Goal: Task Accomplishment & Management: Use online tool/utility

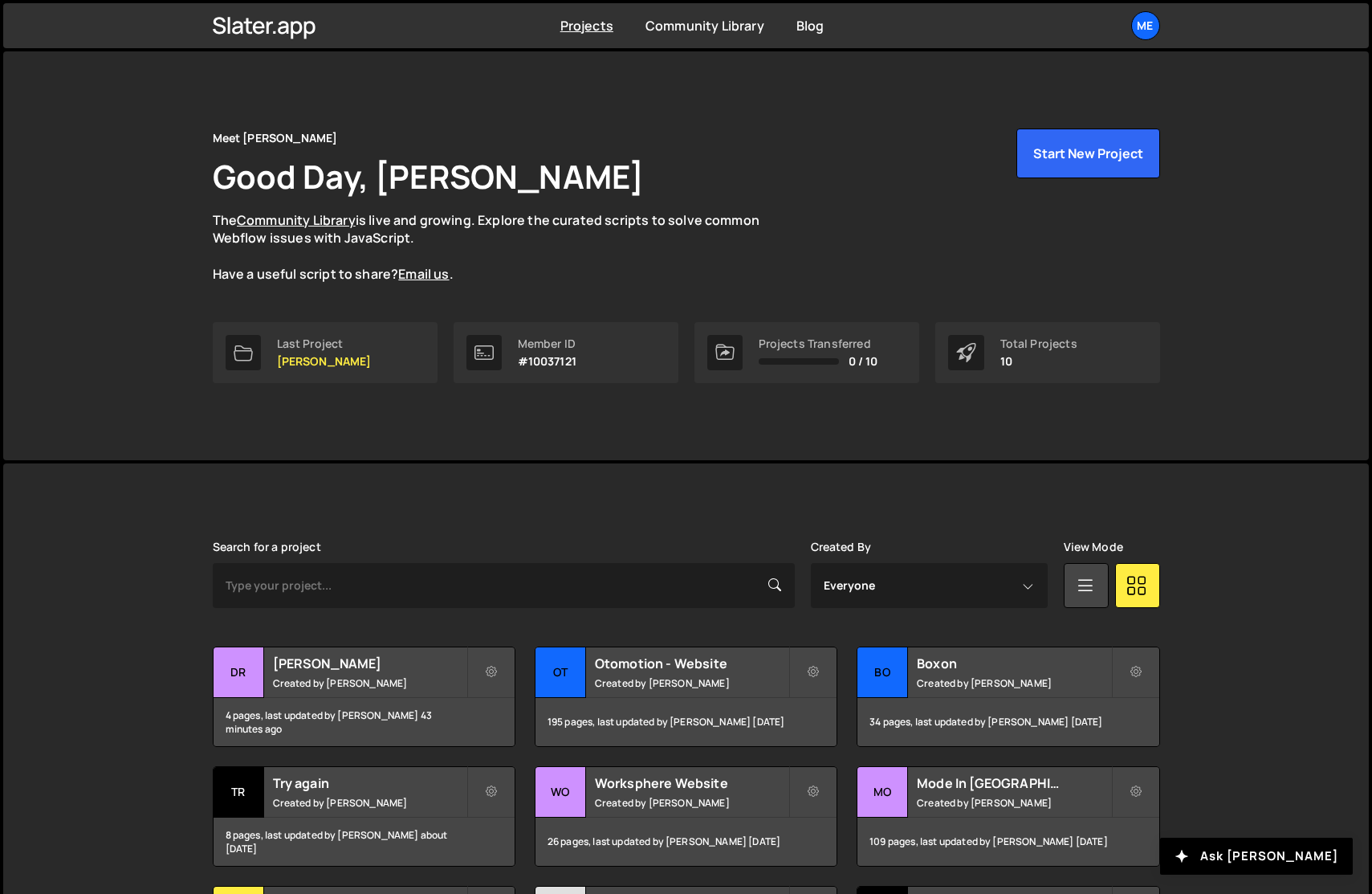
click at [639, 482] on div "Slater is designed for desktop use. Please use a larger screen to access the fu…" at bounding box center [686, 823] width 995 height 720
click at [1148, 23] on div "Me" at bounding box center [1145, 26] width 29 height 29
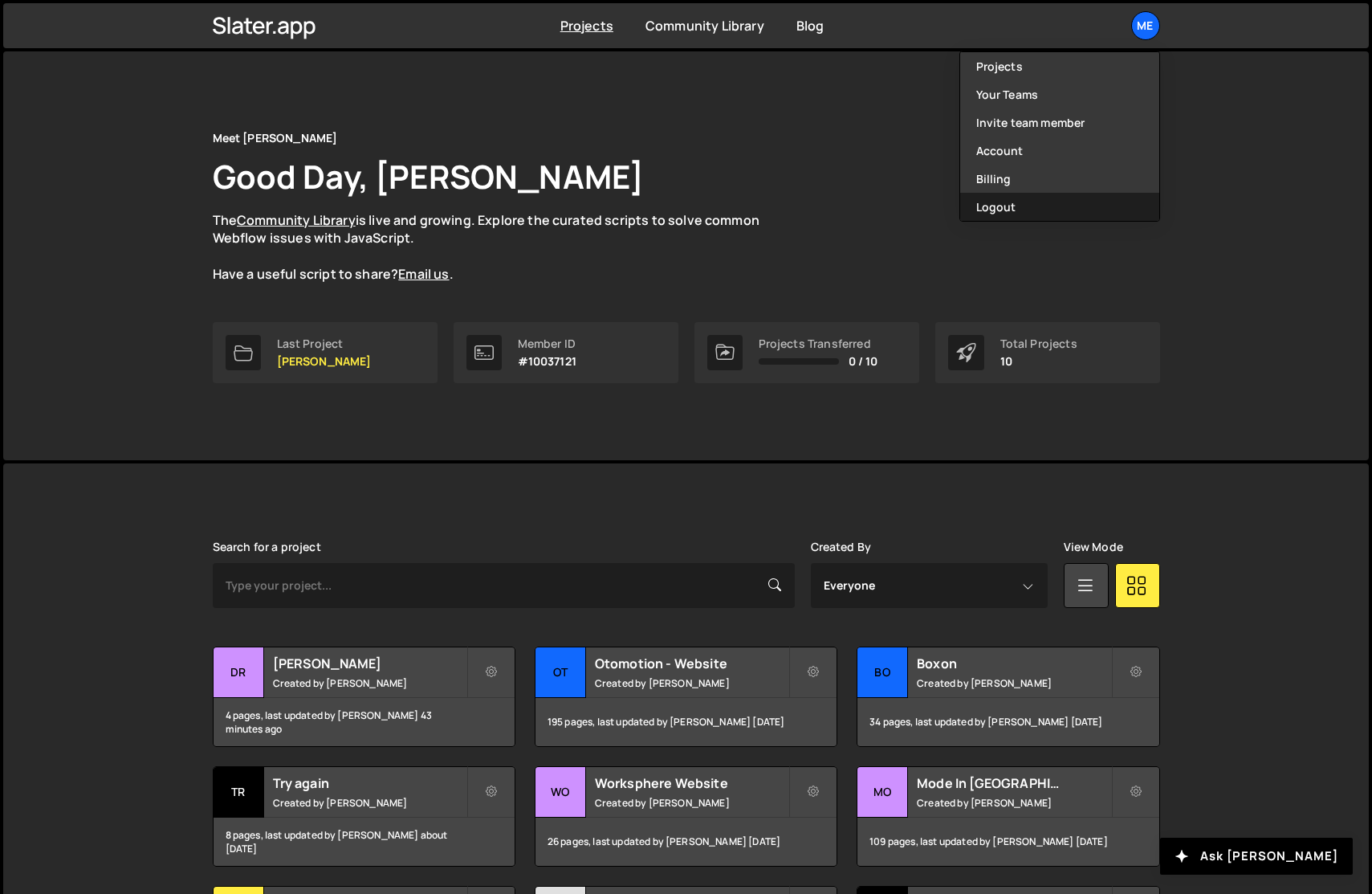
click at [1033, 202] on button "Logout" at bounding box center [1059, 207] width 199 height 28
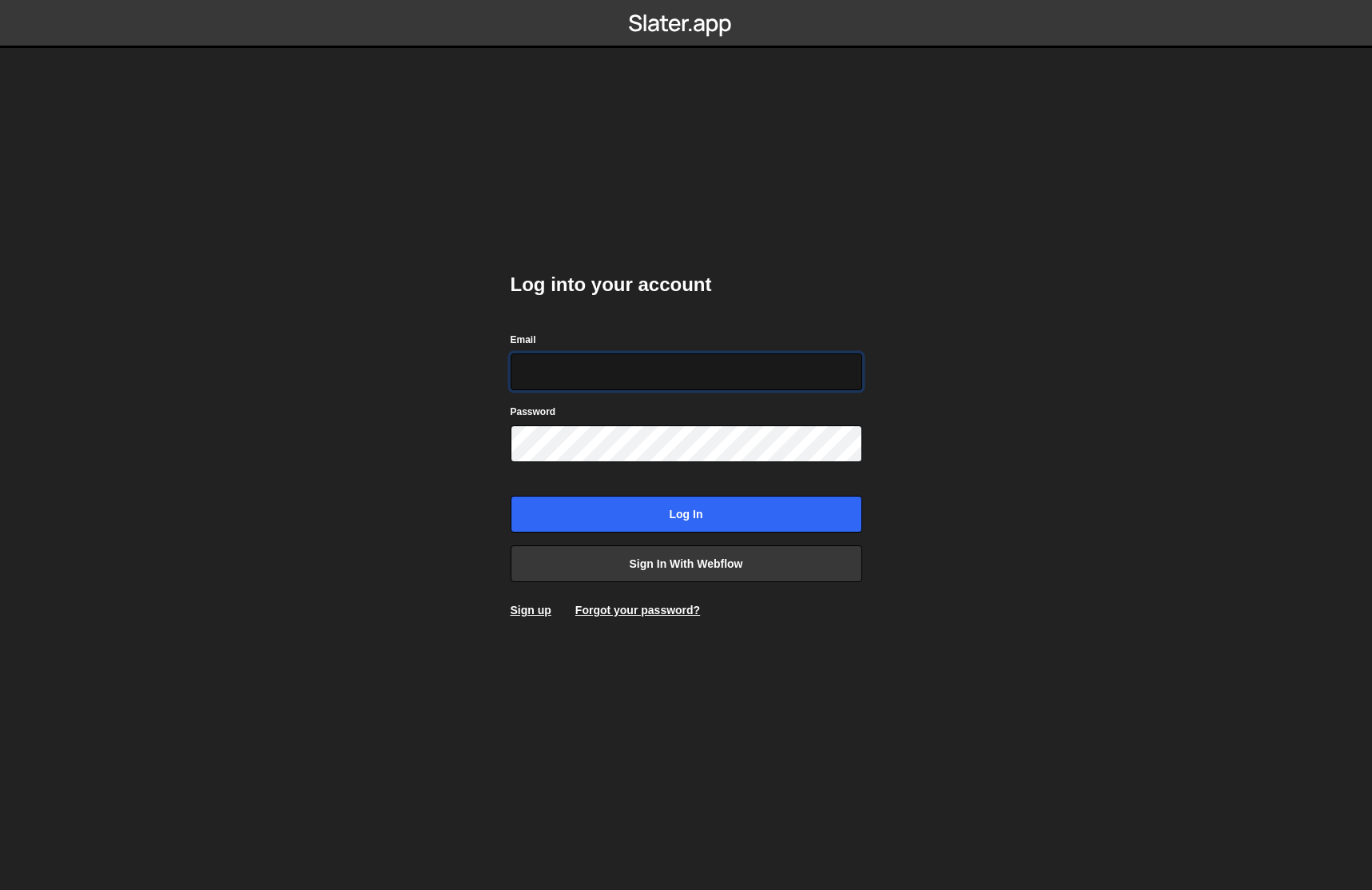
type input "jared@edgarallan.com"
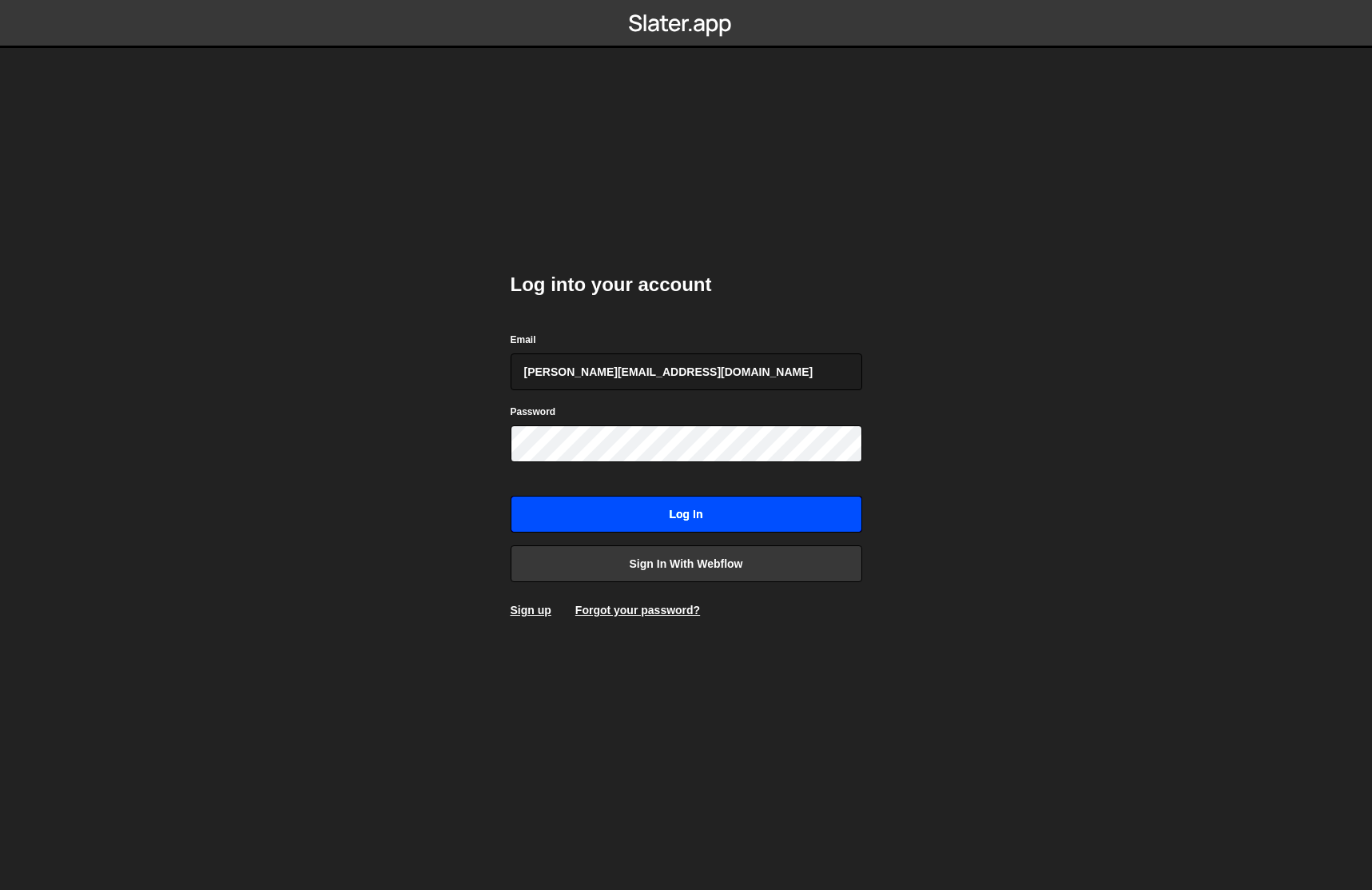
click at [677, 524] on input "Log in" at bounding box center [686, 514] width 352 height 37
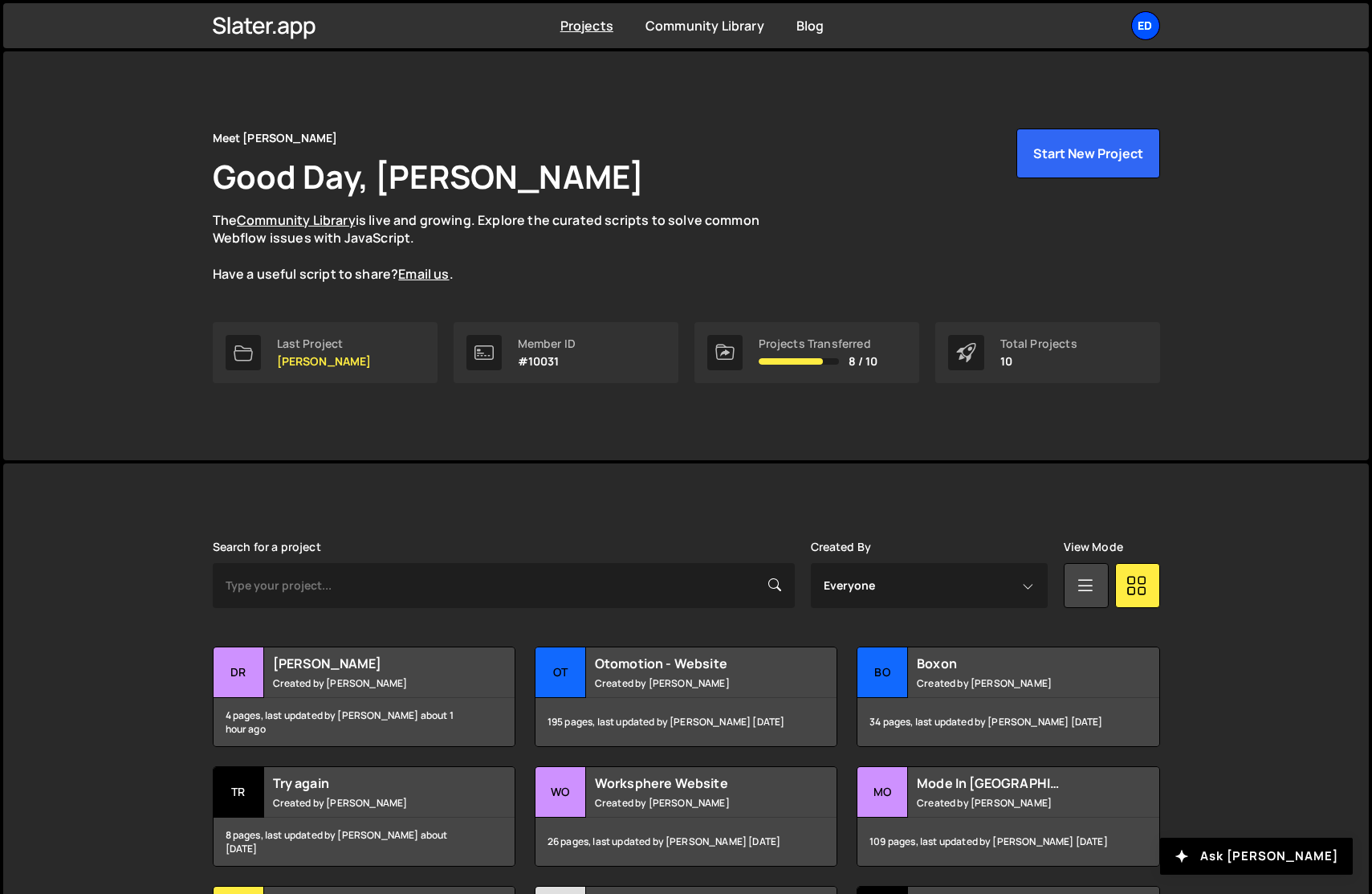
click at [1132, 26] on div "Ed" at bounding box center [1145, 26] width 29 height 29
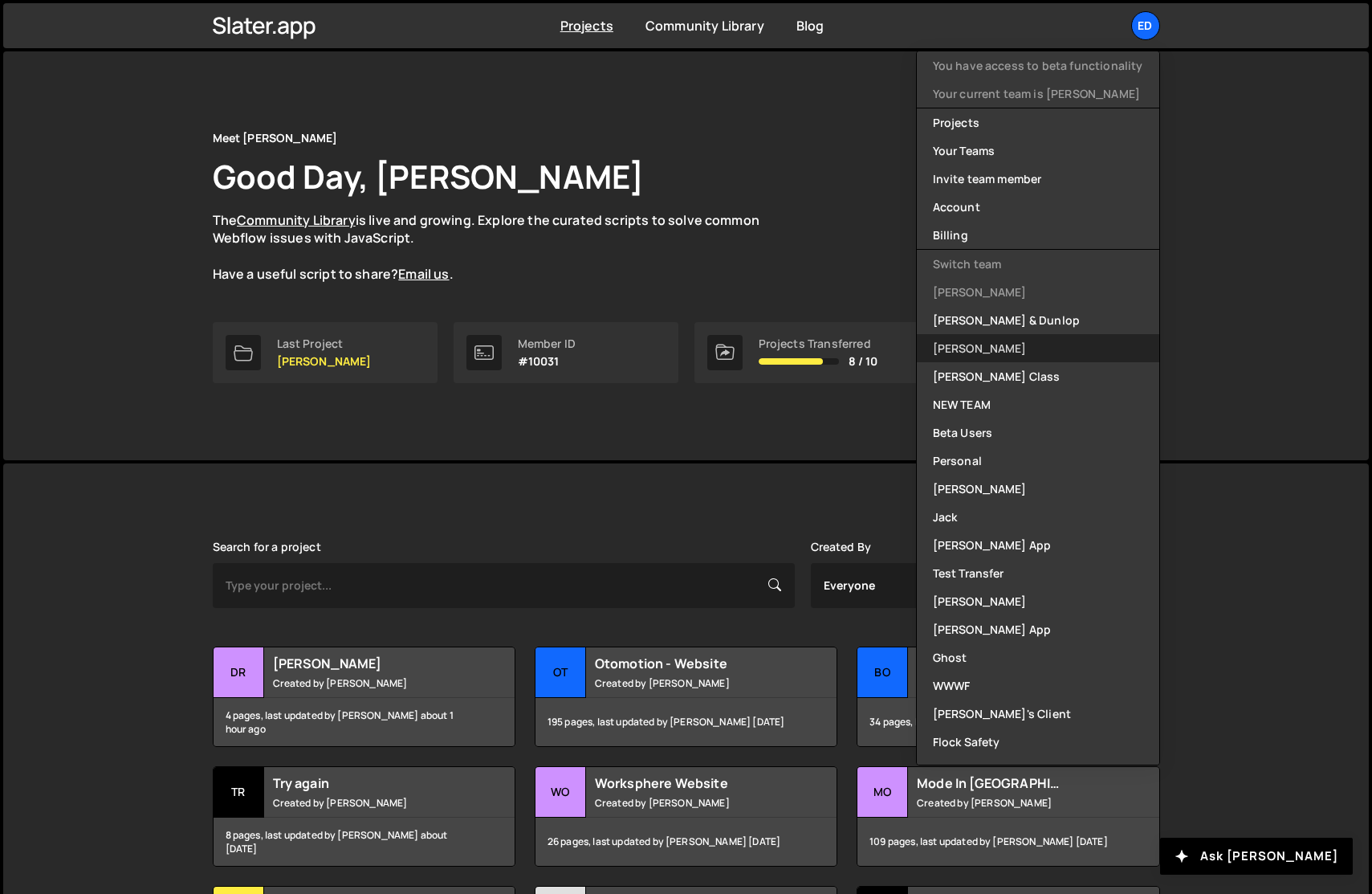
click at [991, 346] on link "Edgar Allan" at bounding box center [1038, 348] width 242 height 28
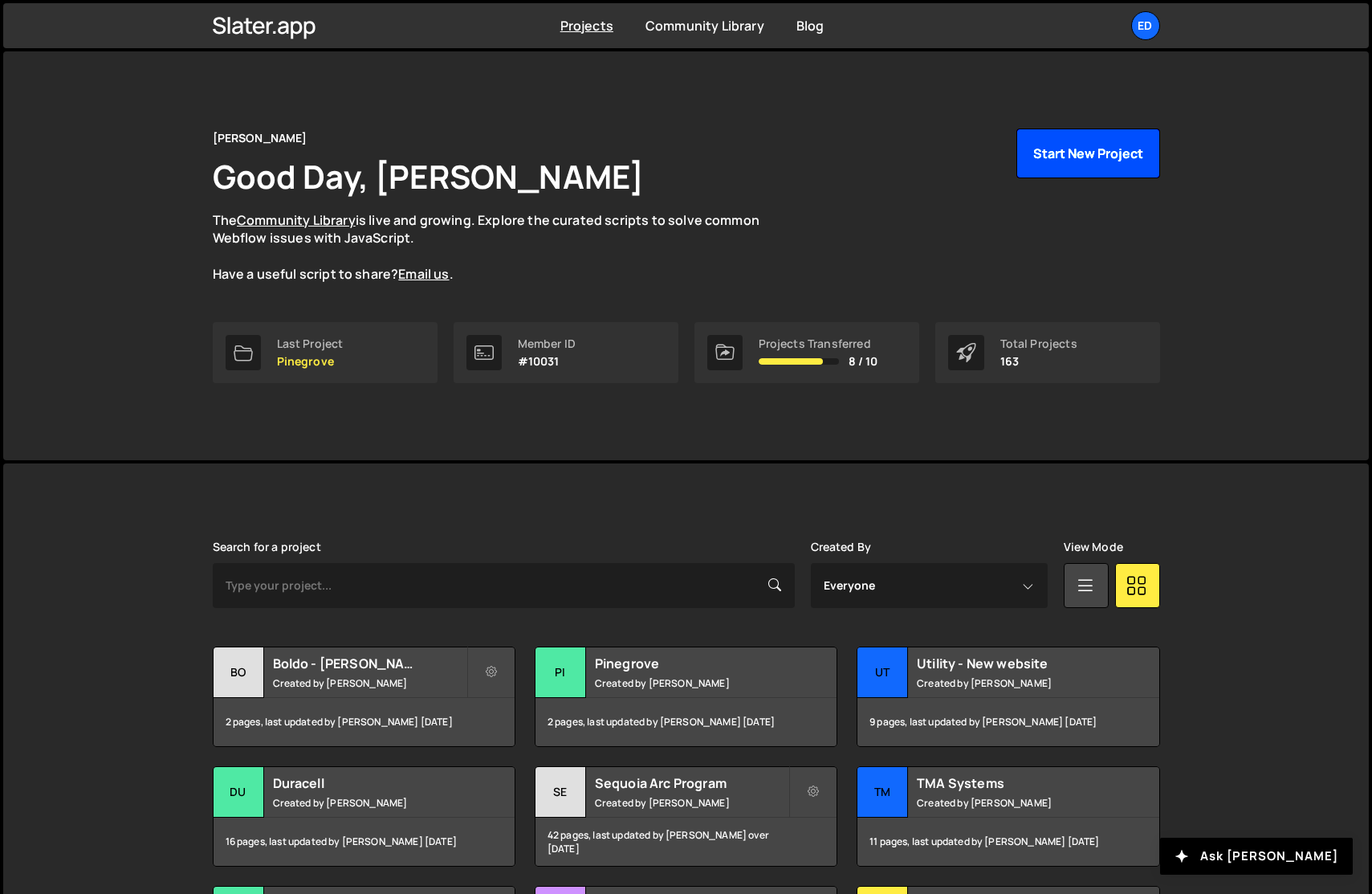
click at [1070, 157] on button "Start New Project" at bounding box center [1088, 153] width 144 height 50
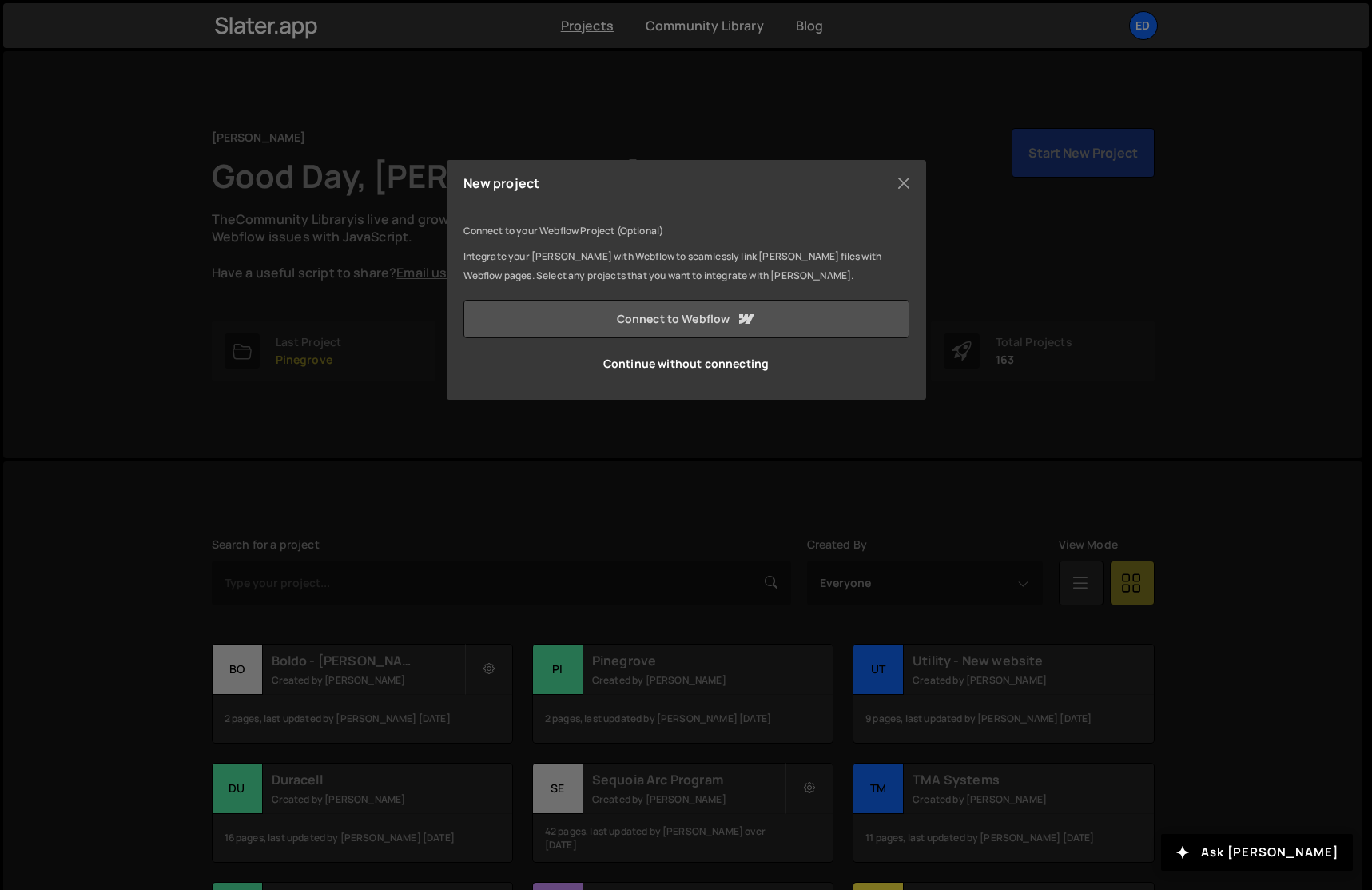
click at [771, 317] on link "Connect to Webflow" at bounding box center [686, 320] width 446 height 39
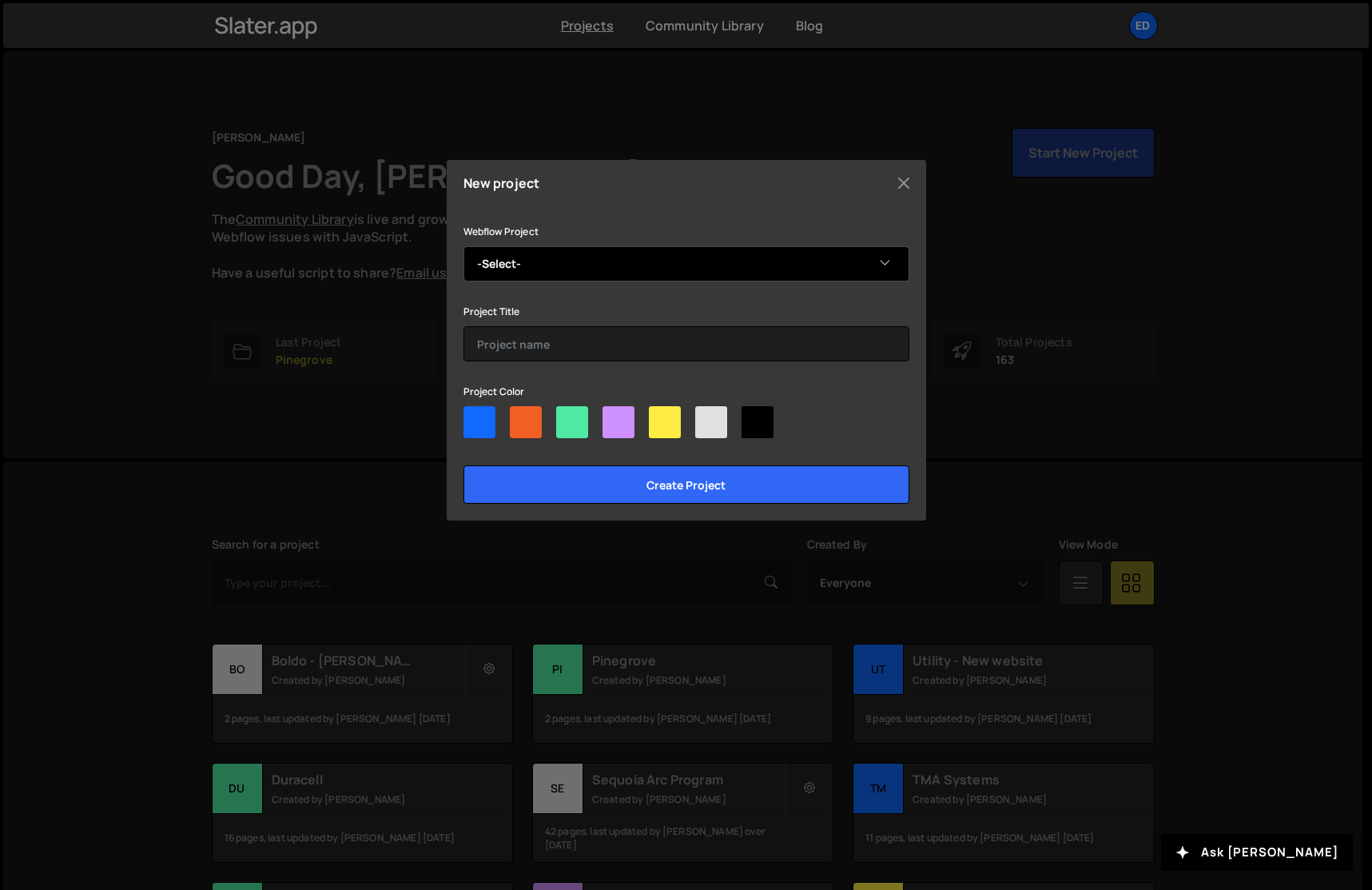
click at [665, 265] on select "-Select- Lila Demo" at bounding box center [686, 264] width 446 height 35
select select "68bac1d74935bac7ddff606f"
click at [464, 246] on select "-Select- Lila Demo" at bounding box center [686, 264] width 446 height 35
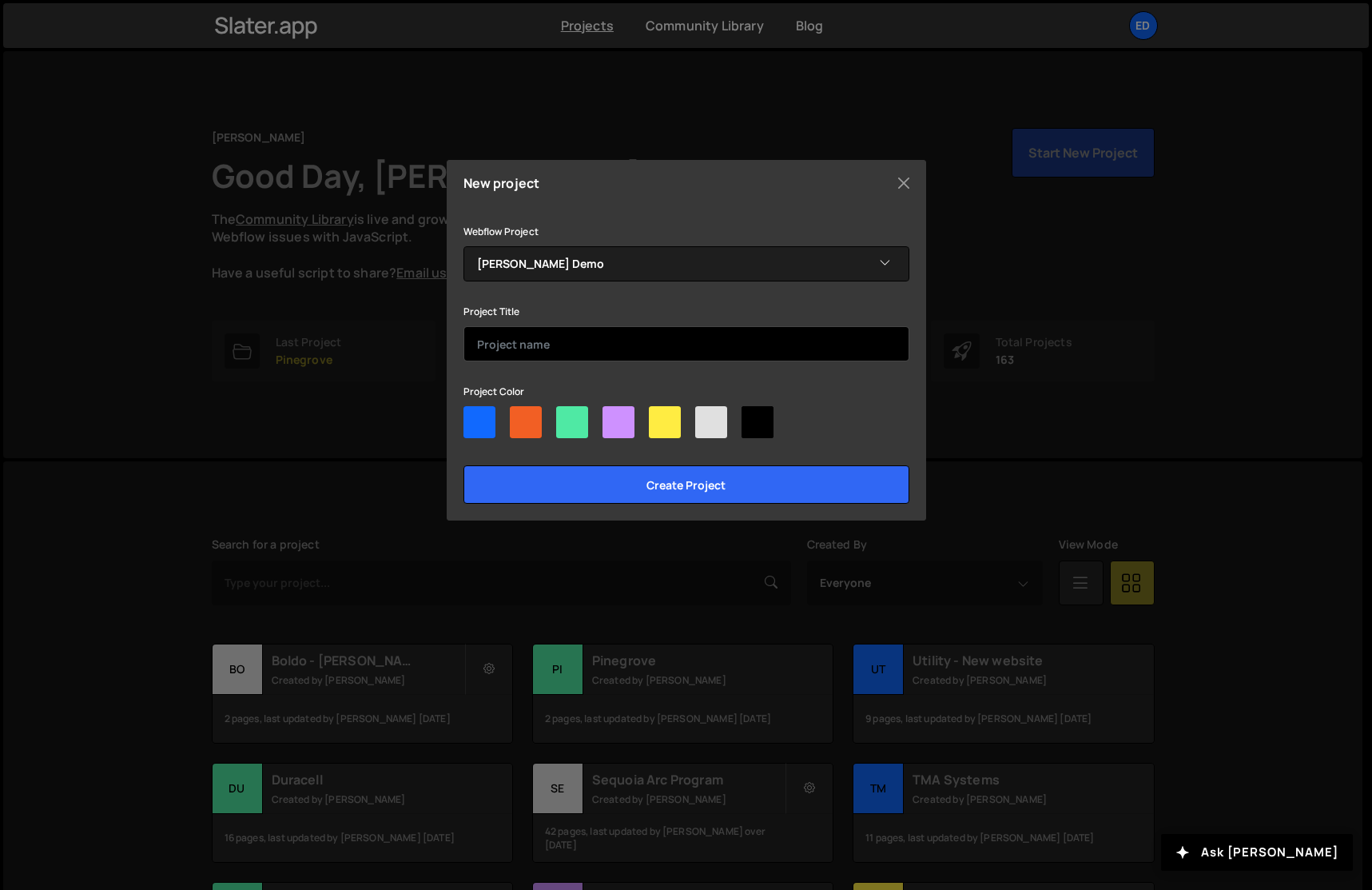
click at [665, 348] on input "text" at bounding box center [686, 343] width 446 height 35
type input "[PERSON_NAME] Demo"
click at [481, 425] on div at bounding box center [480, 422] width 32 height 32
click at [473, 416] on input"] "radio" at bounding box center [469, 411] width 11 height 11
radio input"] "true"
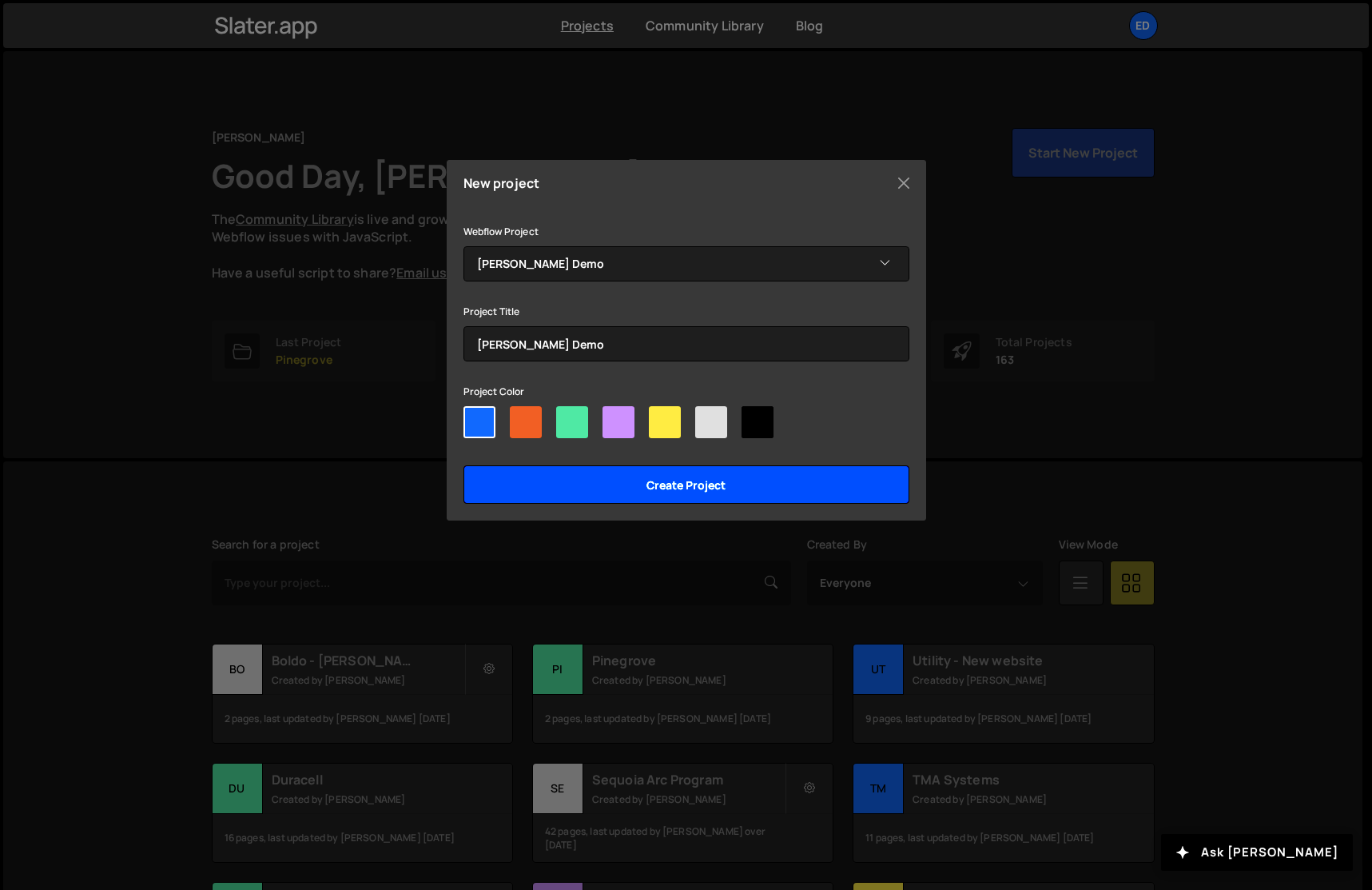
click at [568, 474] on input "Create project" at bounding box center [686, 484] width 446 height 39
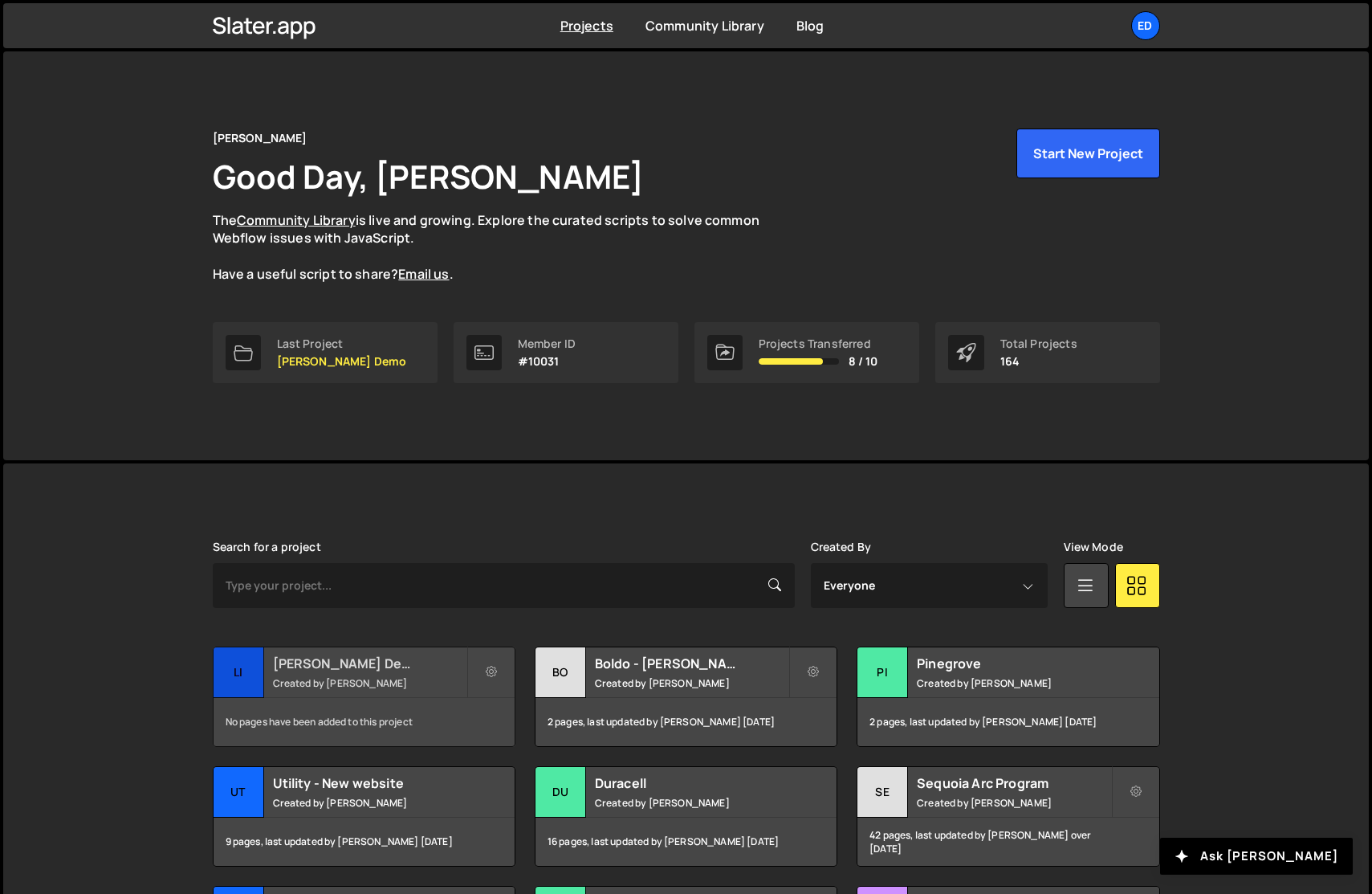
click at [392, 668] on h2 "[PERSON_NAME] Demo" at bounding box center [370, 663] width 194 height 18
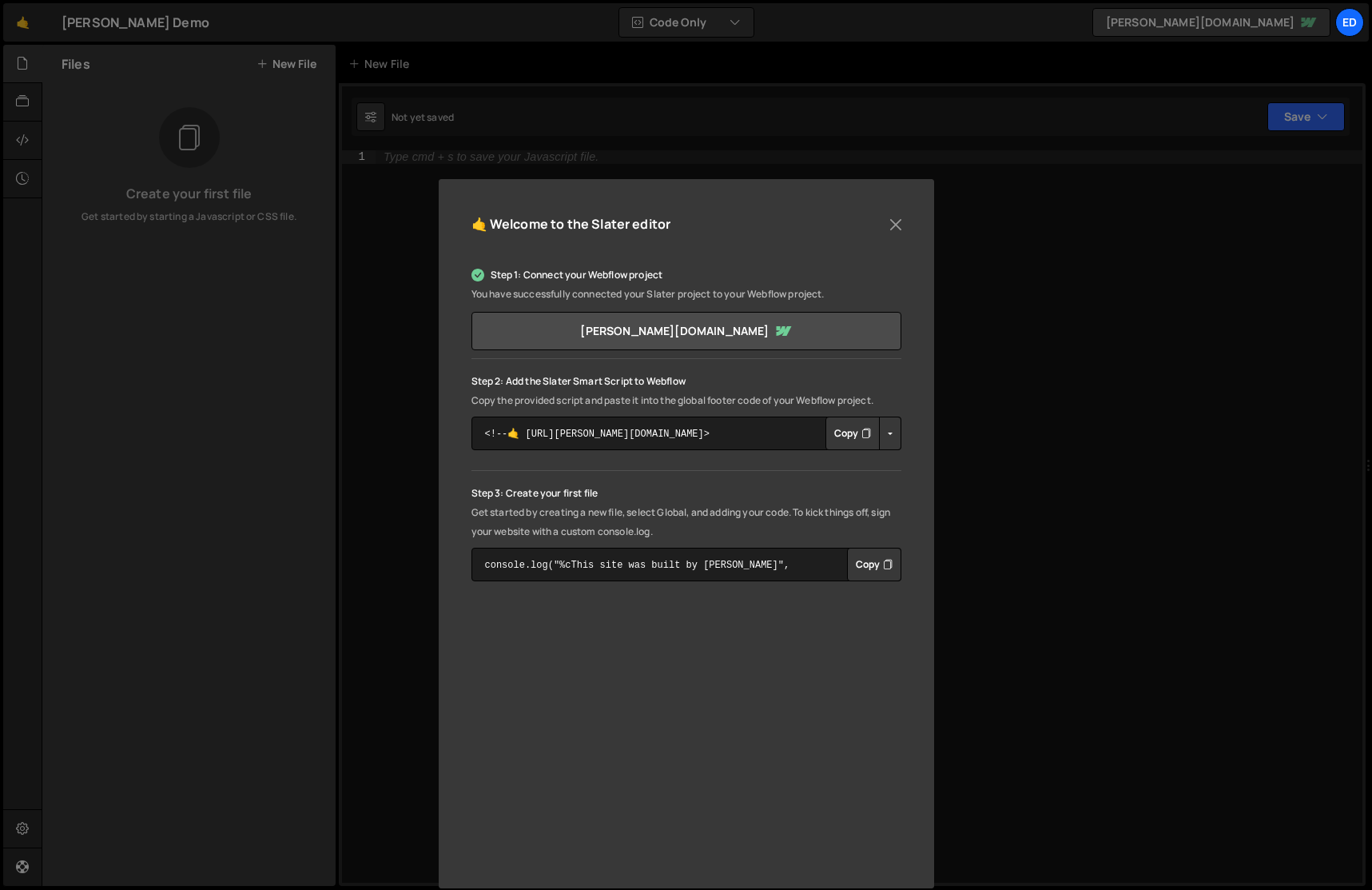
click at [847, 438] on button "Copy" at bounding box center [853, 433] width 55 height 33
click at [861, 563] on button "Copy" at bounding box center [875, 564] width 55 height 33
click at [901, 215] on button "Close" at bounding box center [895, 224] width 24 height 24
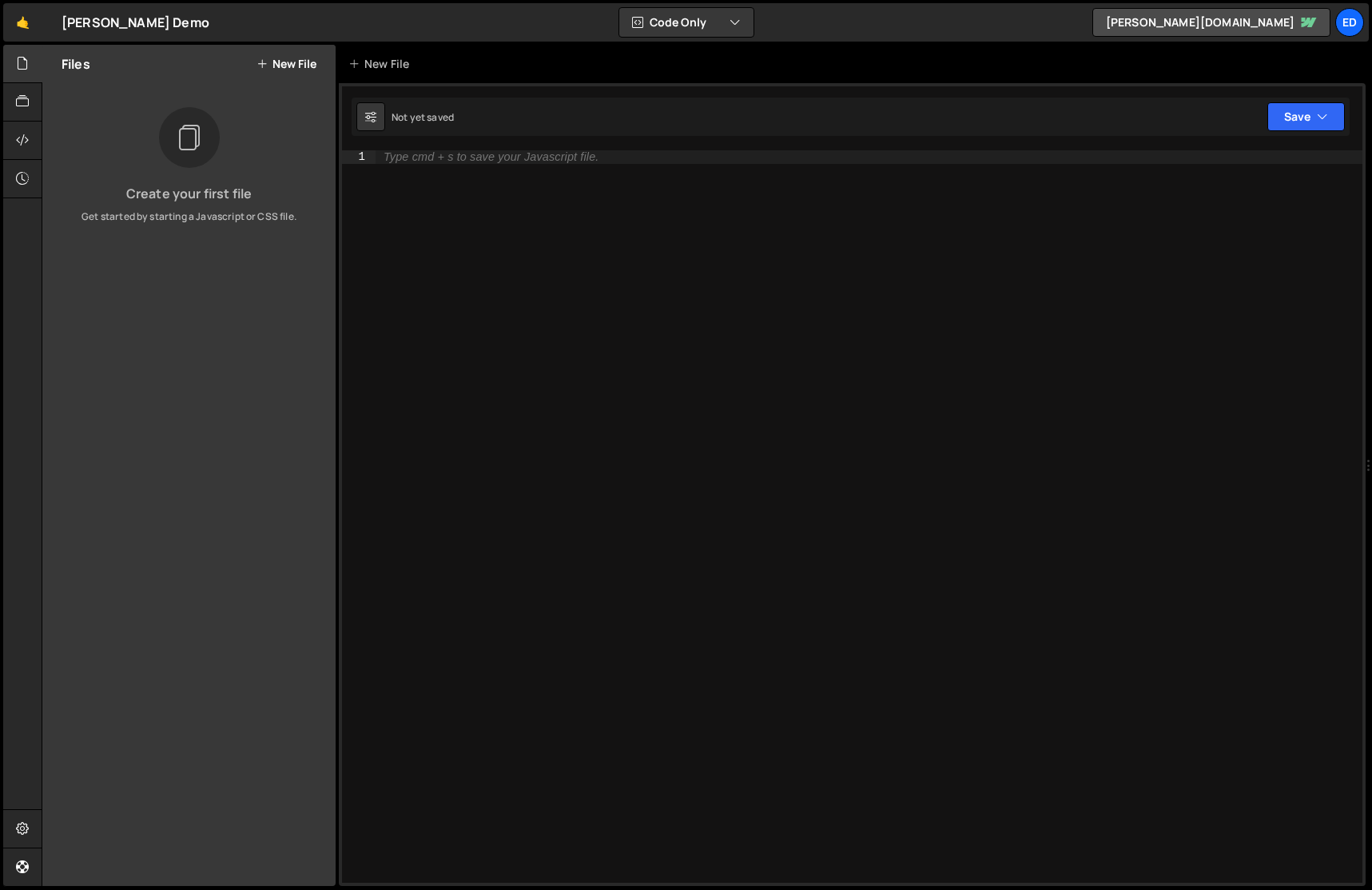
click at [296, 64] on button "New File" at bounding box center [286, 63] width 60 height 13
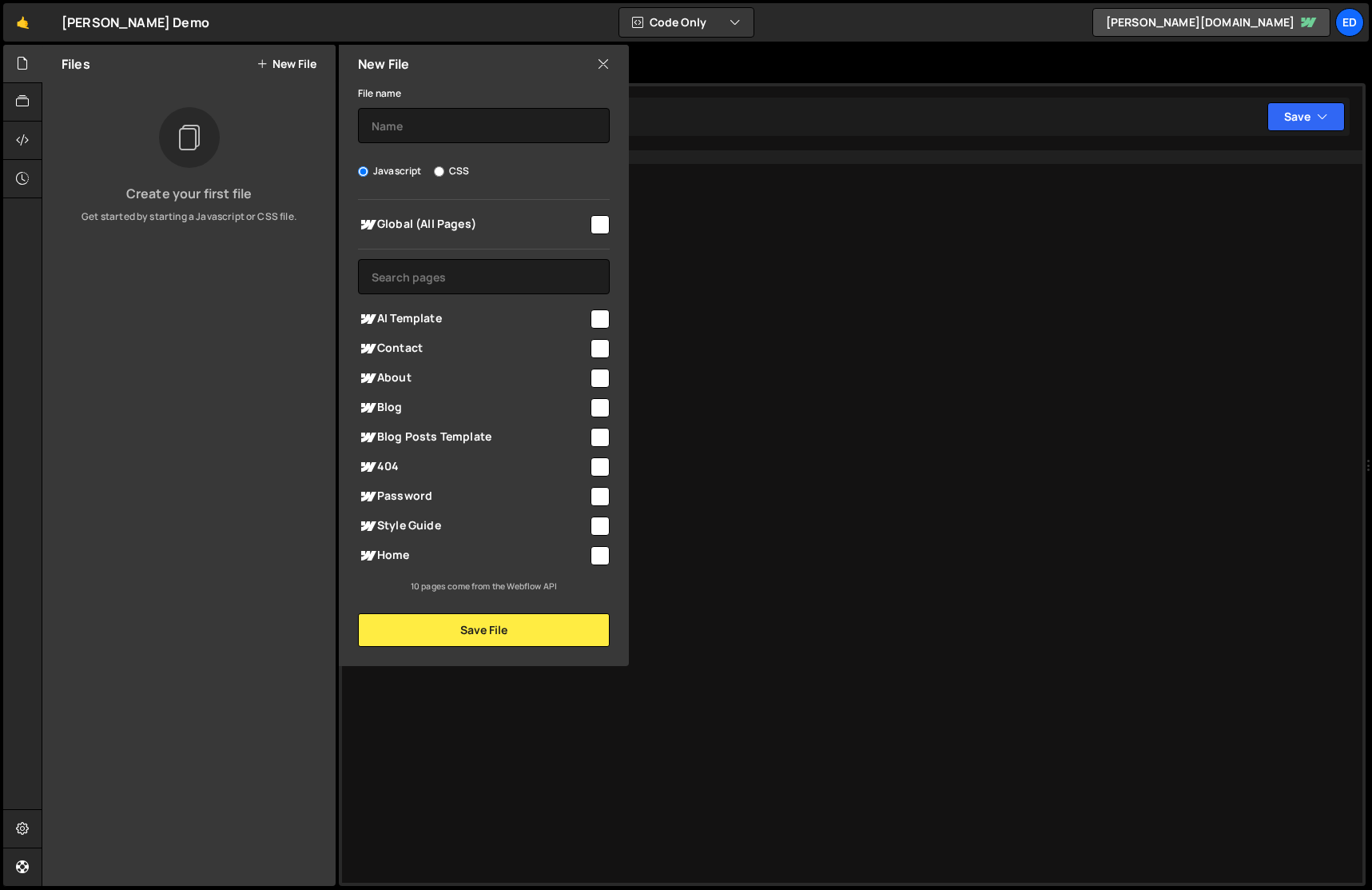
click at [595, 224] on input "checkbox" at bounding box center [600, 224] width 19 height 19
checkbox input "true"
click at [480, 129] on input "text" at bounding box center [484, 126] width 252 height 35
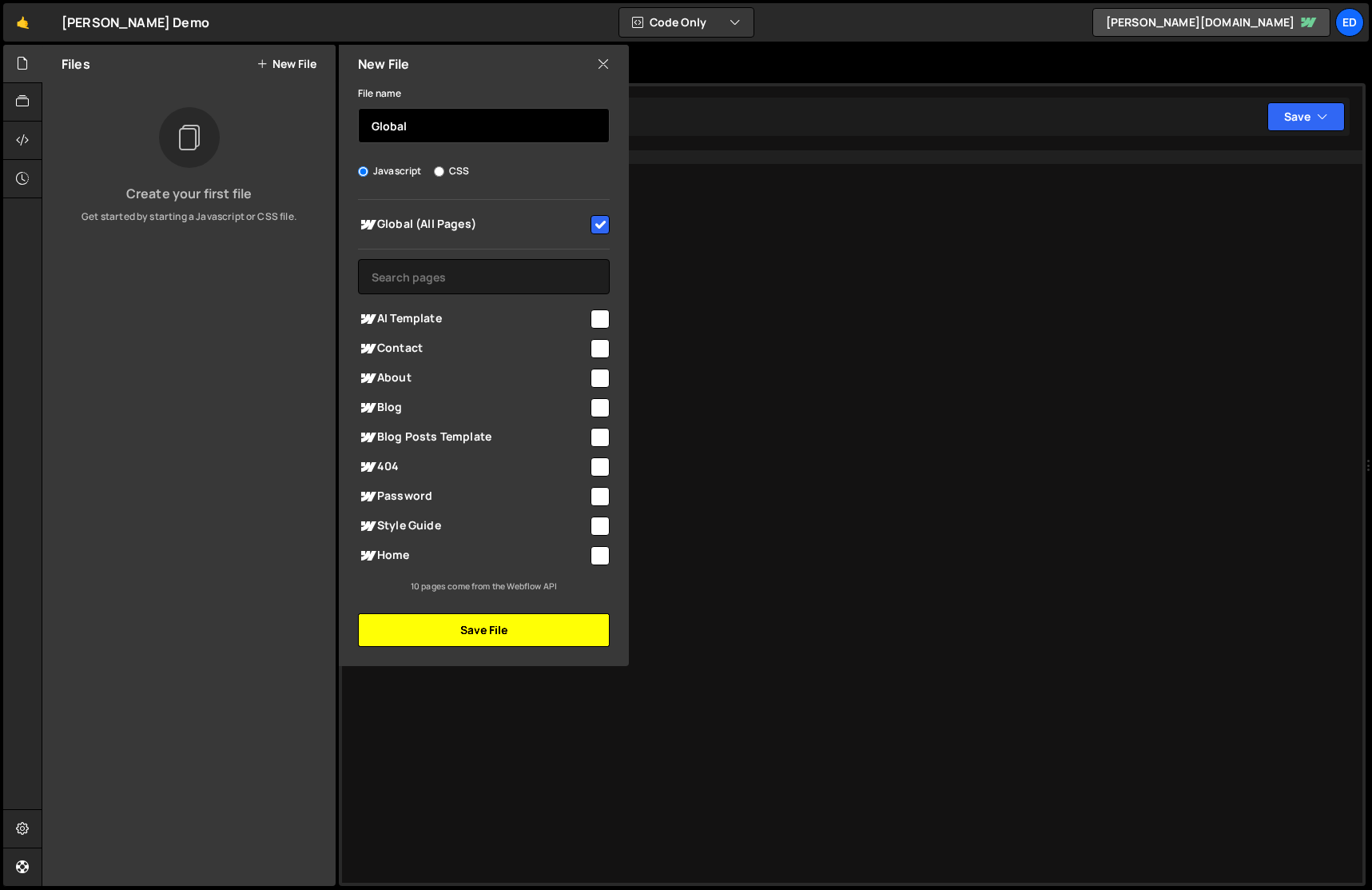
type input "Global"
click at [459, 629] on button "Save File" at bounding box center [484, 629] width 252 height 33
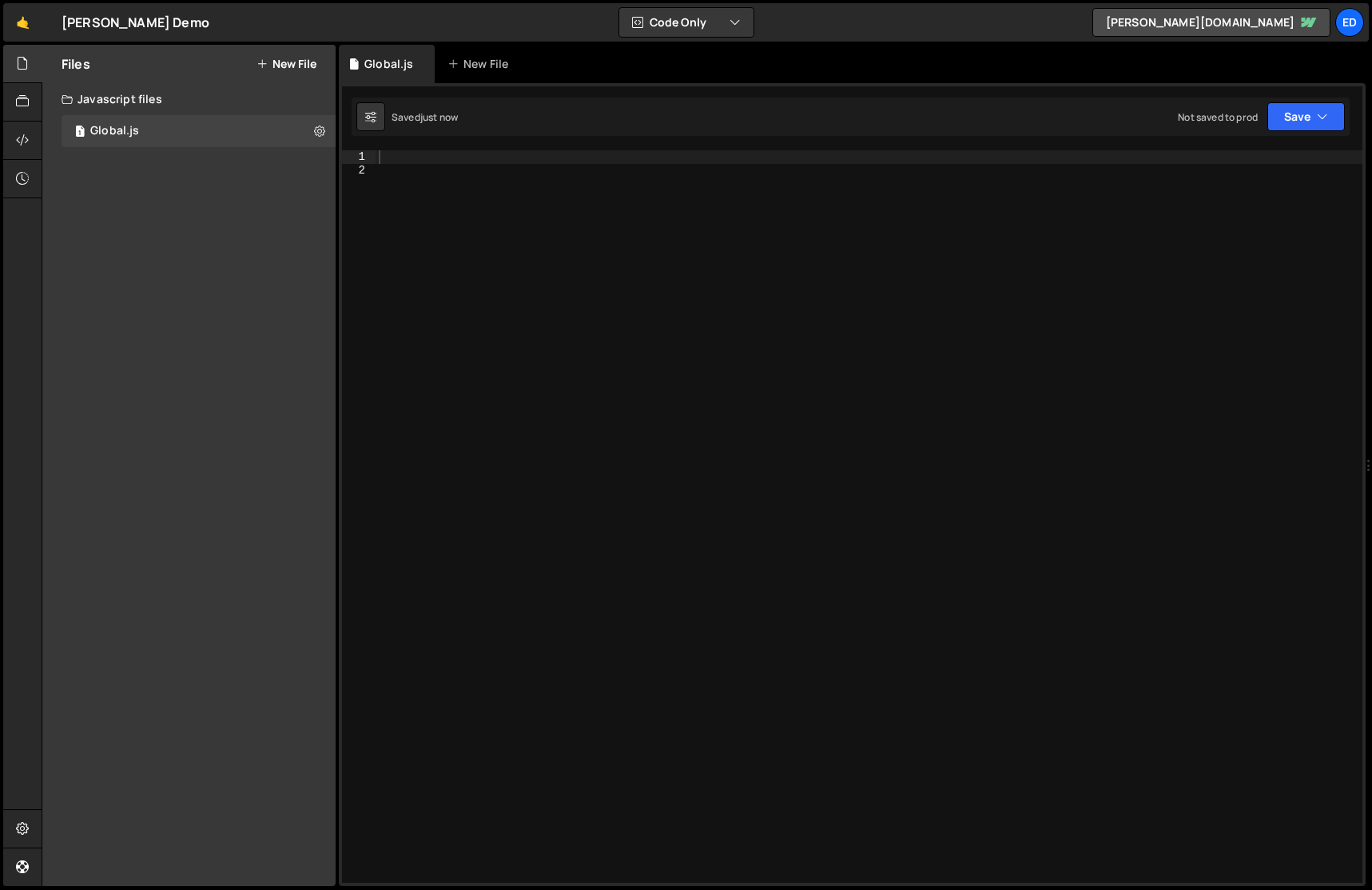
click at [525, 283] on div at bounding box center [869, 530] width 987 height 759
paste textarea "console.log("%cThis site was built by [PERSON_NAME]", "background:blue;color:#f…"
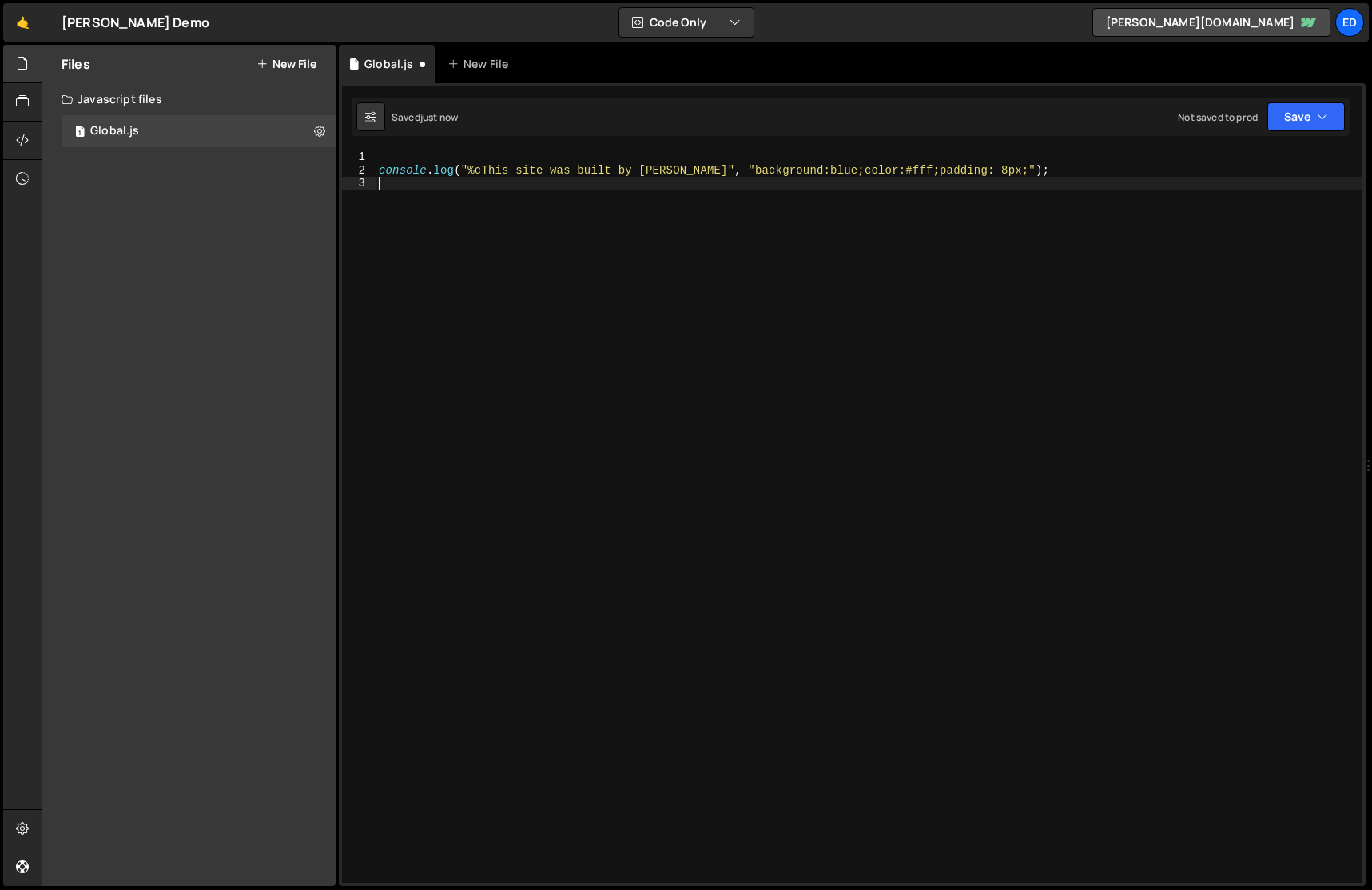
click at [533, 284] on div "console . log ( "%cThis site was built by [PERSON_NAME]" , "background:blue;col…" at bounding box center [869, 530] width 987 height 759
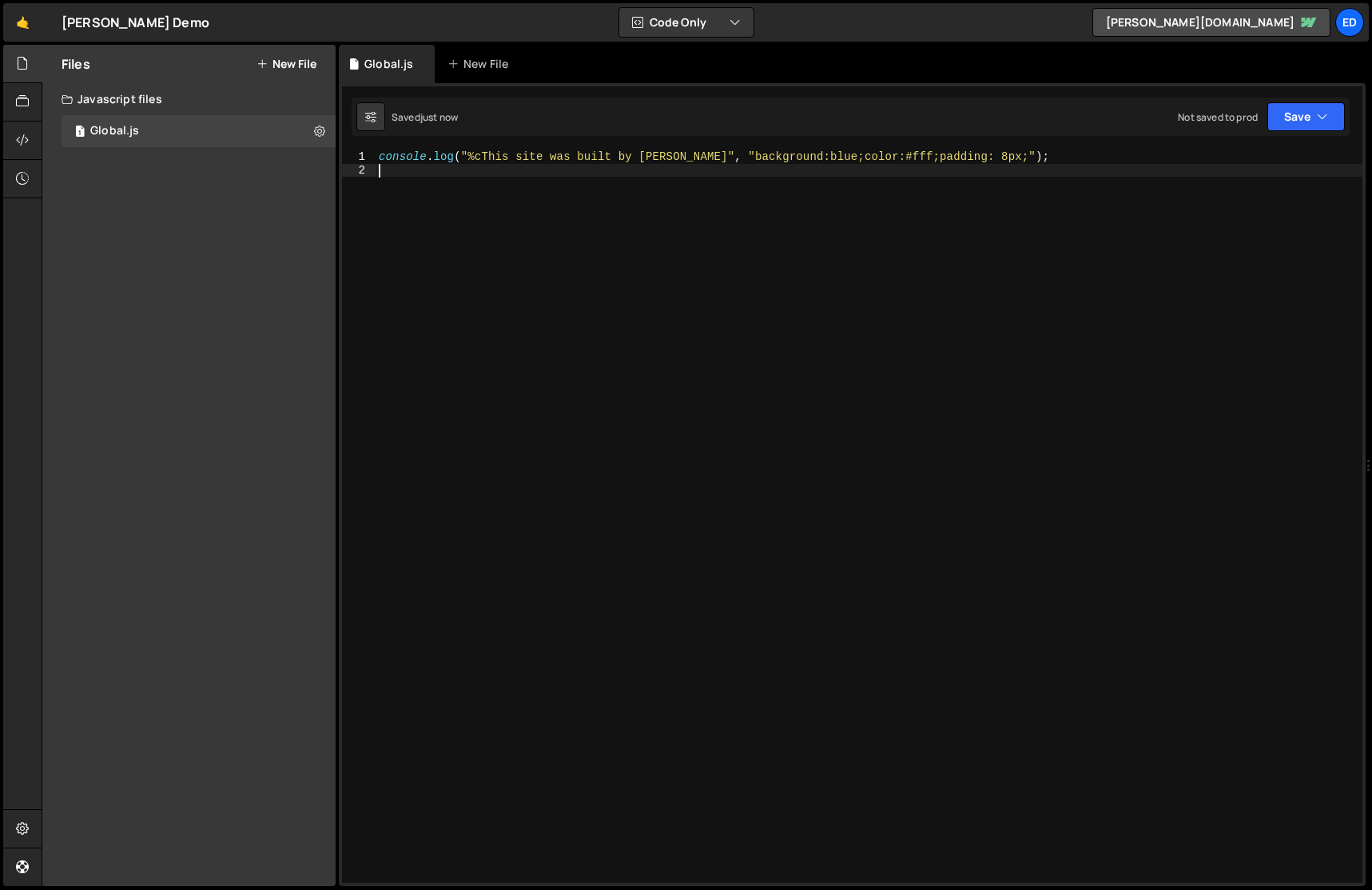
click at [693, 158] on div "console . log ( "%cThis site was built by [PERSON_NAME]" , "background:blue;col…" at bounding box center [869, 530] width 987 height 759
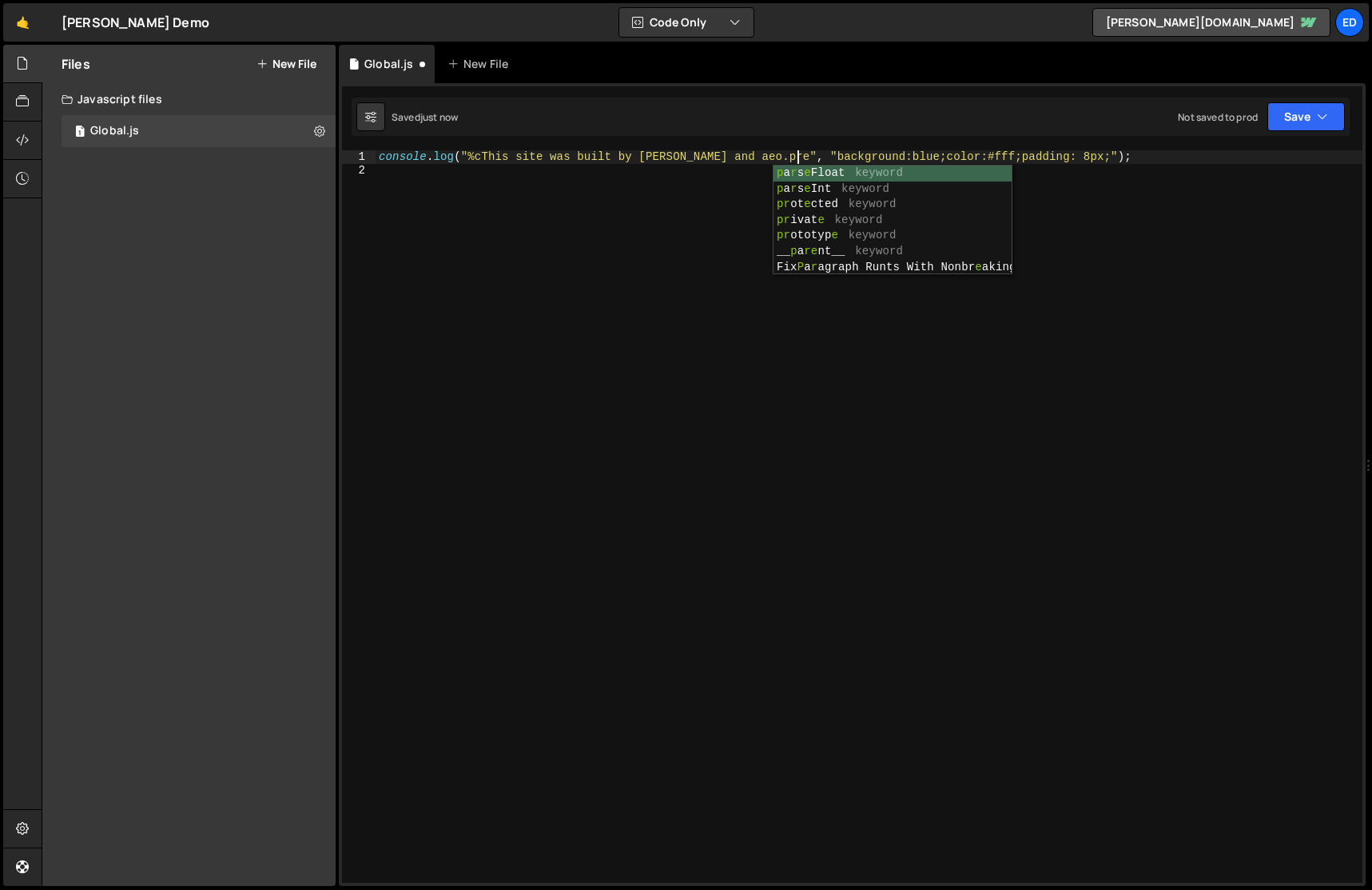
type textarea "console.log("%cThis site was built by [PERSON_NAME] and [DOMAIN_NAME]", "backgr…"
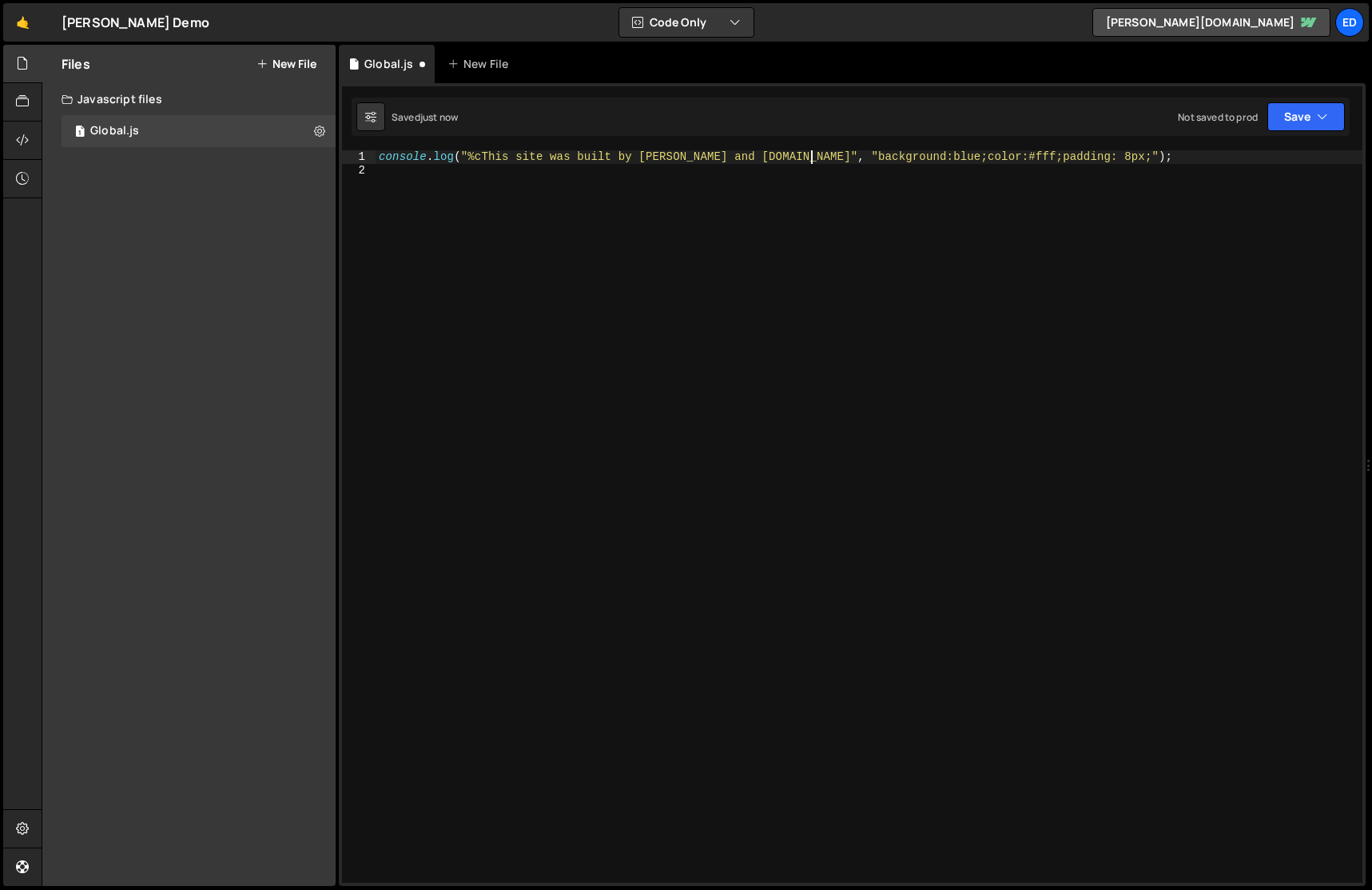
scroll to position [0, 30]
click at [657, 206] on div "console . log ( "%cThis site was built by [PERSON_NAME] and [DOMAIN_NAME]" , "b…" at bounding box center [869, 530] width 987 height 759
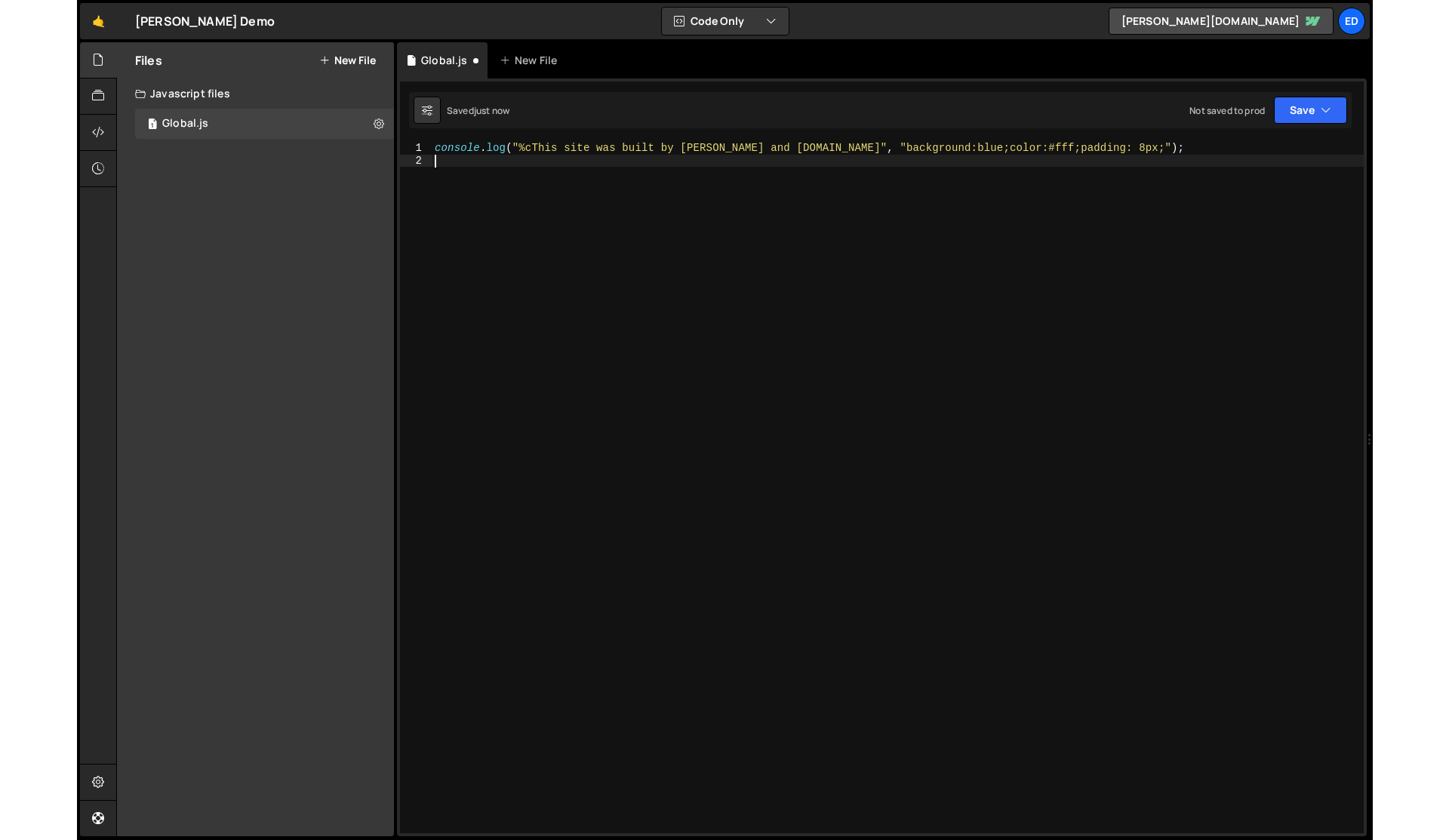
scroll to position [0, 0]
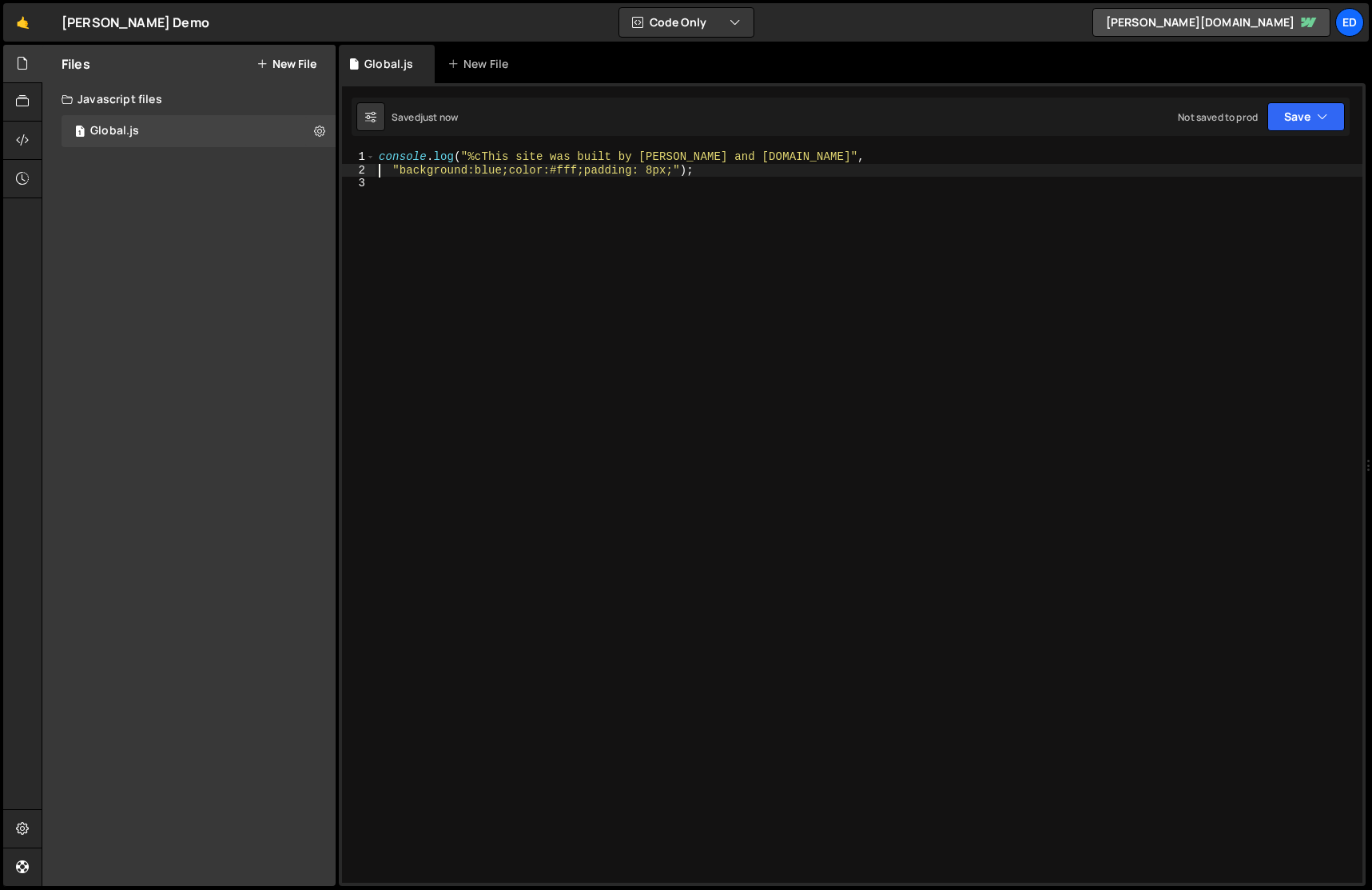
type textarea ""background:blue;color:#fff;padding: 8px;");"
click at [303, 74] on div "Files New File" at bounding box center [188, 64] width 293 height 39
click at [290, 57] on button "New File" at bounding box center [286, 63] width 60 height 13
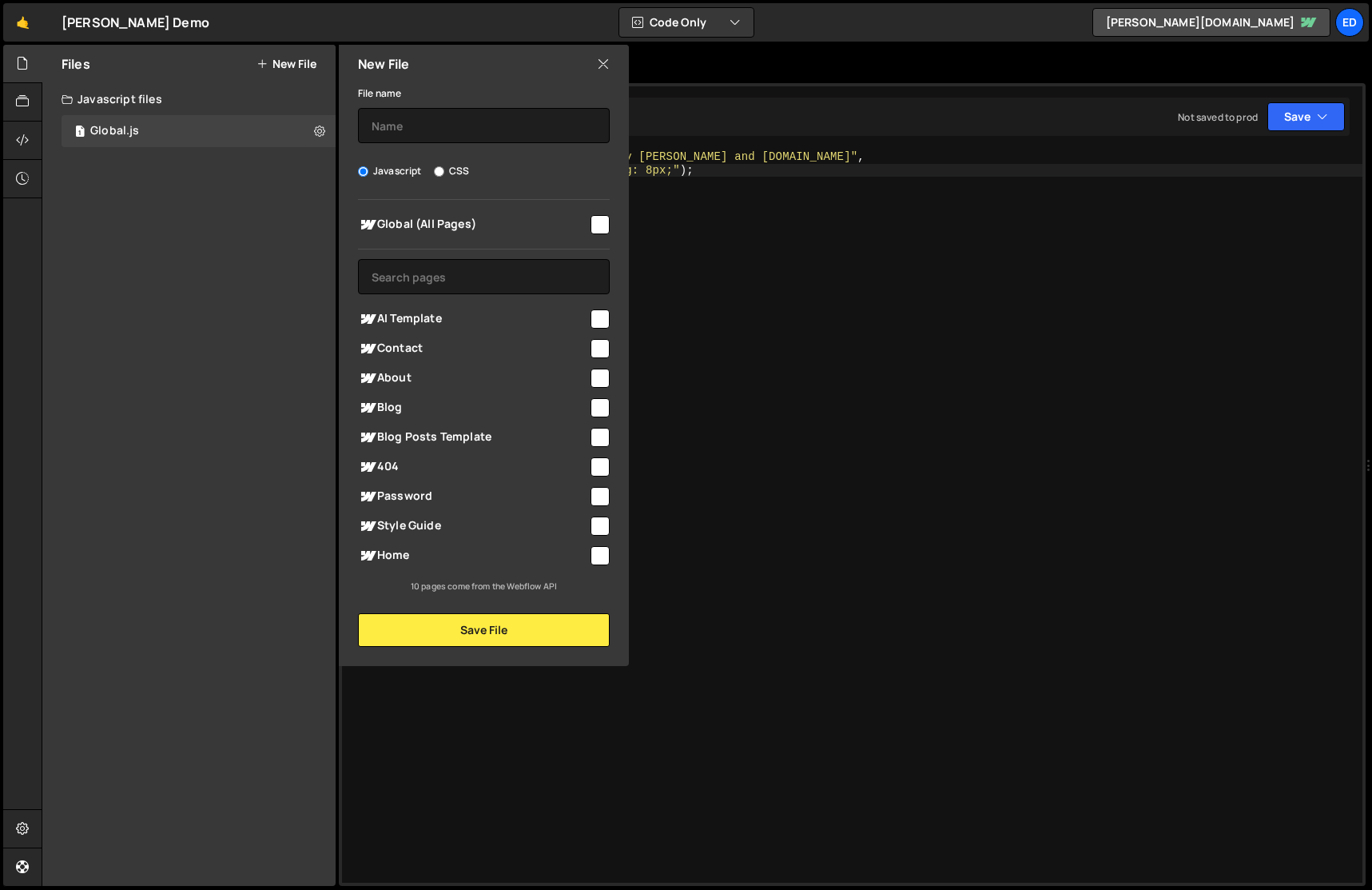
click at [460, 158] on div "File name Javascript CSS Global (All Pages) Save File" at bounding box center [484, 364] width 290 height 563
click at [460, 167] on label "CSS" at bounding box center [451, 171] width 35 height 16
click at [444, 167] on input "CSS" at bounding box center [439, 172] width 11 height 11
radio input "true"
click at [427, 118] on input "text" at bounding box center [484, 126] width 252 height 35
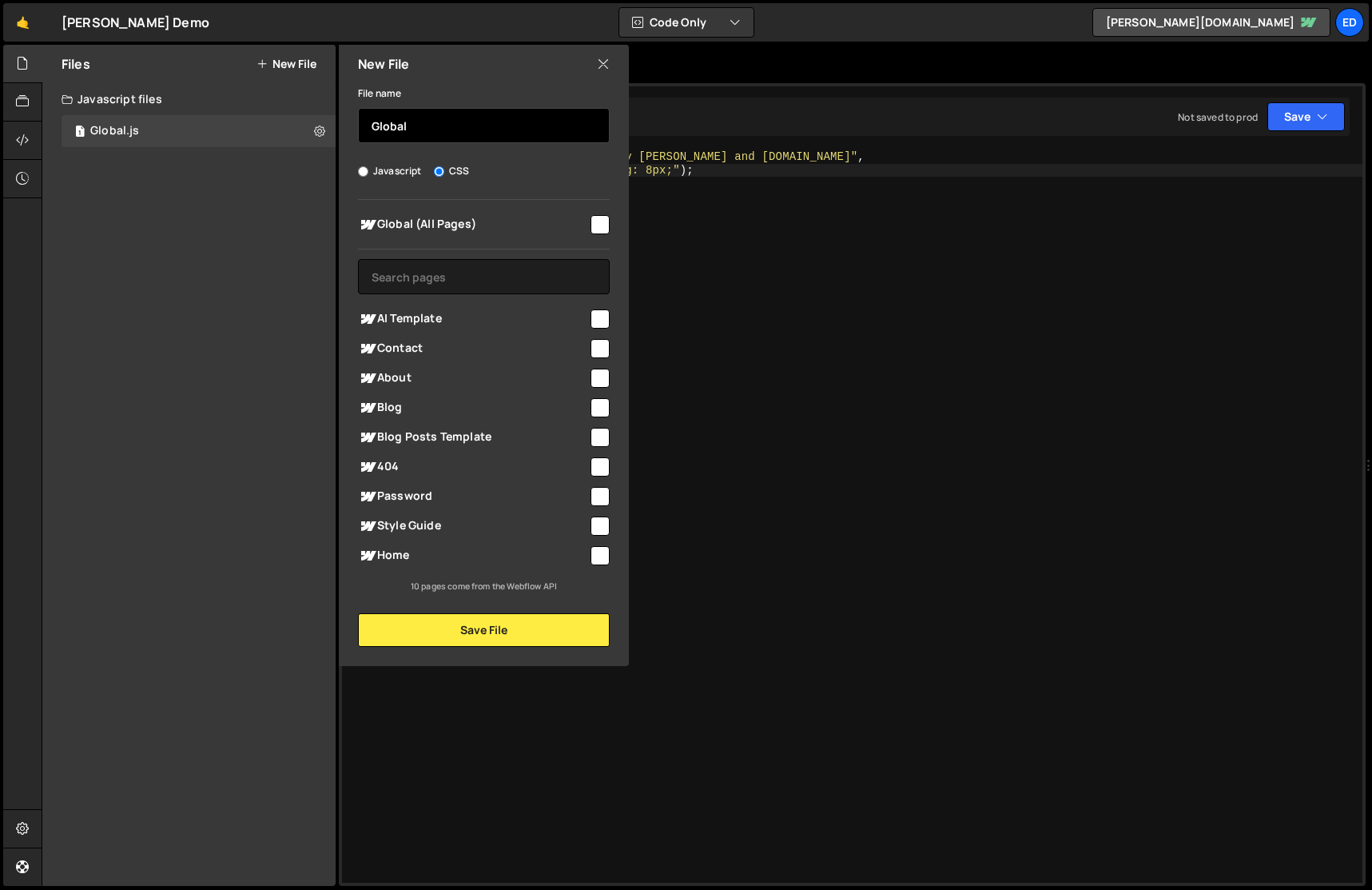
type input "Global"
click at [599, 228] on input "checkbox" at bounding box center [600, 224] width 19 height 19
checkbox input "true"
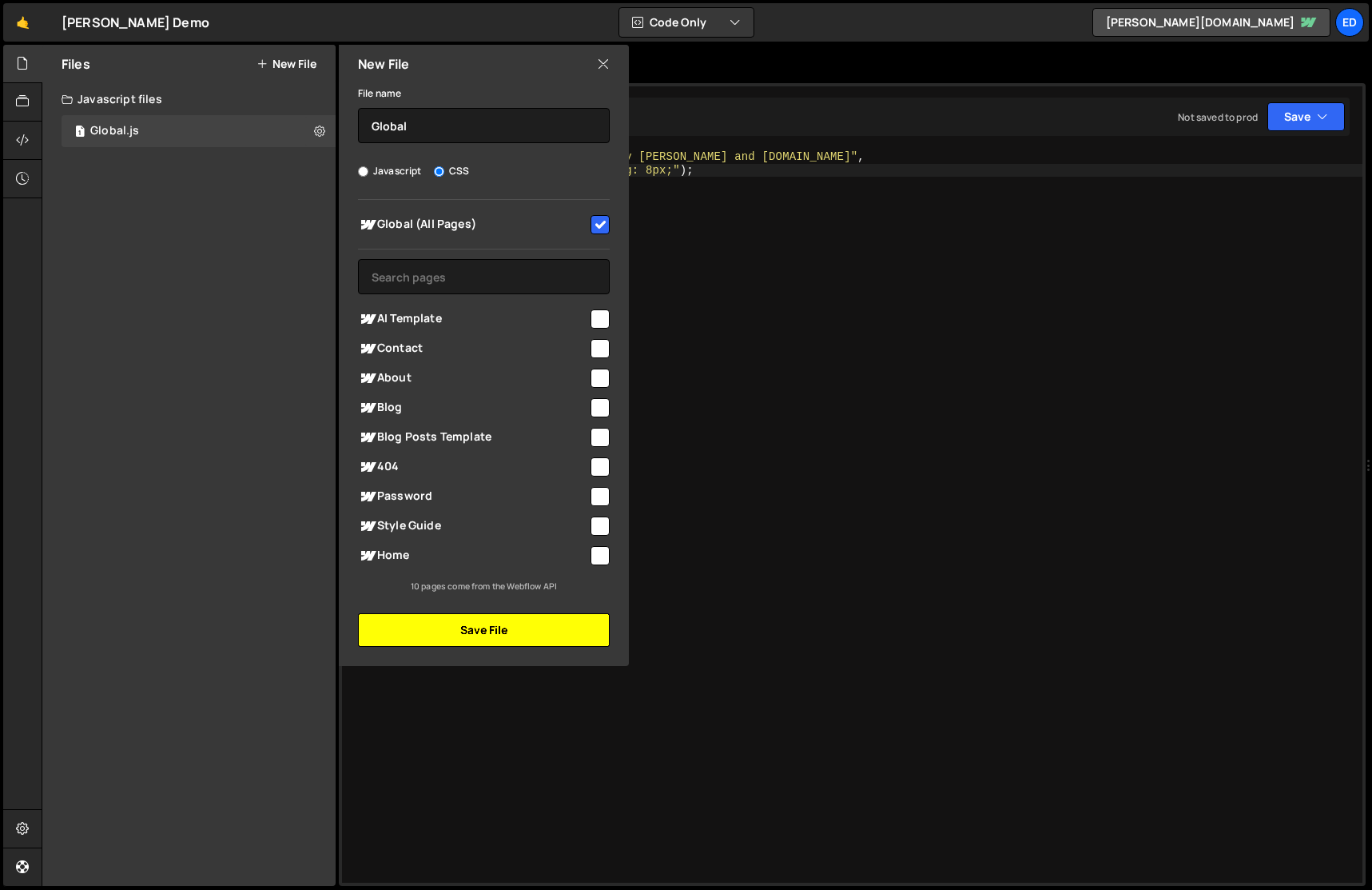
click at [468, 644] on button "Save File" at bounding box center [484, 629] width 252 height 33
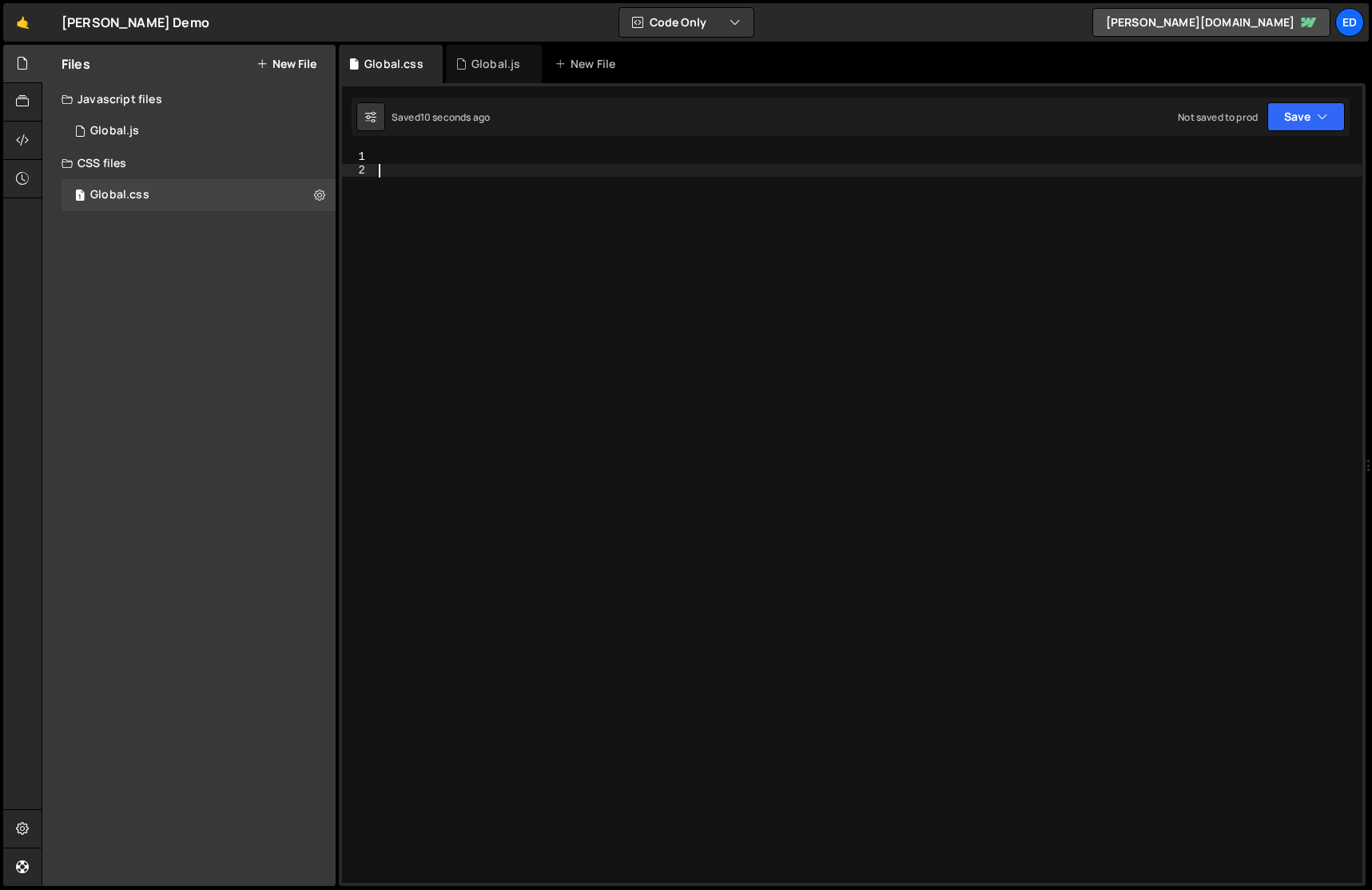
click at [507, 232] on div at bounding box center [869, 530] width 987 height 759
paste textarea "}"
type textarea "}"
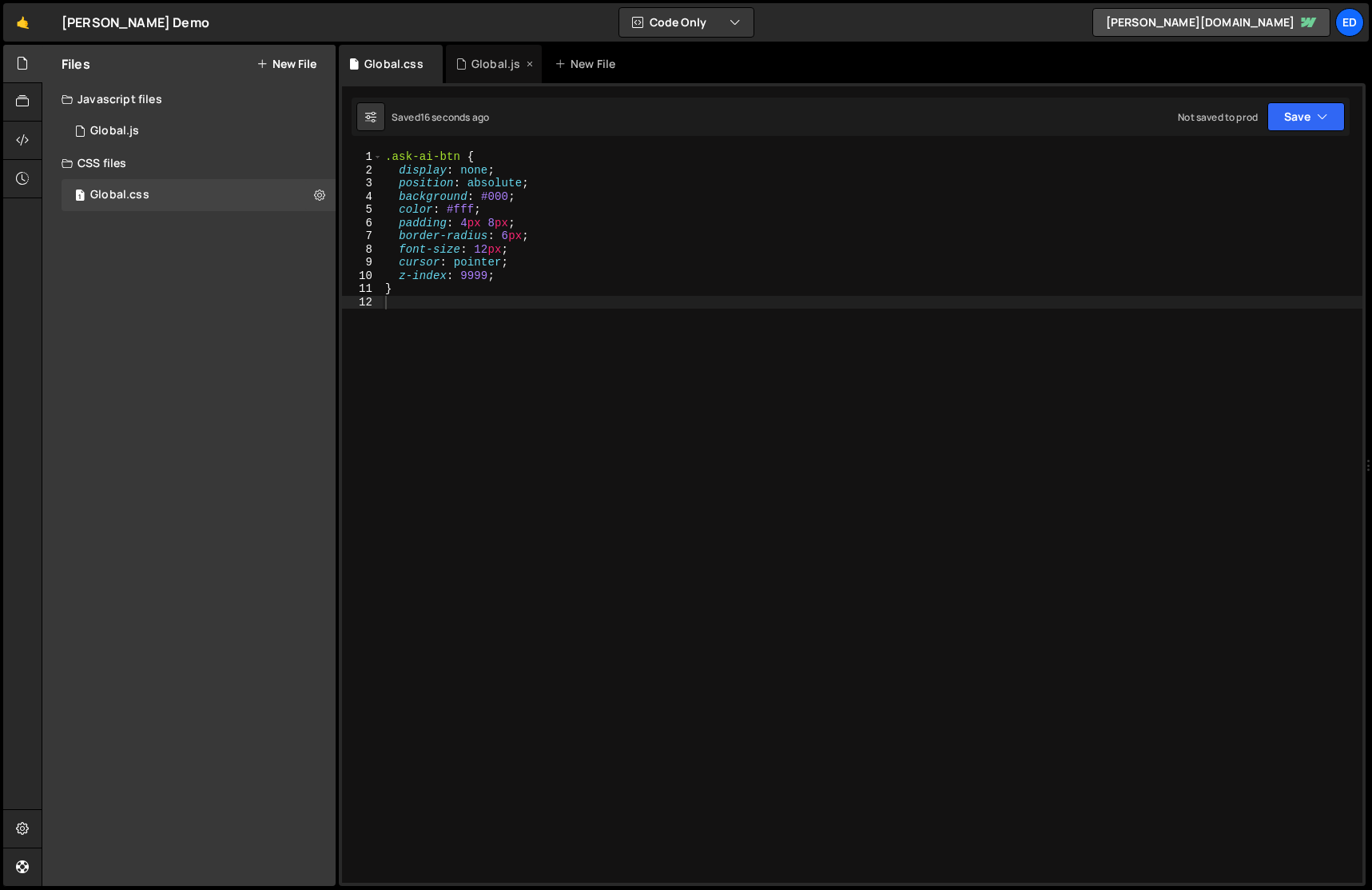
click at [481, 69] on div "Global.js" at bounding box center [495, 64] width 48 height 16
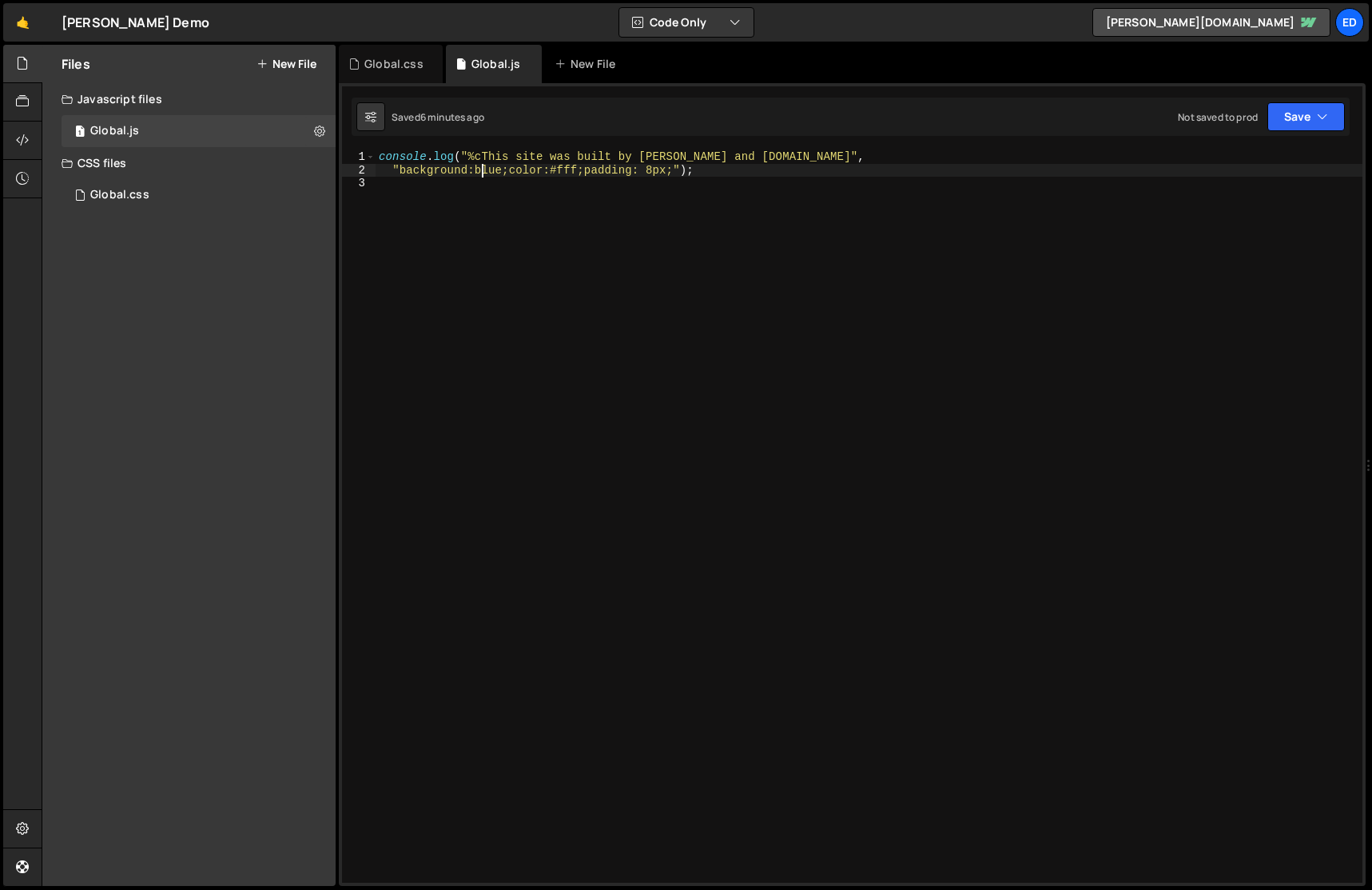
click at [481, 175] on div "console . log ( "%cThis site was built by [PERSON_NAME] and [DOMAIN_NAME]" , "b…" at bounding box center [869, 530] width 987 height 759
click at [507, 221] on div "console . log ( "%cThis site was built by [PERSON_NAME] and [DOMAIN_NAME]" , "b…" at bounding box center [869, 530] width 987 height 759
paste textarea "});"
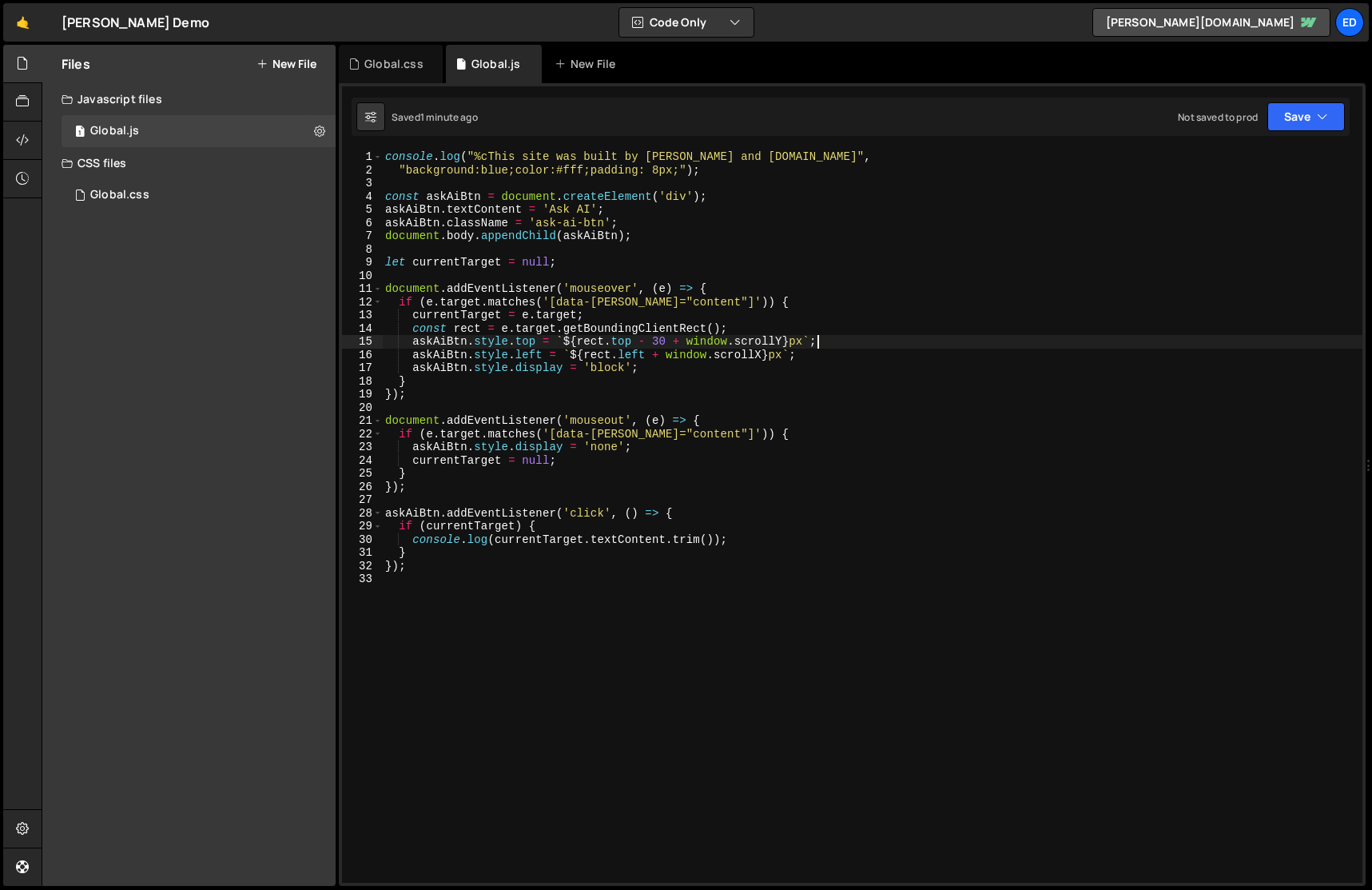
click at [915, 339] on div "console . log ( "%cThis site was built by [PERSON_NAME] and [DOMAIN_NAME]" , "b…" at bounding box center [872, 530] width 980 height 759
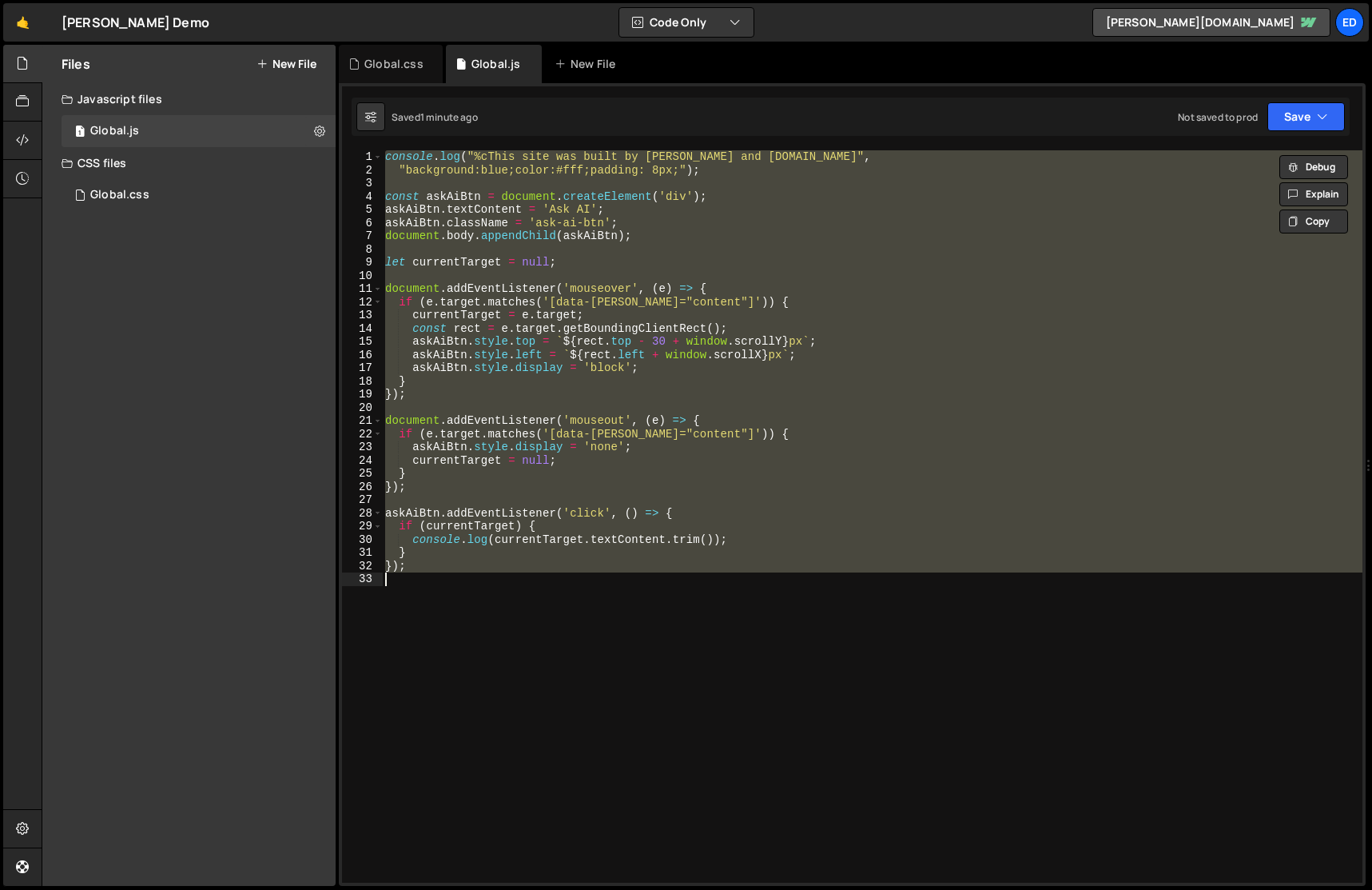
paste textarea "});"
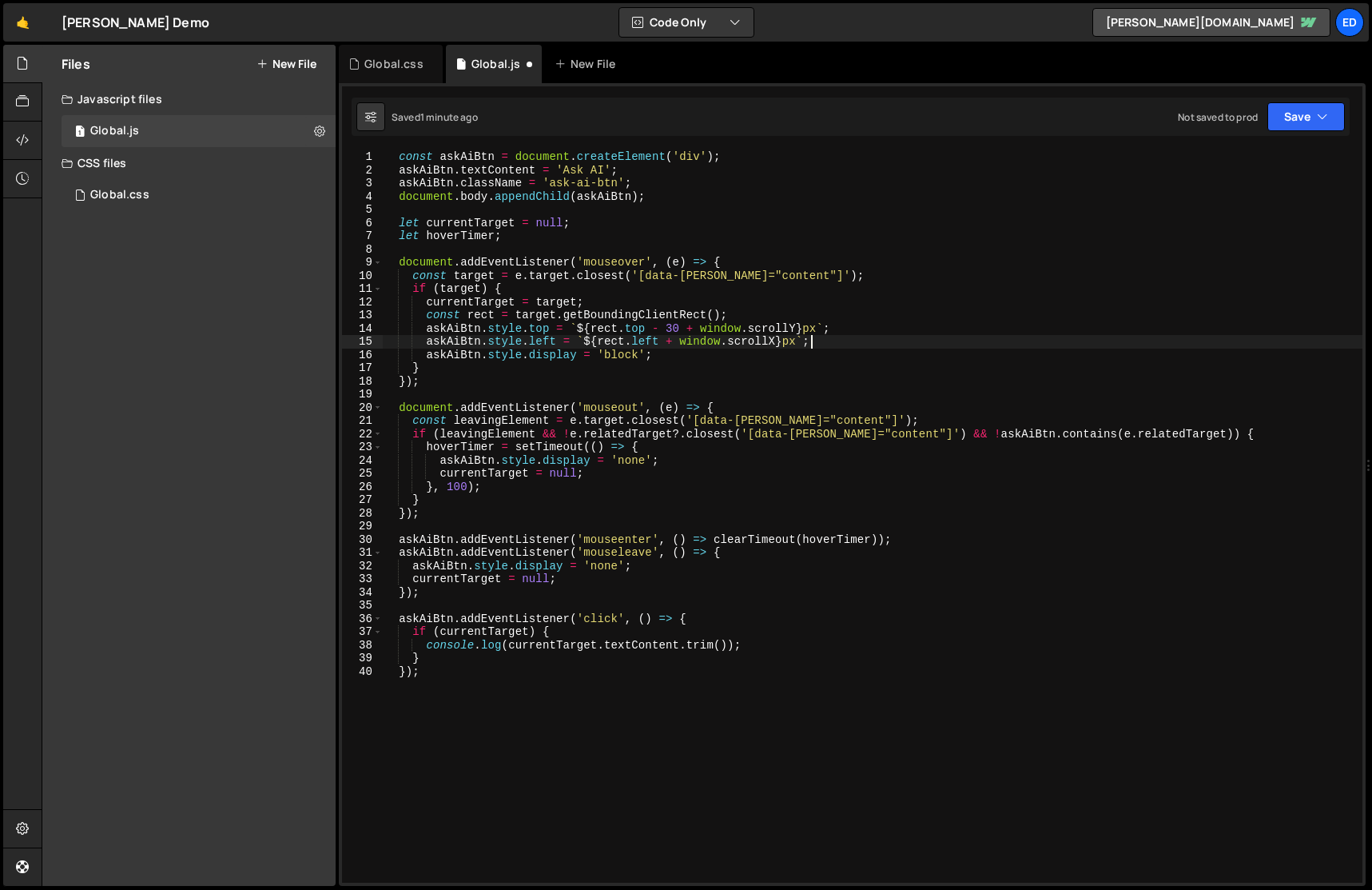
click at [915, 339] on div "const askAiBtn = document . createElement ( 'div' ) ; askAiBtn . textContent = …" at bounding box center [872, 530] width 980 height 759
type textarea "askAiBtn.style.left = `${rect.left + window.scrollX}px`;"
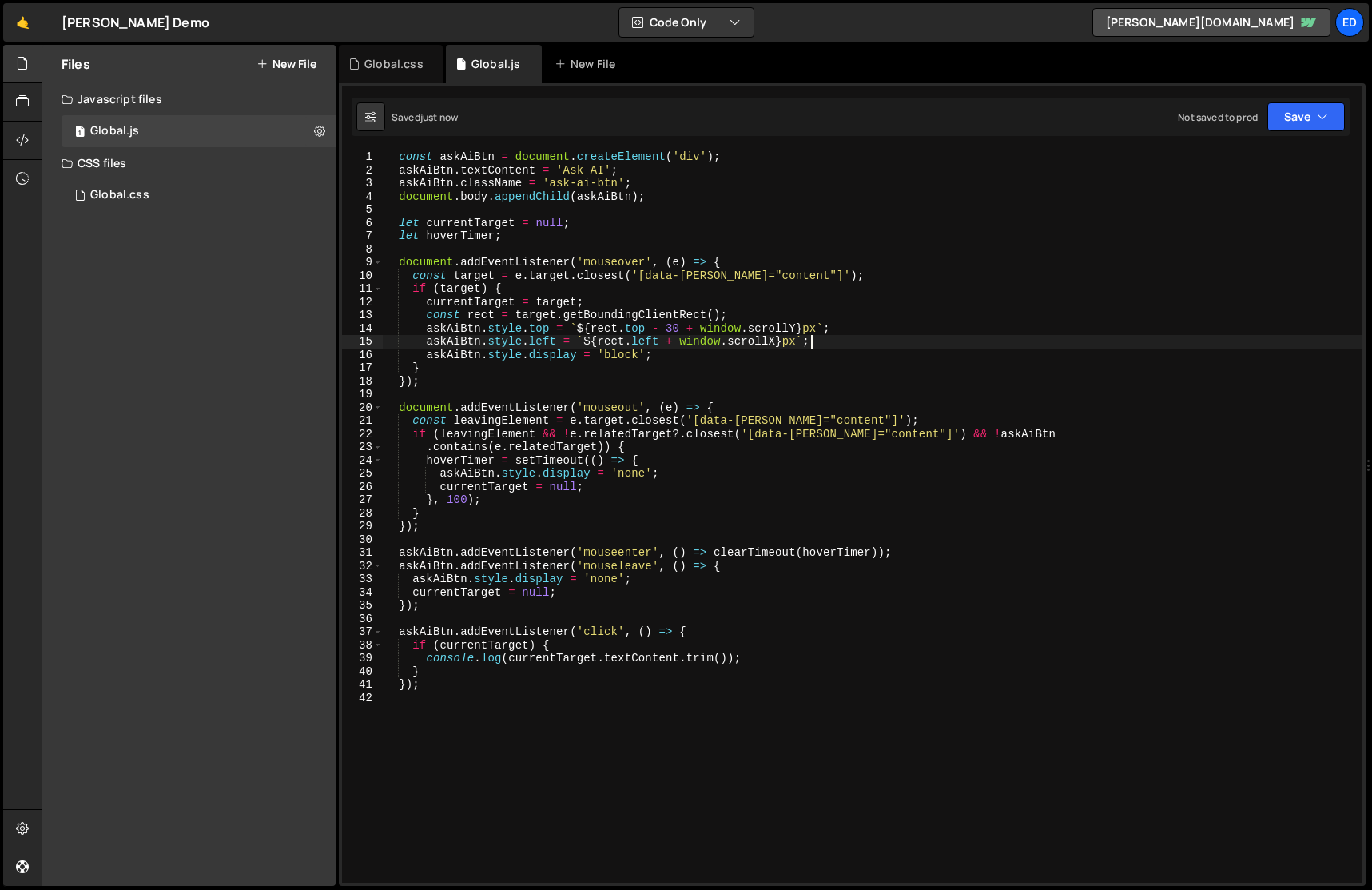
click at [915, 339] on div "const askAiBtn = document . createElement ( 'div' ) ; askAiBtn . textContent = …" at bounding box center [872, 530] width 980 height 759
click at [383, 71] on div "Global.css" at bounding box center [393, 64] width 59 height 16
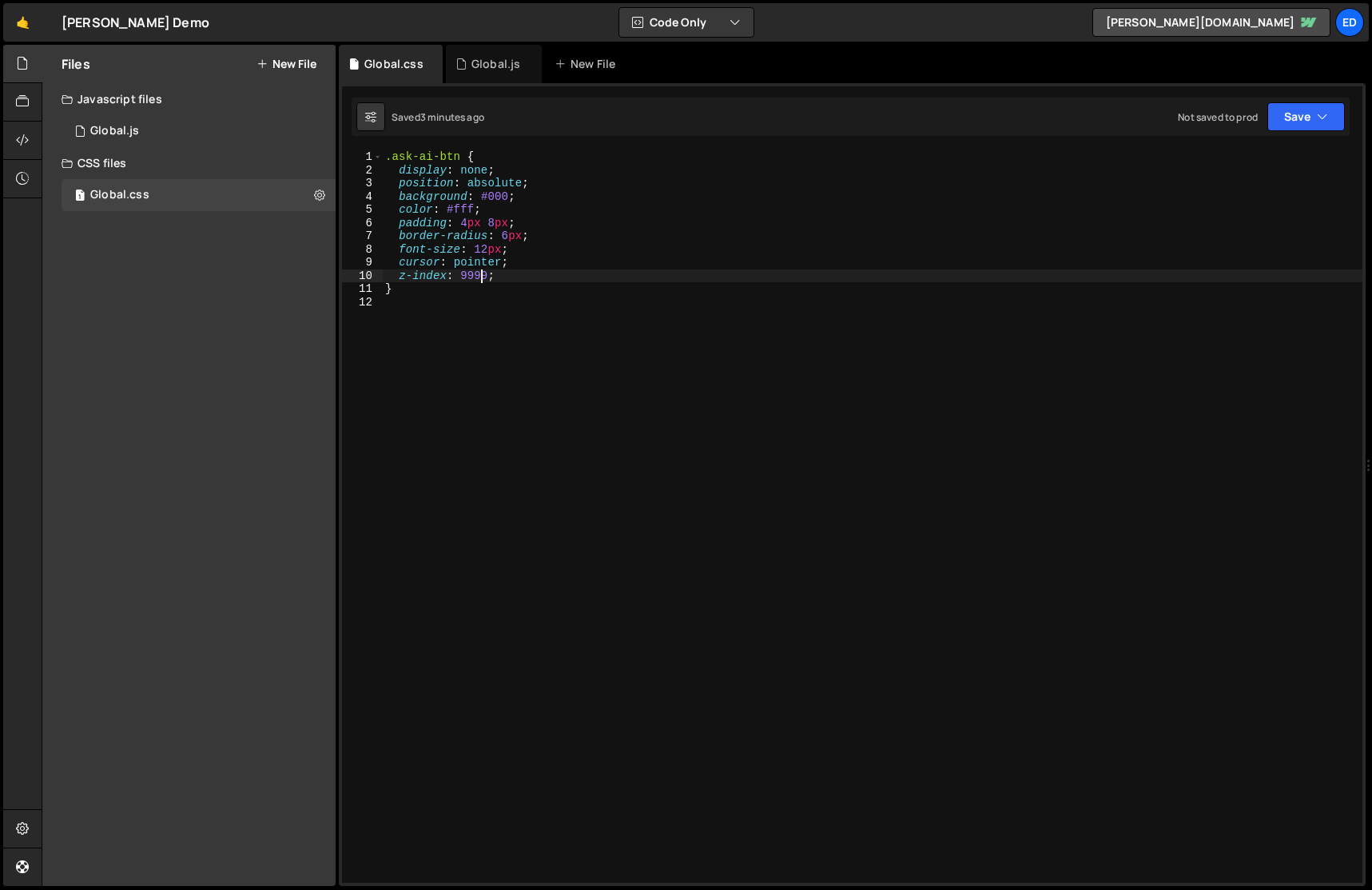
click at [481, 271] on div ".ask-ai-btn { display : none ; position : absolute ; background : #000 ; color …" at bounding box center [872, 530] width 980 height 759
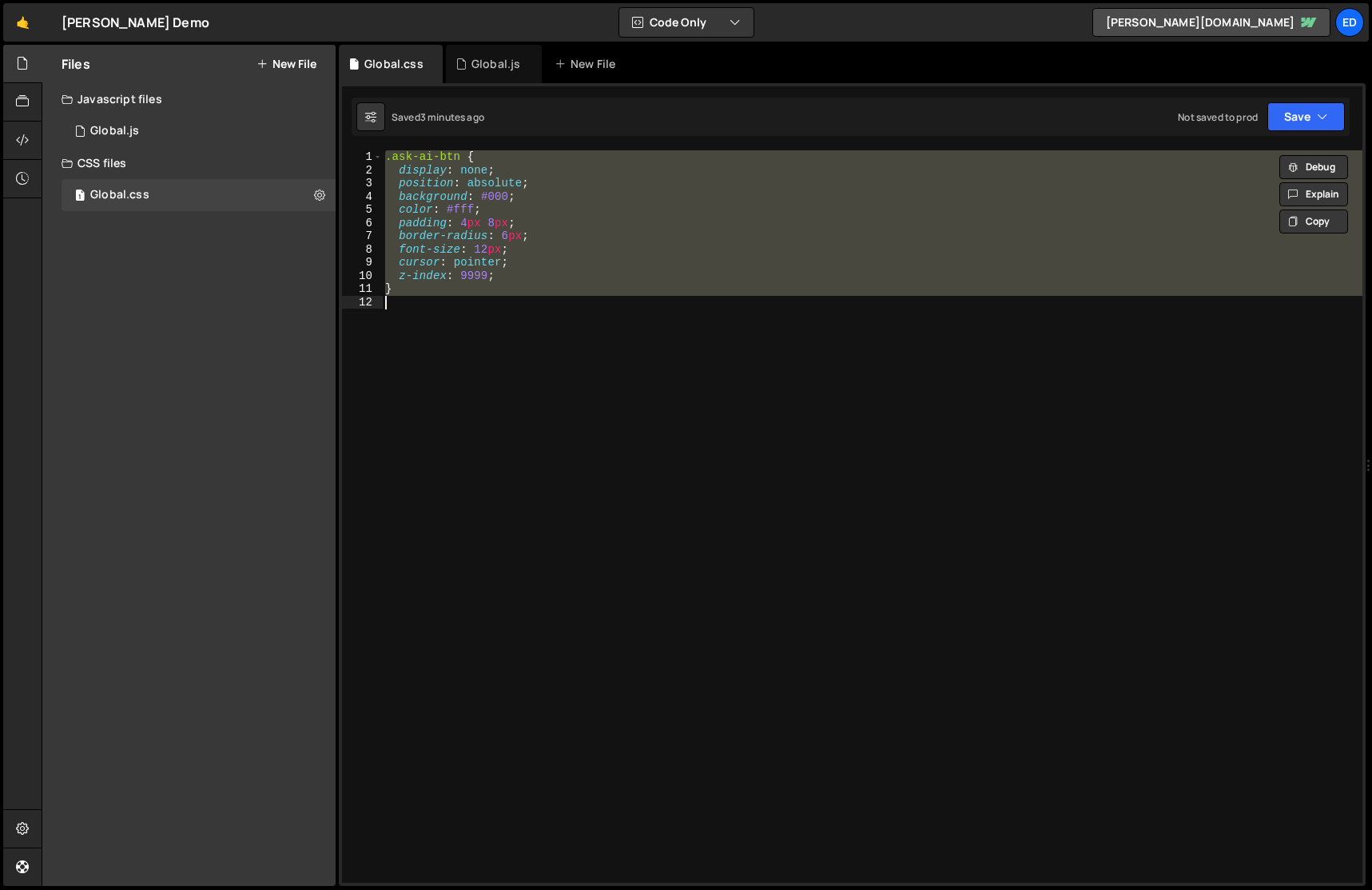
paste textarea "}"
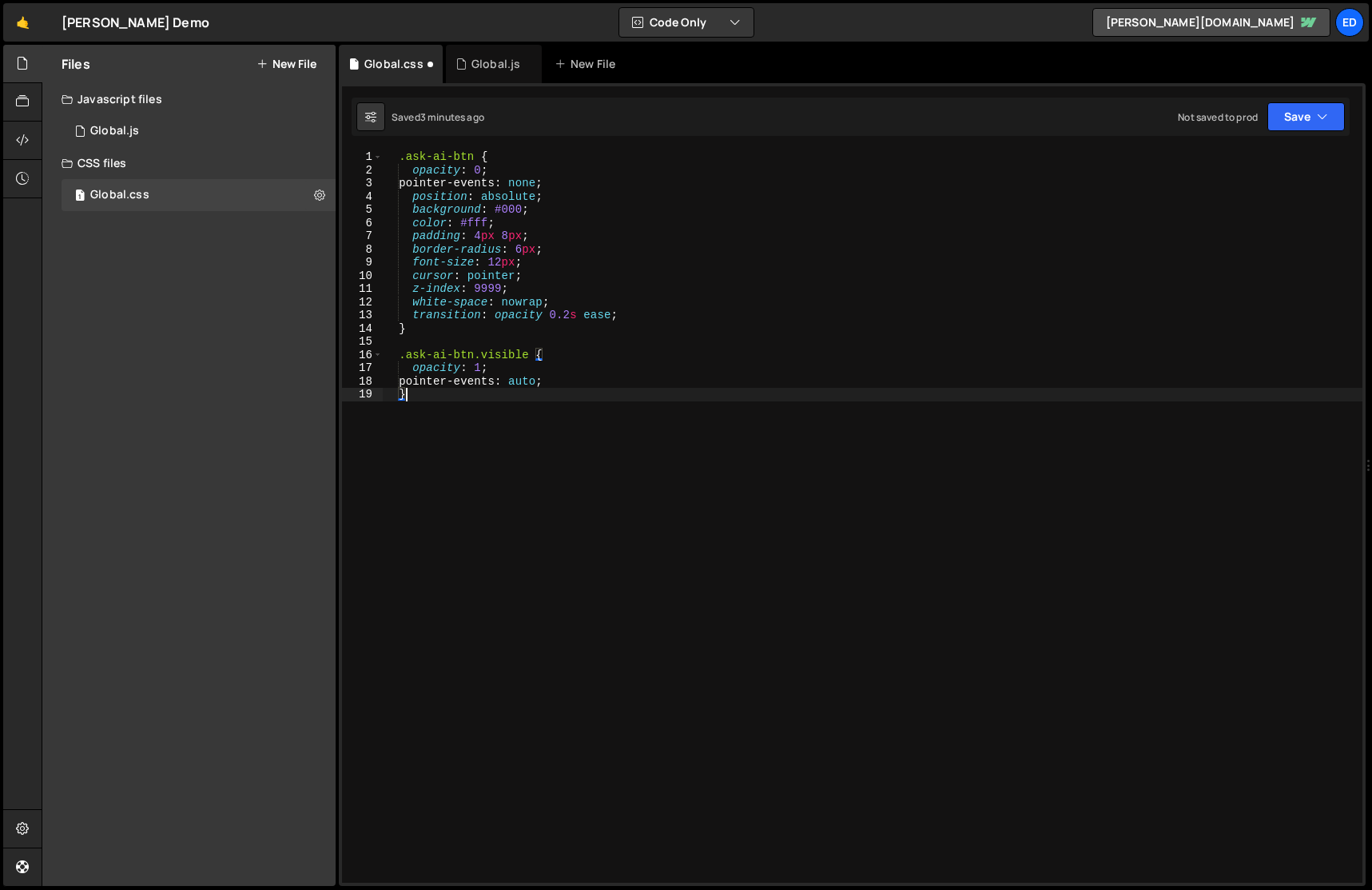
click at [481, 271] on div ".ask-ai-btn { opacity : 0 ; pointer-events : none ; position : absolute ; backg…" at bounding box center [872, 530] width 980 height 759
type textarea "cursor: pointer;"
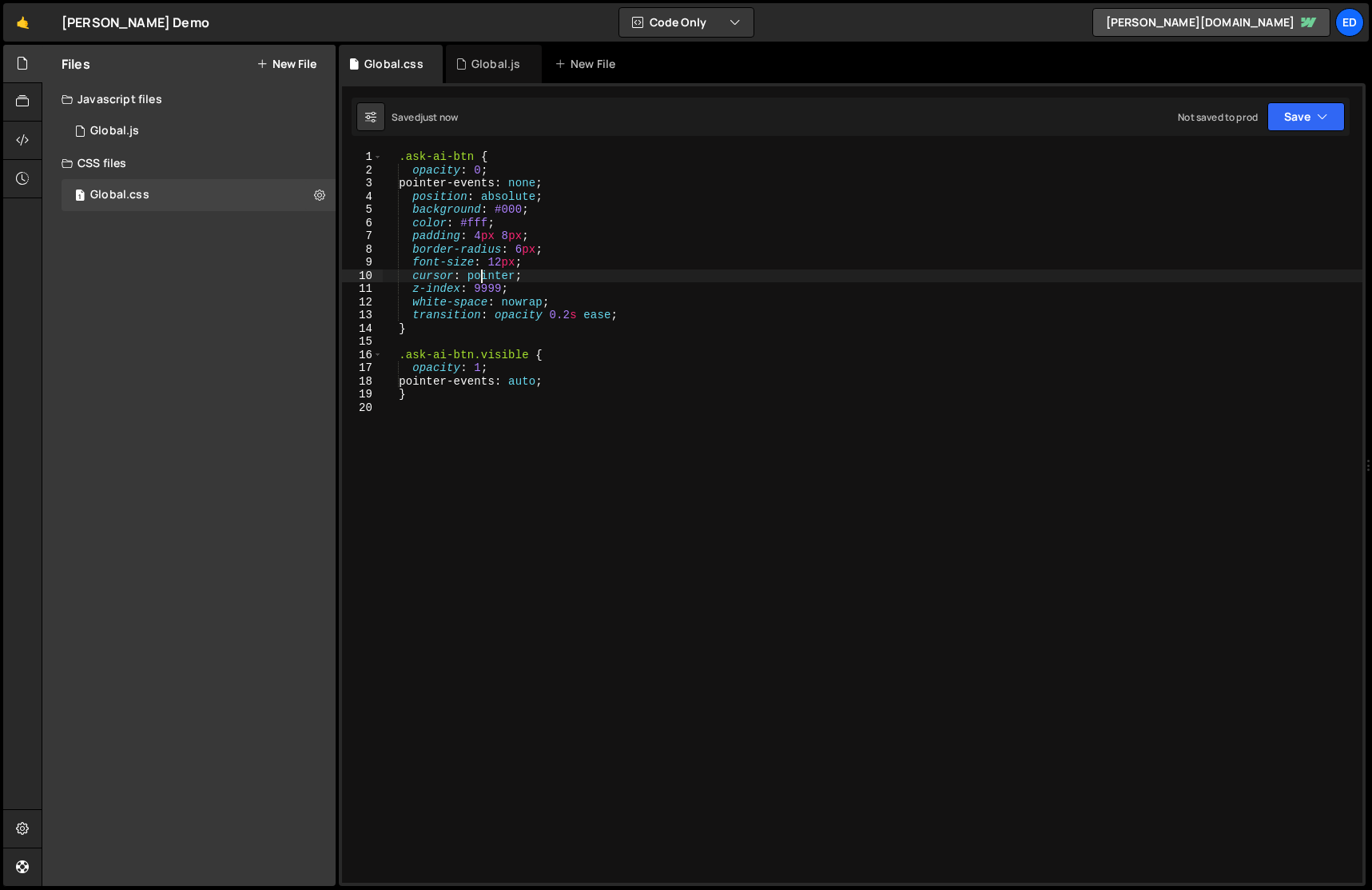
click at [481, 271] on div ".ask-ai-btn { opacity : 0 ; pointer-events : none ; position : absolute ; backg…" at bounding box center [872, 530] width 980 height 759
click at [640, 337] on div ".ask-ai-btn { opacity : 0 ; pointer-events : none ; position : absolute ; backg…" at bounding box center [872, 530] width 980 height 759
click at [486, 65] on div "Global.js" at bounding box center [495, 64] width 48 height 16
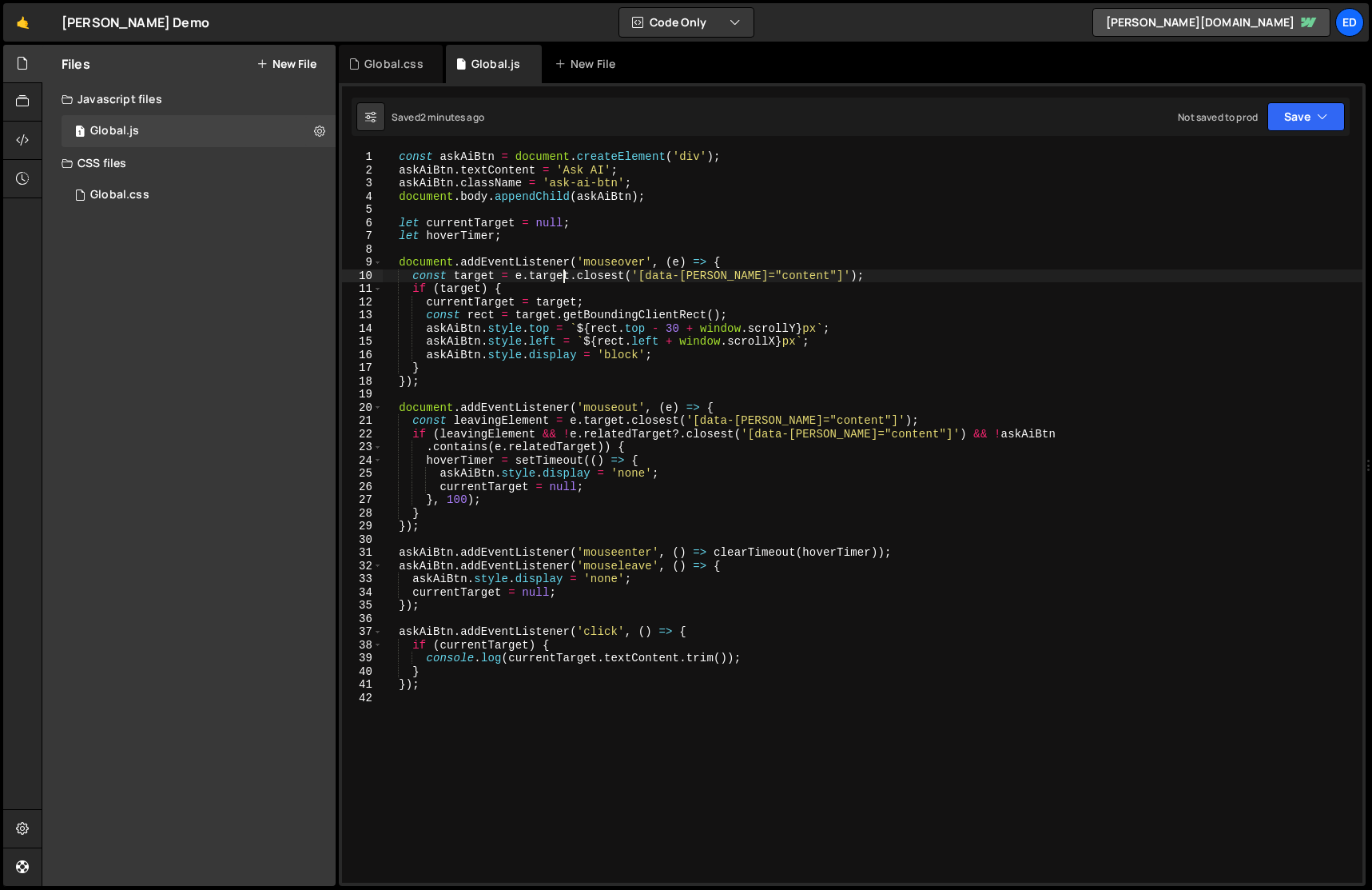
click at [566, 281] on div "const askAiBtn = document . createElement ( 'div' ) ; askAiBtn . textContent = …" at bounding box center [872, 530] width 980 height 759
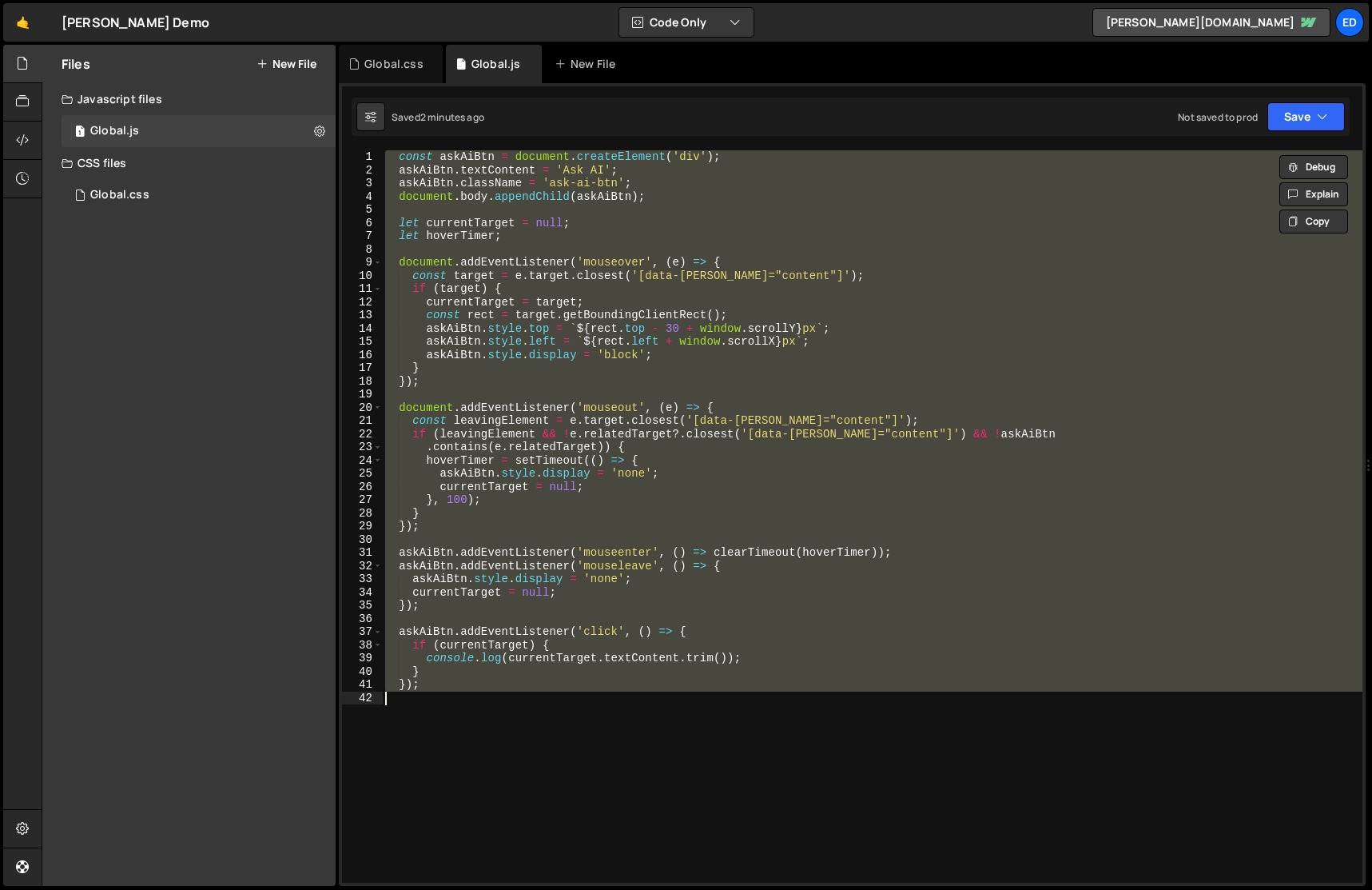
paste textarea
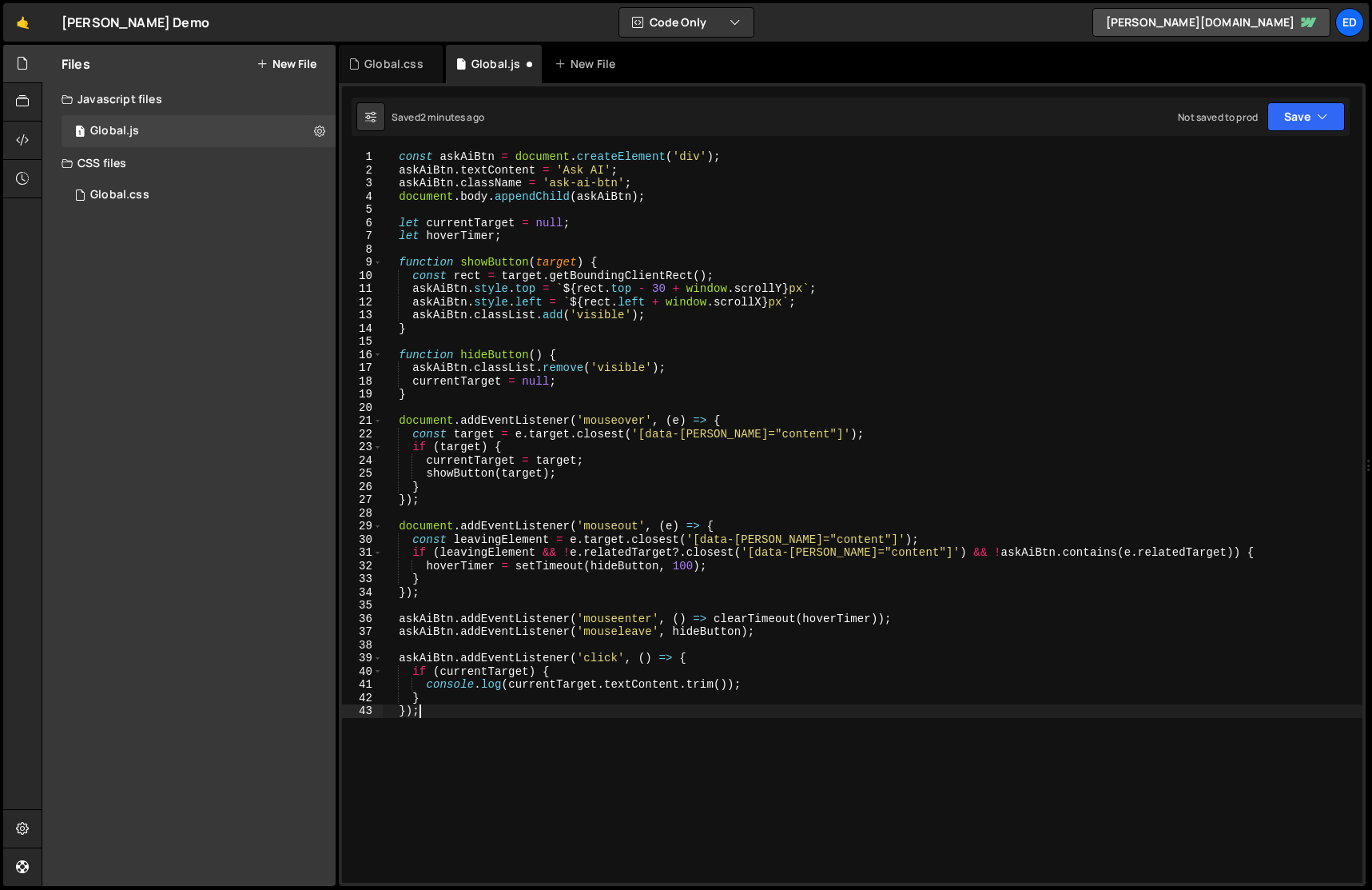
click at [566, 281] on div "const askAiBtn = document . createElement ( 'div' ) ; askAiBtn . textContent = …" at bounding box center [872, 530] width 980 height 759
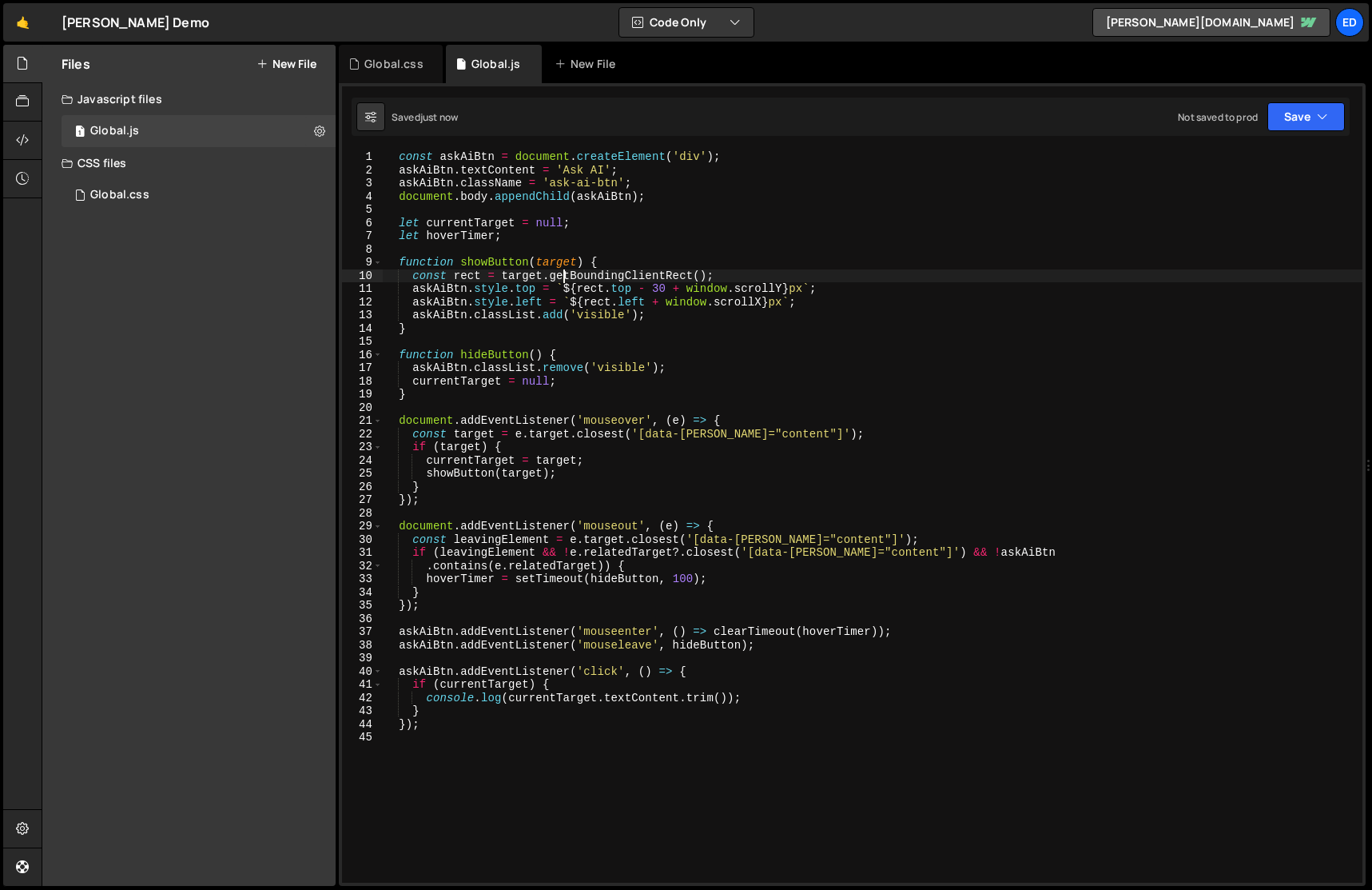
click at [566, 281] on div "const askAiBtn = document . createElement ( 'div' ) ; askAiBtn . textContent = …" at bounding box center [872, 530] width 980 height 759
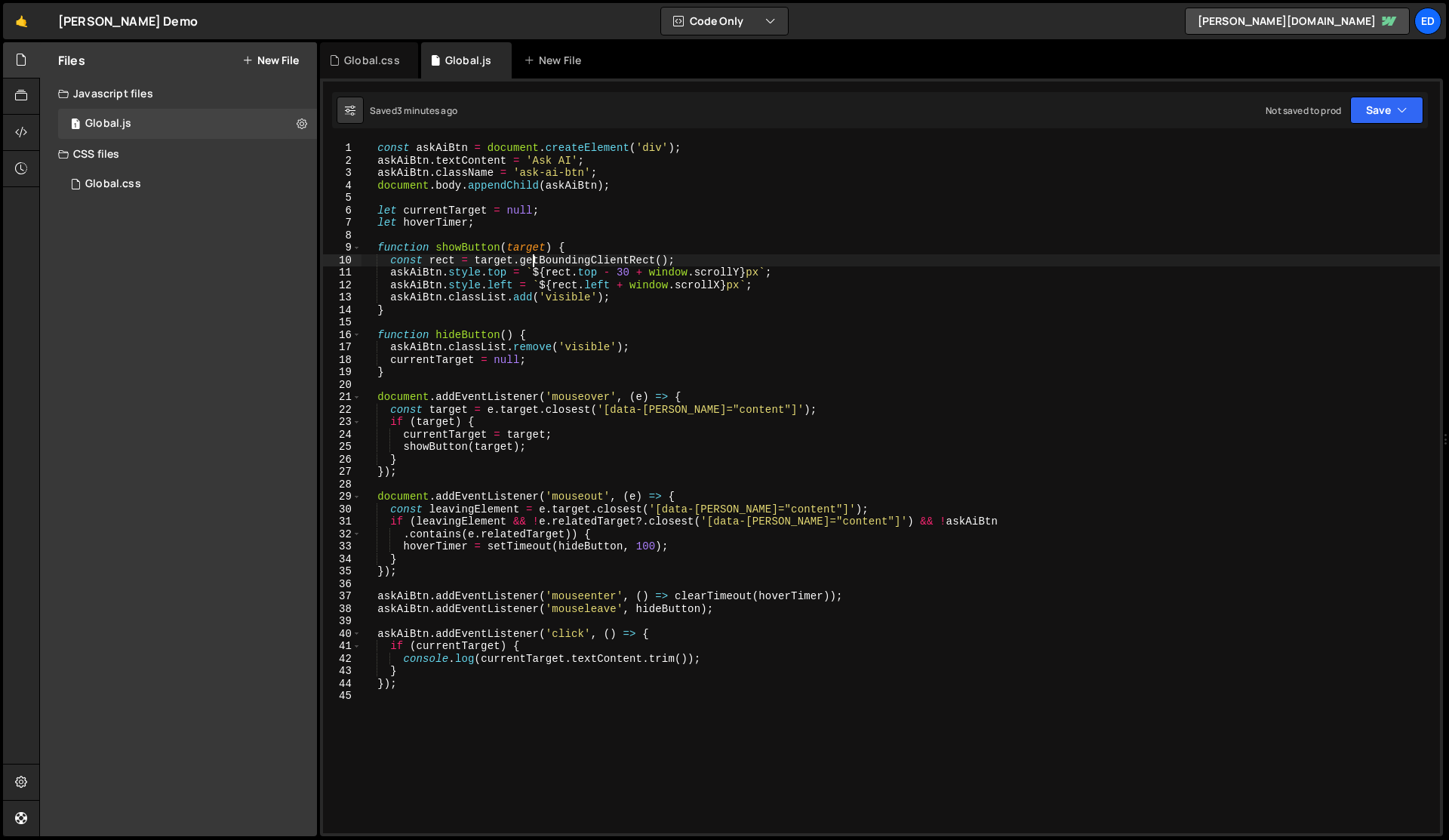
click at [751, 468] on div "const askAiBtn = document . createElement ( 'div' ) ; askAiBtn . textContent = …" at bounding box center [901, 500] width 1079 height 716
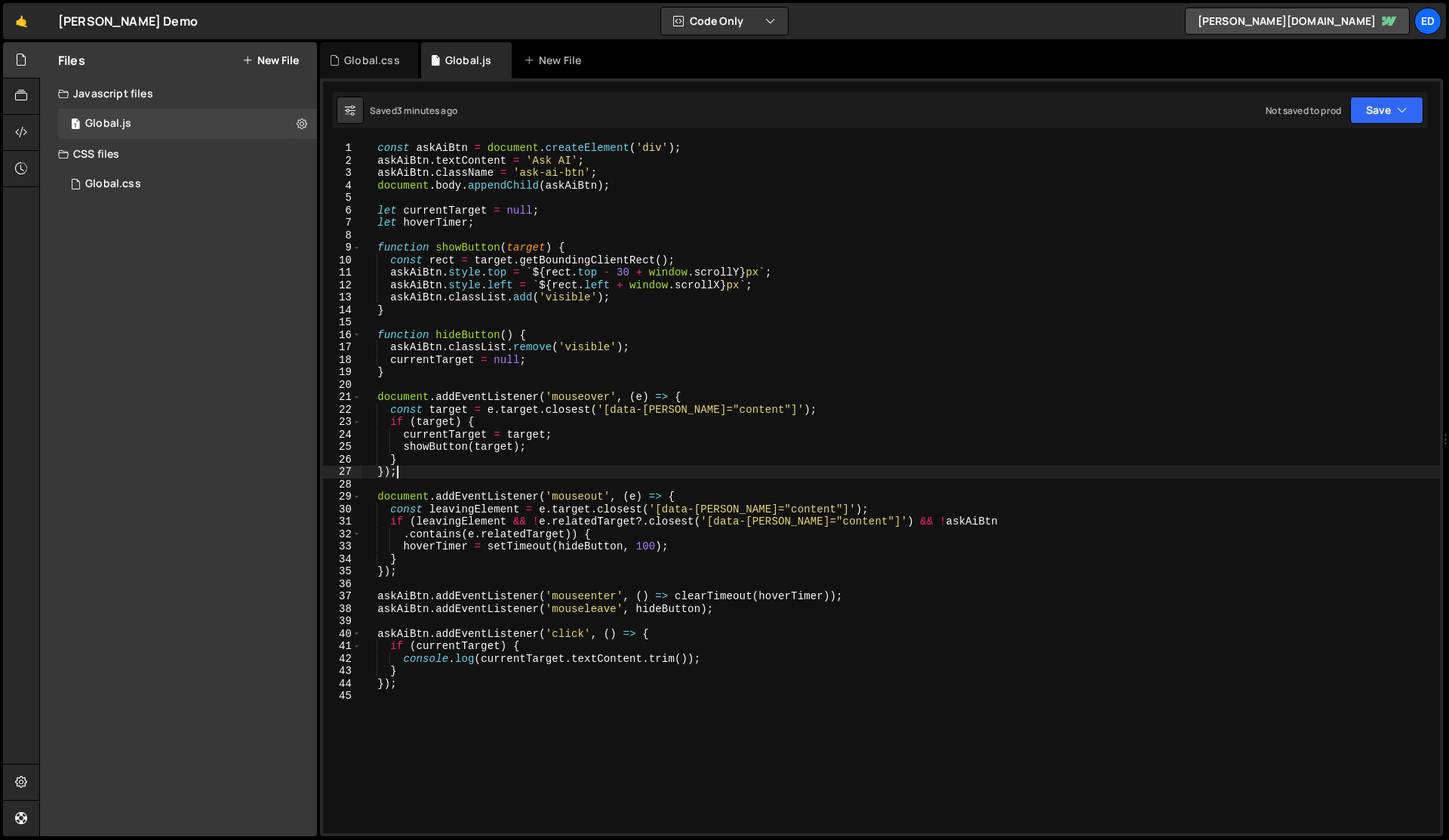
type textarea "});"
paste textarea "} </script>"
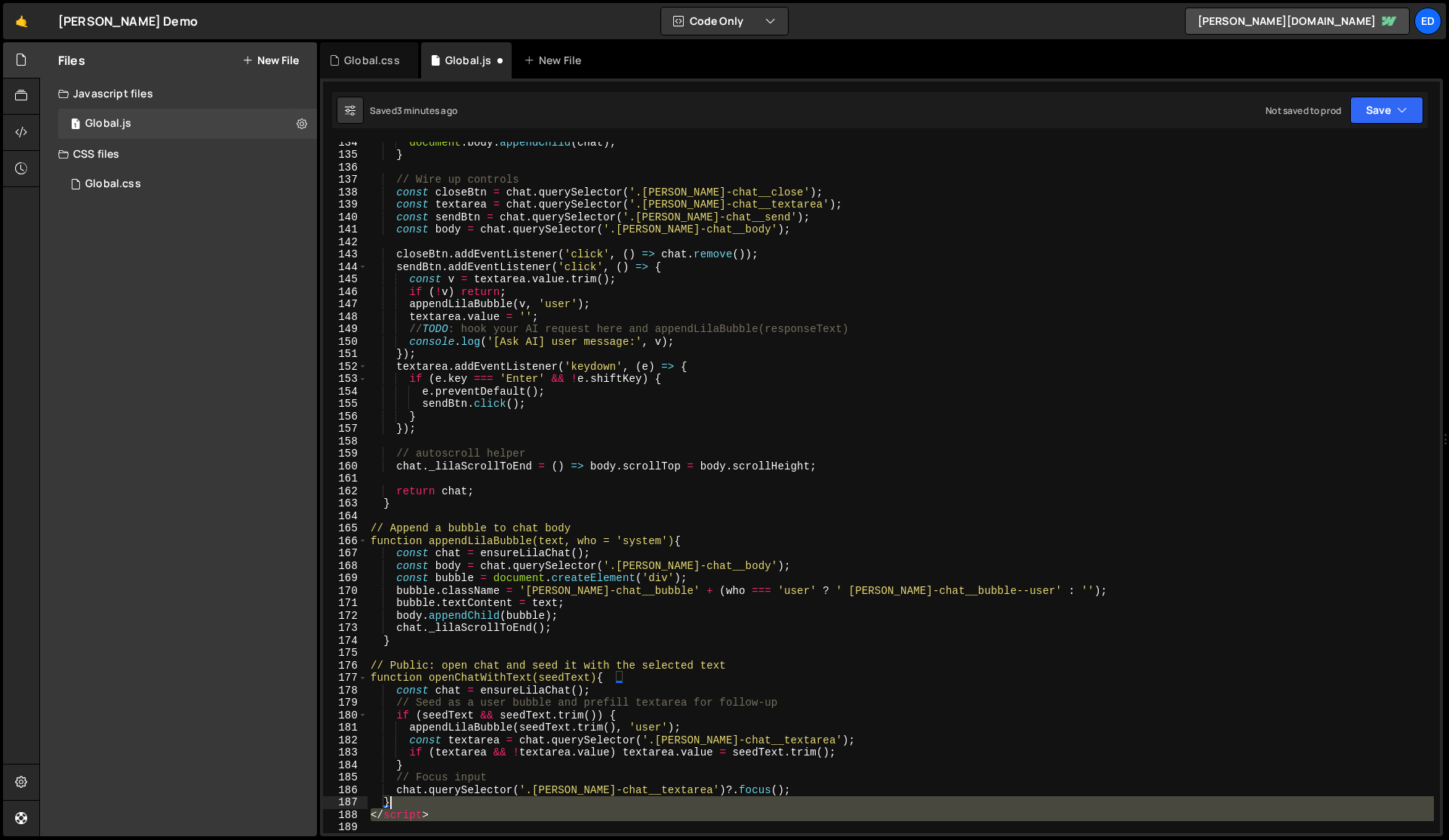
click at [431, 807] on div "document . body . appendChild ( chat ) ; } // Wire up controls const closeBtn =…" at bounding box center [900, 494] width 1067 height 716
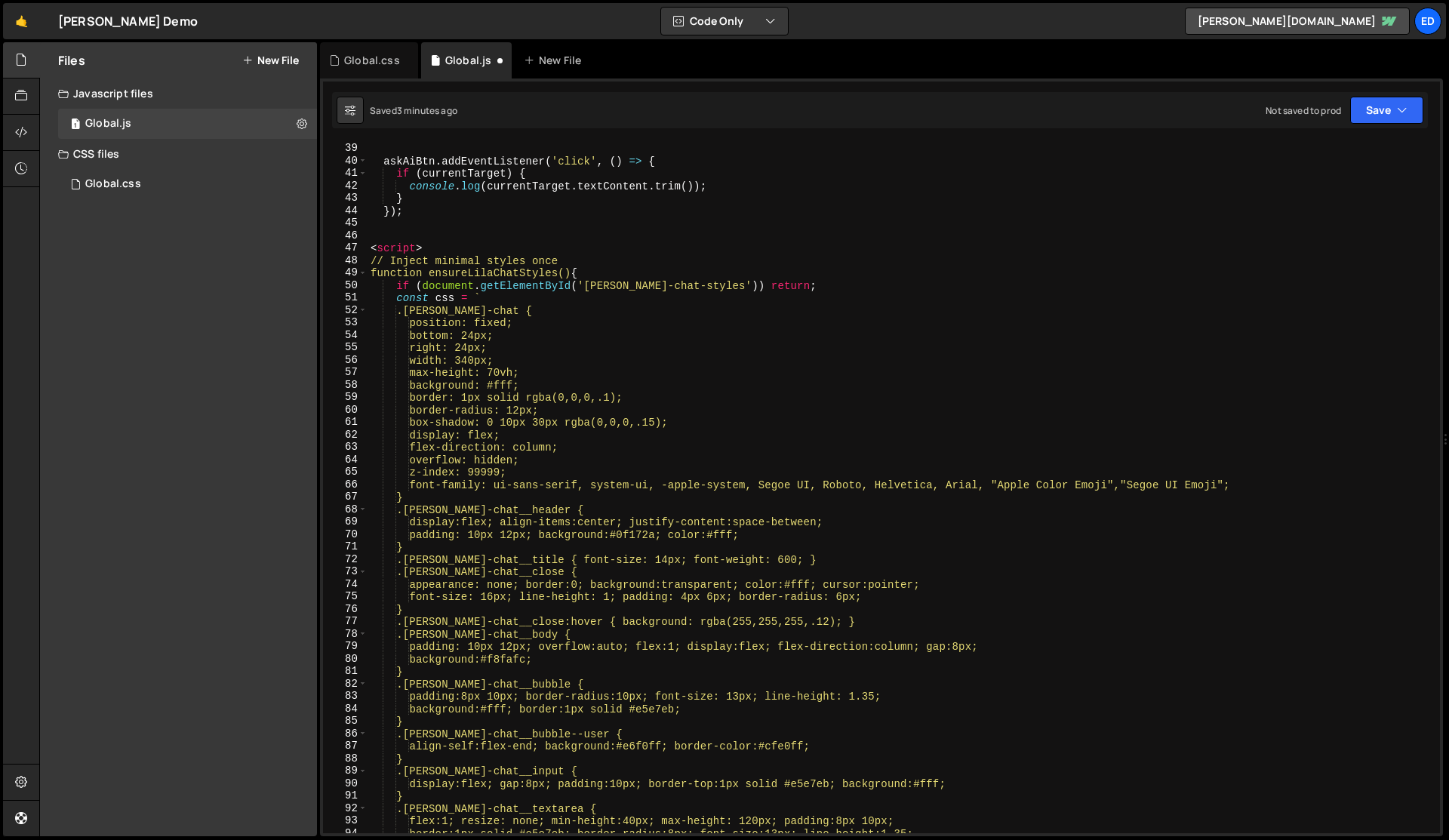
scroll to position [445, 0]
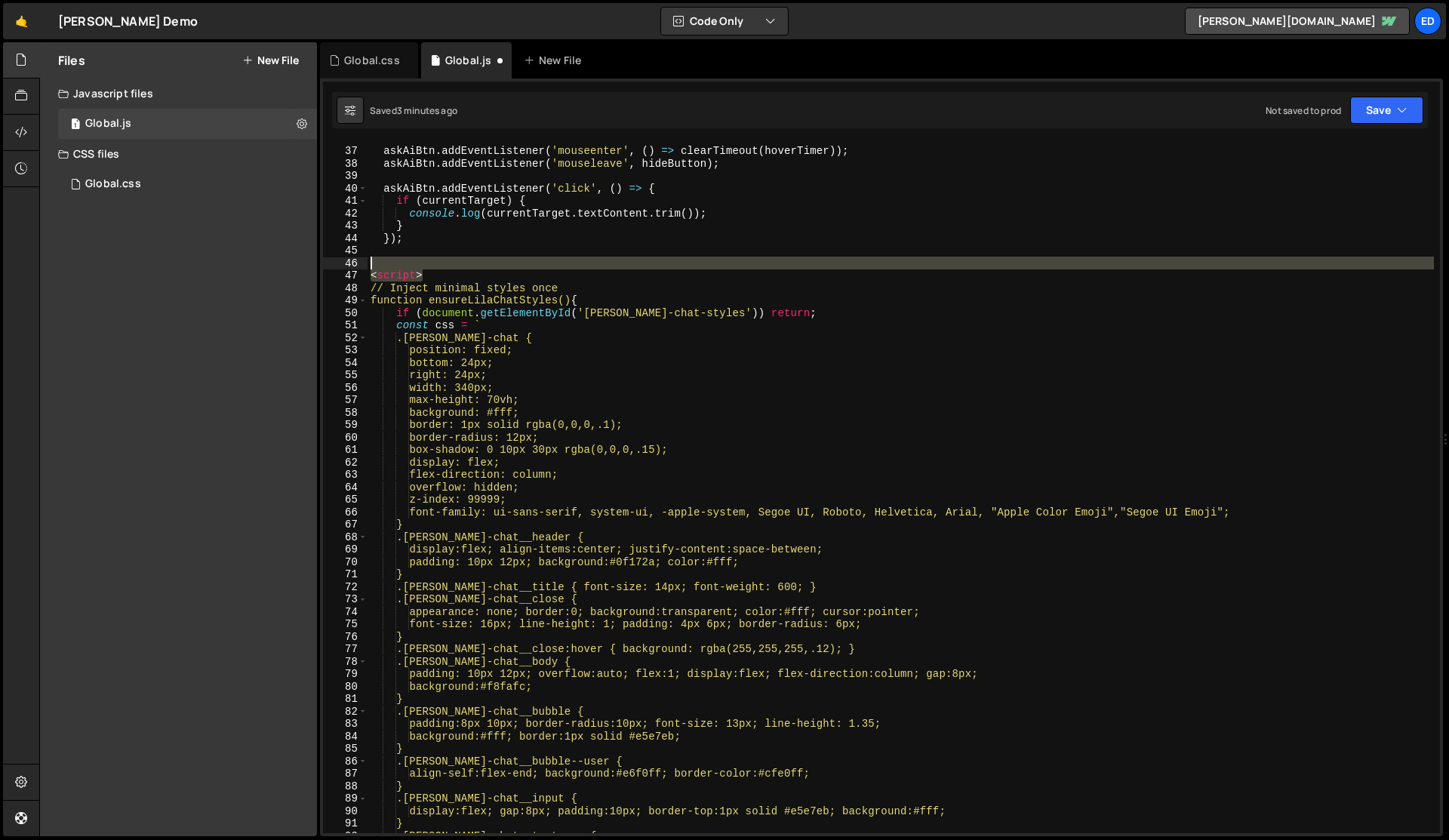
click at [438, 267] on div "askAiBtn . addEventListener ( 'mouseenter' , ( ) => clearTimeout ( hoverTimer )…" at bounding box center [900, 490] width 1067 height 716
type textarea "<script>"
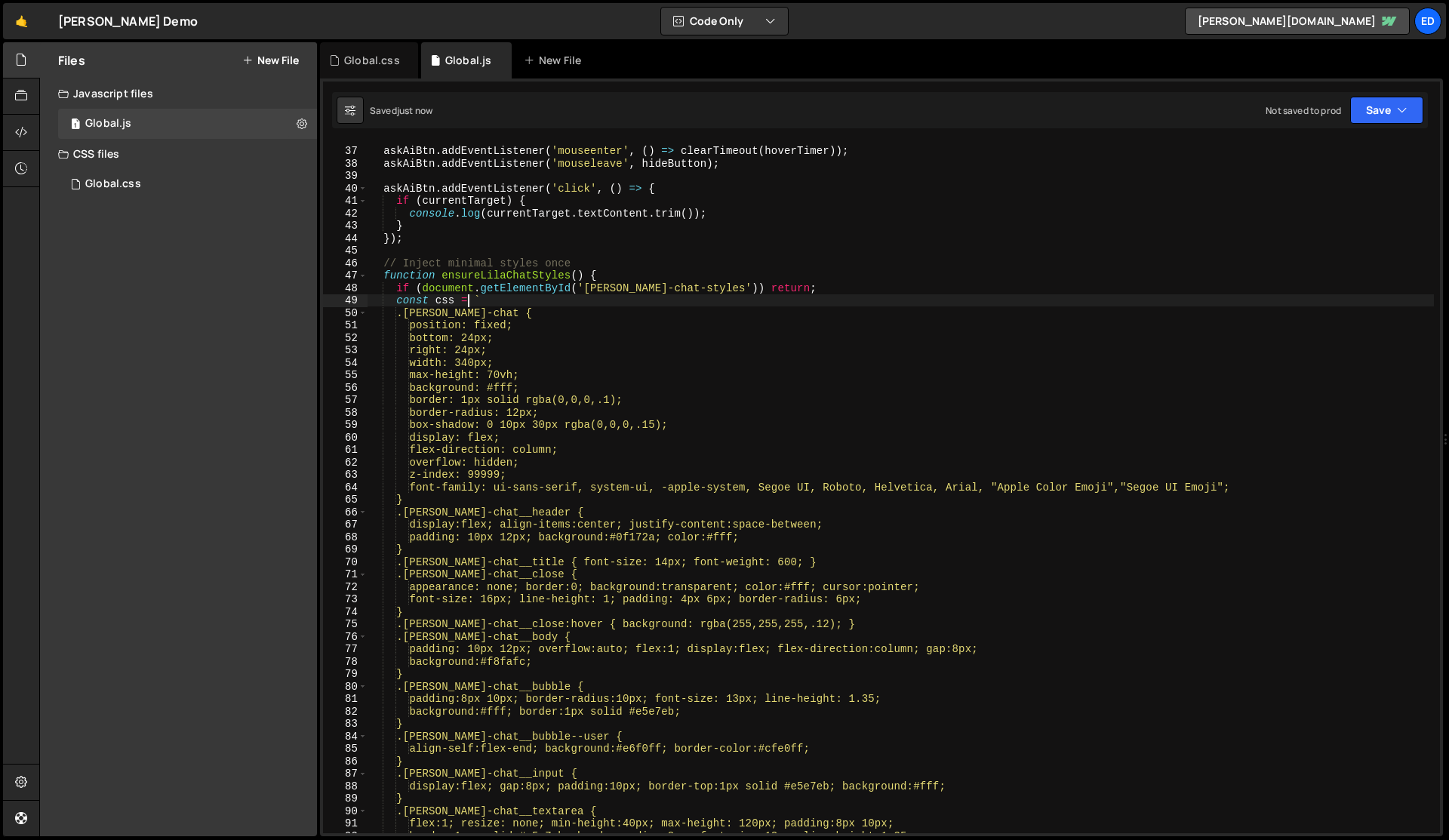
click at [467, 297] on div "askAiBtn . addEventListener ( 'mouseenter' , ( ) => clearTimeout ( hoverTimer )…" at bounding box center [900, 490] width 1067 height 716
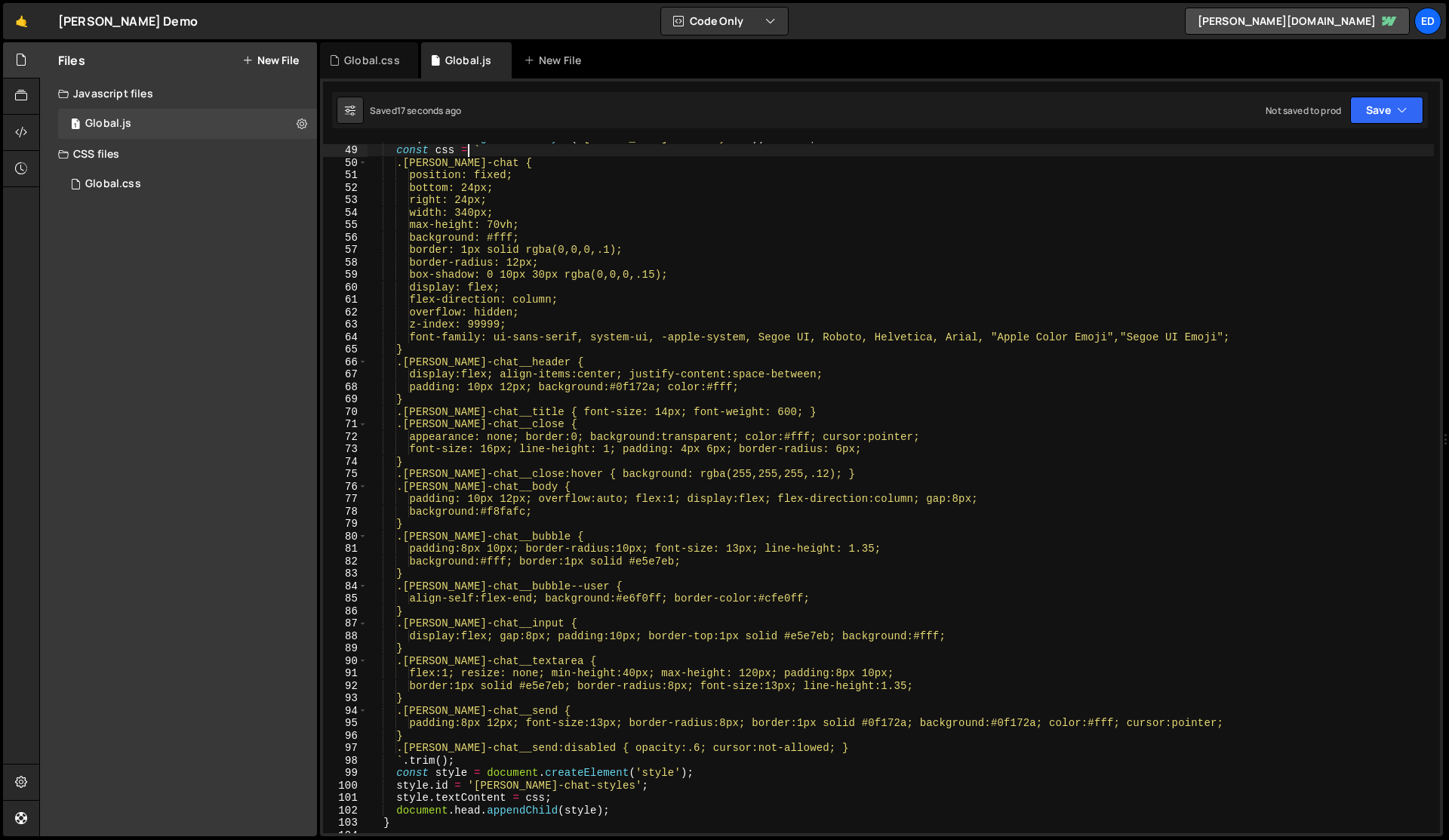
scroll to position [634, 0]
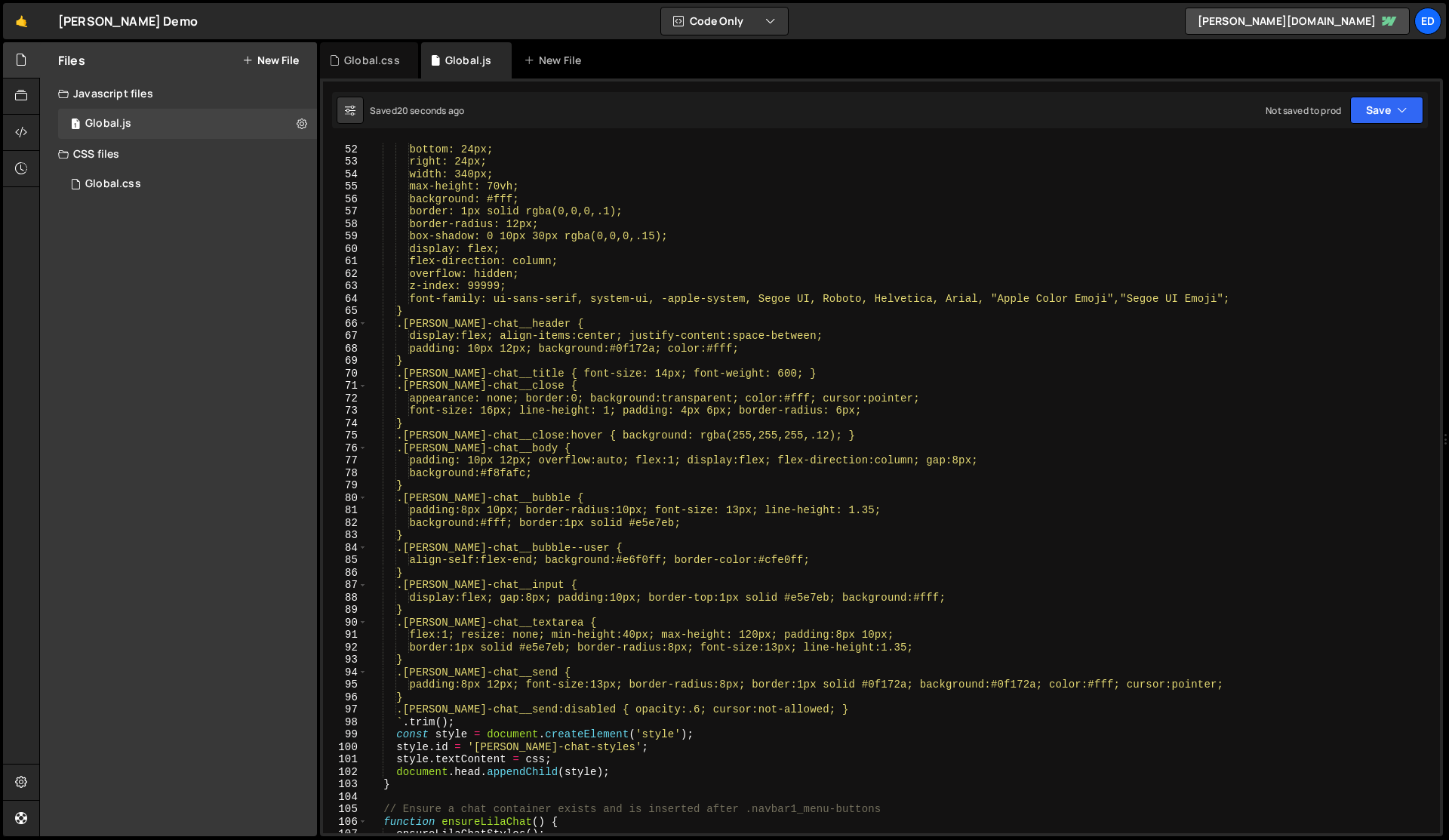
click at [826, 706] on div "position: fixed; bottom: 24px; right: 24px; width: 340px; max-height: 70vh; bac…" at bounding box center [900, 489] width 1067 height 716
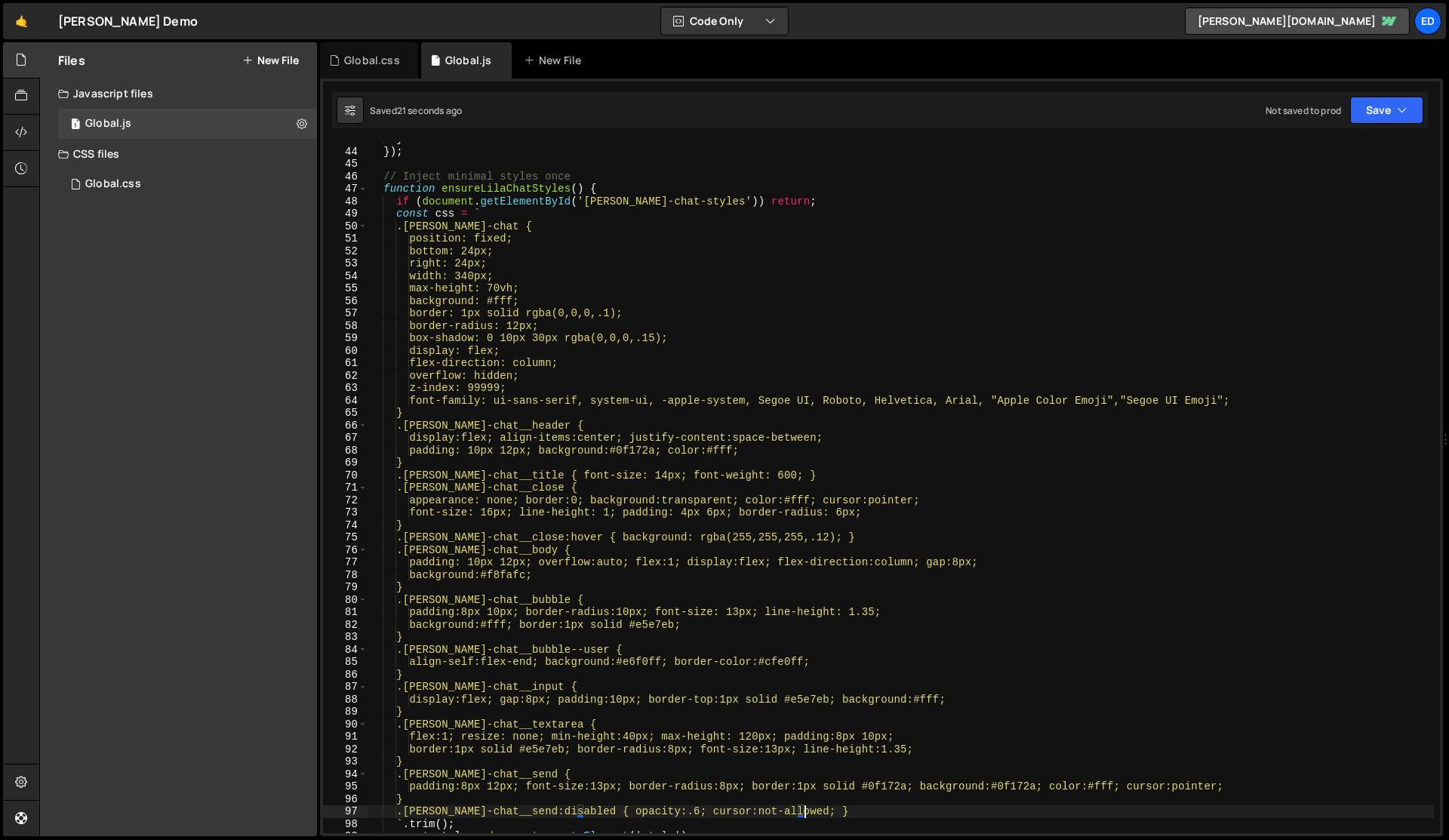
scroll to position [448, 0]
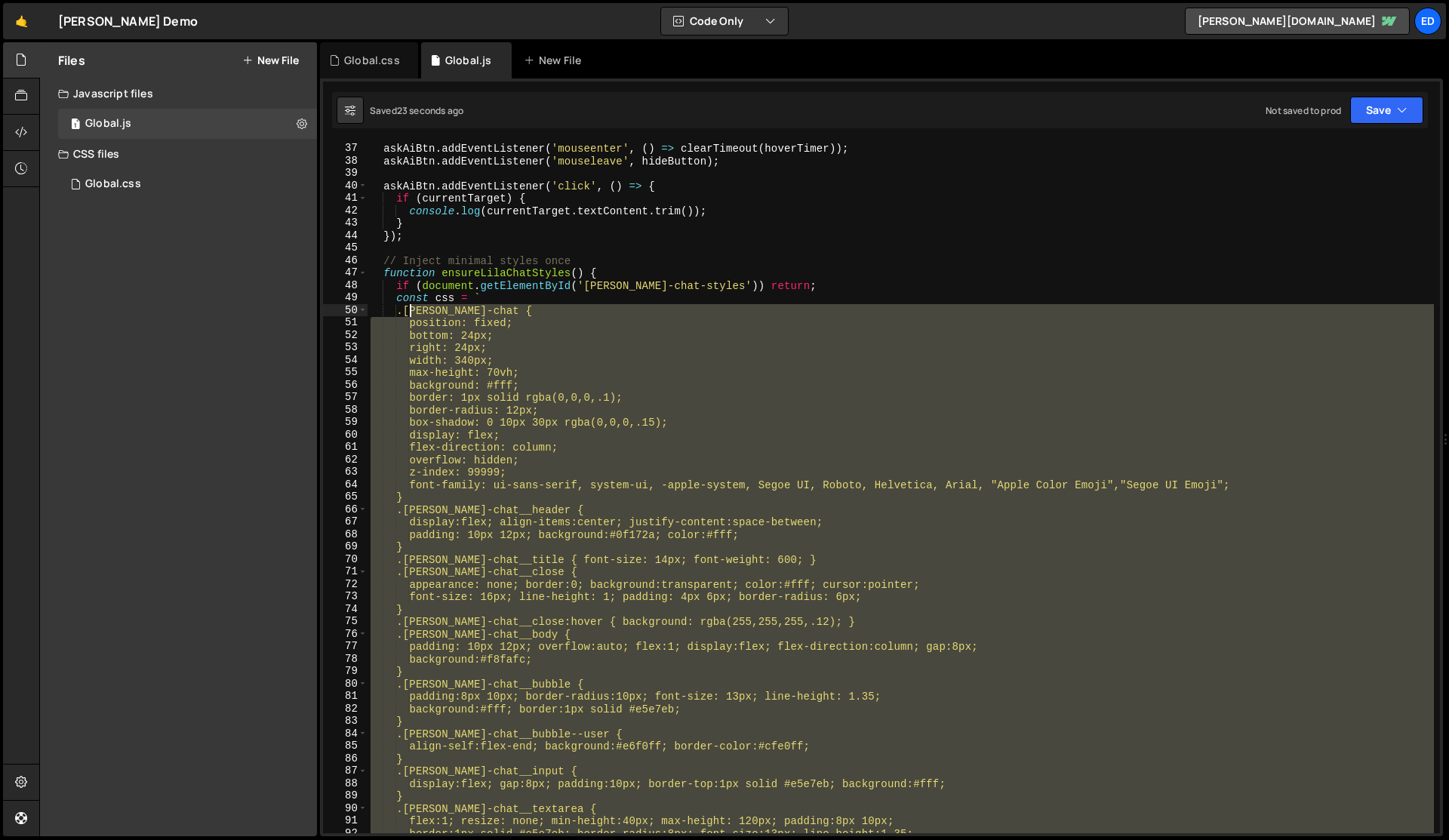
click at [407, 312] on div "askAiBtn . addEventListener ( 'mouseenter' , ( ) => clearTimeout ( hoverTimer )…" at bounding box center [900, 488] width 1067 height 716
type textarea ".[PERSON_NAME]-chat { position: fixed;"
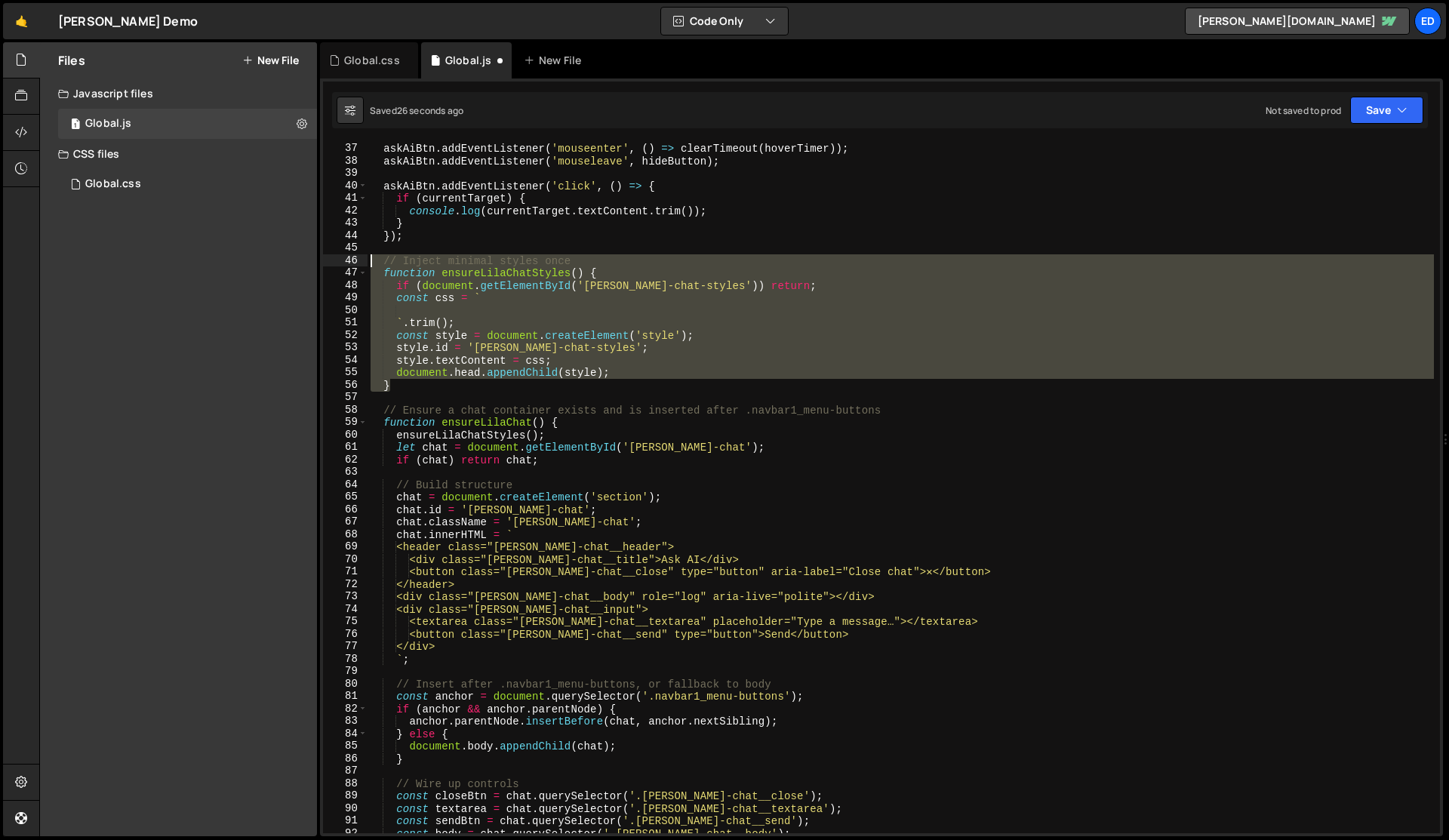
drag, startPoint x: 493, startPoint y: 389, endPoint x: 365, endPoint y: 262, distance: 180.3
click at [365, 262] on div "36 37 38 39 40 41 42 43 44 45 46 47 48 49 50 51 52 53 54 55 56 57 58 59 60 61 6…" at bounding box center [882, 488] width 1117 height 691
type textarea "// Inject minimal styles once function ensureLilaChatStyles() {"
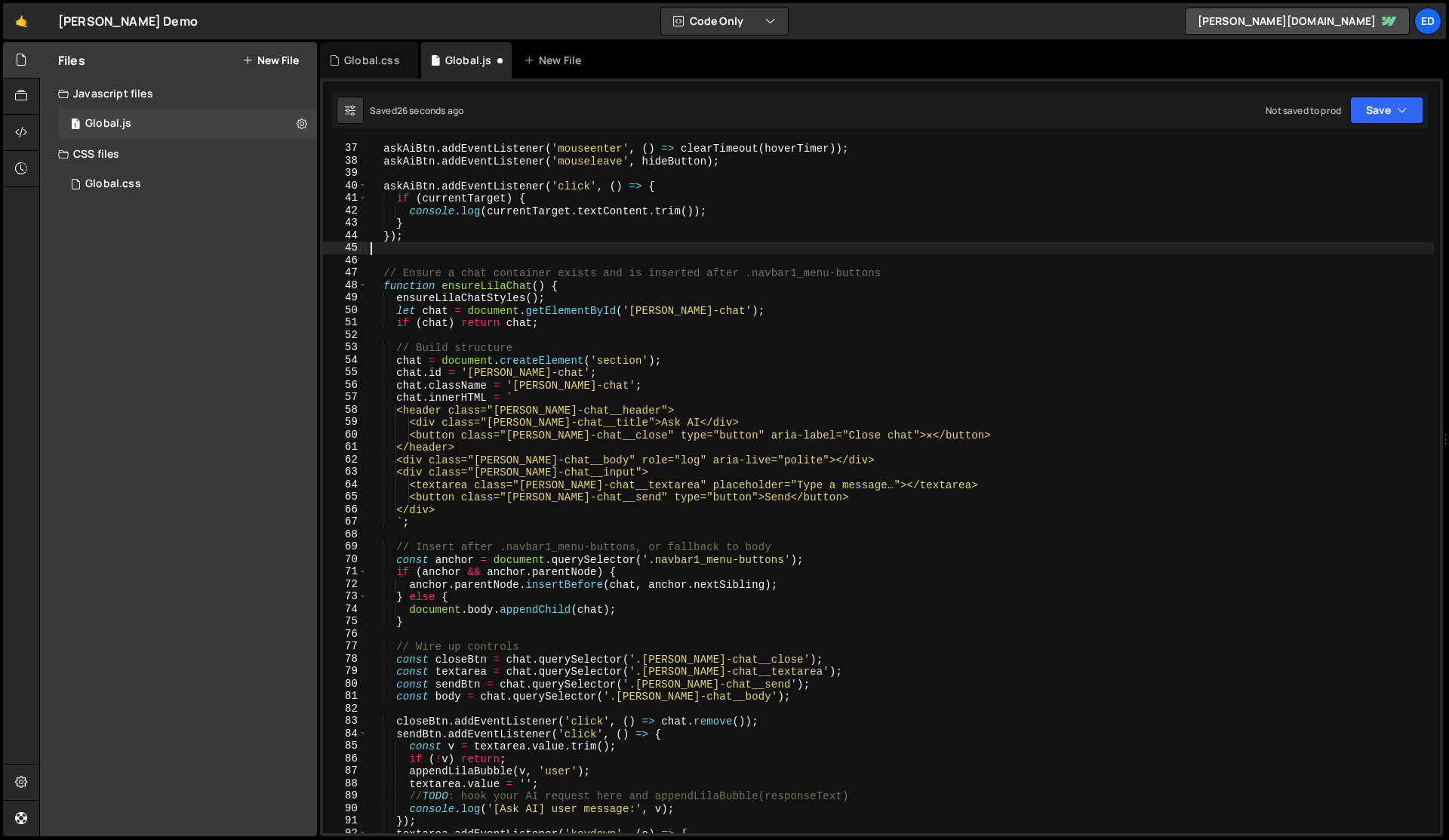
type textarea "});"
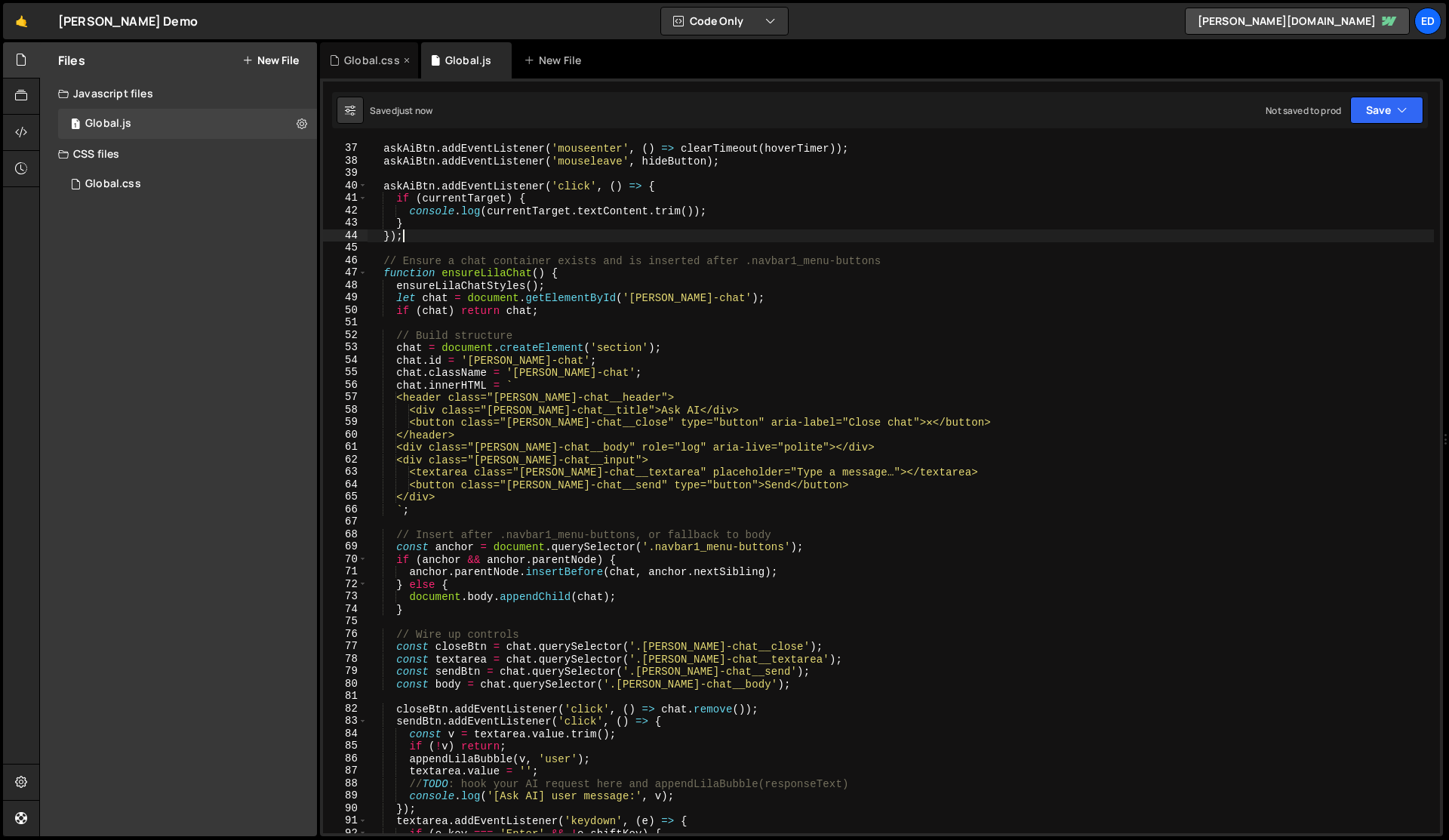
click at [357, 57] on div "Global.css" at bounding box center [372, 61] width 56 height 15
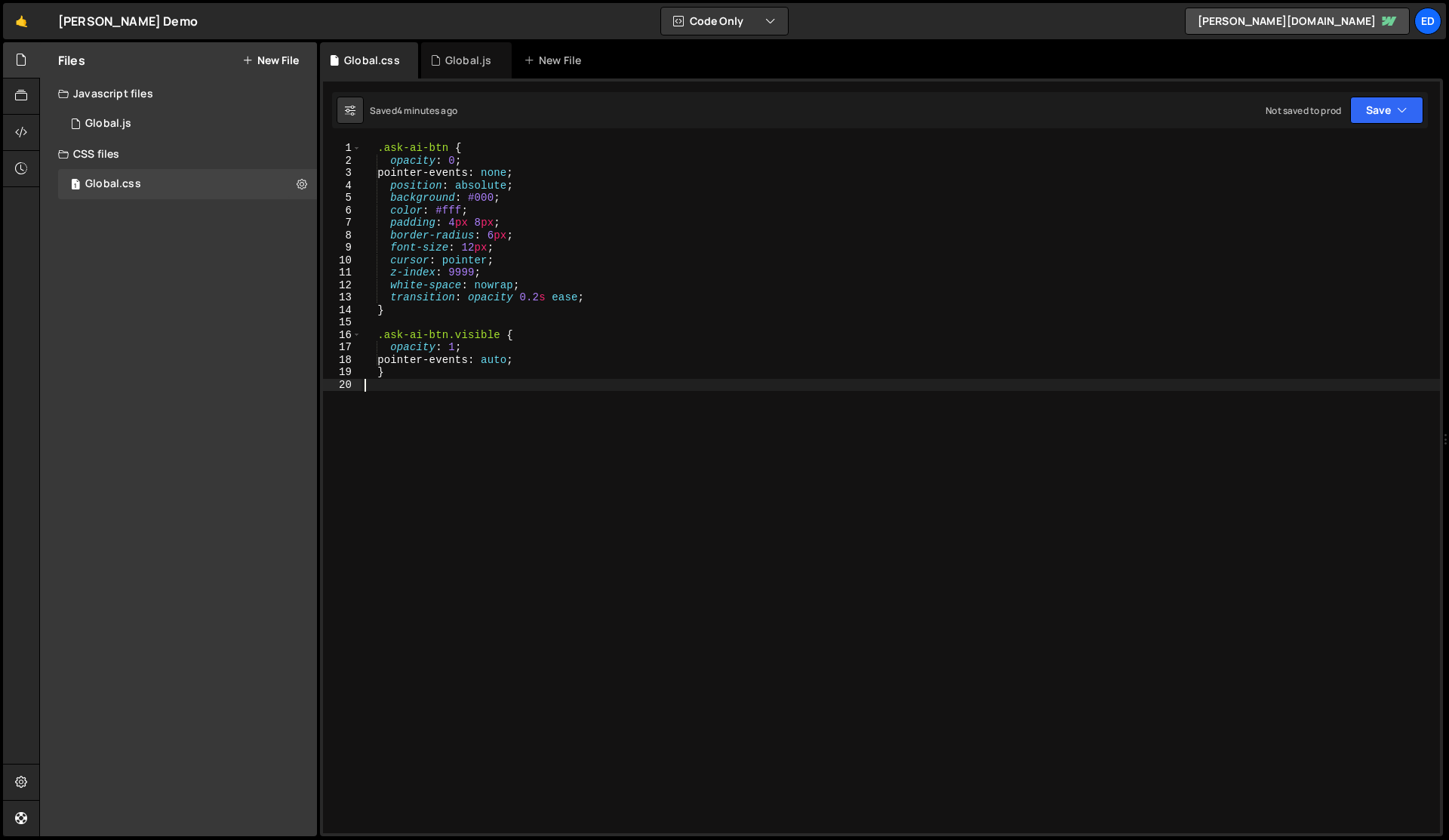
click at [421, 425] on div ".ask-ai-btn { opacity : 0 ; pointer-events : none ; position : absolute ; backg…" at bounding box center [901, 500] width 1079 height 716
paste textarea ".[PERSON_NAME]-chat__send:disabled { opacity:.6; cursor:not-allowed; }"
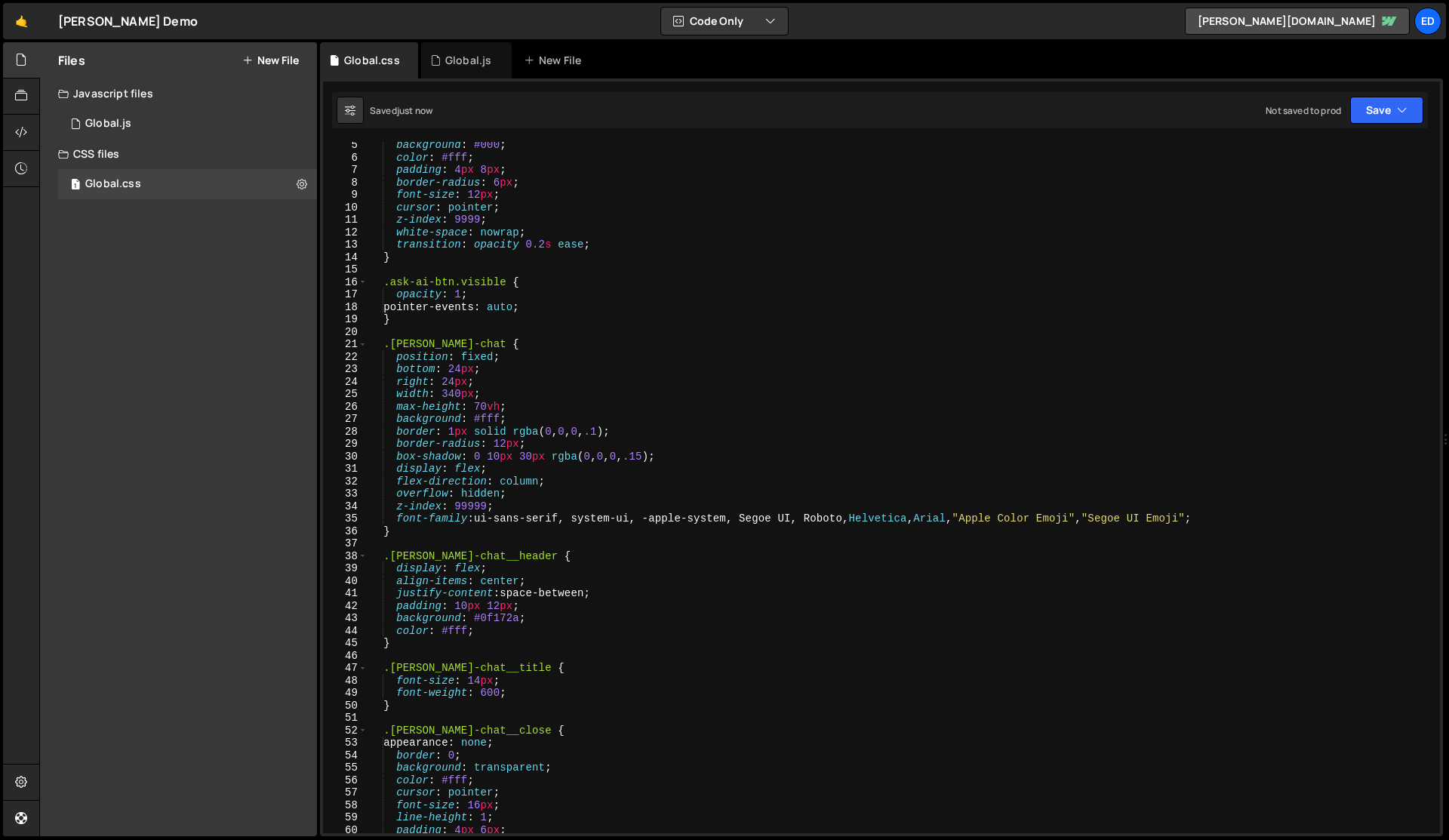
scroll to position [0, 0]
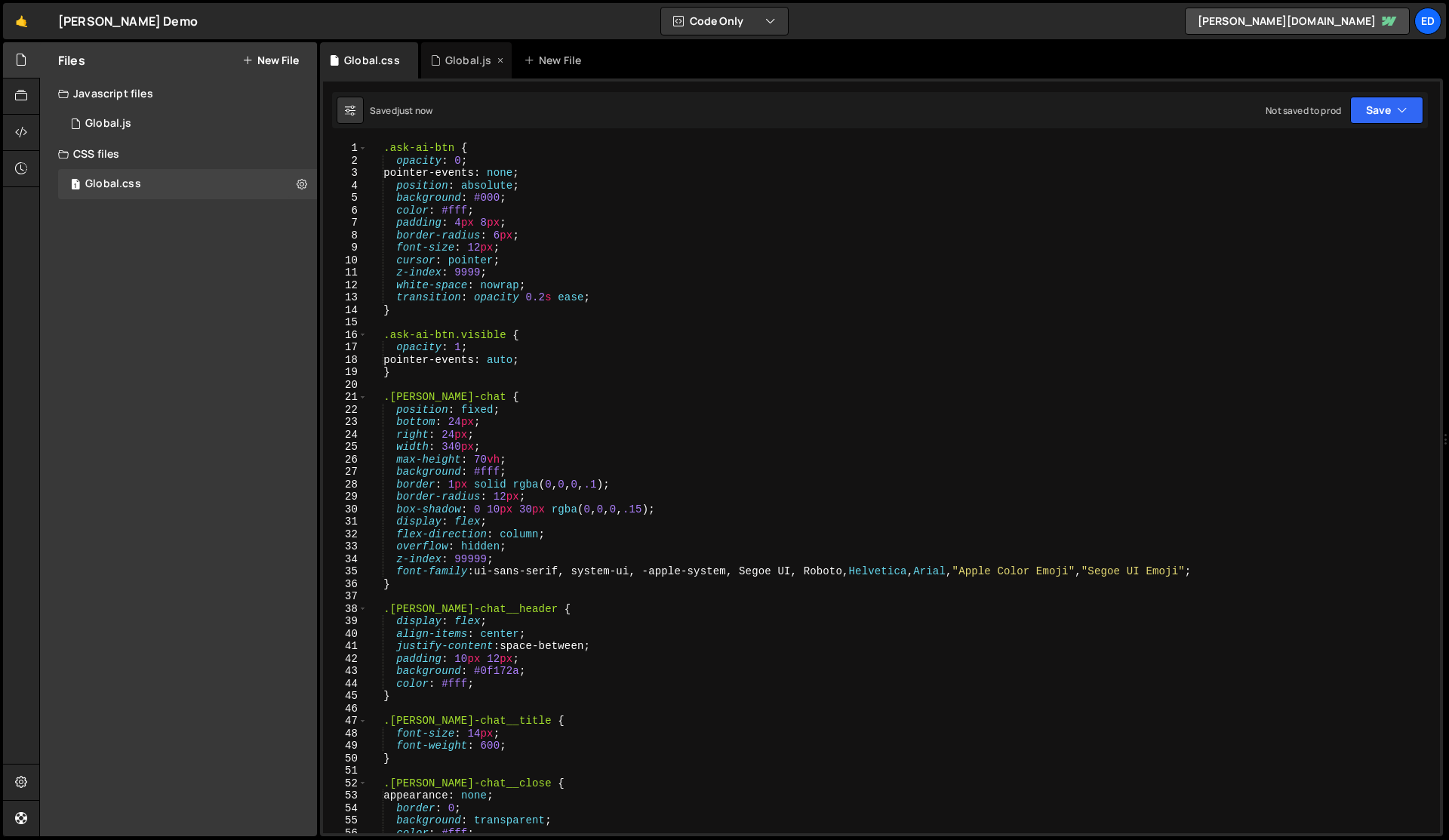
type textarea "padding: 10px 12px;"
click at [456, 61] on div "Global.js" at bounding box center [468, 61] width 46 height 15
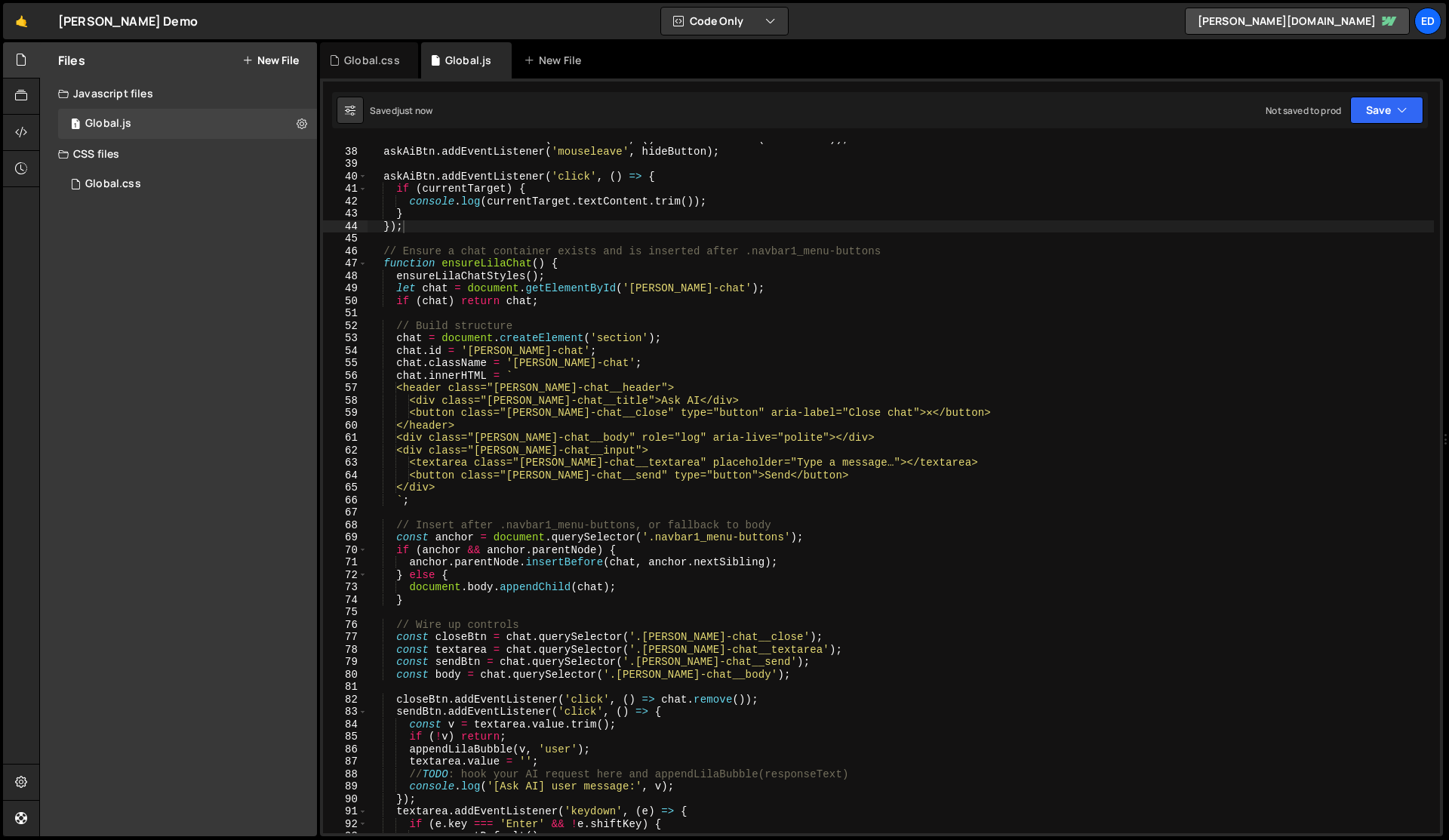
scroll to position [457, 0]
click at [466, 481] on div "askAiBtn . addEventListener ( 'mouseenter' , ( ) => clearTimeout ( hoverTimer )…" at bounding box center [900, 491] width 1067 height 716
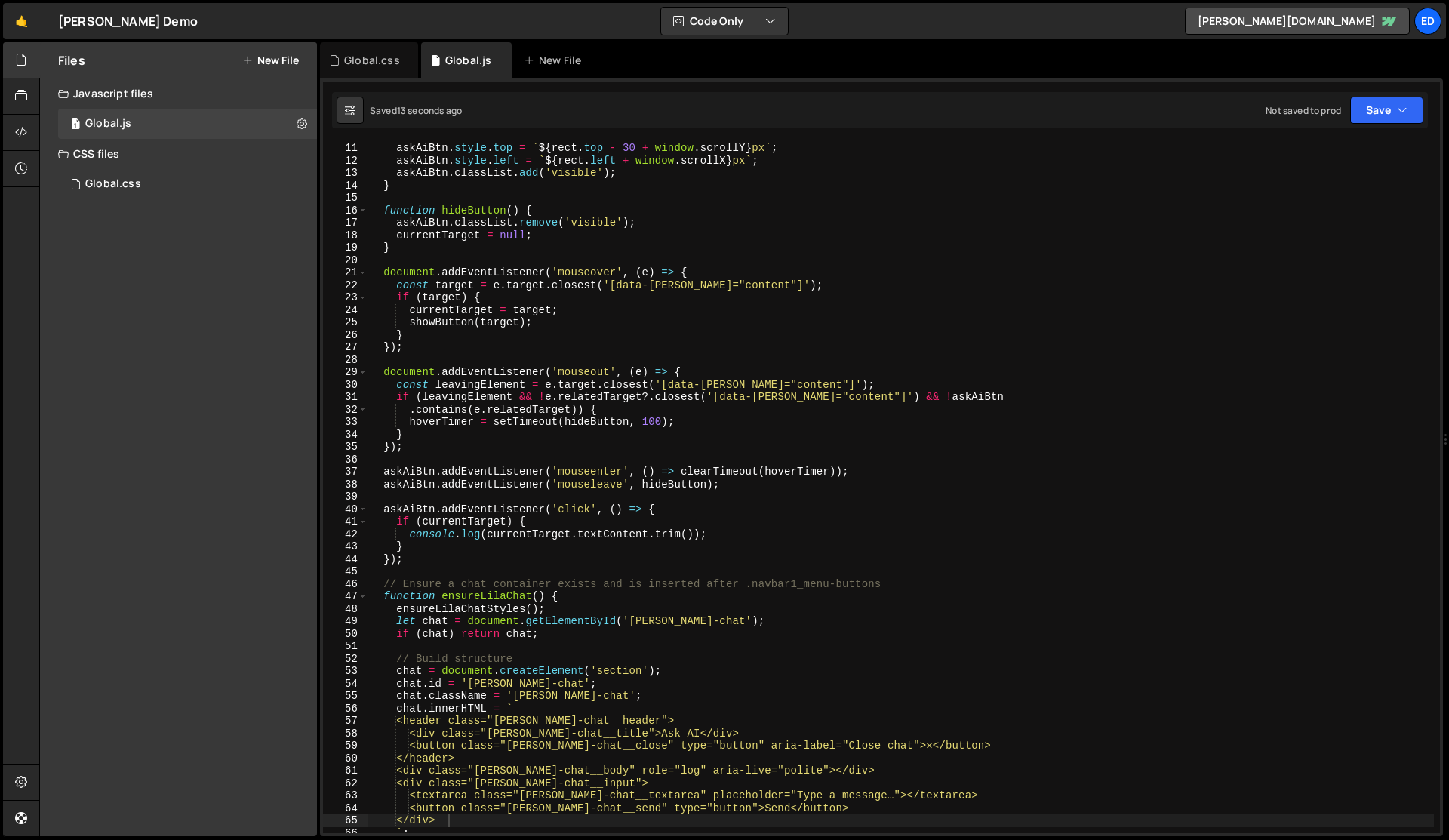
scroll to position [0, 0]
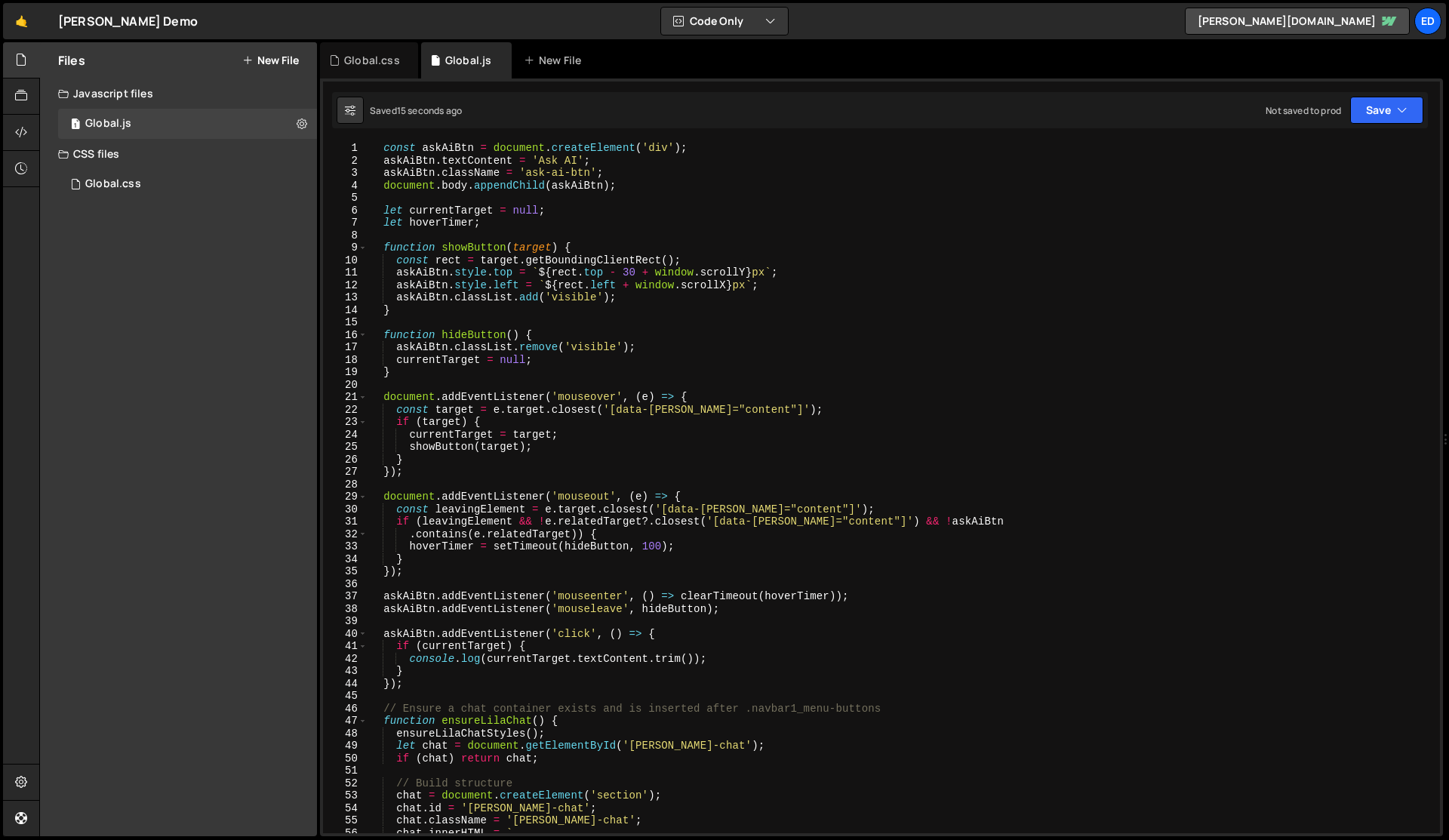
click at [624, 187] on div "const askAiBtn = document . createElement ( 'div' ) ; askAiBtn . textContent = …" at bounding box center [900, 500] width 1067 height 716
type textarea "document.body.appendChild(askAiBtn);"
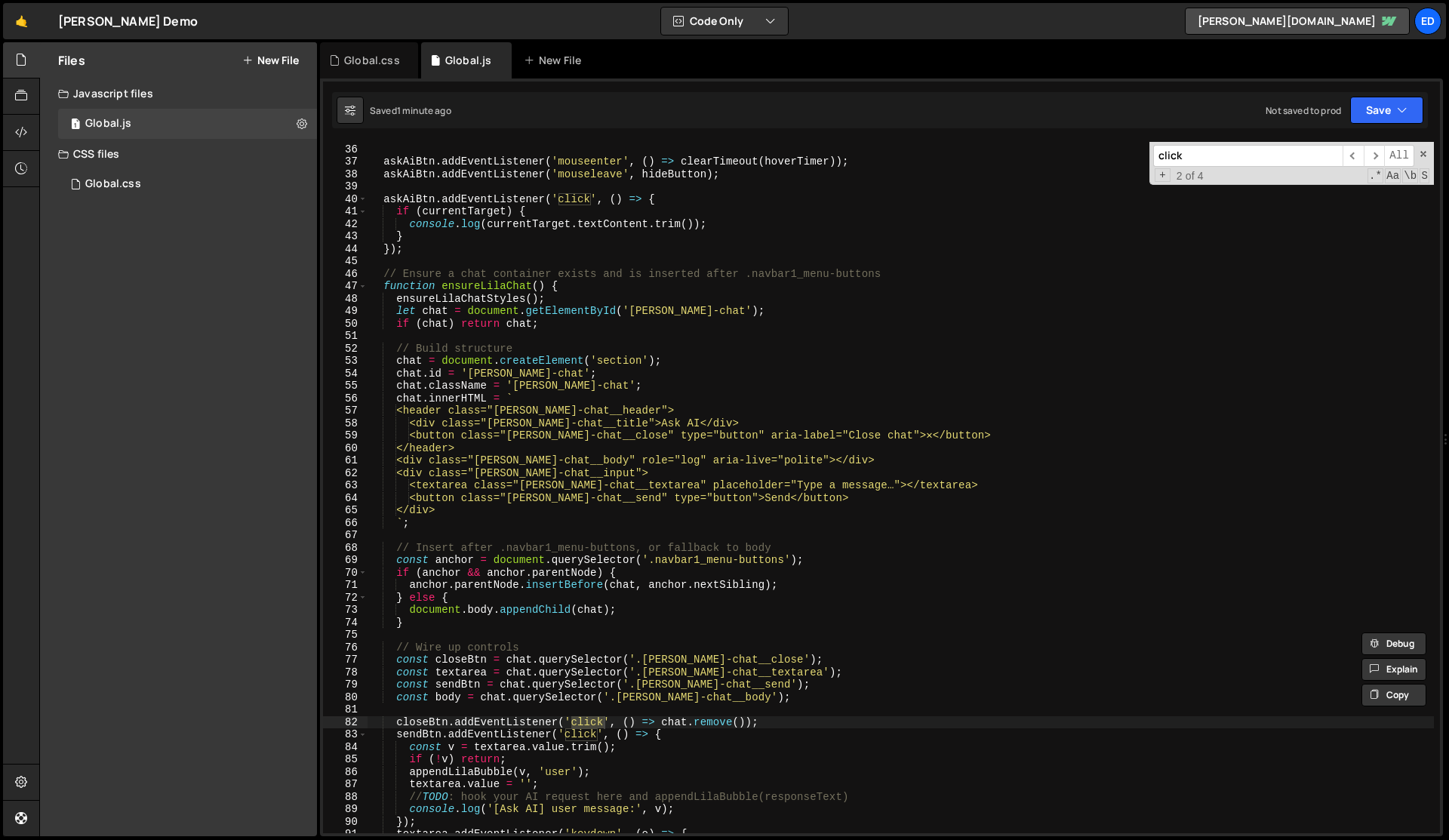
scroll to position [390, 0]
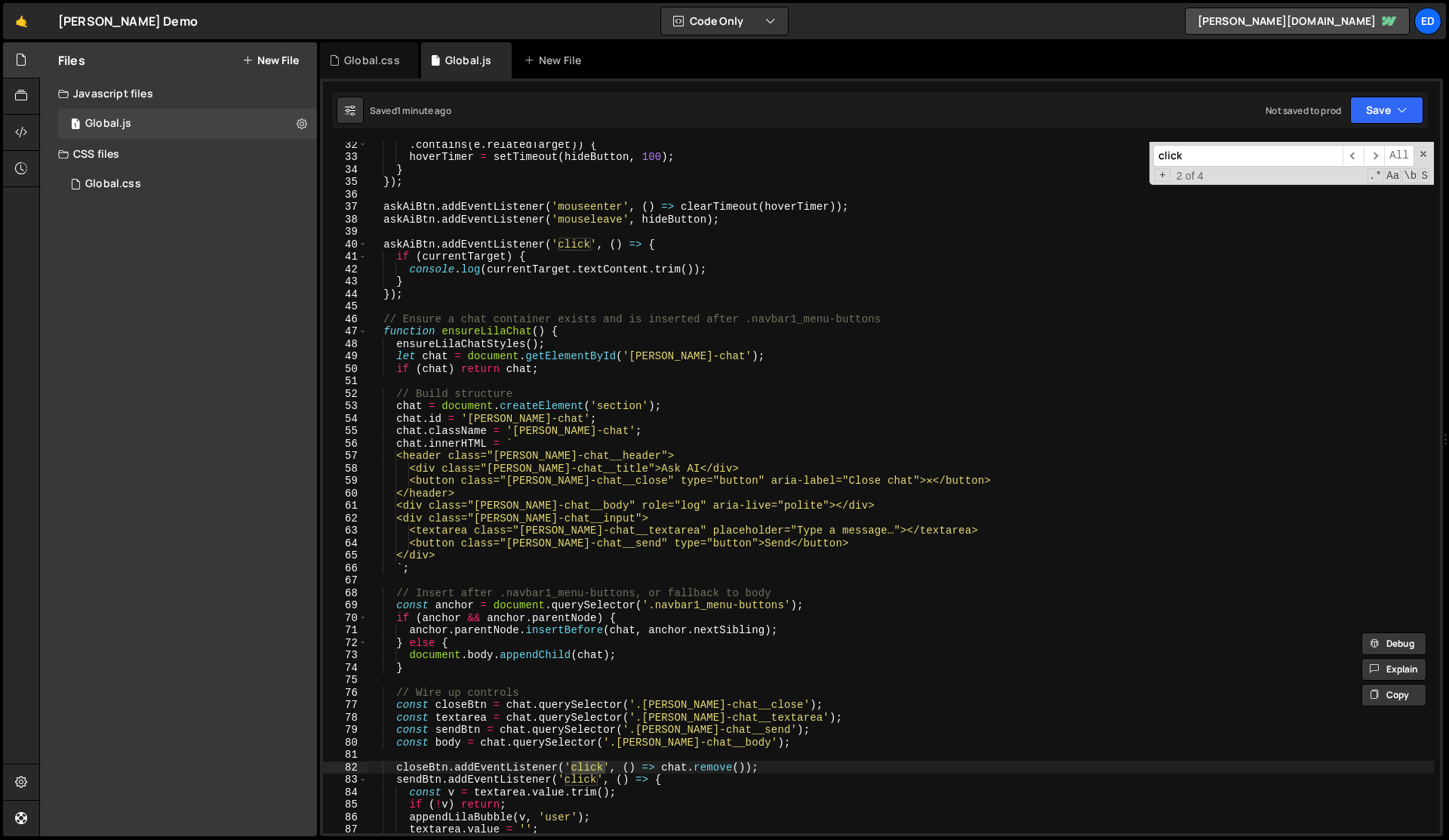
type input "click"
type textarea "function ensureLilaChat() {"
click at [498, 330] on div ". contains ( e . relatedTarget )) { hoverTimer = setTimeout ( hideButton , 100 …" at bounding box center [900, 496] width 1067 height 716
type input "ensureLilaChat"
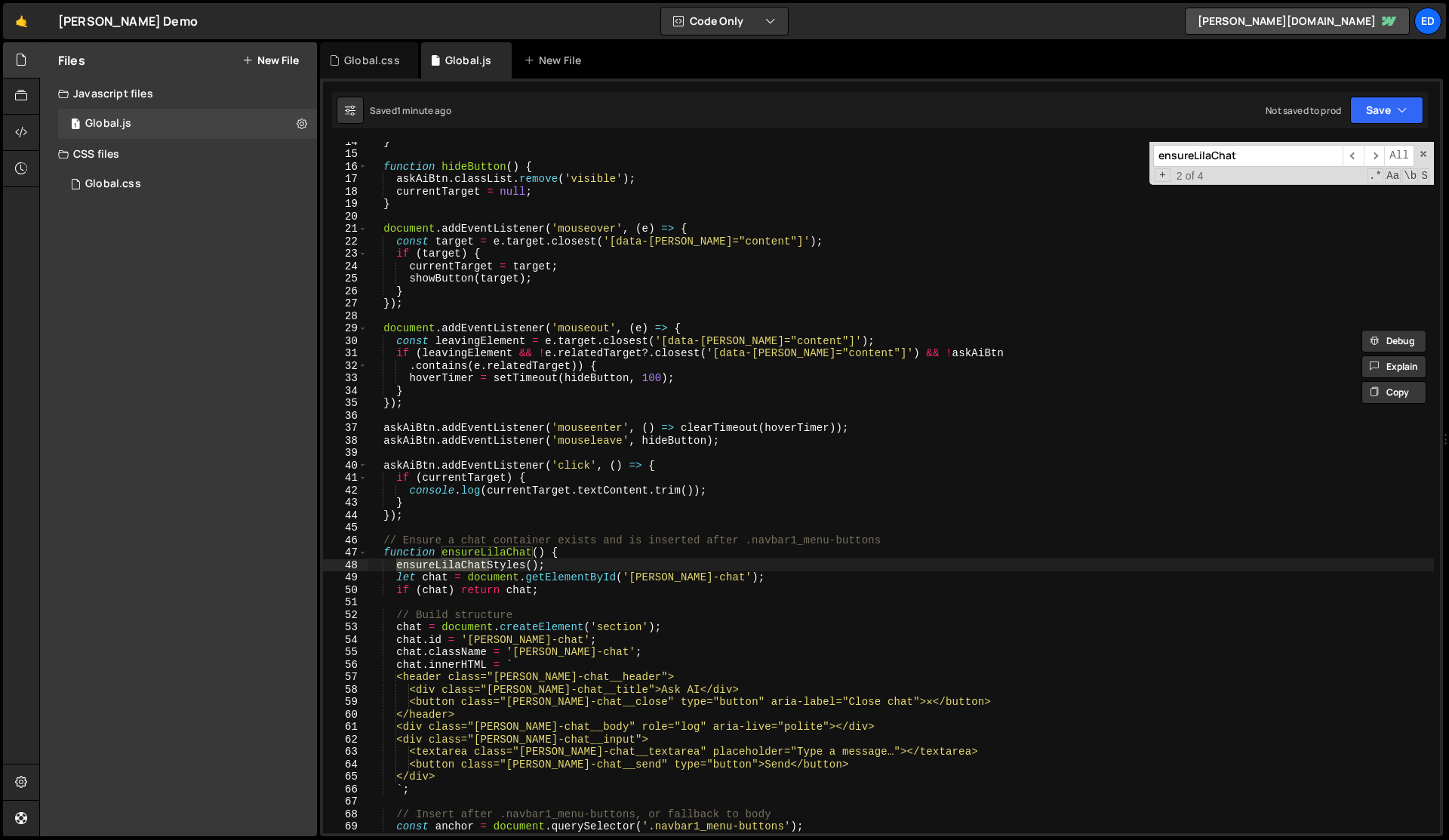
scroll to position [168, 0]
click at [443, 553] on div "} function hideButton ( ) { askAiBtn . classList . remove ( 'visible' ) ; curre…" at bounding box center [900, 494] width 1067 height 716
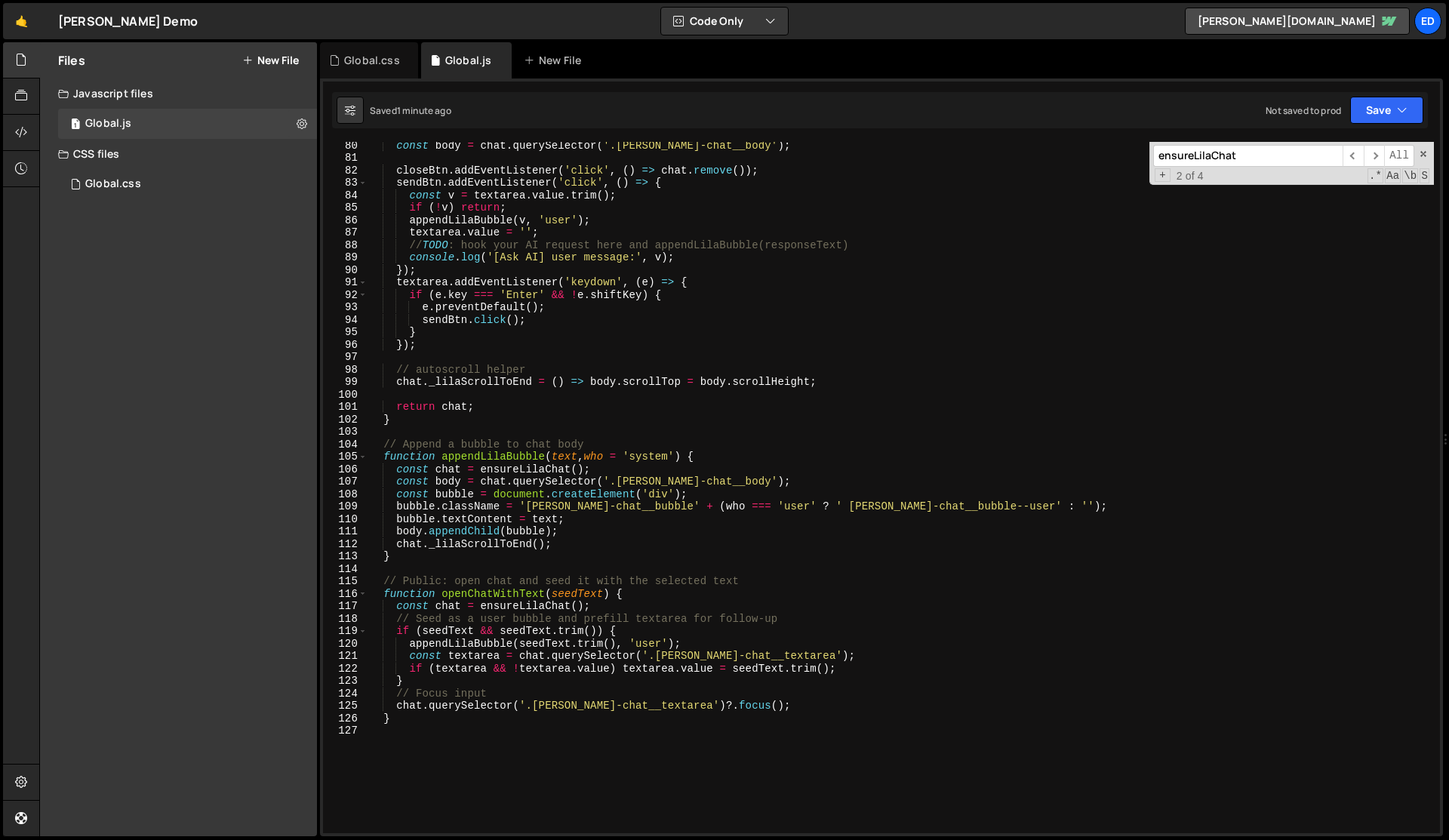
scroll to position [992, 0]
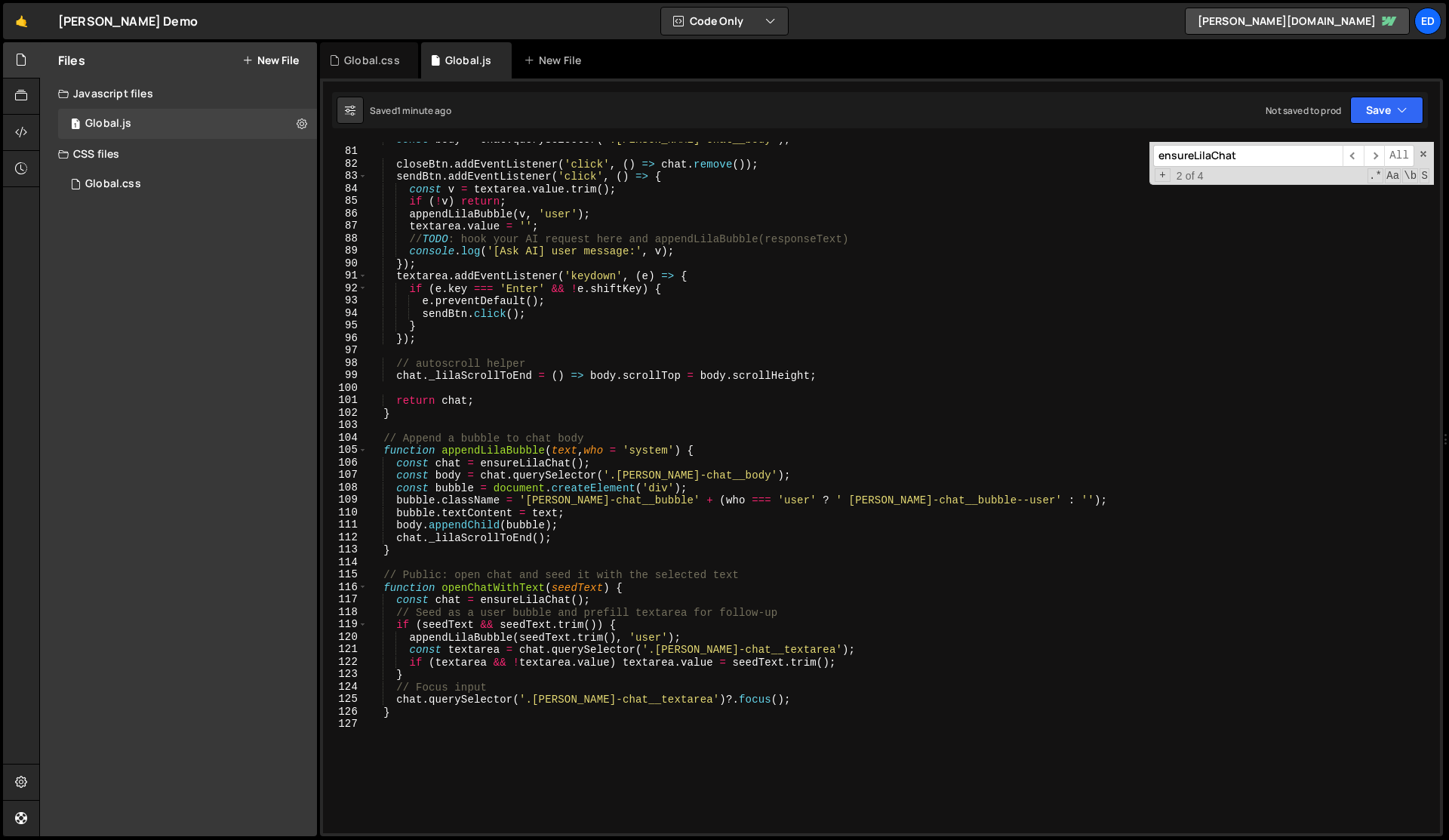
click at [514, 585] on div "const body = chat . querySelector ( '.[PERSON_NAME]-chat__body' ) ; closeBtn . …" at bounding box center [900, 491] width 1067 height 716
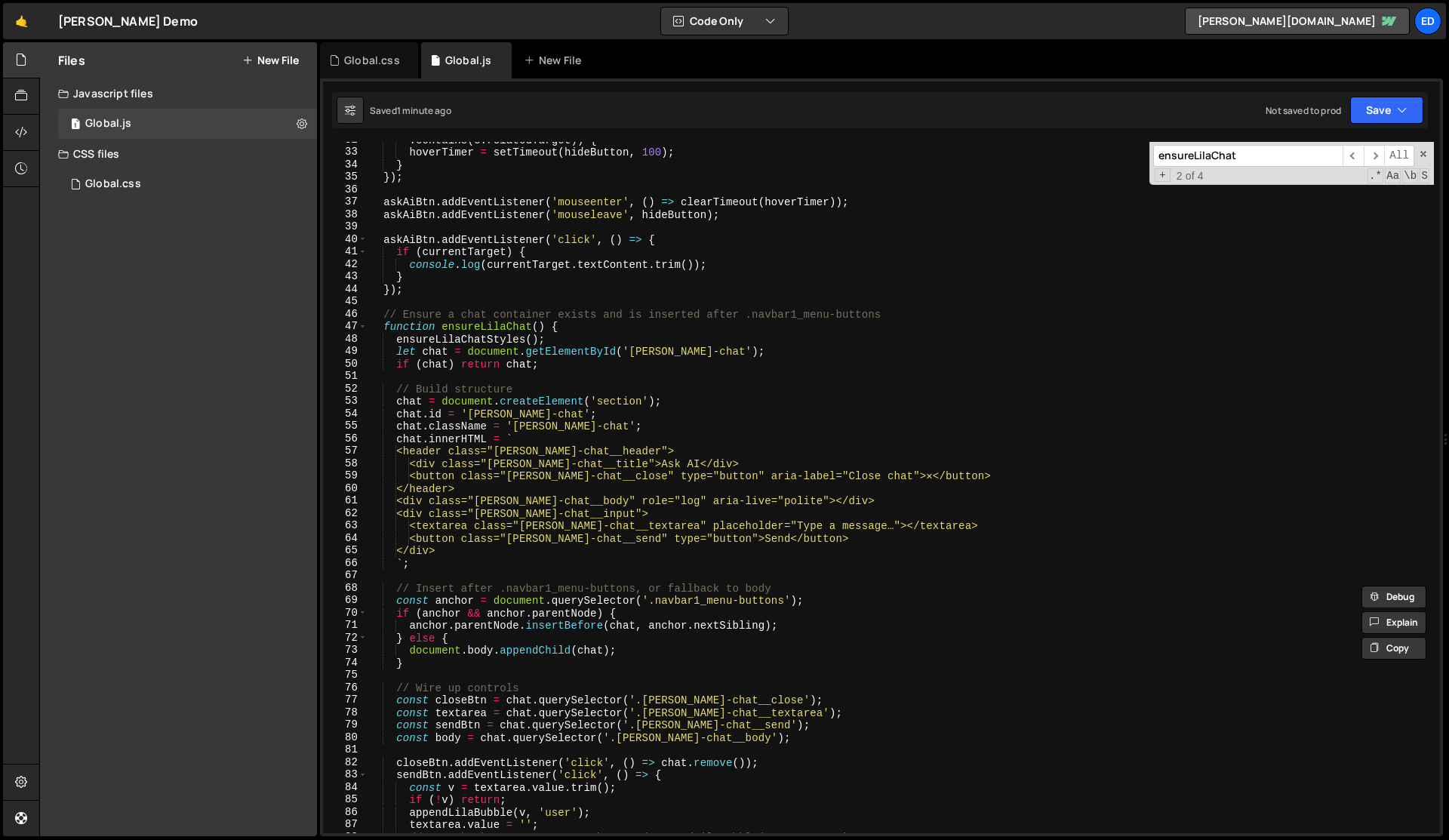
scroll to position [322, 0]
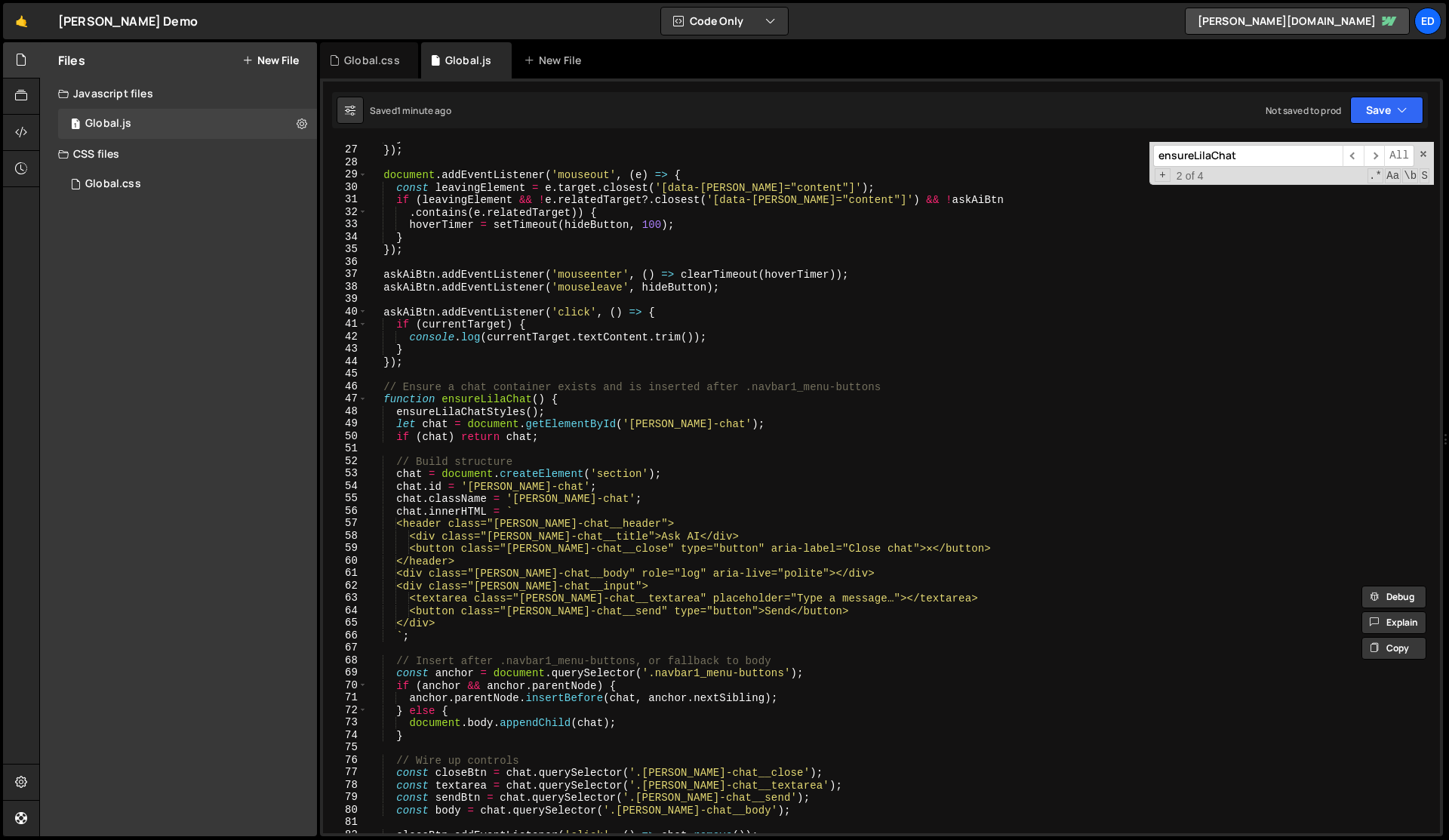
click at [714, 337] on div "} }) ; document . addEventListener ( 'mouseout' , ( e ) => { const leavingEleme…" at bounding box center [900, 489] width 1067 height 716
type textarea "console.log(currentTarget.textContent.trim());"
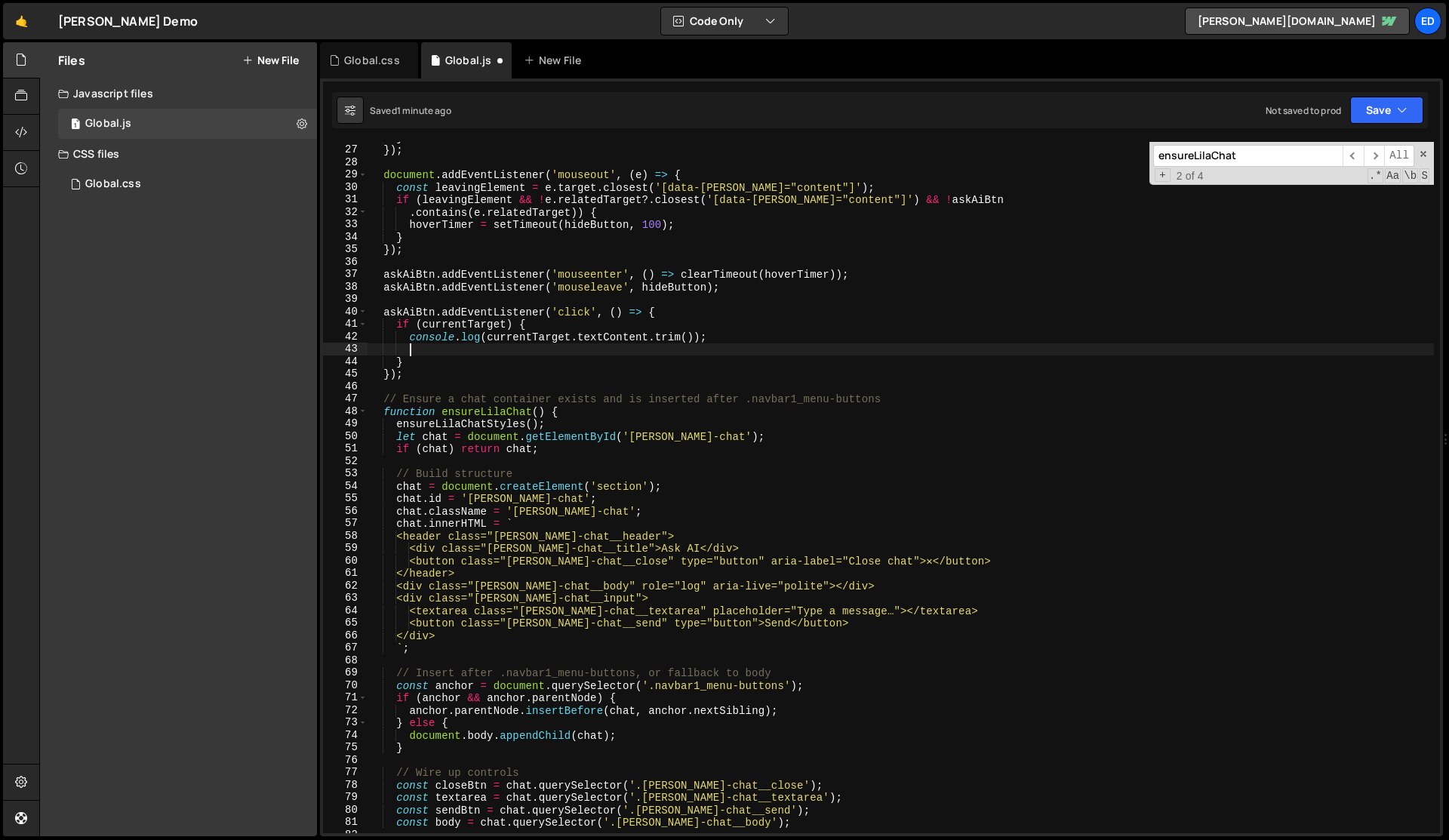
scroll to position [0, 2]
paste textarea "openChatWithText"
drag, startPoint x: 487, startPoint y: 338, endPoint x: 697, endPoint y: 337, distance: 210.0
click at [697, 337] on div "} }) ; document . addEventListener ( 'mouseout' , ( e ) => { const leavingEleme…" at bounding box center [900, 489] width 1067 height 716
click at [530, 346] on div "} }) ; document . addEventListener ( 'mouseout' , ( e ) => { const leavingEleme…" at bounding box center [900, 489] width 1067 height 716
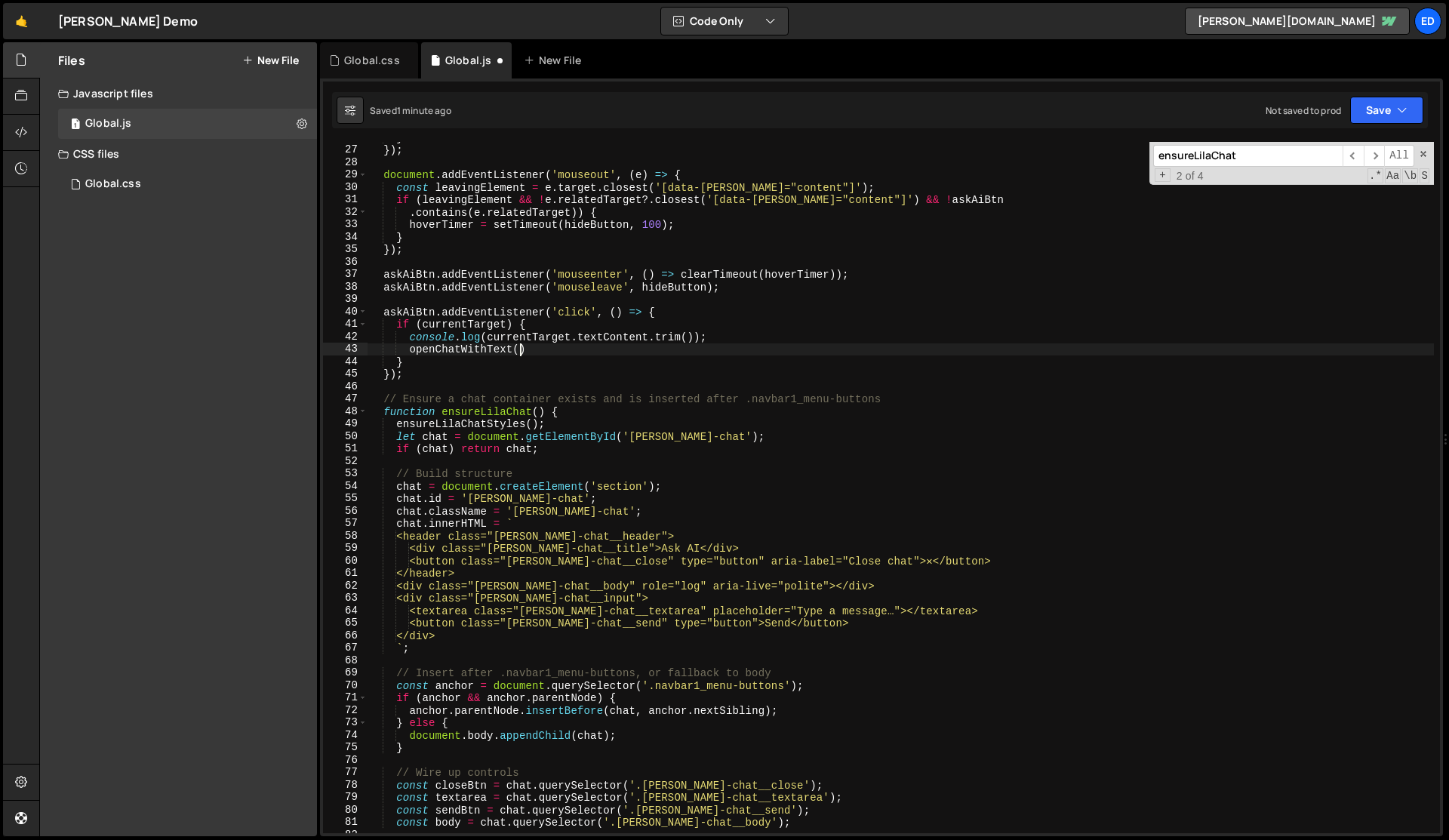
scroll to position [0, 9]
paste textarea "currentTarget.textContent.trim())"
click at [712, 339] on div "} }) ; document . addEventListener ( 'mouseout' , ( e ) => { const leavingEleme…" at bounding box center [900, 489] width 1067 height 716
type textarea "console.log(currentTarget.textContent.trim());"
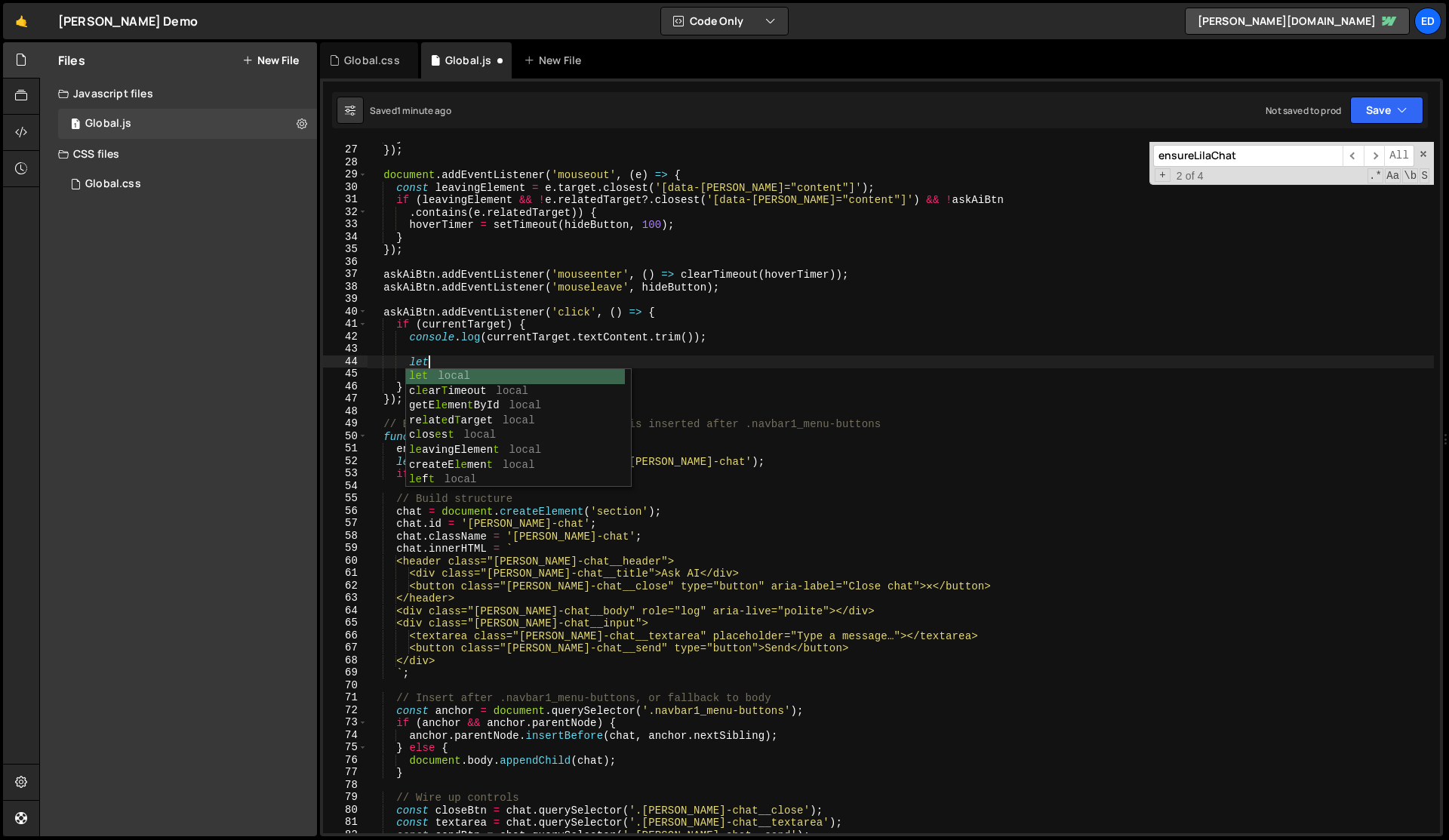
type textarea "l"
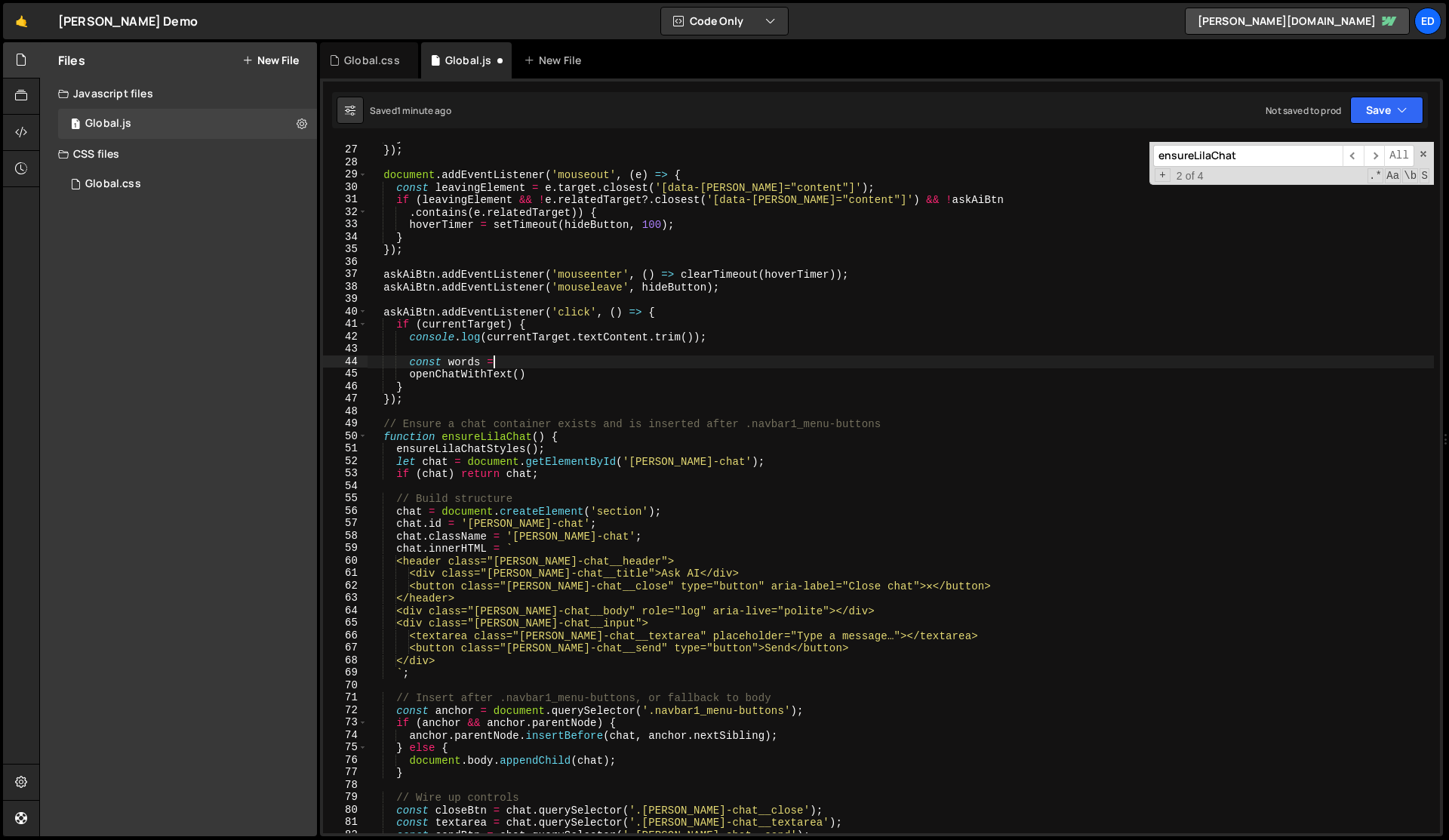
scroll to position [0, 8]
paste textarea "currentTarget.textContent.trim()"
click at [520, 378] on div "} }) ; document . addEventListener ( 'mouseout' , ( e ) => { const leavingEleme…" at bounding box center [900, 489] width 1067 height 716
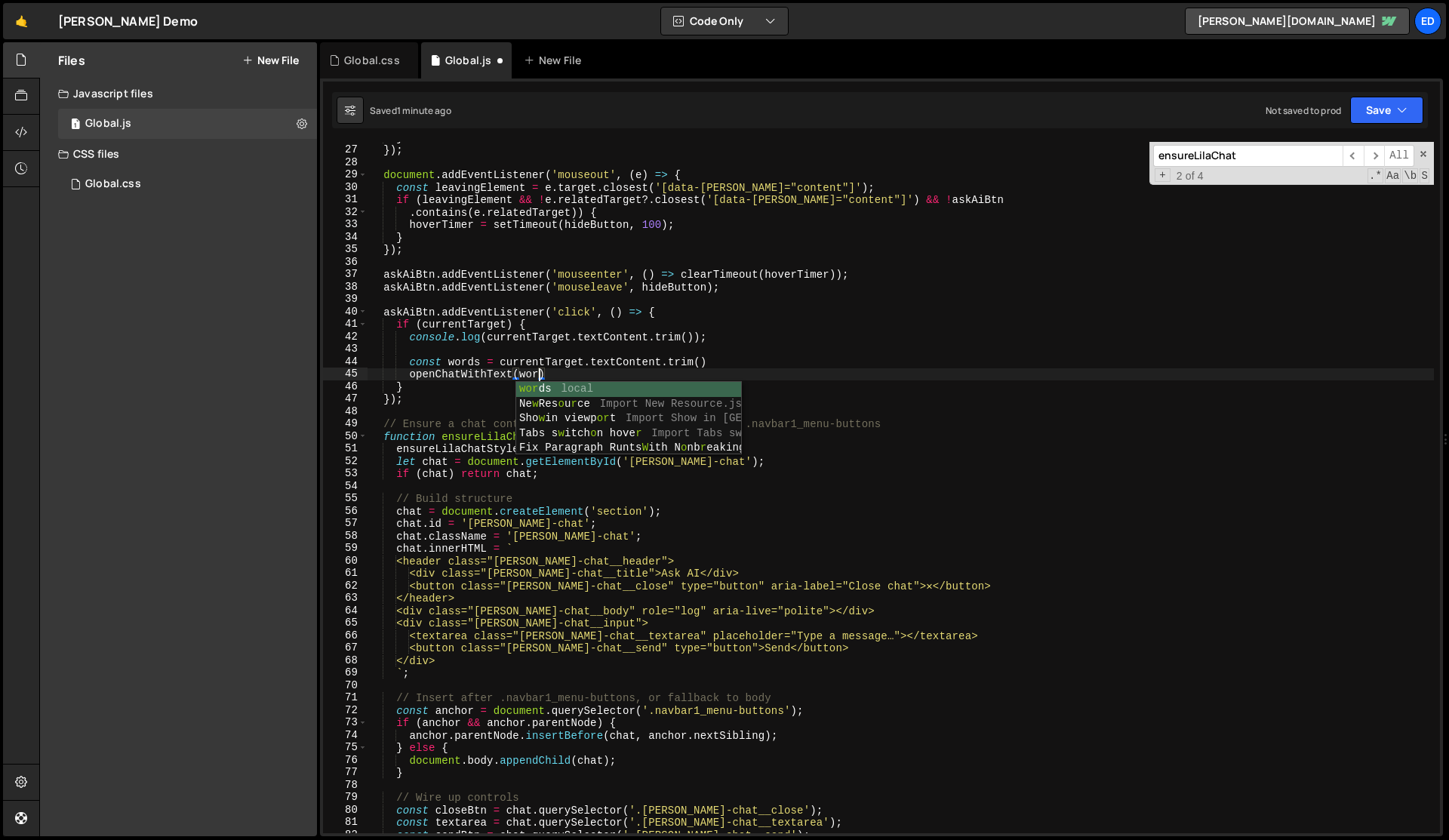
scroll to position [0, 12]
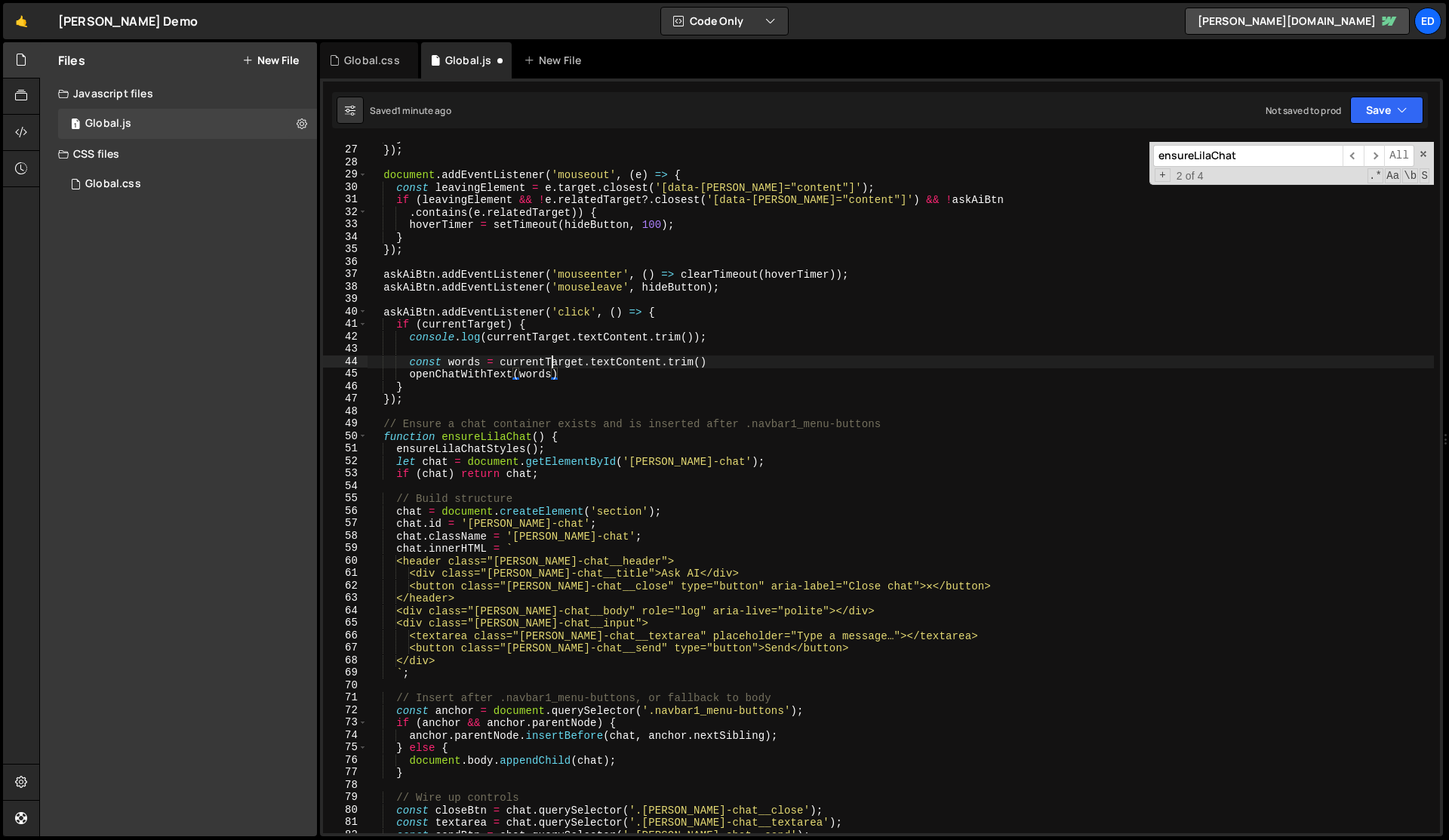
click at [550, 366] on div "} }) ; document . addEventListener ( 'mouseout' , ( e ) => { const leavingEleme…" at bounding box center [900, 489] width 1067 height 716
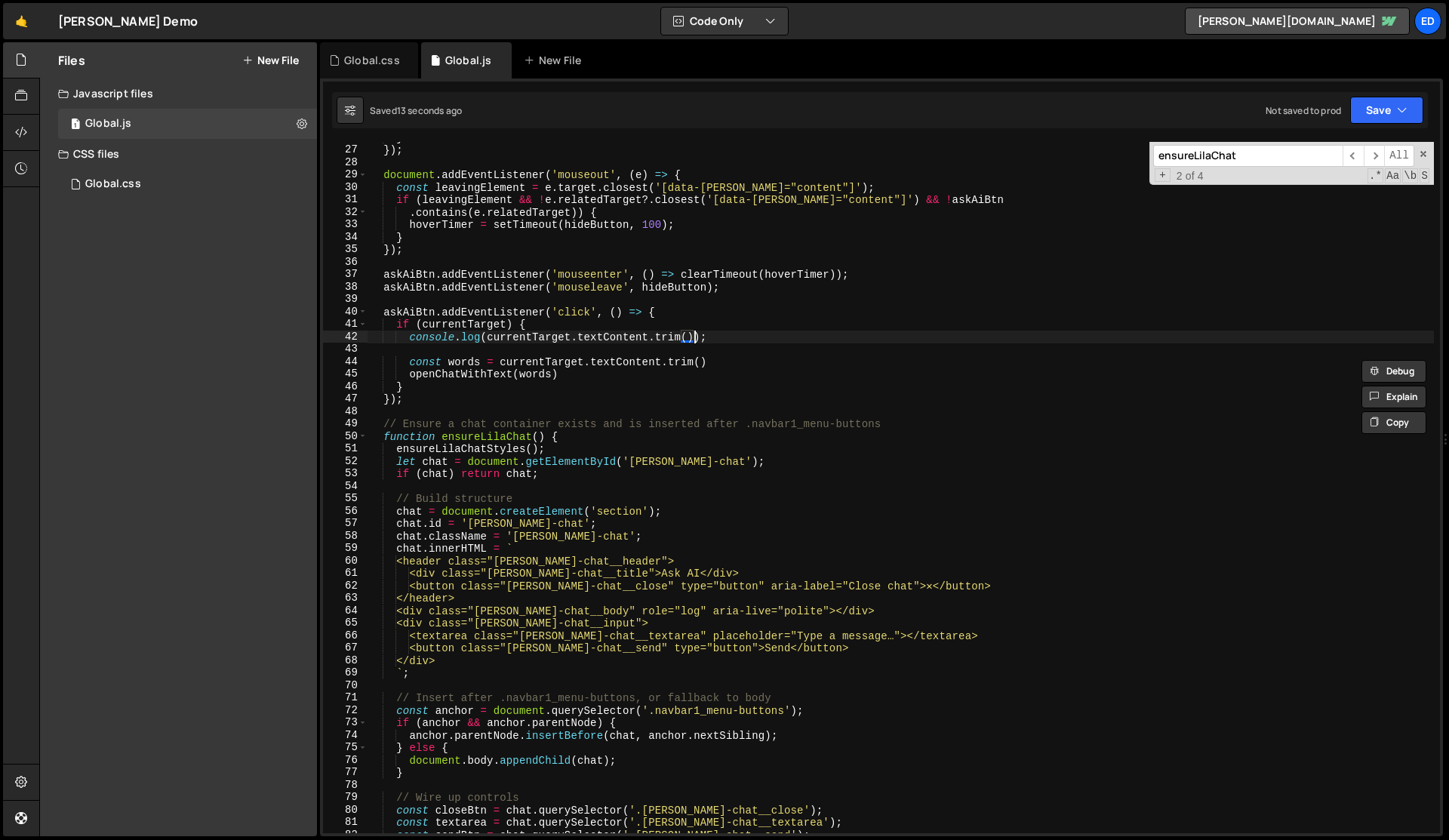
click at [697, 334] on div "} }) ; document . addEventListener ( 'mouseout' , ( e ) => { const leavingEleme…" at bounding box center [900, 489] width 1067 height 716
type textarea "console.log(currentTarget.textContent.trim());"
paste input "Styles"
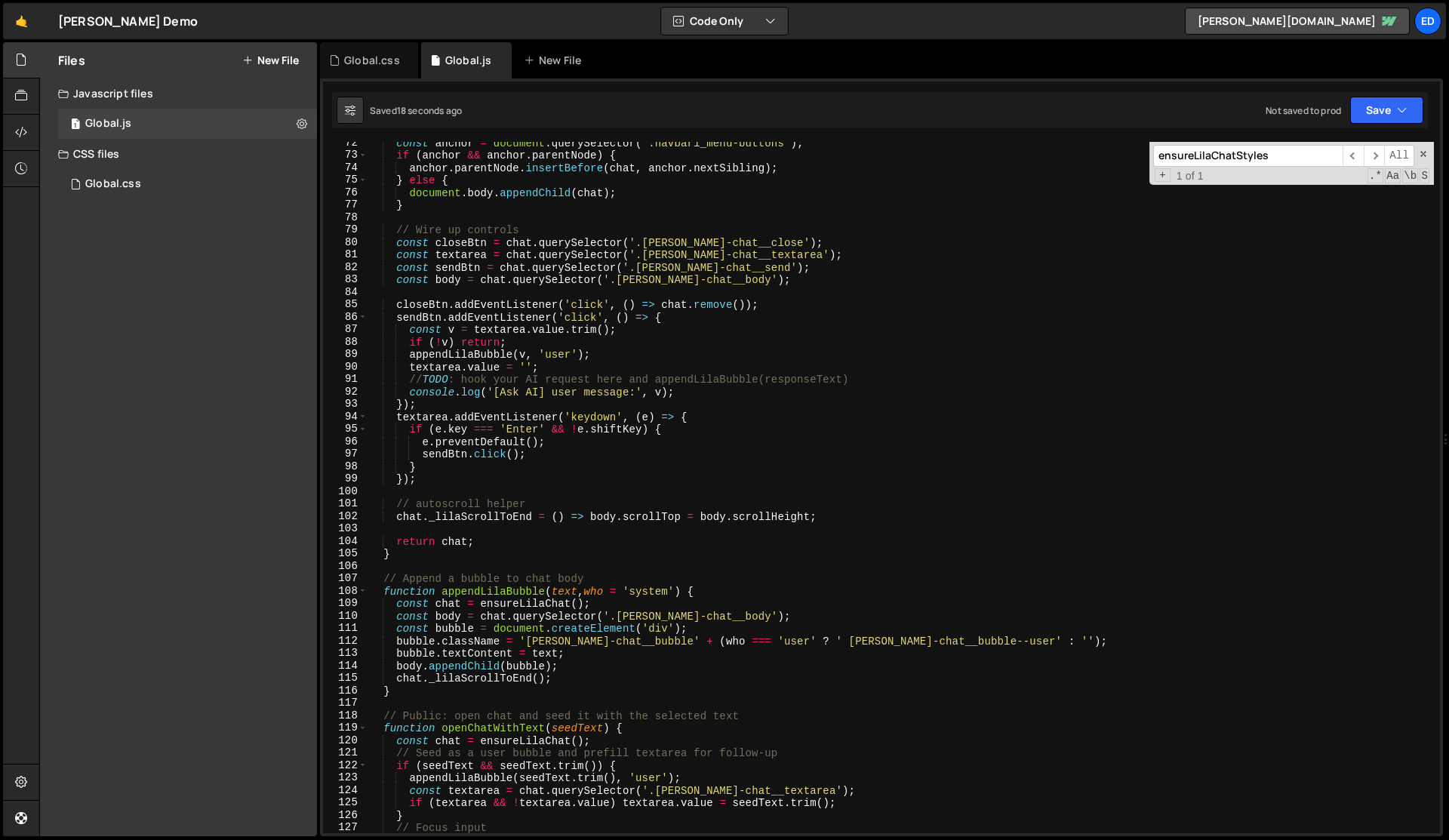
scroll to position [890, 0]
type input "ensureLilaChatStyles"
click at [706, 415] on div "const anchor = document . querySelector ( '.navbar1_menu-buttons' ) ; if ( anch…" at bounding box center [900, 494] width 1067 height 716
type textarea "textarea.addEventListener('keydown', (e) => {"
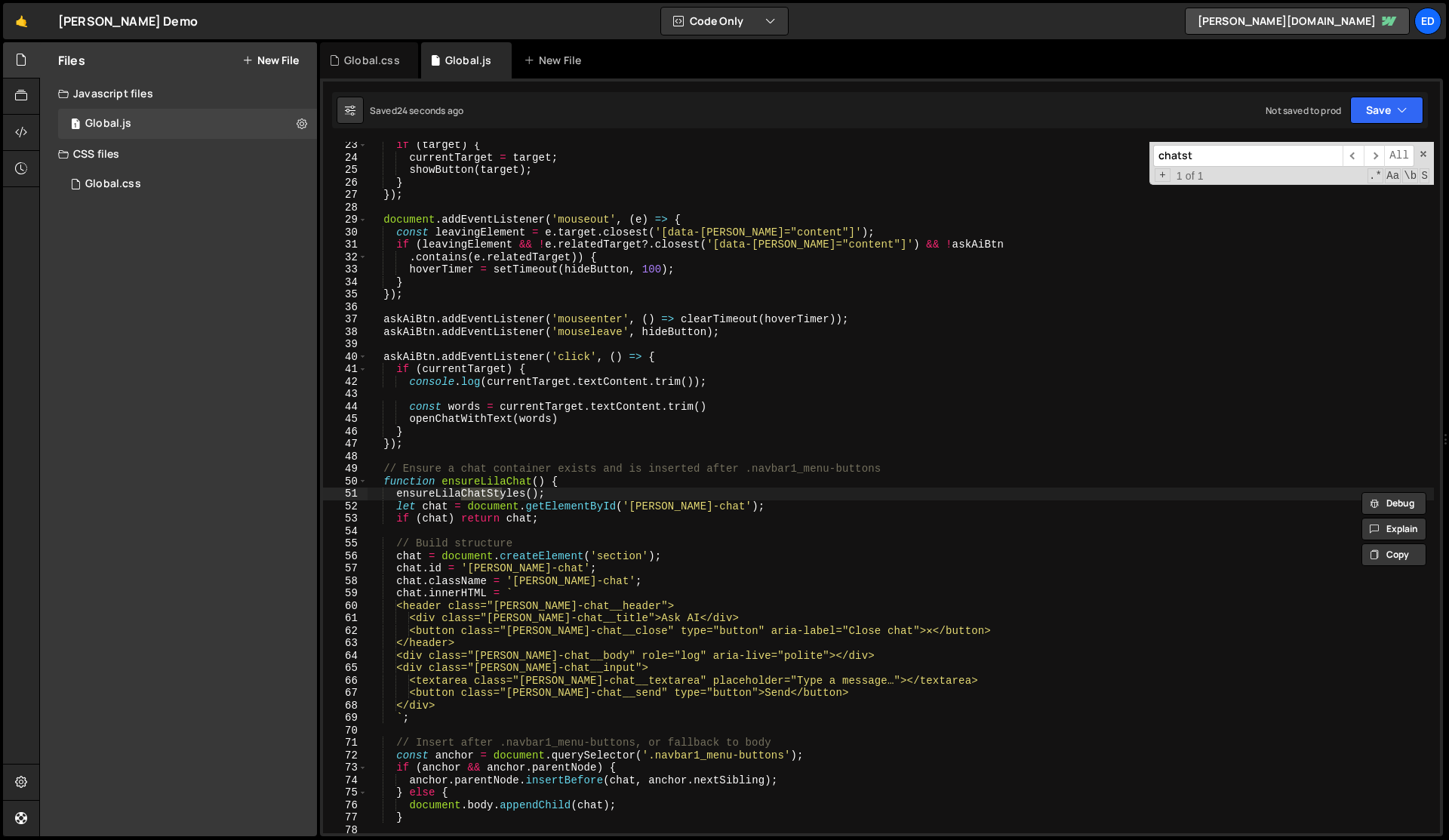
type input "chatst"
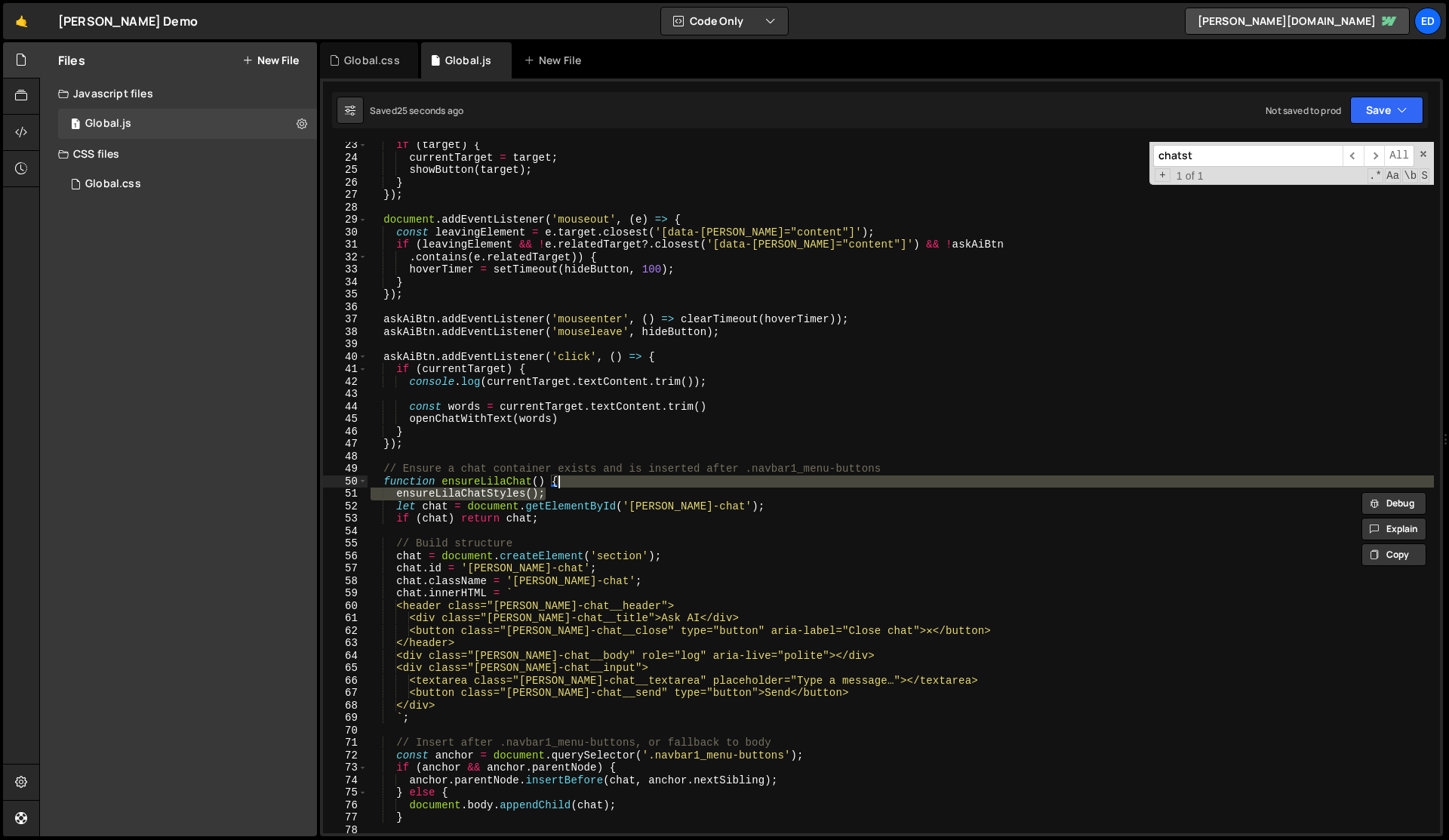
drag, startPoint x: 570, startPoint y: 488, endPoint x: 579, endPoint y: 480, distance: 12.0
click at [577, 480] on div "if ( target ) { currentTarget = target ; showButton ( target ) ; } }) ; documen…" at bounding box center [900, 497] width 1067 height 716
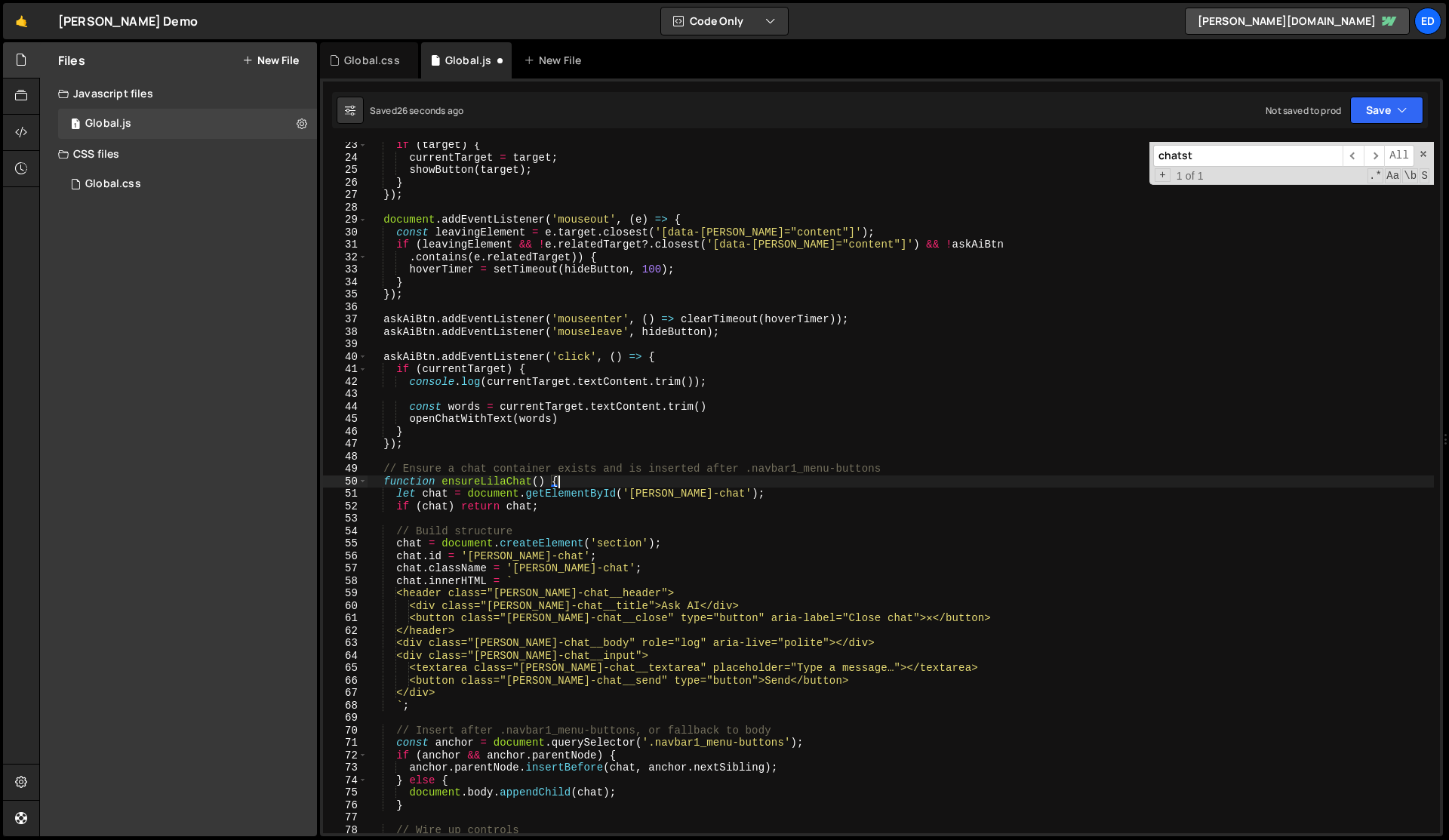
click at [579, 485] on div "if ( target ) { currentTarget = target ; showButton ( target ) ; } }) ; documen…" at bounding box center [900, 497] width 1067 height 716
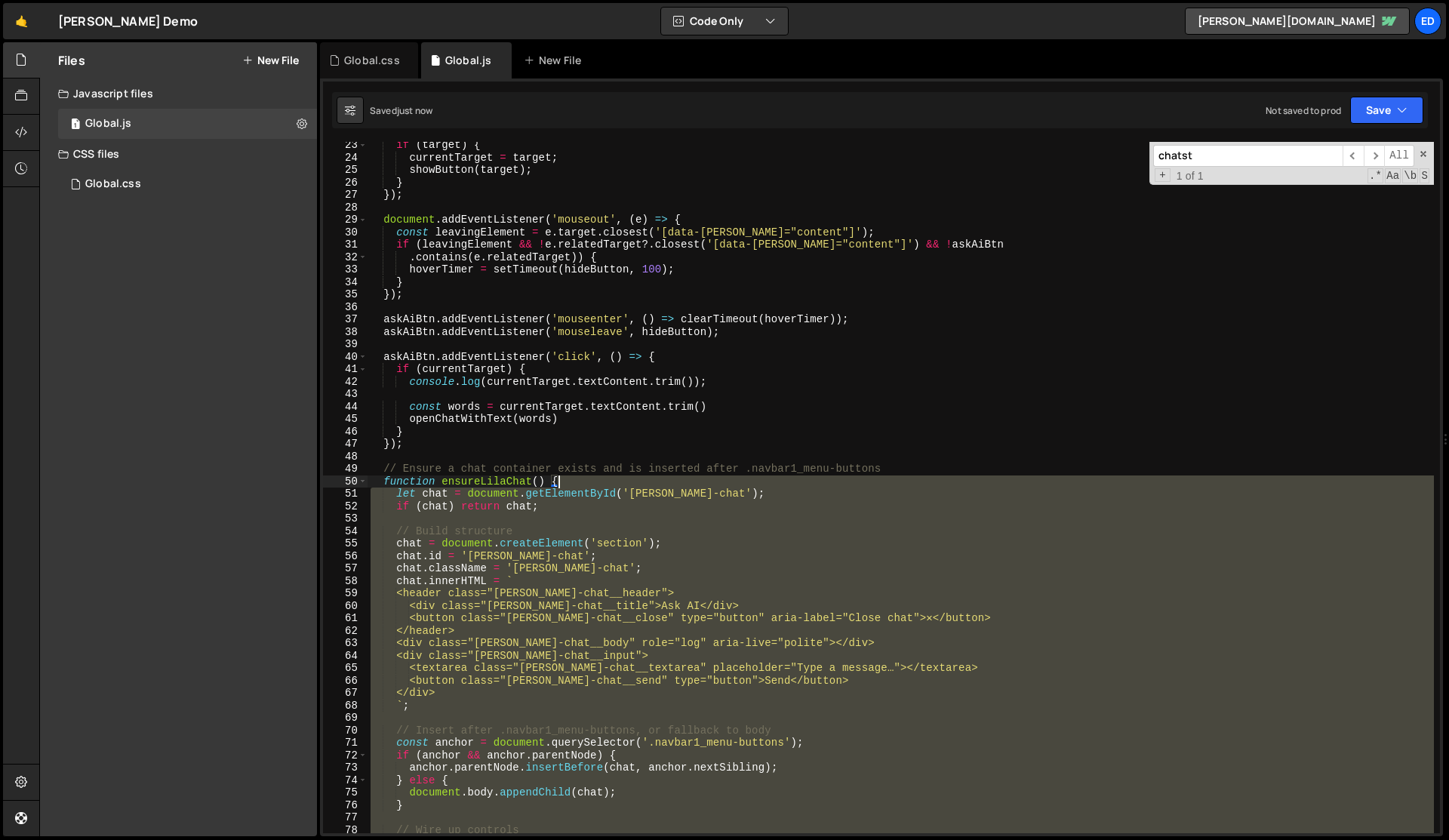
click at [579, 485] on div "if ( target ) { currentTarget = target ; showButton ( target ) ; } }) ; documen…" at bounding box center [900, 497] width 1067 height 716
type textarea "function ensureLilaChat() { let chat = document.getElementById('[PERSON_NAME]-c…"
click at [369, 62] on div "Global.css" at bounding box center [372, 61] width 56 height 15
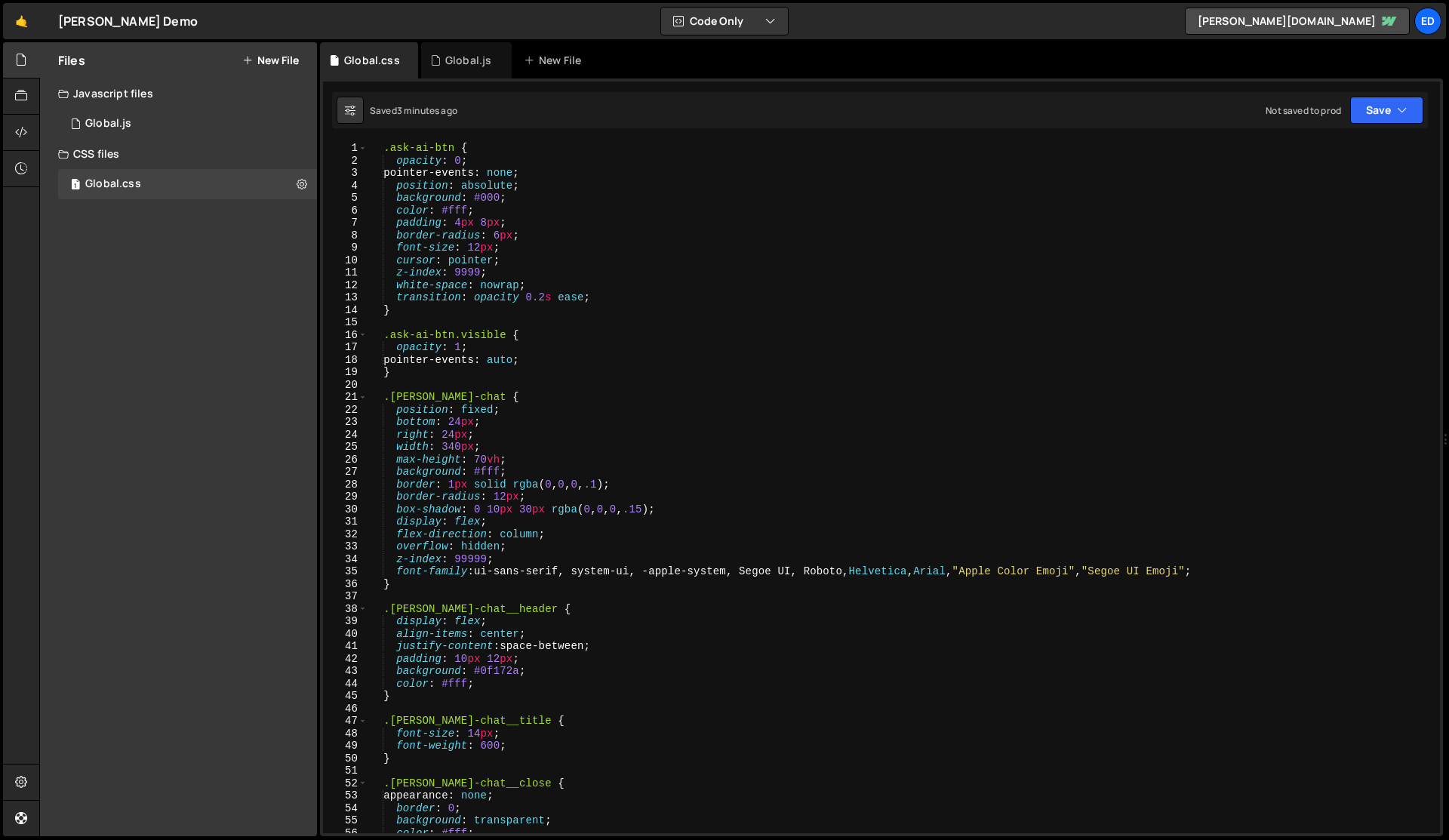
type textarea "pointer-events: none;"
click at [481, 174] on div ".ask-ai-btn { opacity : 0 ; pointer-events : none ; position : absolute ; backg…" at bounding box center [900, 500] width 1067 height 716
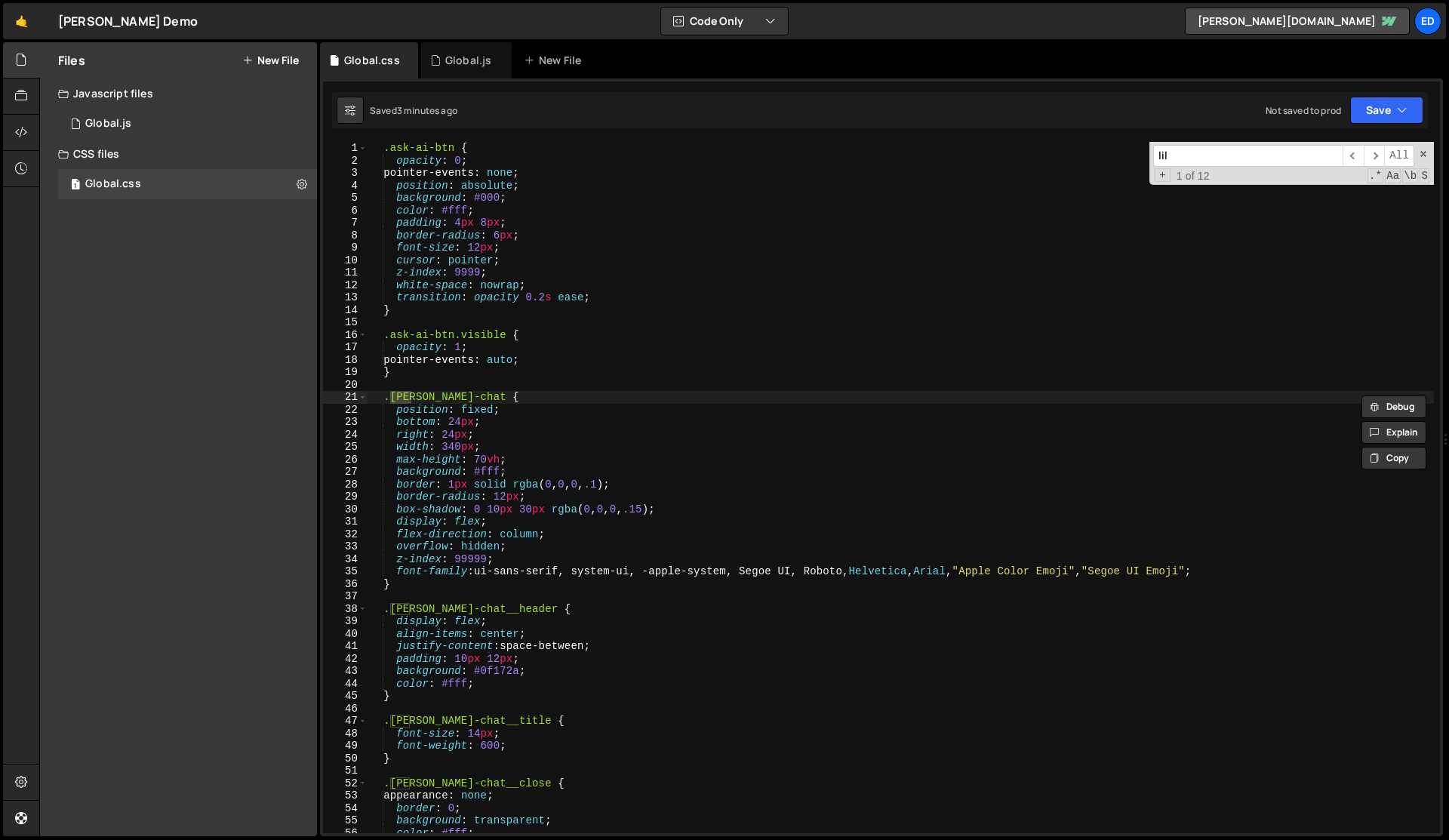
type input "lil"
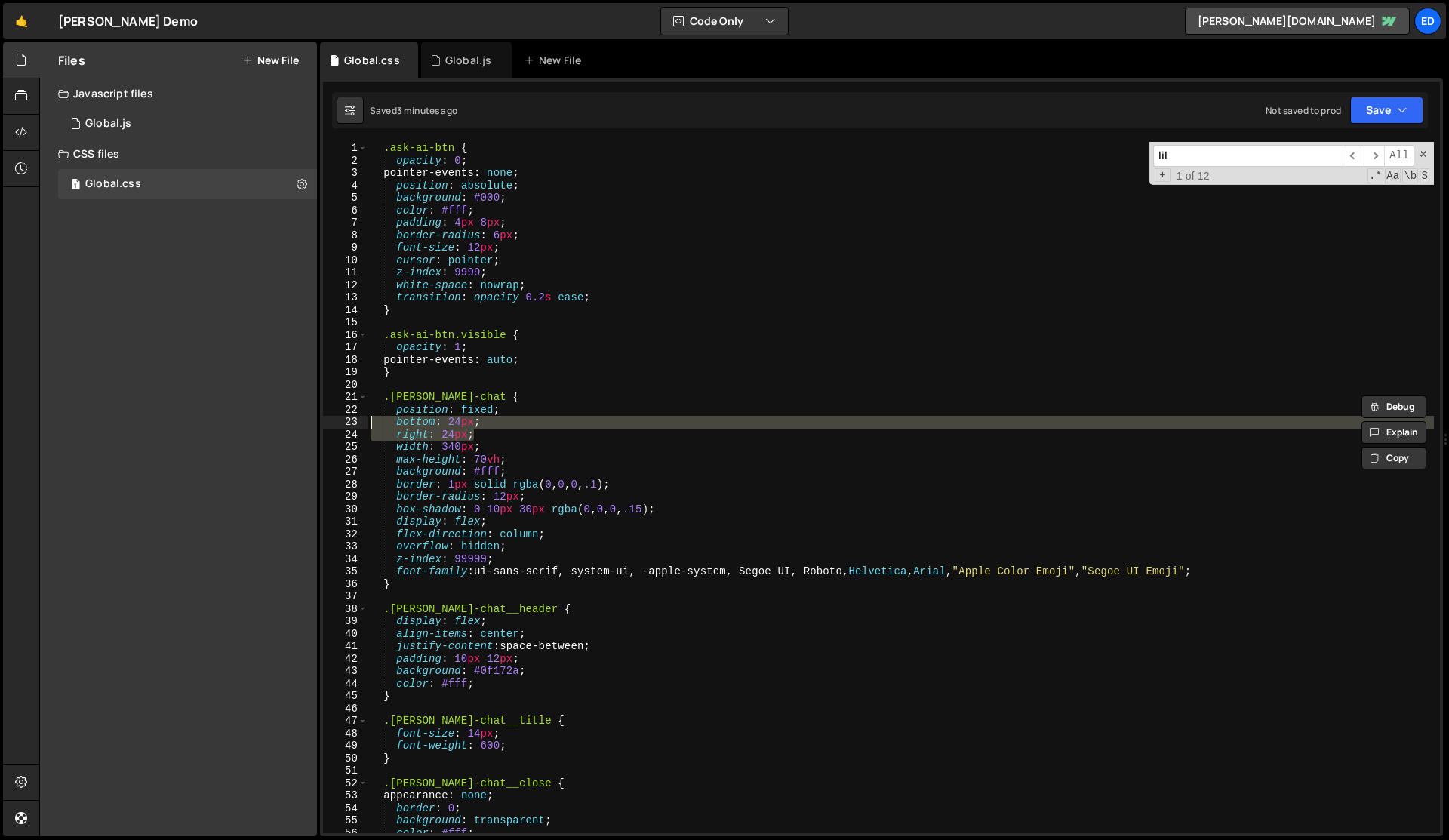
drag, startPoint x: 493, startPoint y: 435, endPoint x: 345, endPoint y: 415, distance: 149.3
click at [345, 415] on div "right: 24px; 1 2 3 4 5 6 7 8 9 10 11 12 13 14 15 16 17 18 19 20 21 22 23 24 25 …" at bounding box center [882, 488] width 1117 height 691
paste textarea "right: 60"
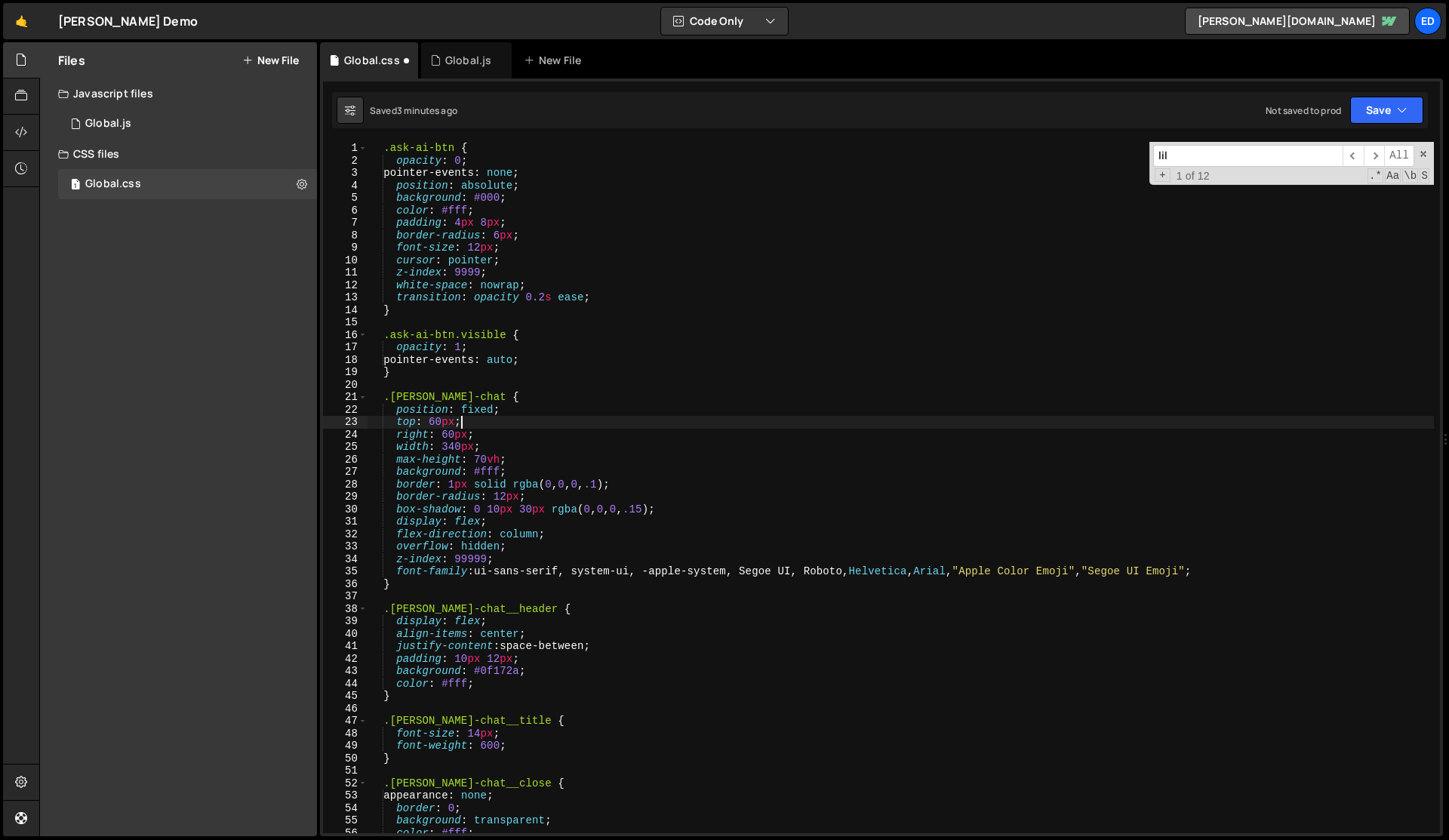
click at [478, 416] on div ".ask-ai-btn { opacity : 0 ; pointer-events : none ; position : absolute ; backg…" at bounding box center [900, 500] width 1067 height 716
click at [494, 447] on div ".ask-ai-btn { opacity : 0 ; pointer-events : none ; position : absolute ; backg…" at bounding box center [900, 500] width 1067 height 716
type textarea "width: 340px;"
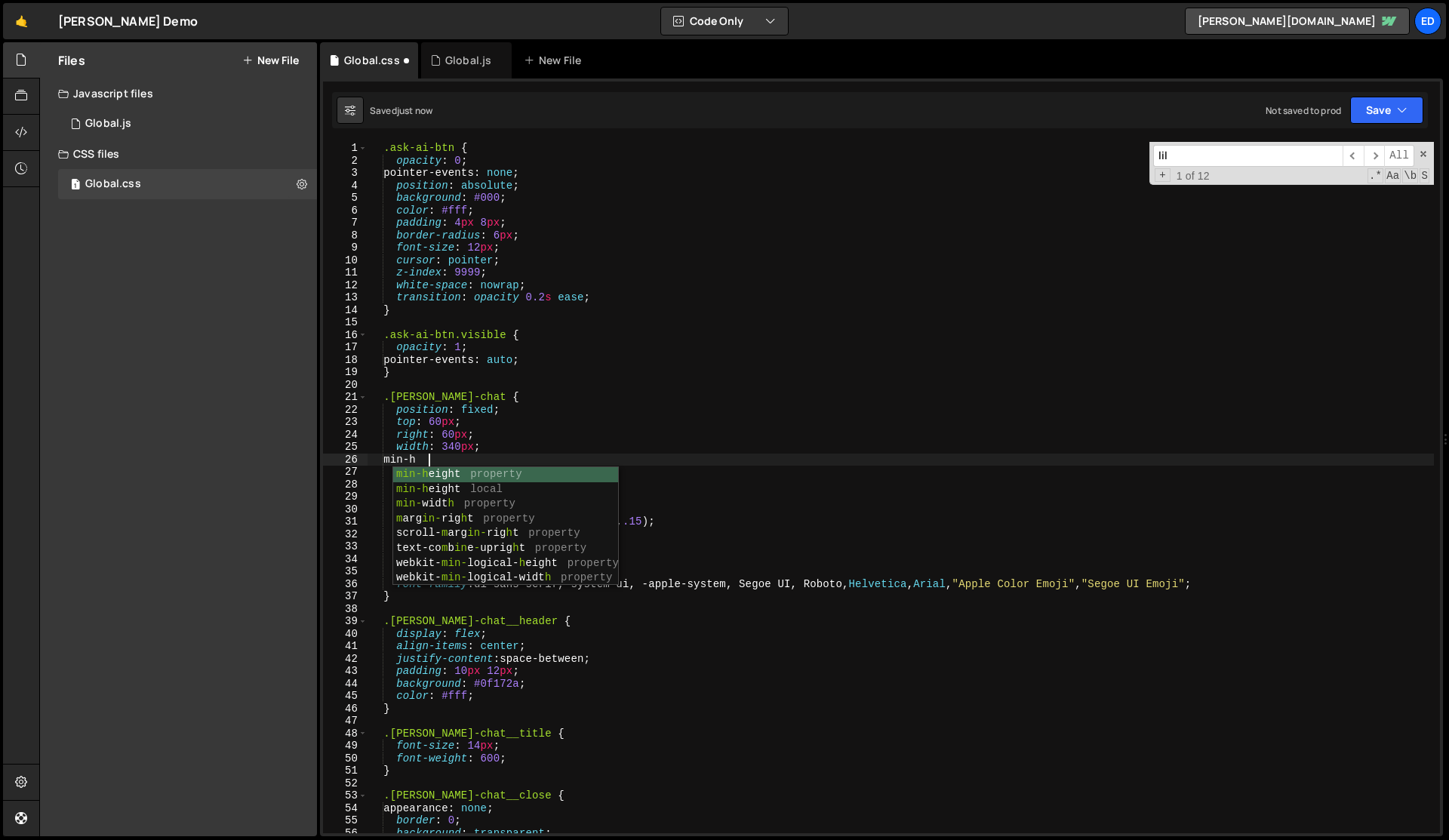
scroll to position [0, 4]
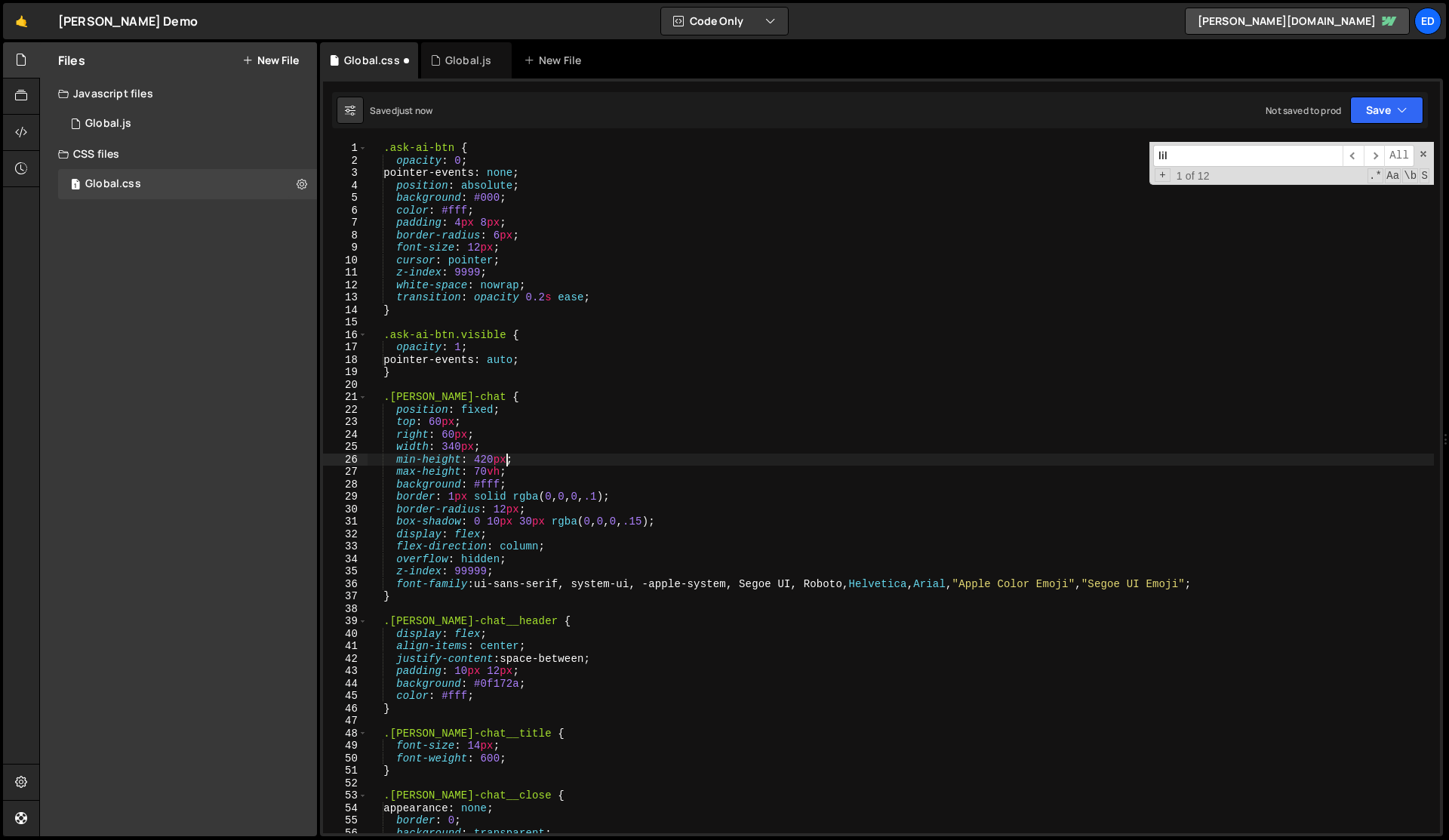
click at [494, 446] on div ".ask-ai-btn { opacity : 0 ; pointer-events : none ; position : absolute ; backg…" at bounding box center [900, 500] width 1067 height 716
type textarea "width: 340px;"
click at [494, 446] on div ".ask-ai-btn { opacity : 0 ; pointer-events : none ; position : absolute ; backg…" at bounding box center [900, 500] width 1067 height 716
click at [459, 61] on div "Global.js" at bounding box center [468, 61] width 46 height 15
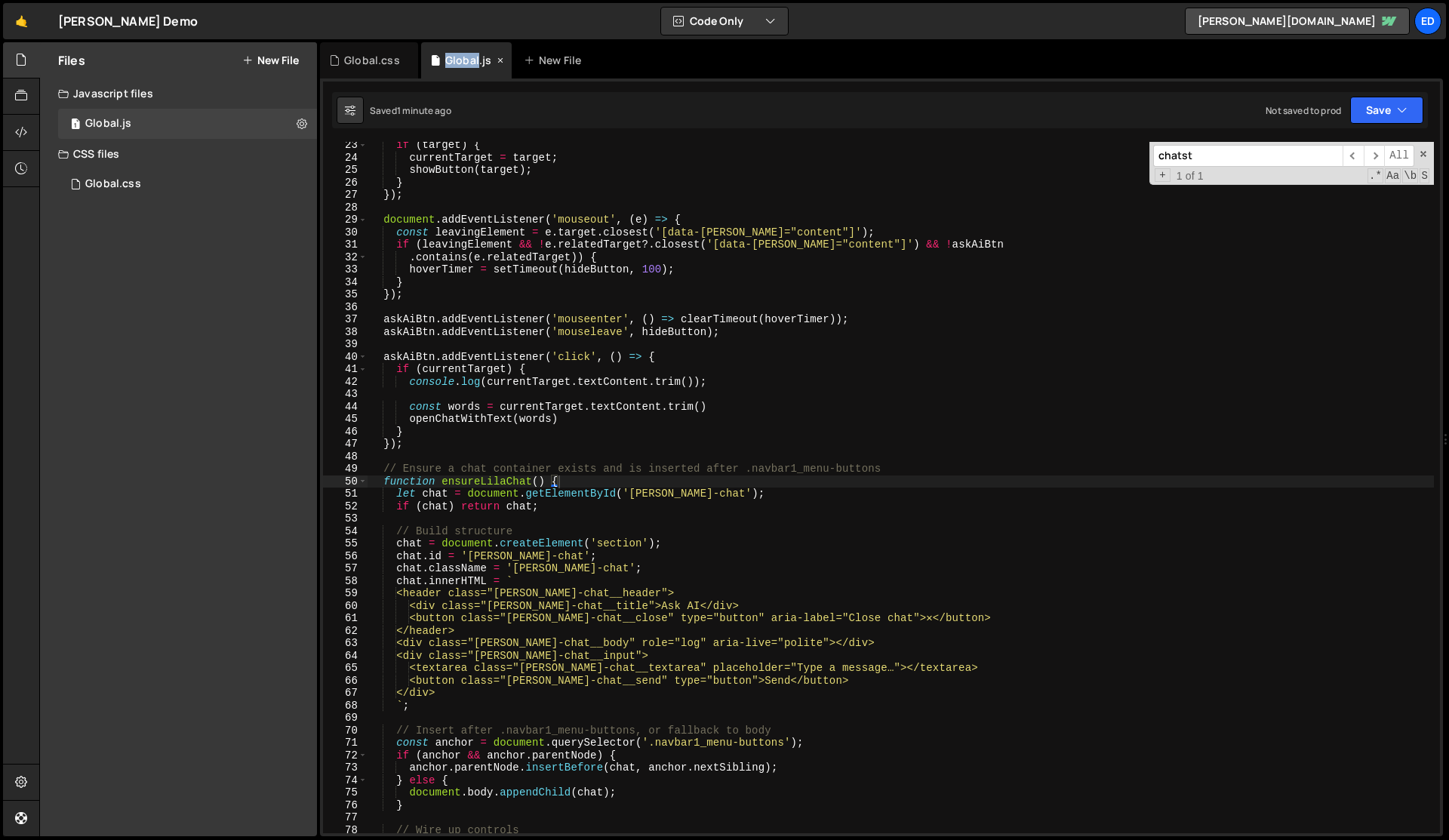
click at [459, 61] on div "Global.js" at bounding box center [468, 61] width 46 height 15
type textarea "}"
click at [545, 287] on div "if ( target ) { currentTarget = target ; showButton ( target ) ; } }) ; documen…" at bounding box center [900, 497] width 1067 height 716
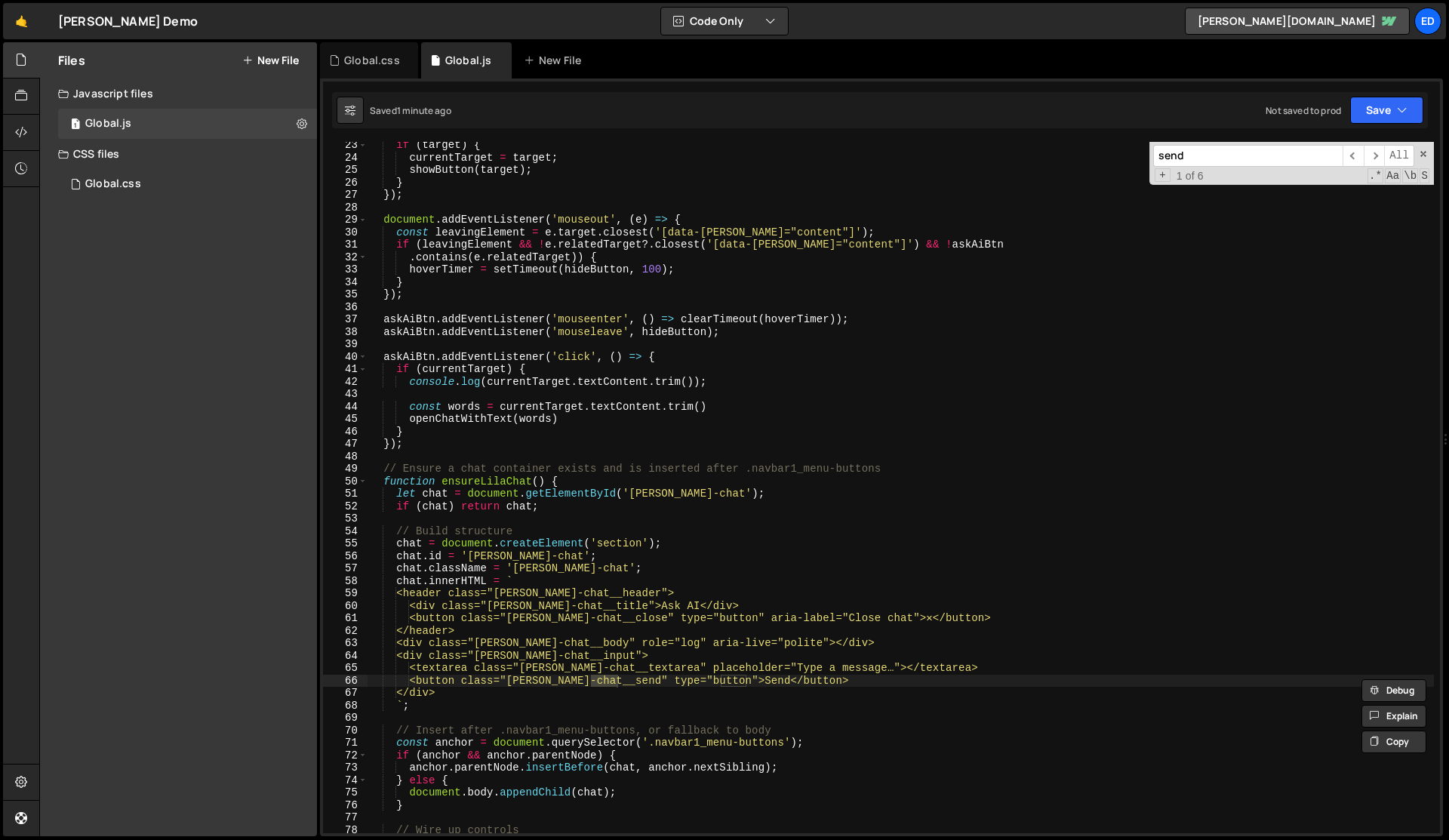
type input "send"
click at [737, 685] on div "if ( target ) { currentTarget = target ; showButton ( target ) ; } }) ; documen…" at bounding box center [900, 497] width 1067 height 716
click at [735, 679] on div "if ( target ) { currentTarget = target ; showButton ( target ) ; } }) ; documen…" at bounding box center [900, 497] width 1067 height 716
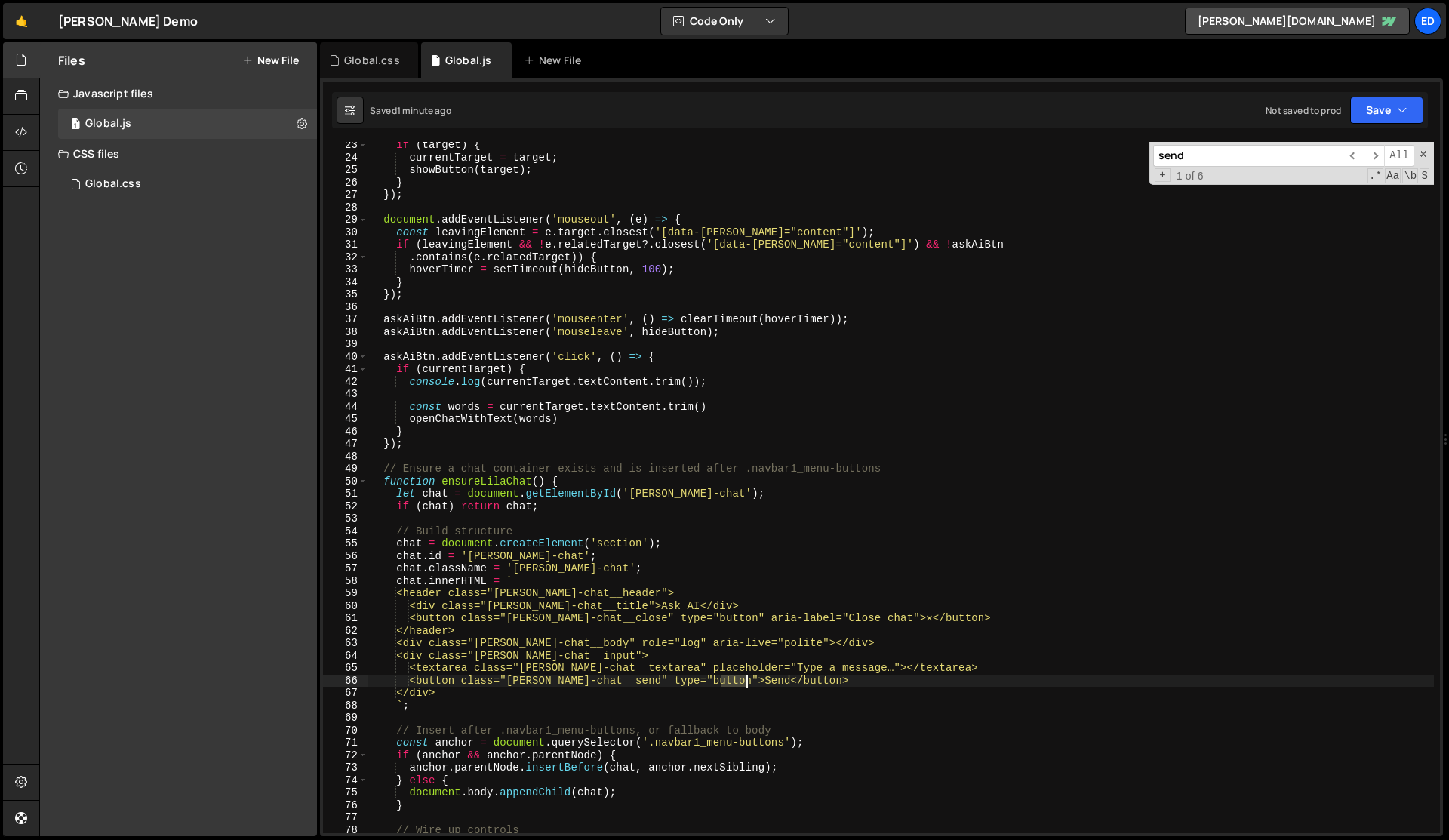
scroll to position [0, 3]
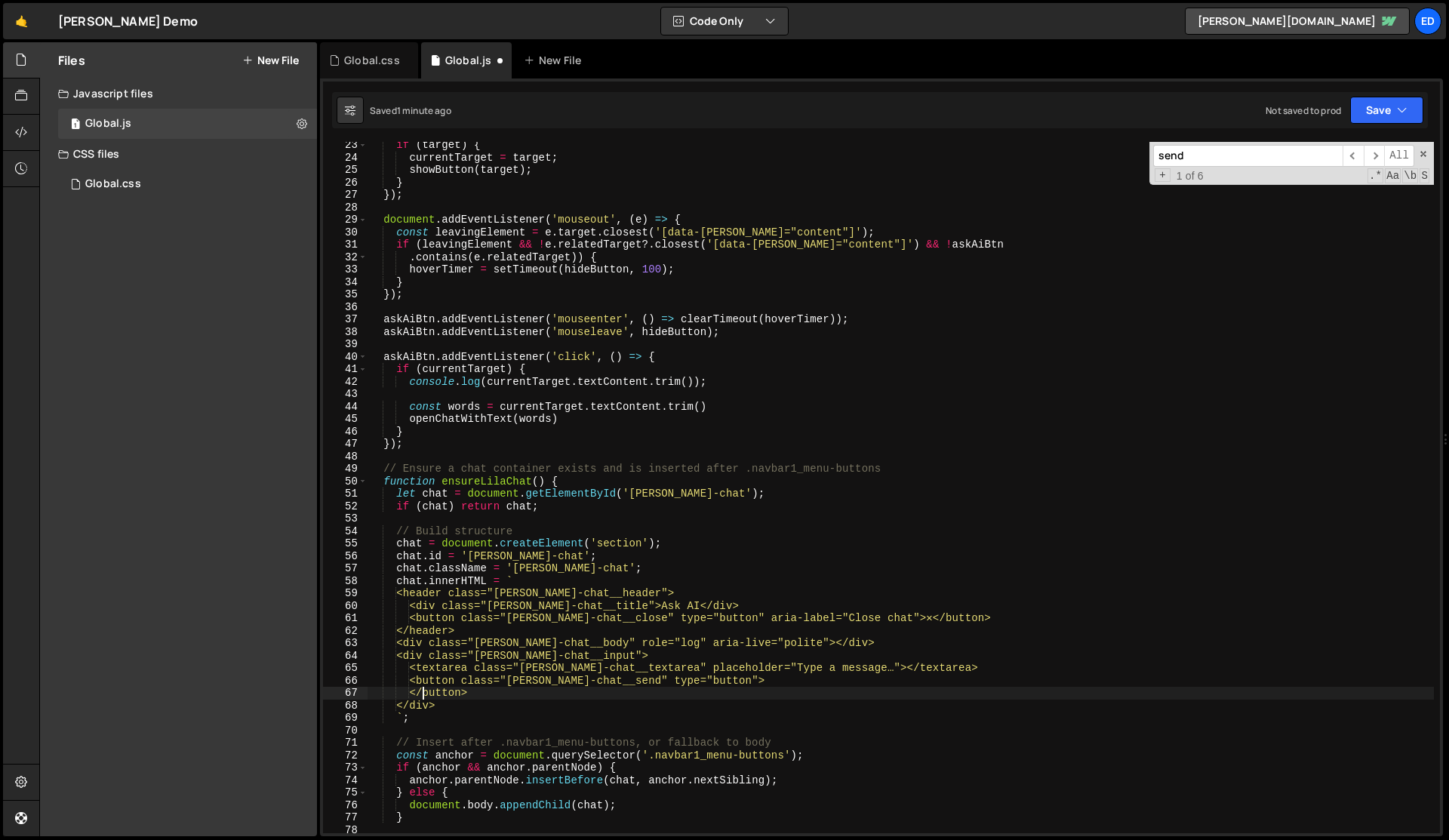
paste textarea "</svg>"
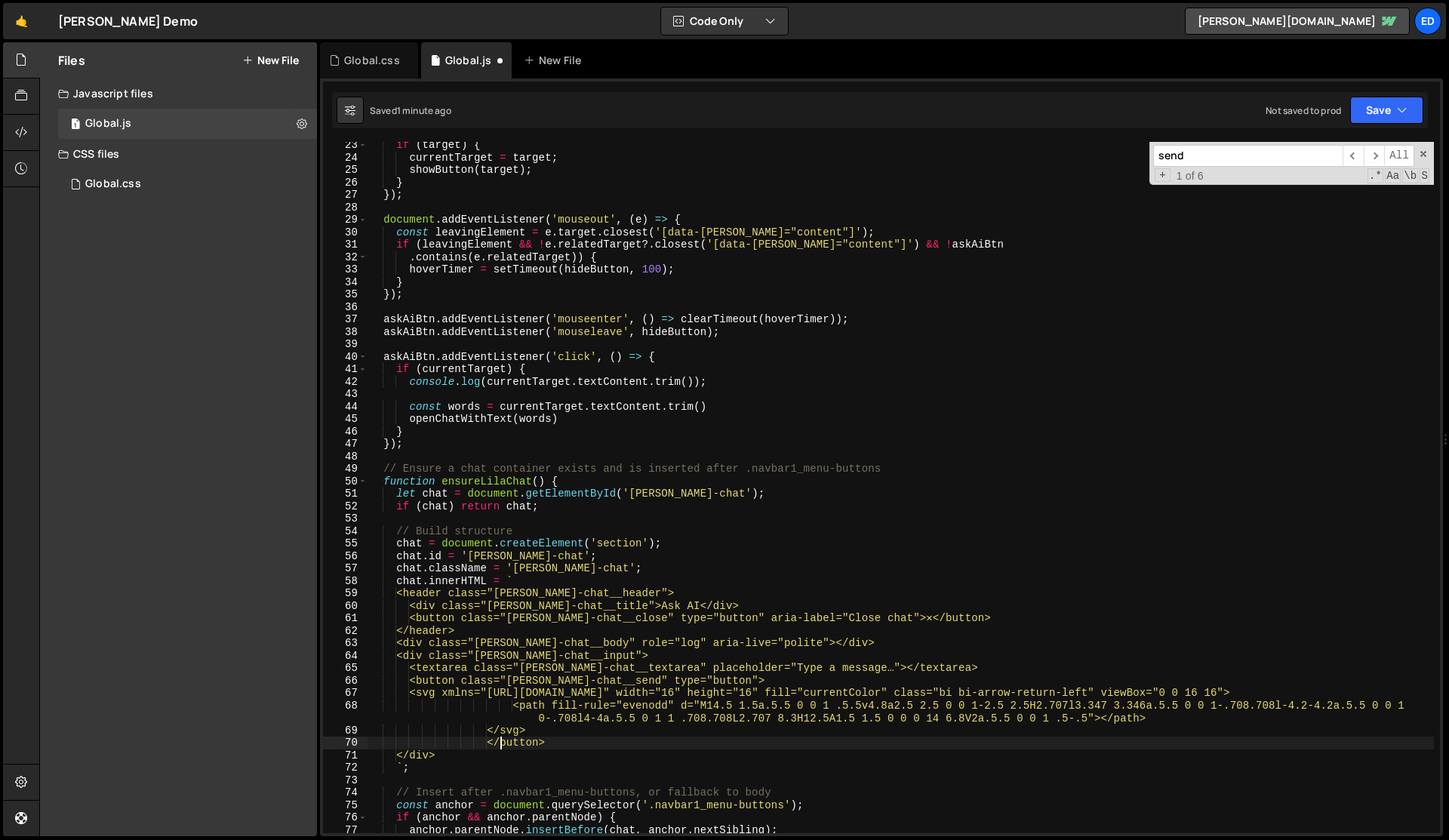
scroll to position [0, 8]
click at [556, 712] on div "if ( target ) { currentTarget = target ; showButton ( target ) ; } }) ; documen…" at bounding box center [900, 497] width 1067 height 716
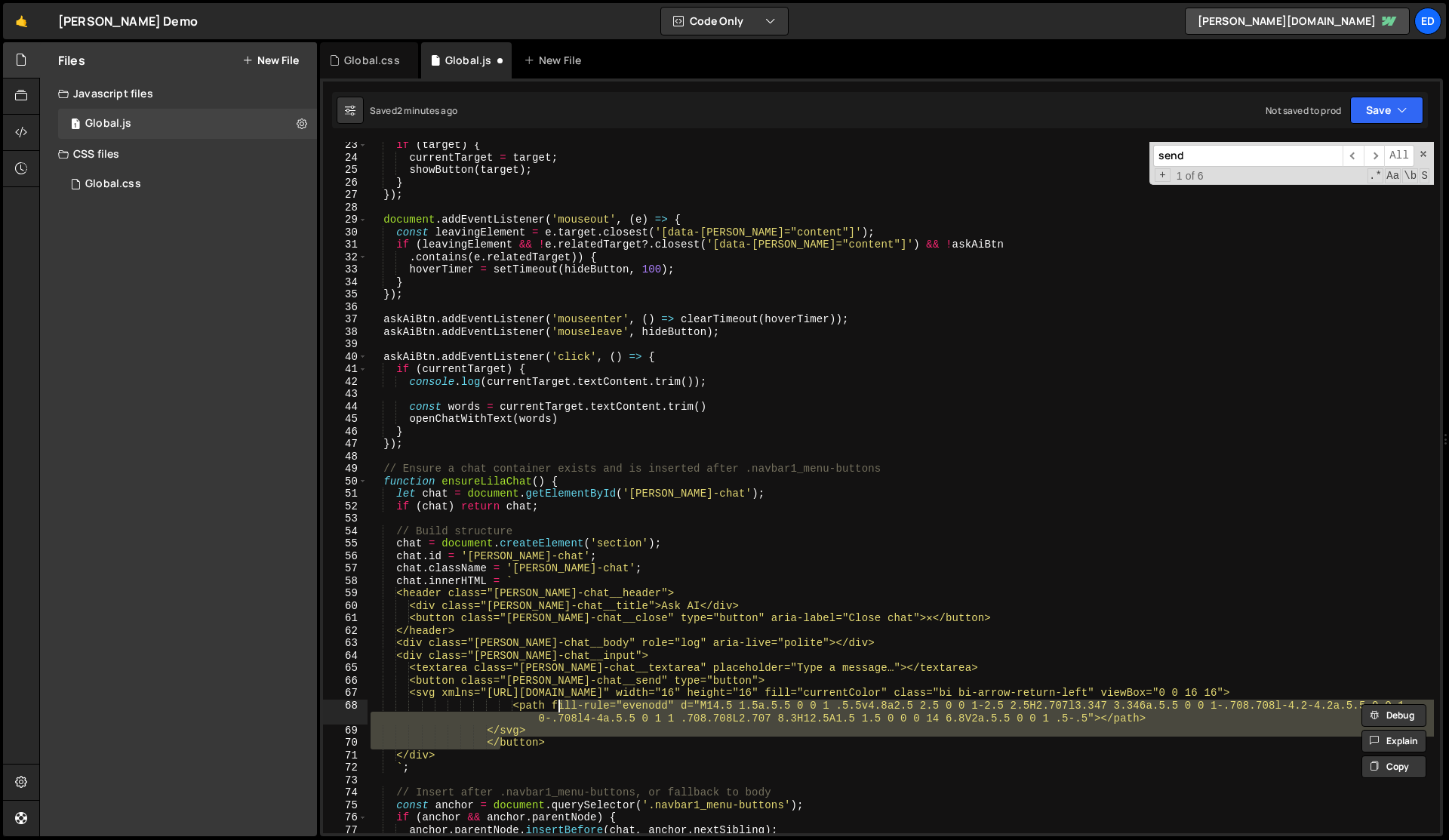
click at [549, 710] on div "if ( target ) { currentTarget = target ; showButton ( target ) ; } }) ; documen…" at bounding box center [900, 497] width 1067 height 716
drag, startPoint x: 545, startPoint y: 746, endPoint x: 542, endPoint y: 710, distance: 36.1
click at [542, 710] on div "if ( target ) { currentTarget = target ; showButton ( target ) ; } }) ; documen…" at bounding box center [900, 497] width 1067 height 716
click at [527, 718] on div "if ( target ) { currentTarget = target ; showButton ( target ) ; } }) ; documen…" at bounding box center [900, 488] width 1067 height 691
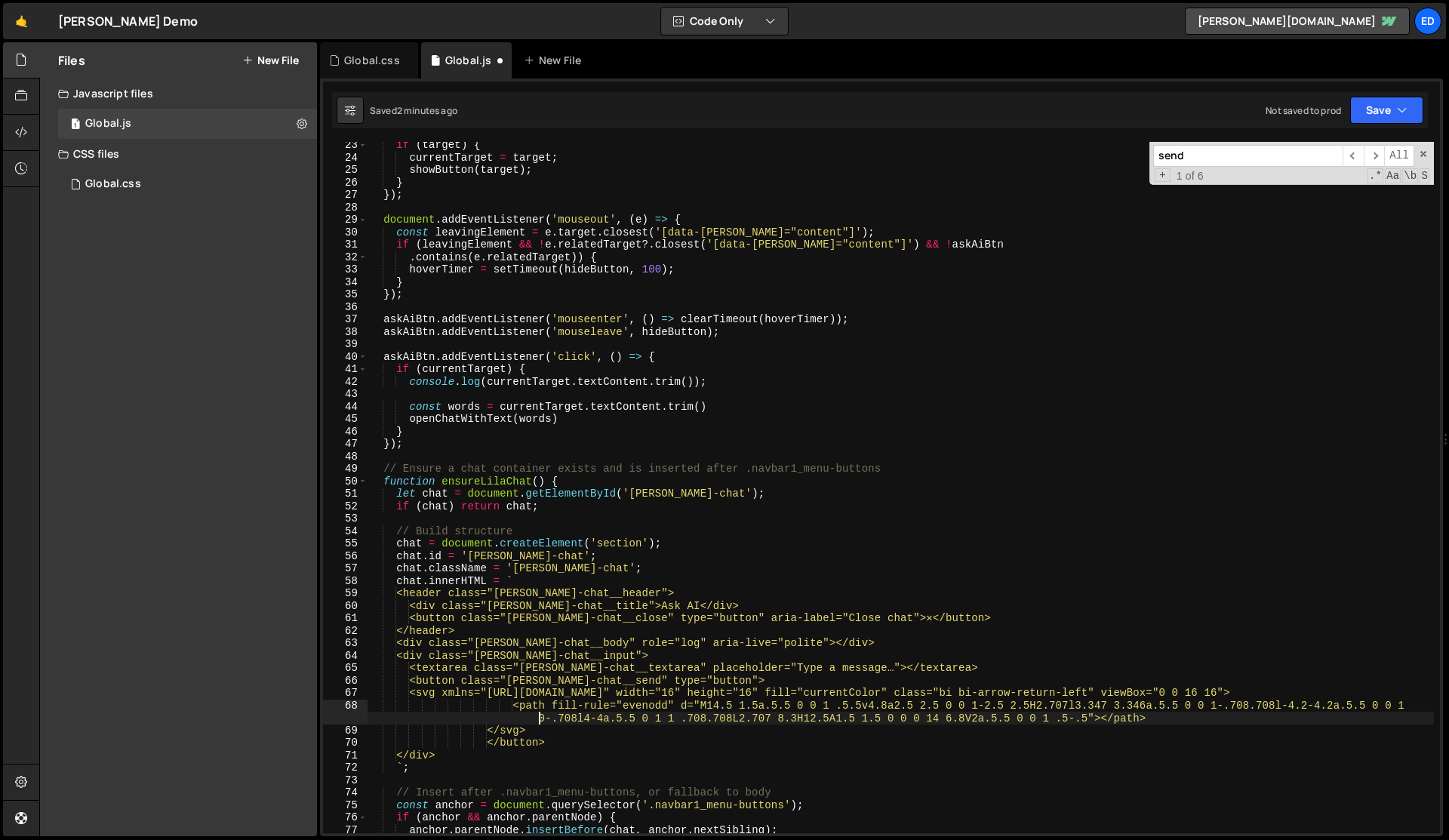
click at [501, 712] on div "if ( target ) { currentTarget = target ; showButton ( target ) ; } }) ; documen…" at bounding box center [900, 497] width 1067 height 716
click at [494, 708] on div "if ( target ) { currentTarget = target ; showButton ( target ) ; } }) ; documen…" at bounding box center [900, 497] width 1067 height 716
click at [472, 727] on div "if ( target ) { currentTarget = target ; showButton ( target ) ; } }) ; documen…" at bounding box center [900, 497] width 1067 height 716
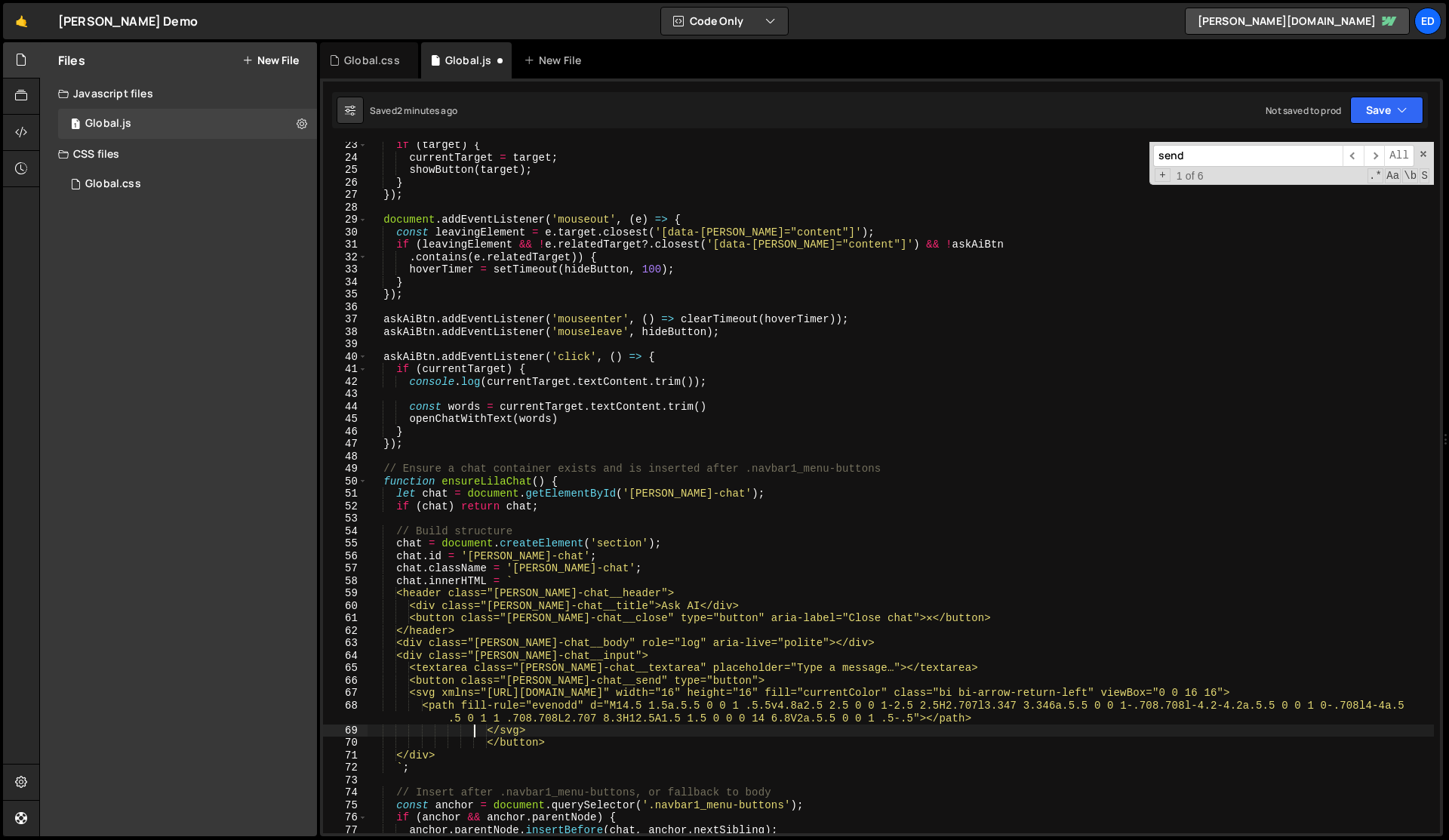
click at [472, 727] on div "if ( target ) { currentTarget = target ; showButton ( target ) ; } }) ; documen…" at bounding box center [900, 497] width 1067 height 716
click at [468, 744] on div "if ( target ) { currentTarget = target ; showButton ( target ) ; } }) ; documen…" at bounding box center [900, 497] width 1067 height 716
type textarea "</button>"
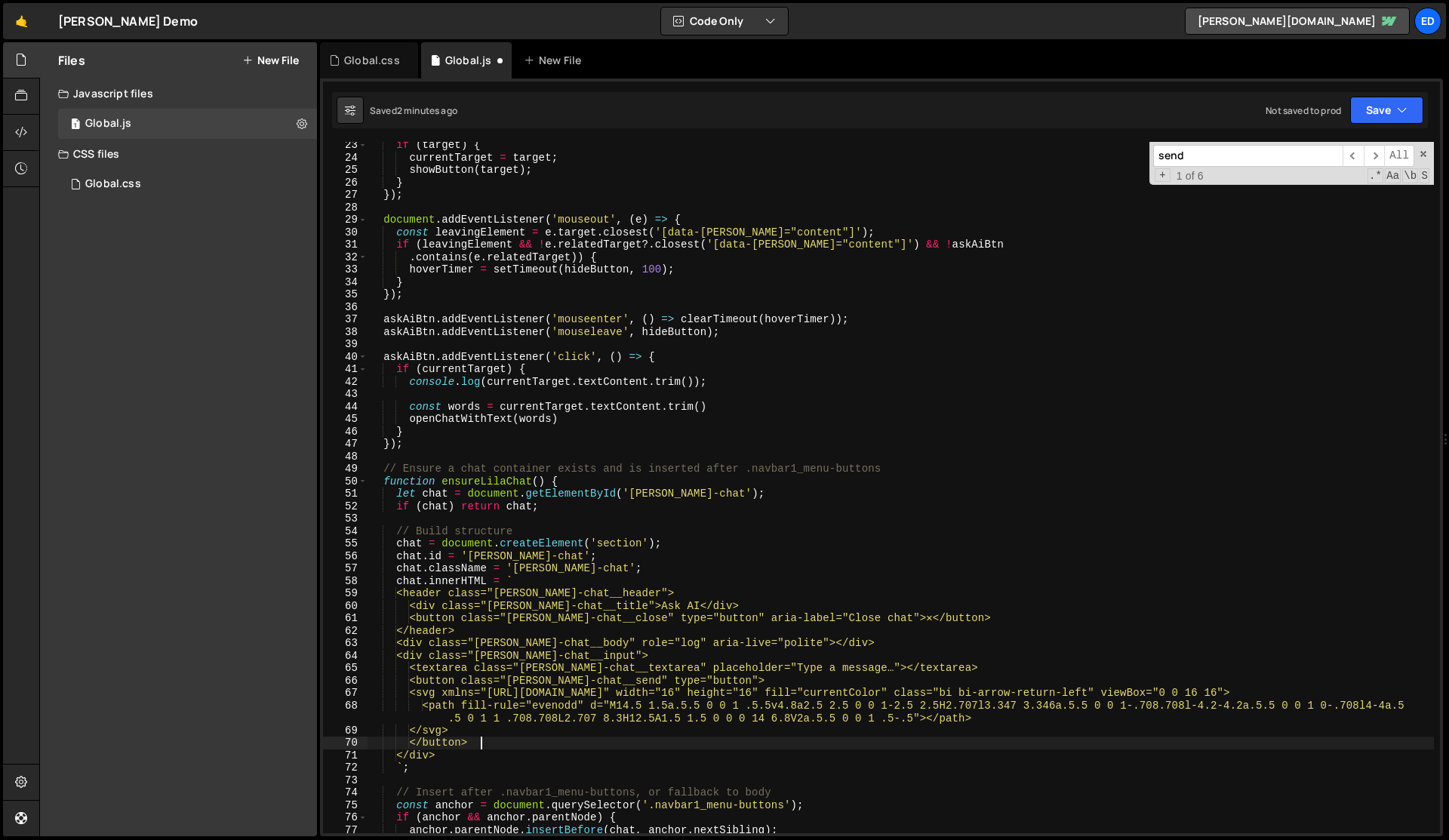
click at [487, 740] on div "if ( target ) { currentTarget = target ; showButton ( target ) ; } }) ; documen…" at bounding box center [900, 497] width 1067 height 716
click at [362, 66] on div "Global.css" at bounding box center [372, 61] width 56 height 15
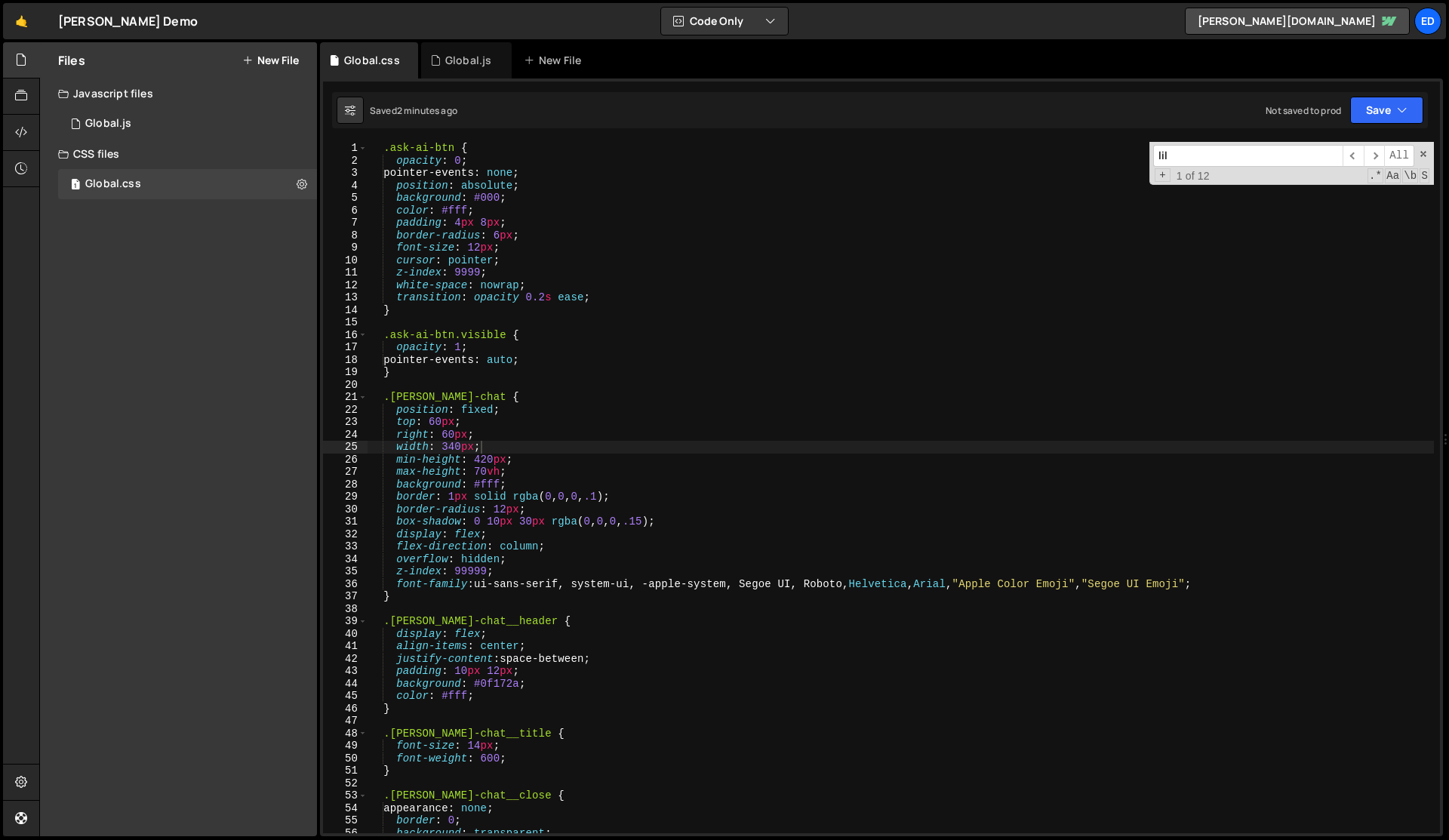
type textarea ".ask-ai-btn.visible {"
click at [526, 332] on div ".ask-ai-btn { opacity : 0 ; pointer-events : none ; position : absolute ; backg…" at bounding box center [900, 500] width 1067 height 716
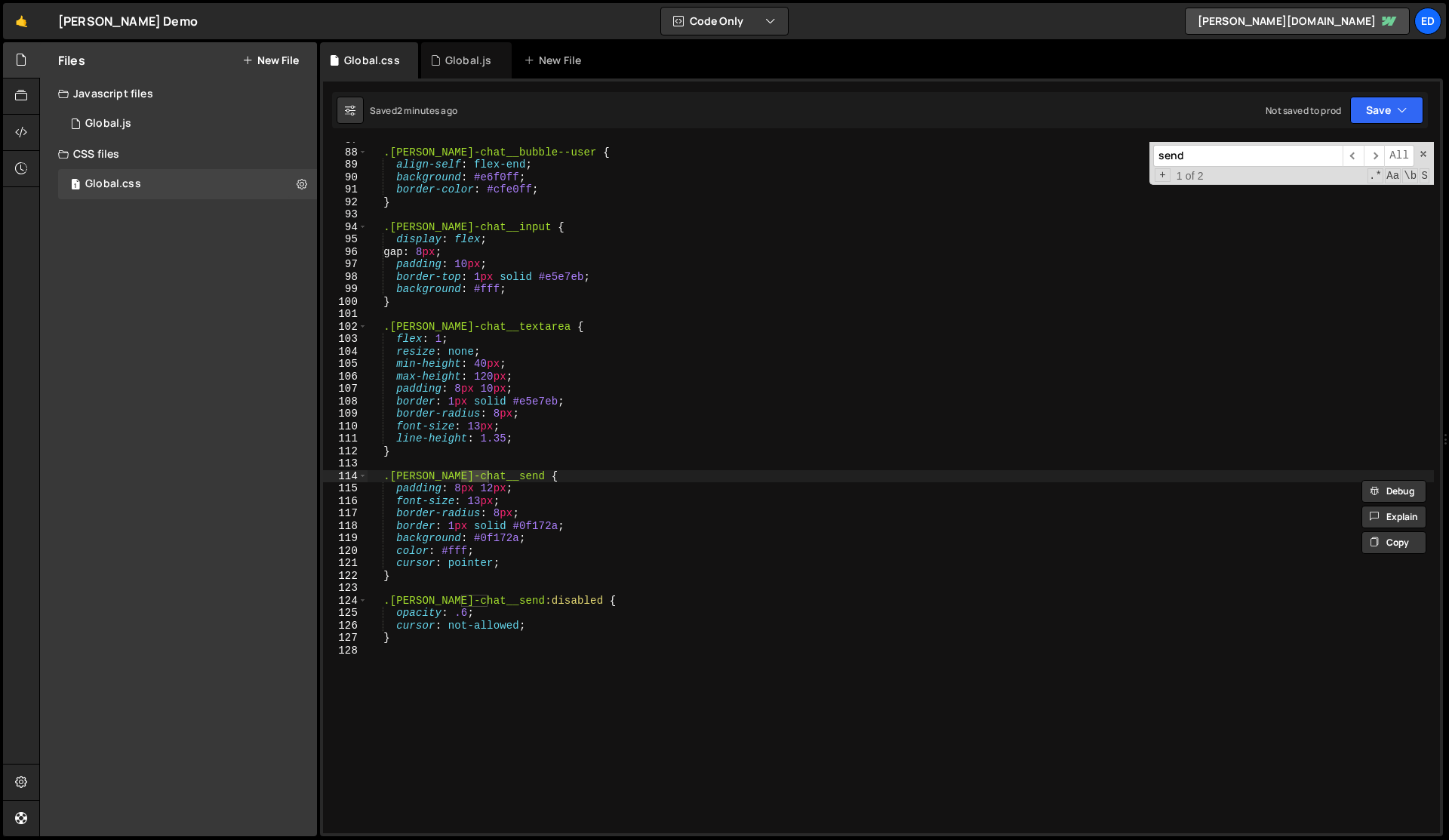
scroll to position [1081, 0]
type input "send"
click at [504, 536] on div ".[PERSON_NAME]-chat__bubble--user { align-self : flex-end ; background : #e6f0f…" at bounding box center [900, 489] width 1067 height 716
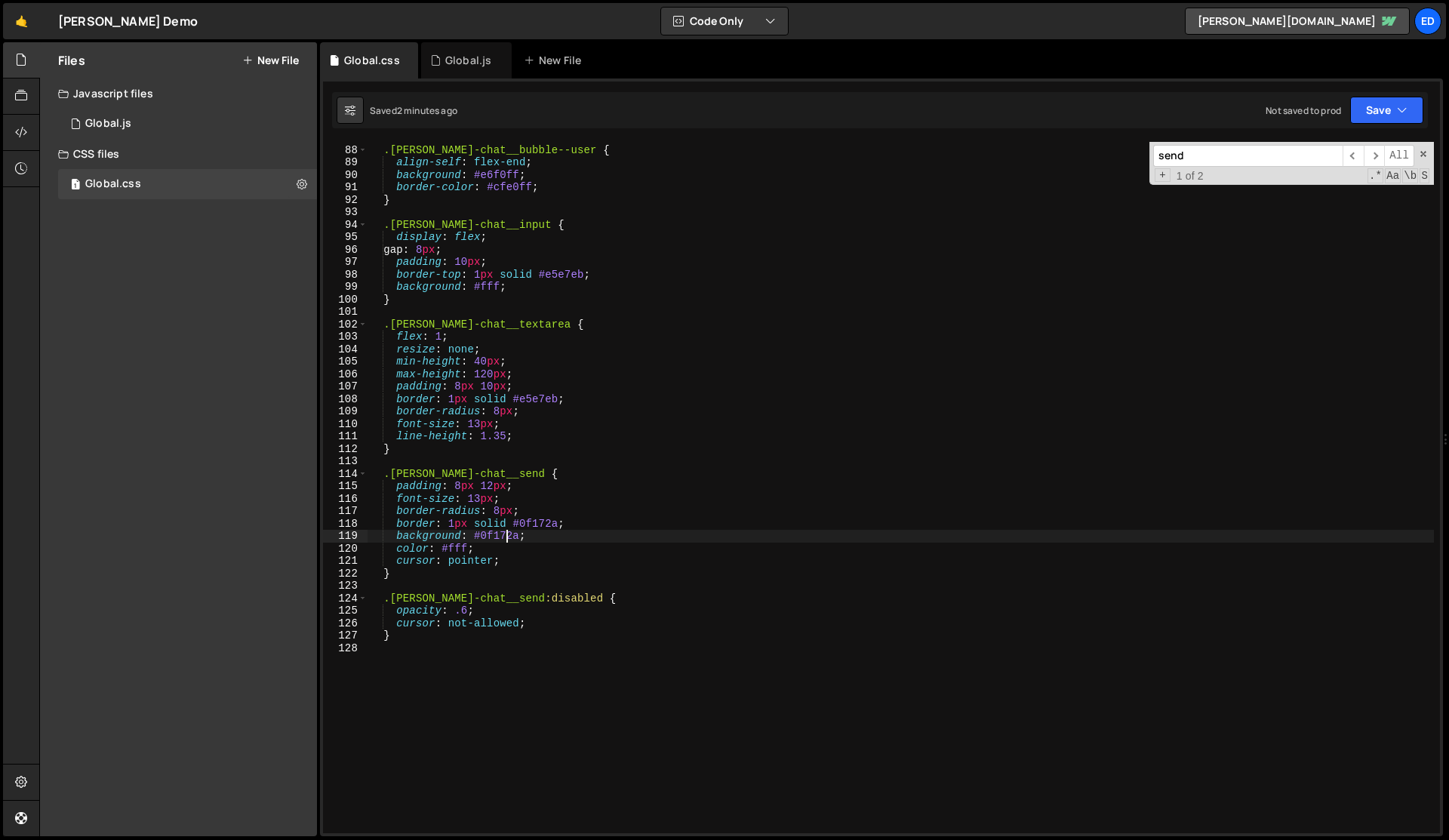
click at [504, 536] on div ".[PERSON_NAME]-chat__bubble--user { align-self : flex-end ; background : #e6f0f…" at bounding box center [900, 489] width 1067 height 716
click at [545, 523] on div ".[PERSON_NAME]-chat__bubble--user { align-self : flex-end ; background : #e6f0f…" at bounding box center [900, 489] width 1067 height 716
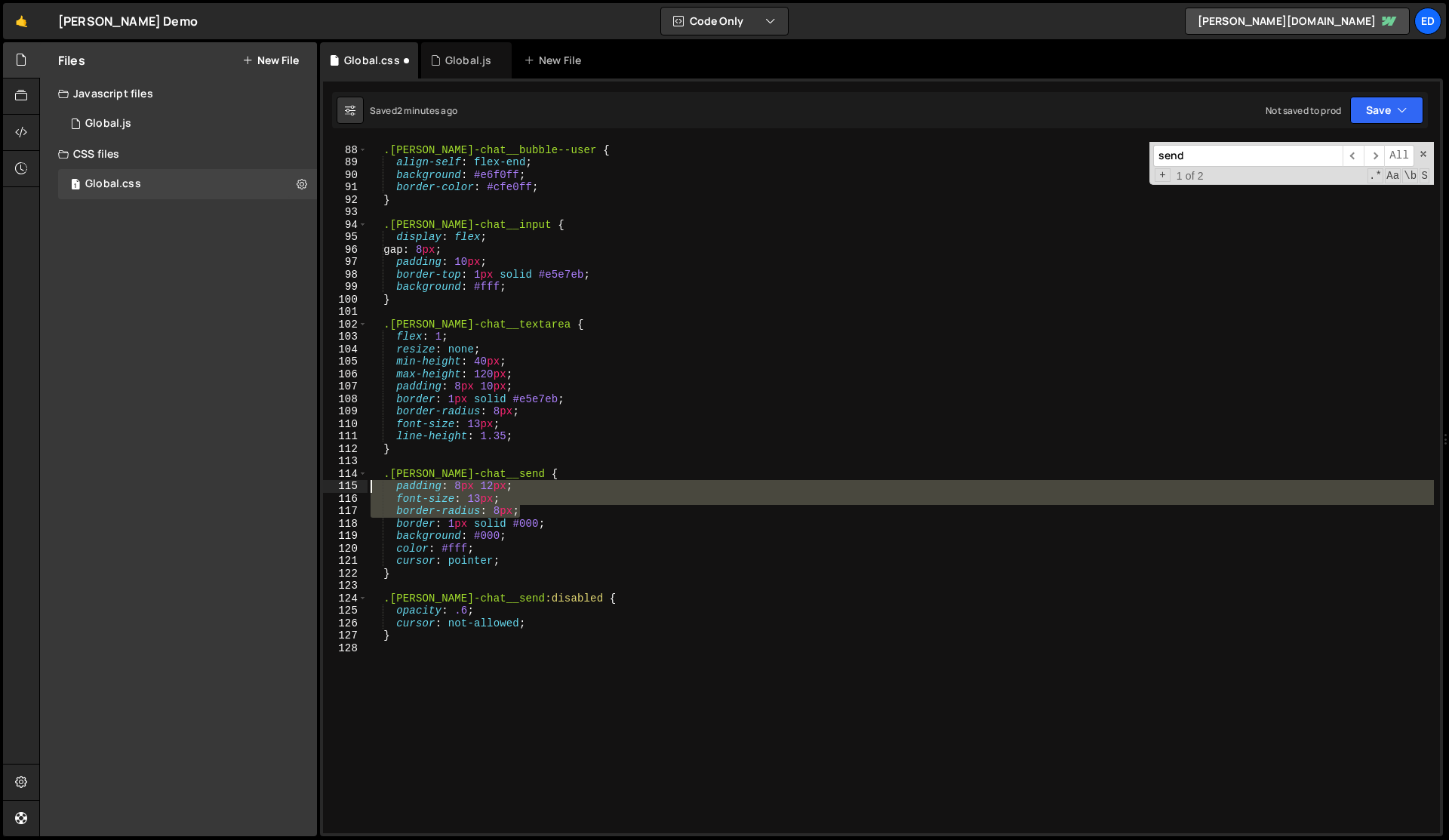
drag, startPoint x: 538, startPoint y: 508, endPoint x: 334, endPoint y: 489, distance: 204.9
click at [334, 489] on div "border: 1px solid #000; 87 88 89 90 91 92 93 94 95 96 97 98 99 100 101 102 103 …" at bounding box center [882, 488] width 1117 height 691
paste textarea "justify-content: center"
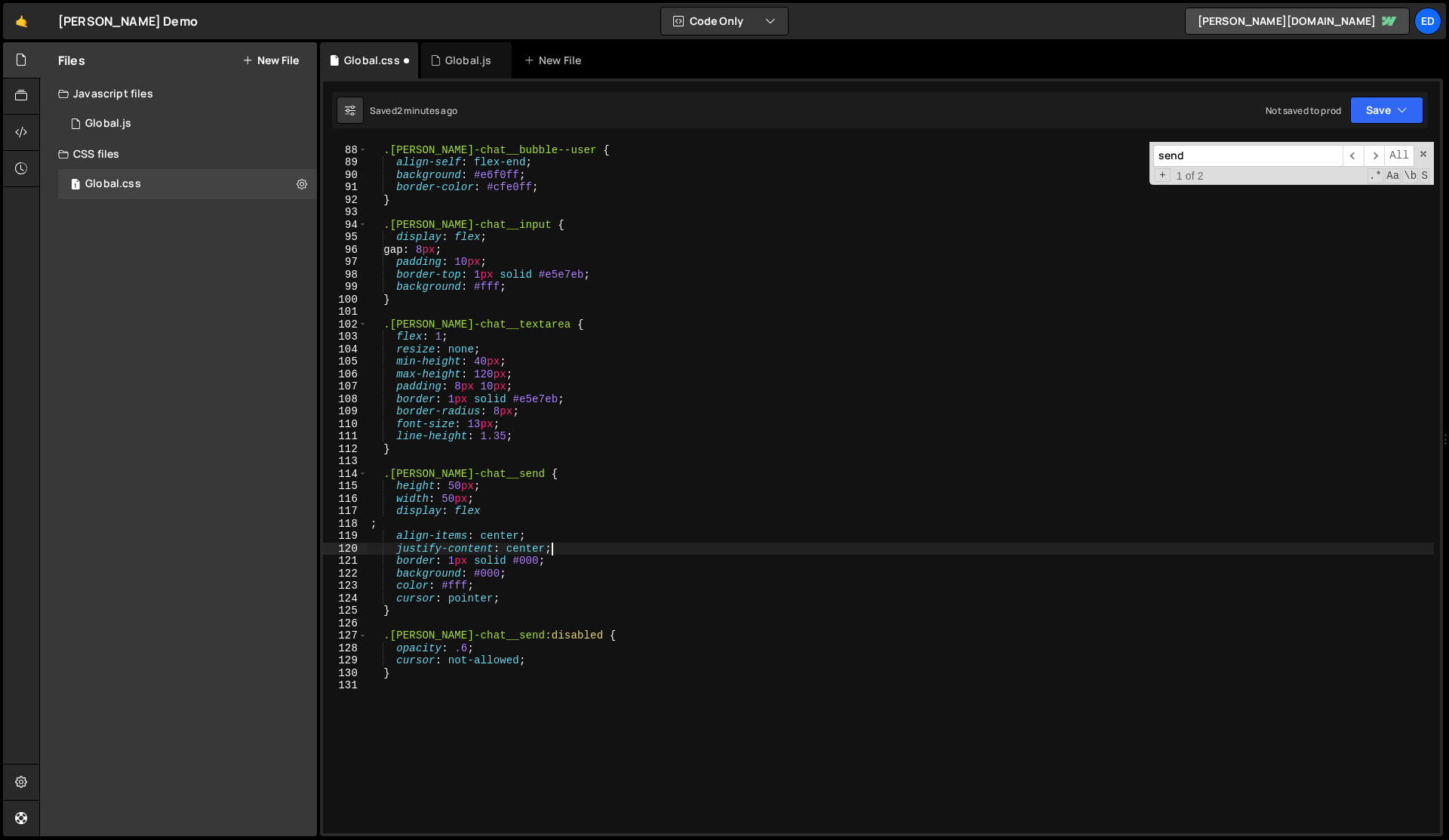
click at [401, 522] on div ".[PERSON_NAME]-chat__bubble--user { align-self : flex-end ; background : #e6f0f…" at bounding box center [900, 489] width 1067 height 716
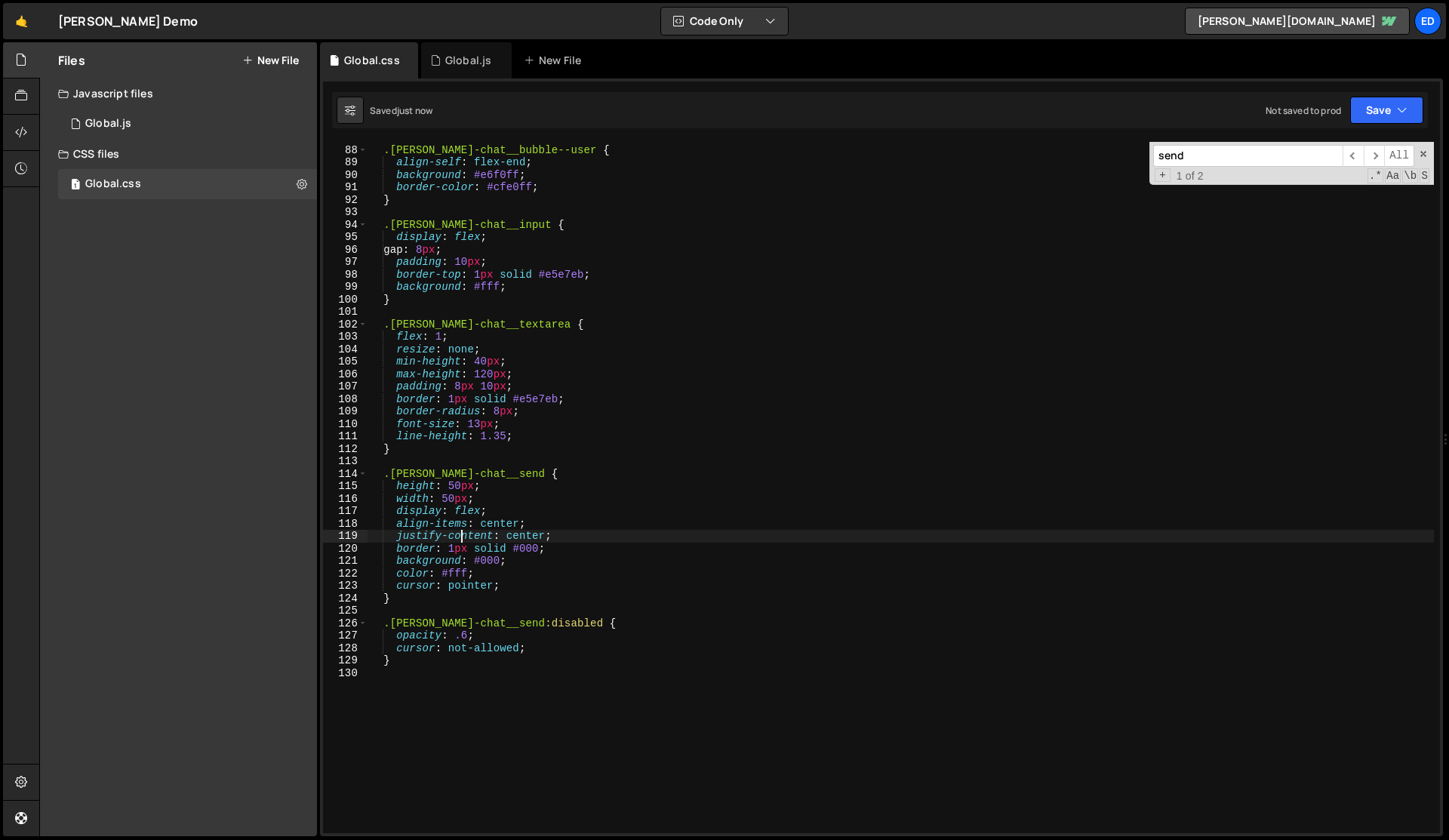
click at [459, 542] on div ".[PERSON_NAME]-chat__bubble--user { align-self : flex-end ; background : #e6f0f…" at bounding box center [900, 489] width 1067 height 716
type textarea "justify-content: center;"
click at [451, 70] on div "Global.js" at bounding box center [466, 61] width 91 height 37
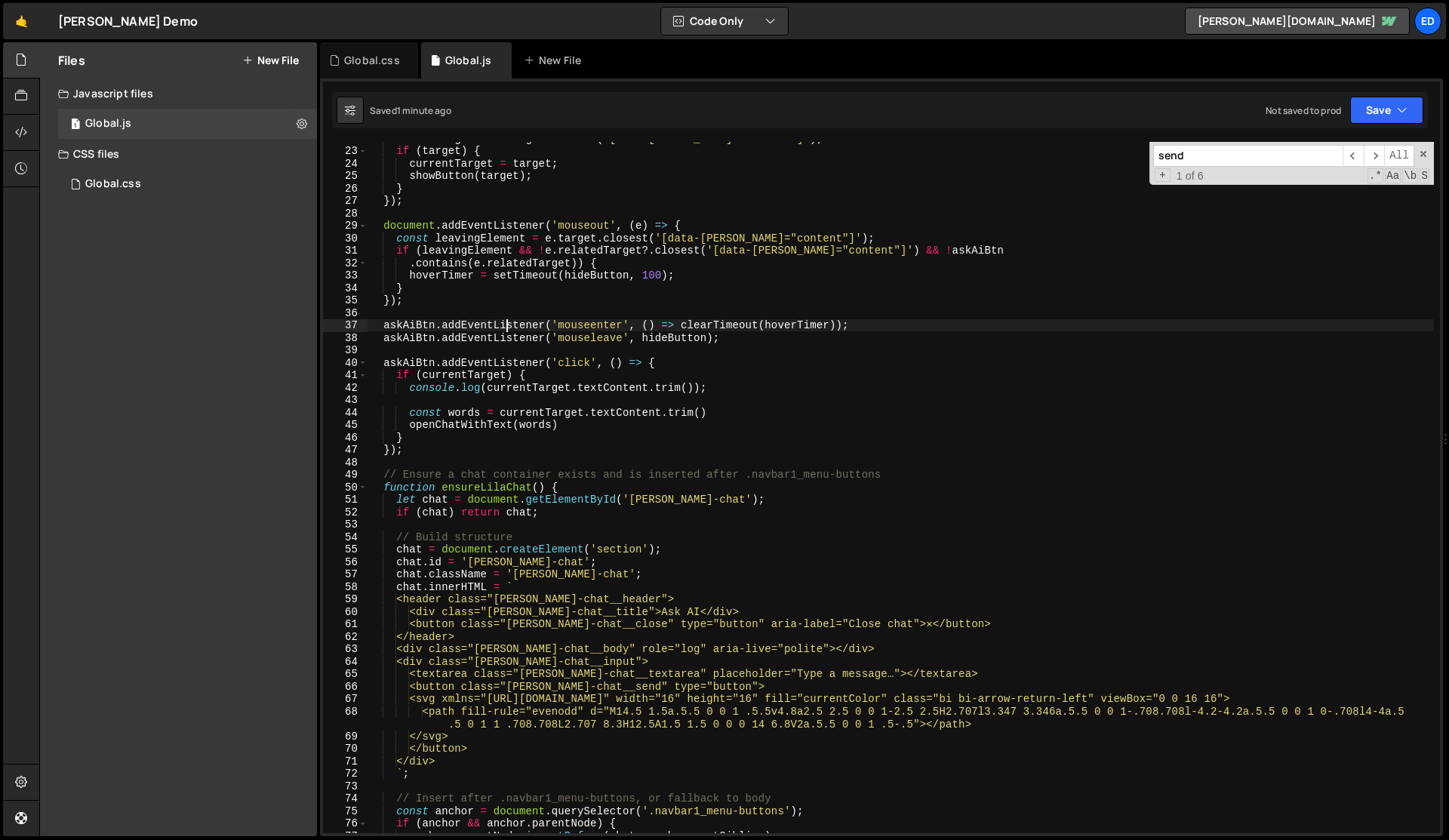
scroll to position [271, 0]
click at [477, 418] on div "const target = e . target . closest ( '[data-[PERSON_NAME]="content"]' ) ; if (…" at bounding box center [900, 490] width 1067 height 716
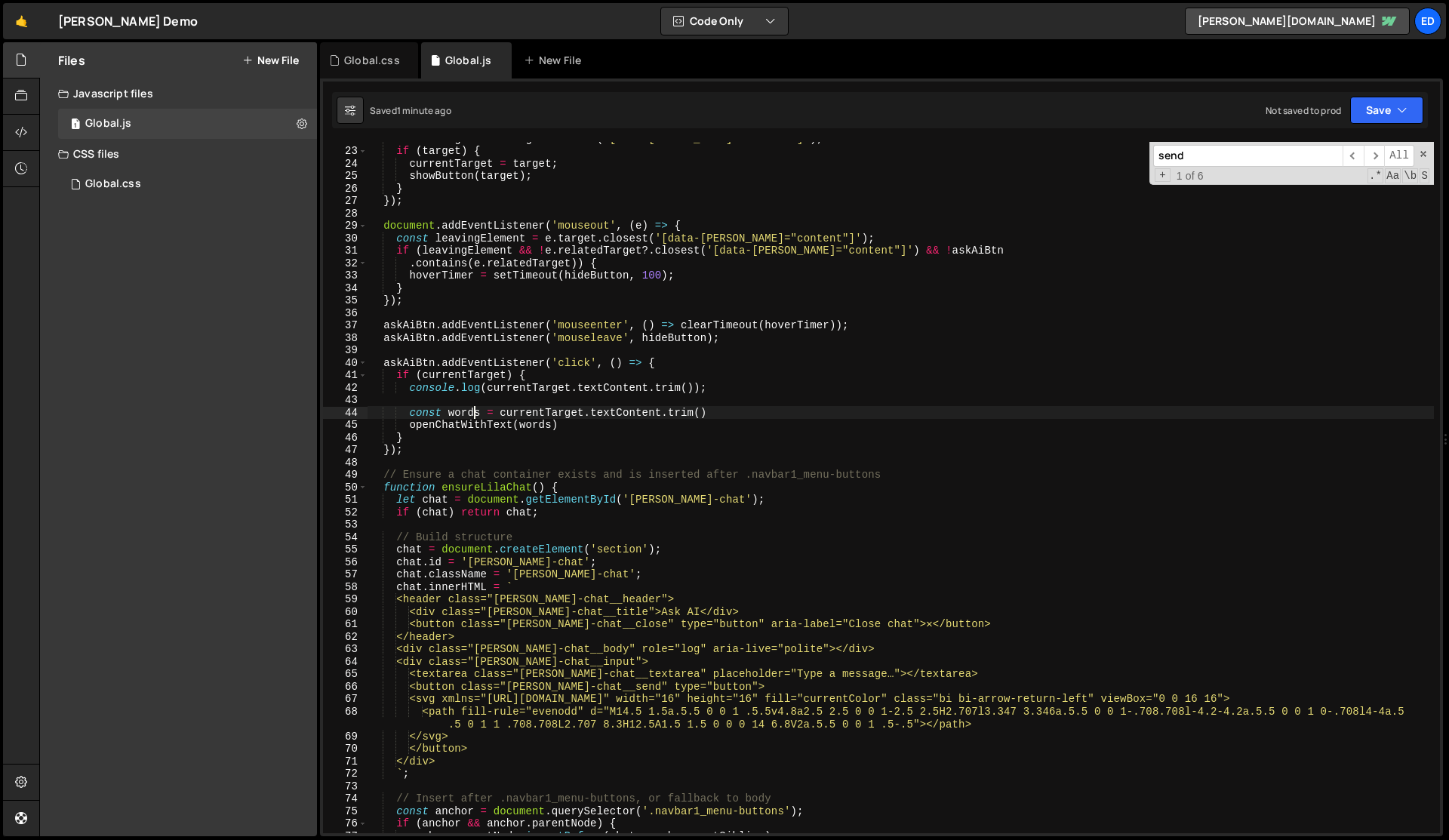
click at [477, 418] on div "const target = e . target . closest ( '[data-[PERSON_NAME]="content"]' ) ; if (…" at bounding box center [900, 490] width 1067 height 716
click at [477, 428] on div "const target = e . target . closest ( '[data-[PERSON_NAME]="content"]' ) ; if (…" at bounding box center [900, 490] width 1067 height 716
type textarea "openChatWithText(words)"
click at [477, 428] on div "const target = e . target . closest ( '[data-[PERSON_NAME]="content"]' ) ; if (…" at bounding box center [900, 490] width 1067 height 716
type input "openChatWithText"
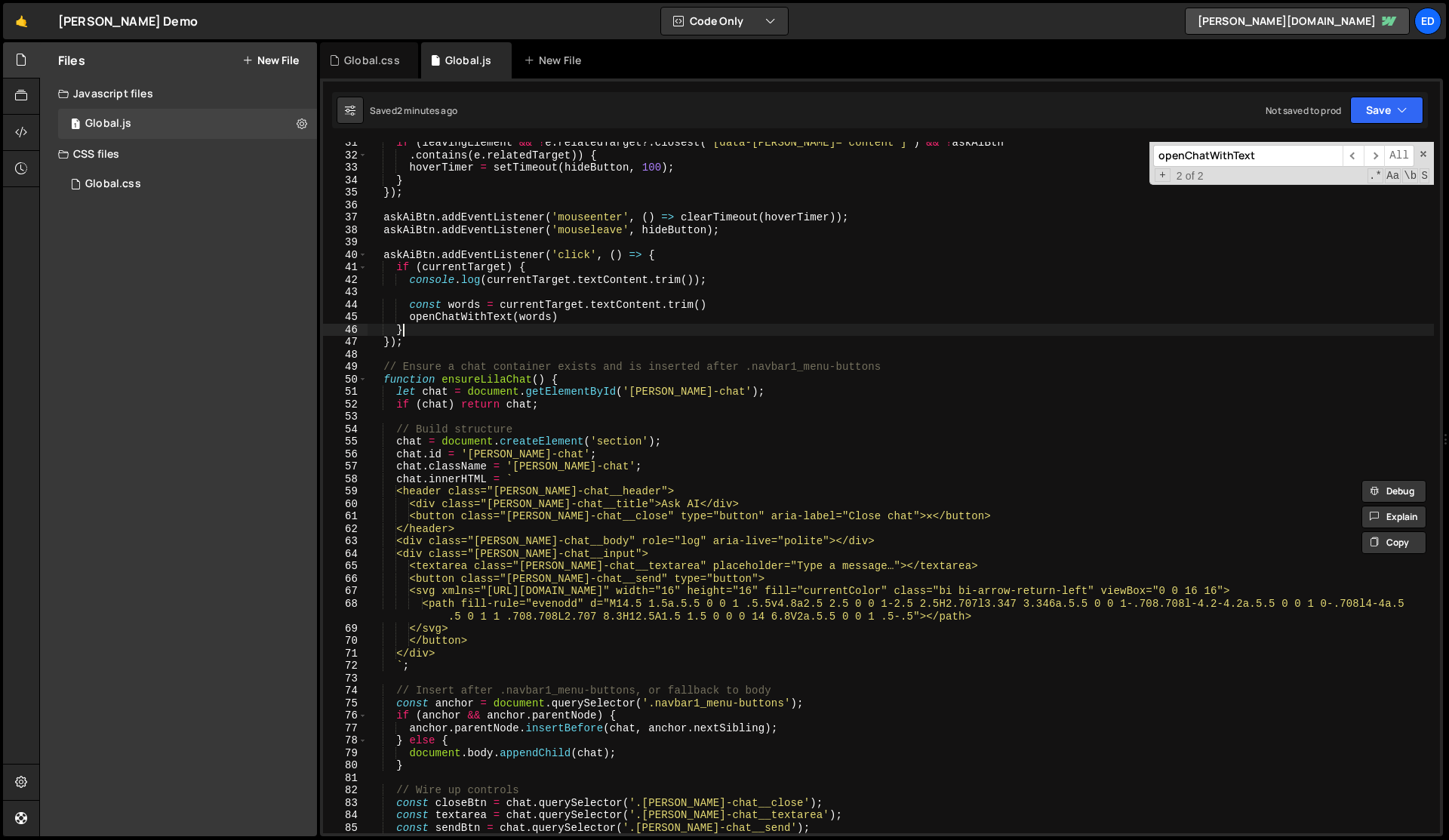
scroll to position [0, 2]
click at [425, 332] on div "if ( [PERSON_NAME] && ! e . relatedTarget ?. closest ( '[data-[PERSON_NAME]="co…" at bounding box center [900, 494] width 1067 height 716
click at [418, 334] on div "if ( [PERSON_NAME] && ! e . relatedTarget ?. closest ( '[data-[PERSON_NAME]="co…" at bounding box center [900, 494] width 1067 height 716
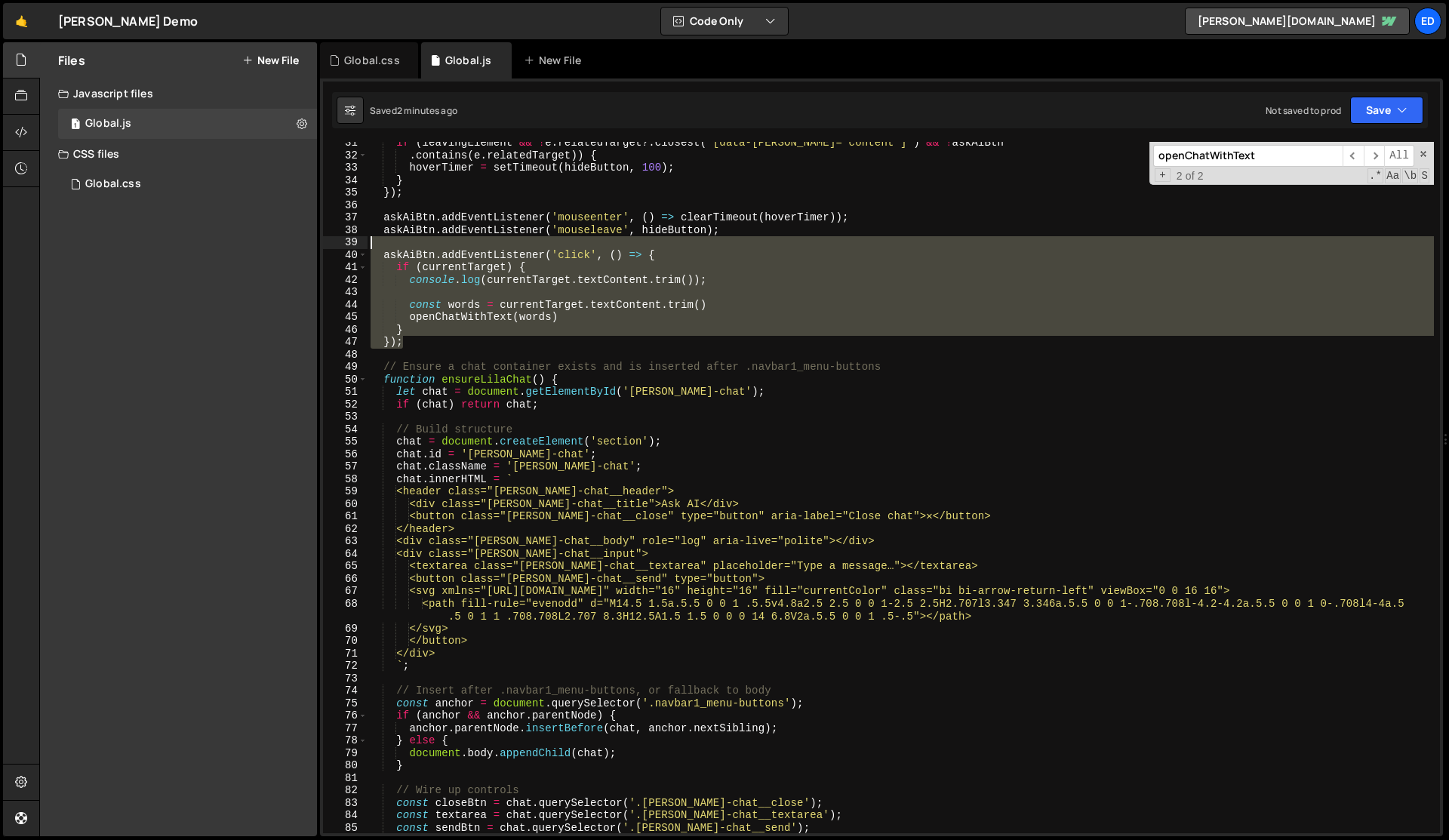
drag, startPoint x: 417, startPoint y: 339, endPoint x: 349, endPoint y: 248, distance: 113.6
click at [349, 248] on div "askAiBtn.addEventListener('click', () => { 31 32 33 34 35 36 37 38 39 40 41 42 …" at bounding box center [882, 488] width 1117 height 691
click at [428, 345] on div "if ( [PERSON_NAME] && ! e . relatedTarget ?. closest ( '[data-[PERSON_NAME]="co…" at bounding box center [900, 488] width 1067 height 691
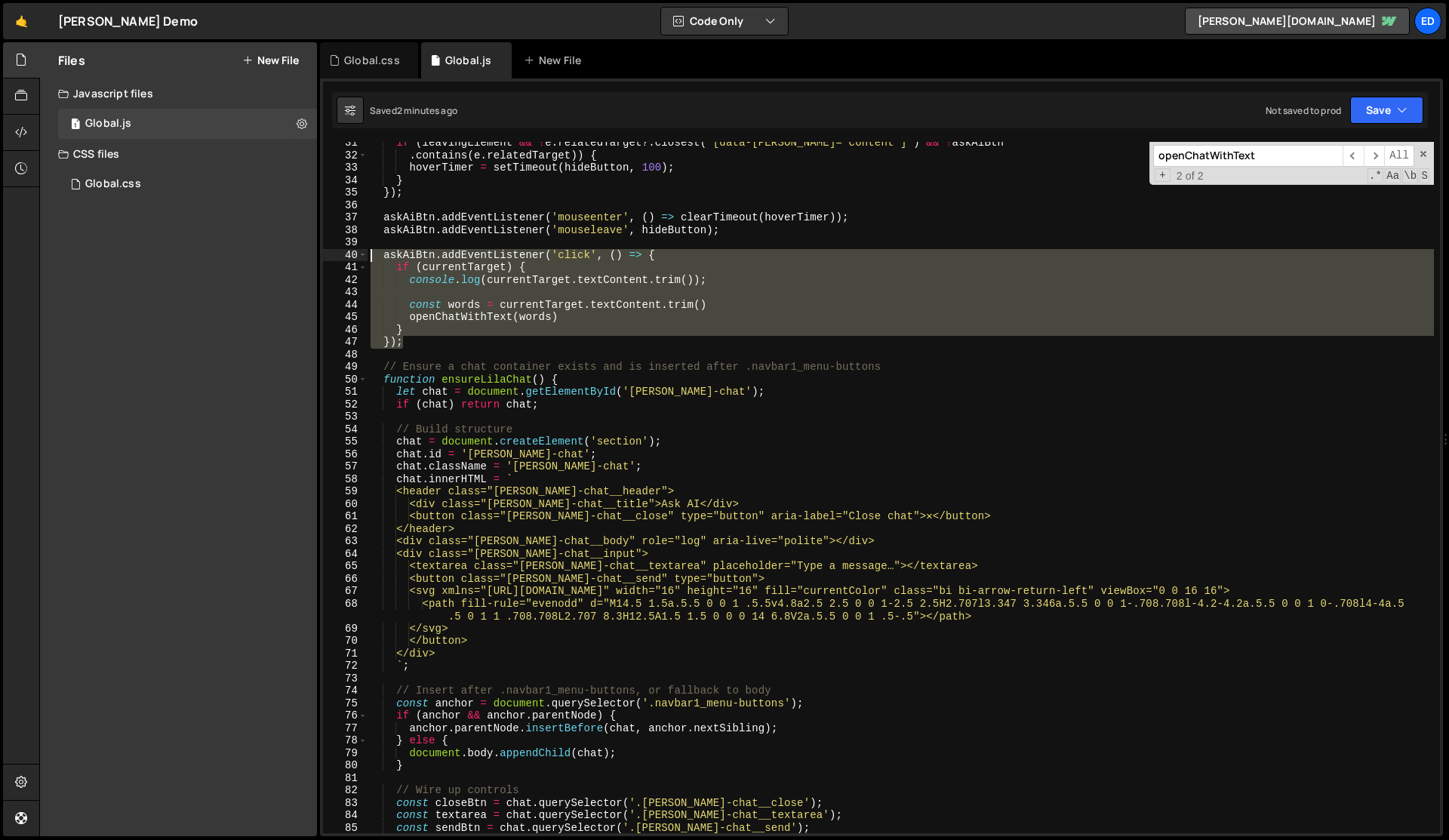
drag, startPoint x: 441, startPoint y: 342, endPoint x: 353, endPoint y: 255, distance: 123.7
click at [353, 255] on div "}); 31 32 33 34 35 36 37 38 39 40 41 42 43 44 45 46 47 48 49 50 51 52 53 54 55 …" at bounding box center [882, 488] width 1117 height 691
type textarea "askAiBtn.addEventListener('click', () => { if (currentTarget) {"
paste textarea
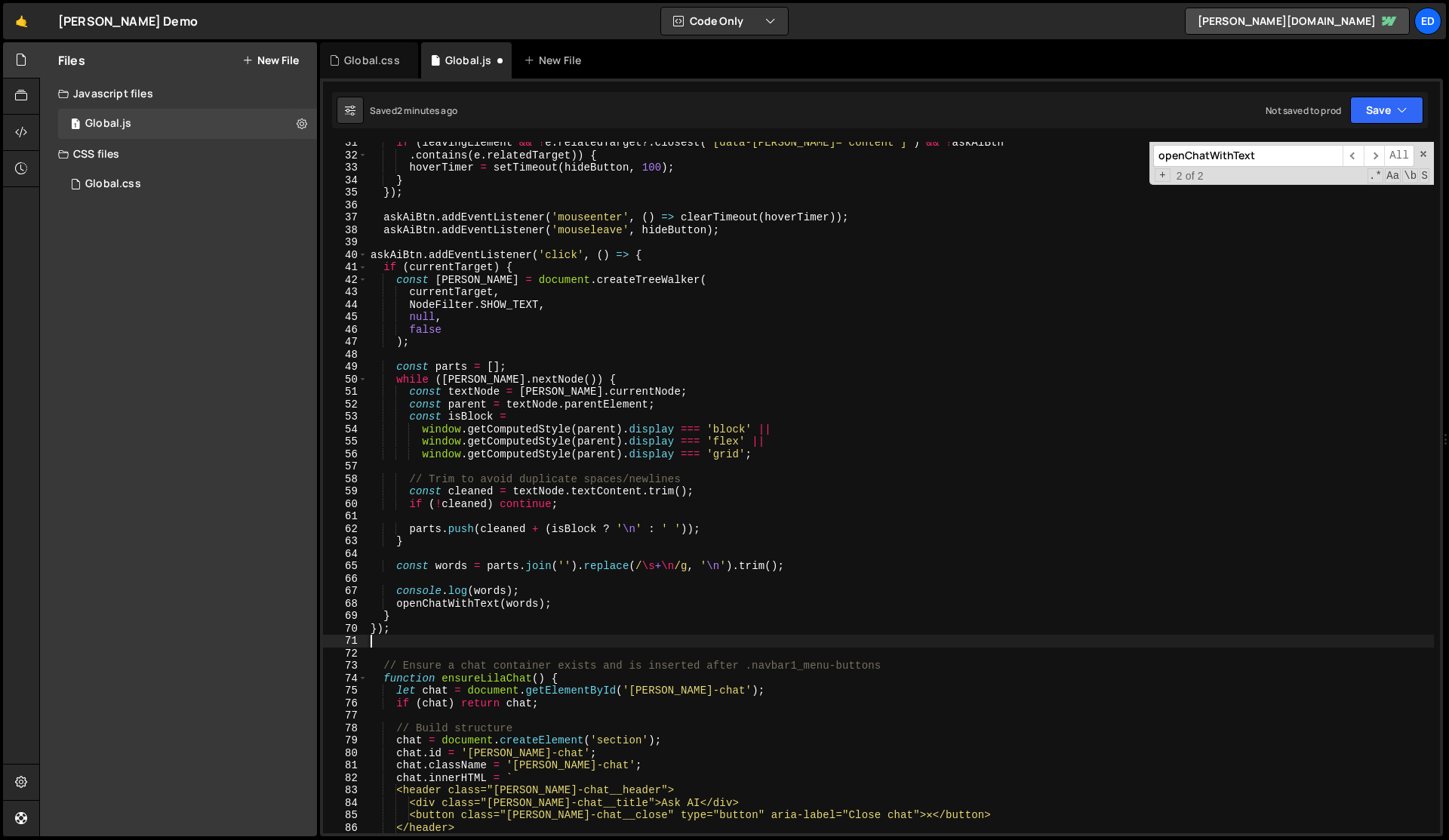
click at [398, 291] on div "if ( [PERSON_NAME] && ! e . relatedTarget ?. closest ( '[data-[PERSON_NAME]="co…" at bounding box center [900, 494] width 1067 height 716
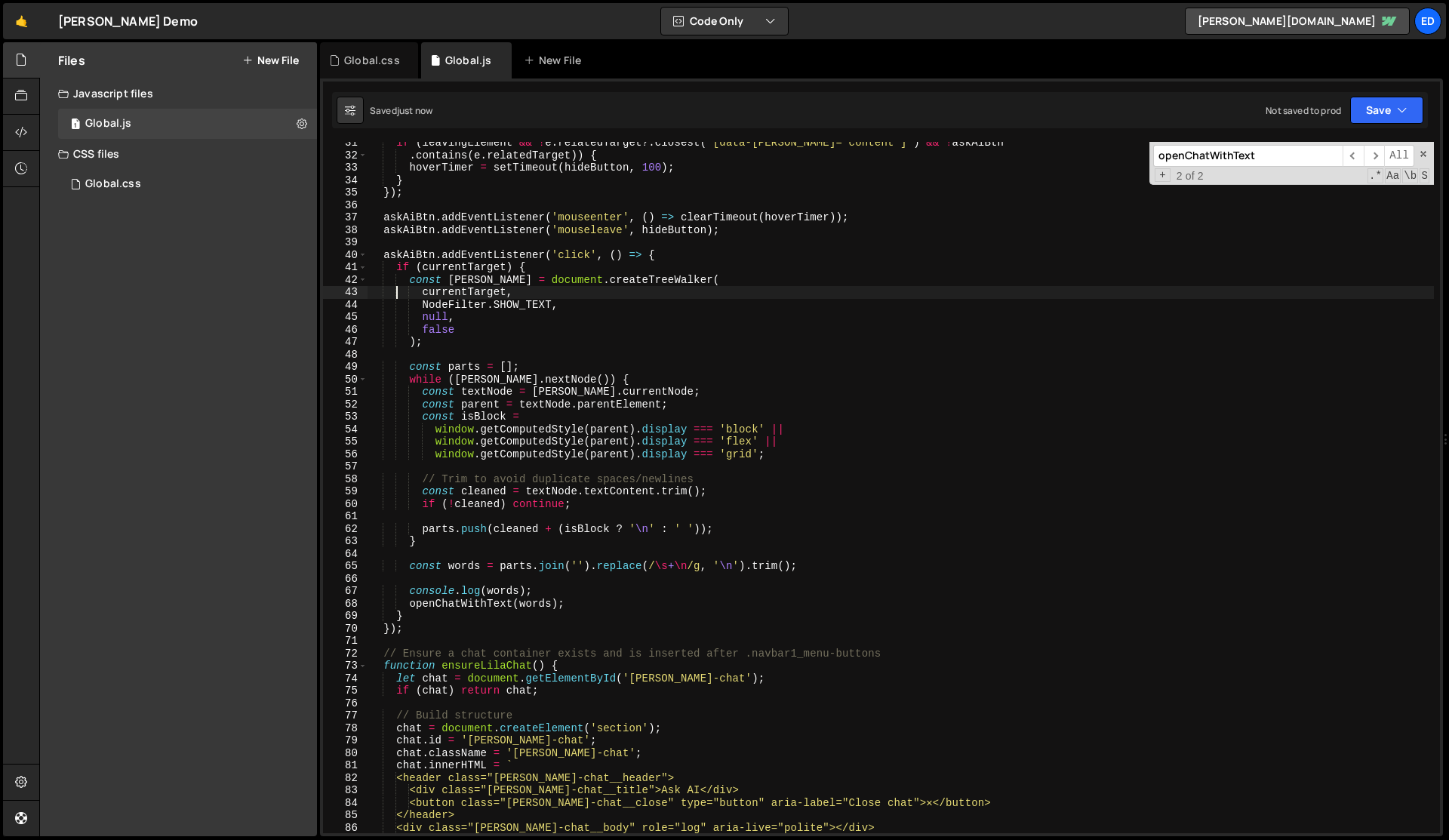
click at [398, 291] on div "if ( [PERSON_NAME] && ! e . relatedTarget ?. closest ( '[data-[PERSON_NAME]="co…" at bounding box center [900, 494] width 1067 height 716
click at [688, 371] on div "if ( [PERSON_NAME] && ! e . relatedTarget ?. closest ( '[data-[PERSON_NAME]="co…" at bounding box center [900, 494] width 1067 height 716
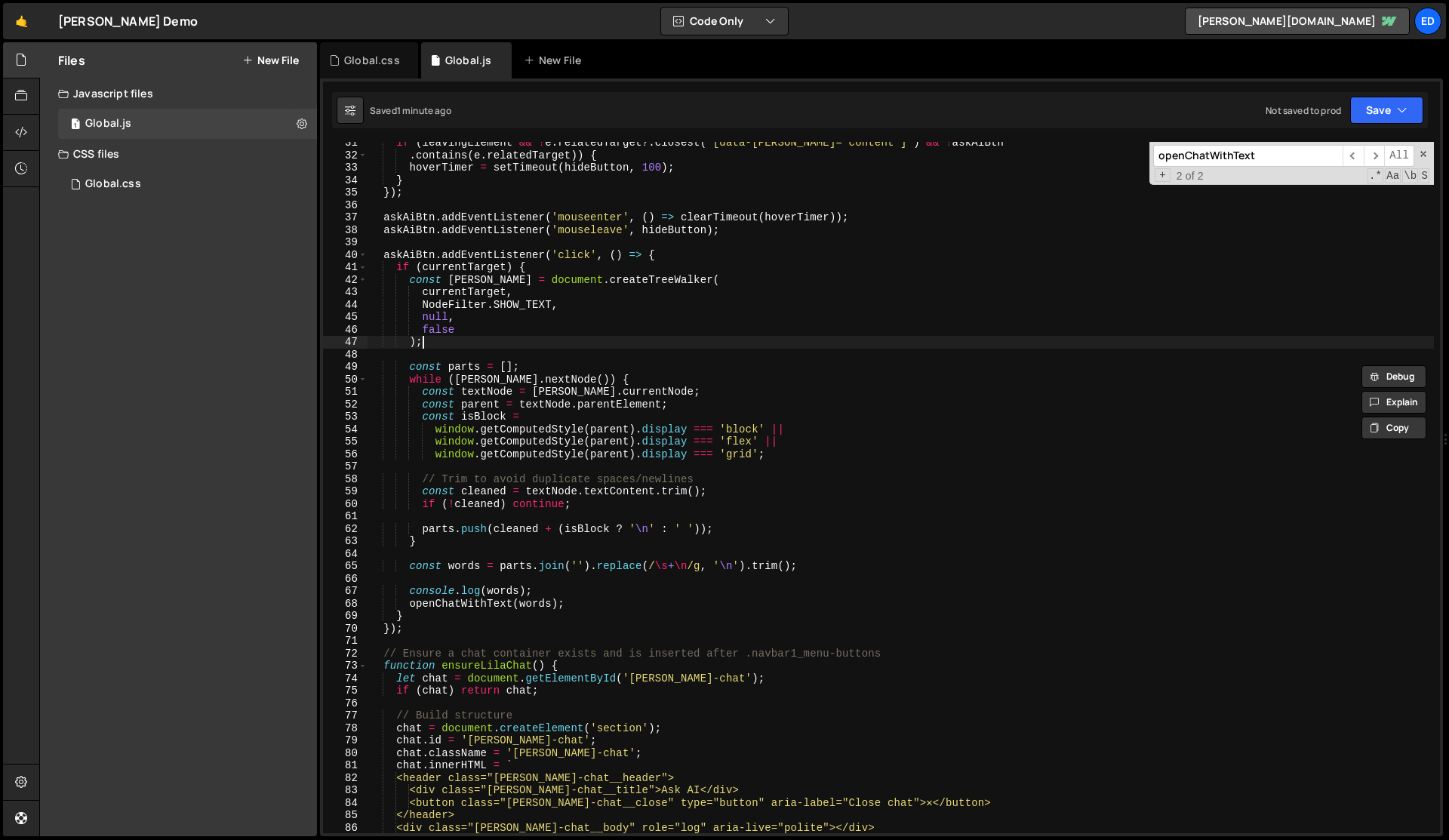
click at [607, 341] on div "if ( [PERSON_NAME] && ! e . relatedTarget ?. closest ( '[data-[PERSON_NAME]="co…" at bounding box center [900, 494] width 1067 height 716
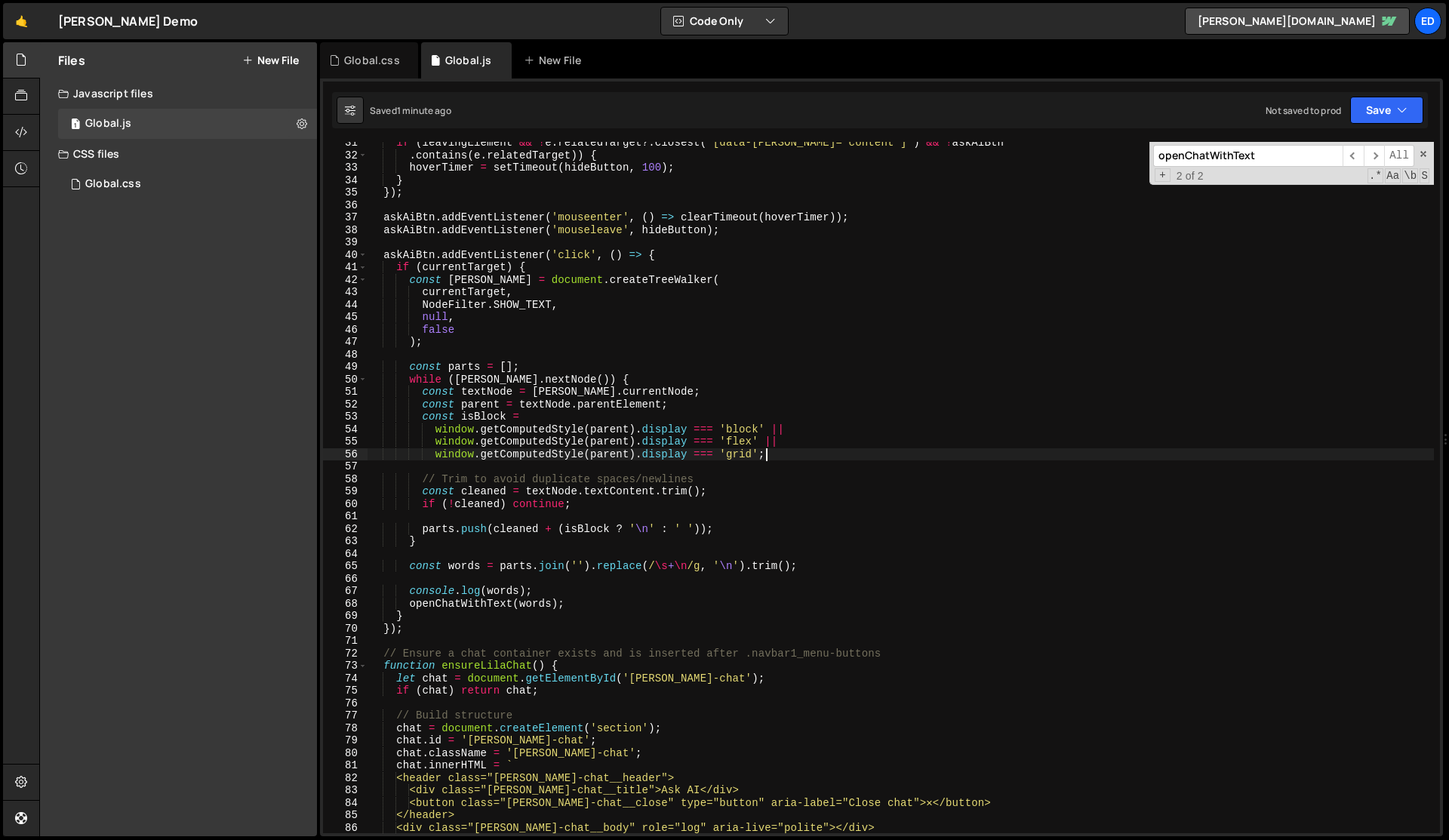
click at [769, 452] on div "if ( [PERSON_NAME] && ! e . relatedTarget ?. closest ( '[data-[PERSON_NAME]="co…" at bounding box center [900, 494] width 1067 height 716
type textarea "window.getComputedStyle(parent).display === 'grid';"
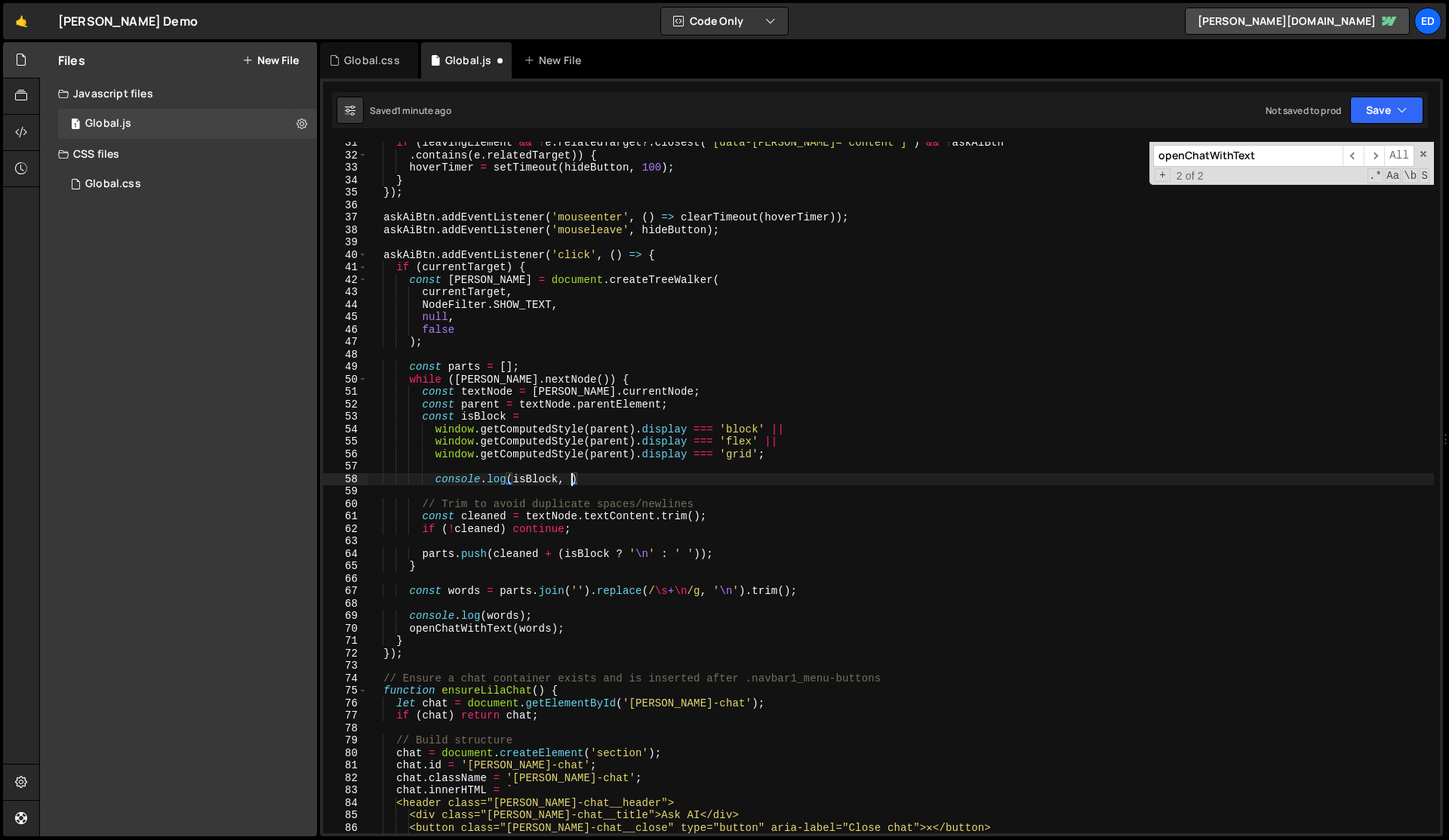
scroll to position [0, 14]
click at [545, 480] on div "if ( [PERSON_NAME] && ! e . relatedTarget ?. closest ( '[data-[PERSON_NAME]="co…" at bounding box center [900, 494] width 1067 height 716
type textarea "console.log(", isBlock)"
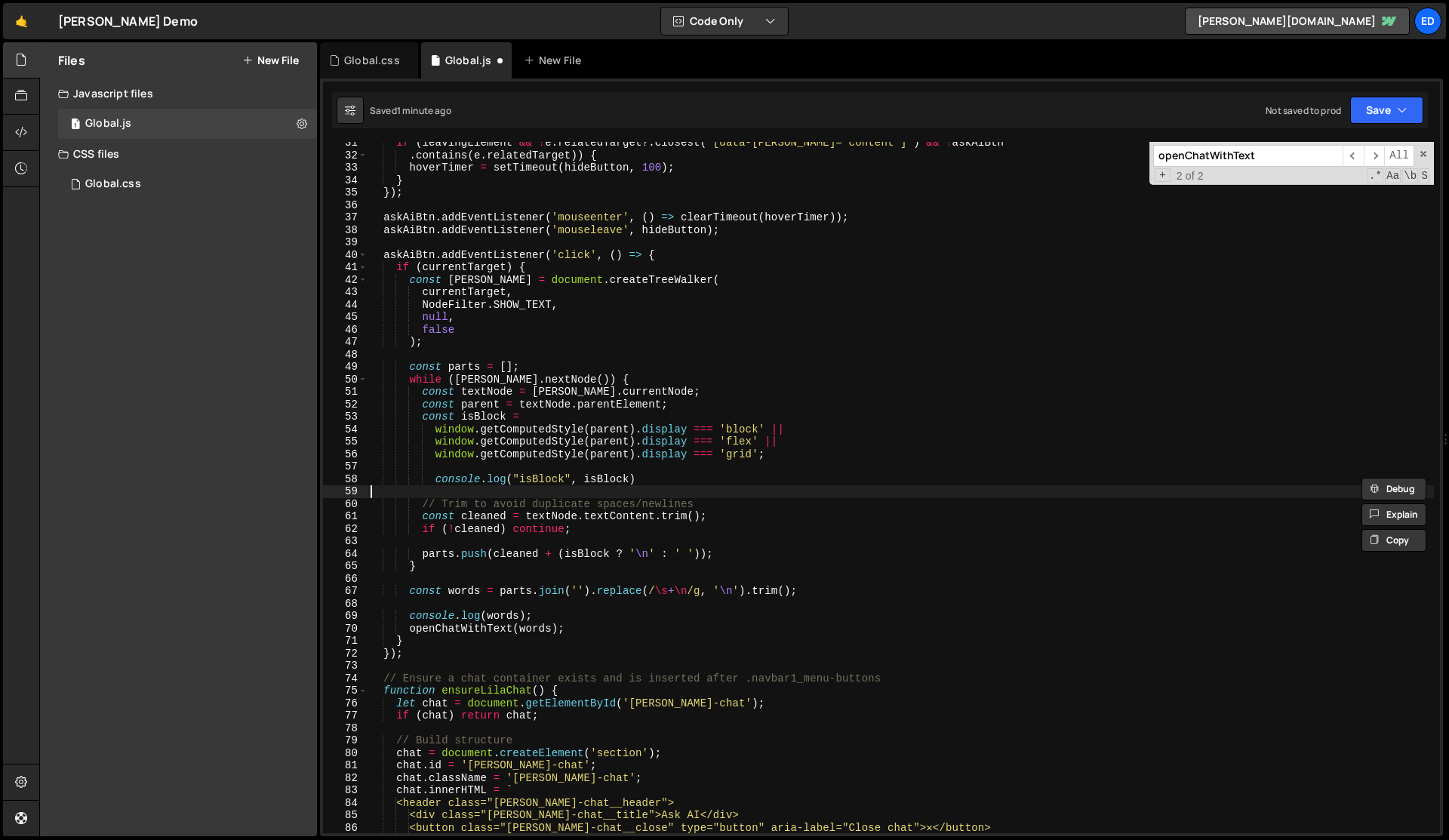
click at [560, 486] on div "if ( [PERSON_NAME] && ! e . relatedTarget ?. closest ( '[data-[PERSON_NAME]="co…" at bounding box center [900, 494] width 1067 height 716
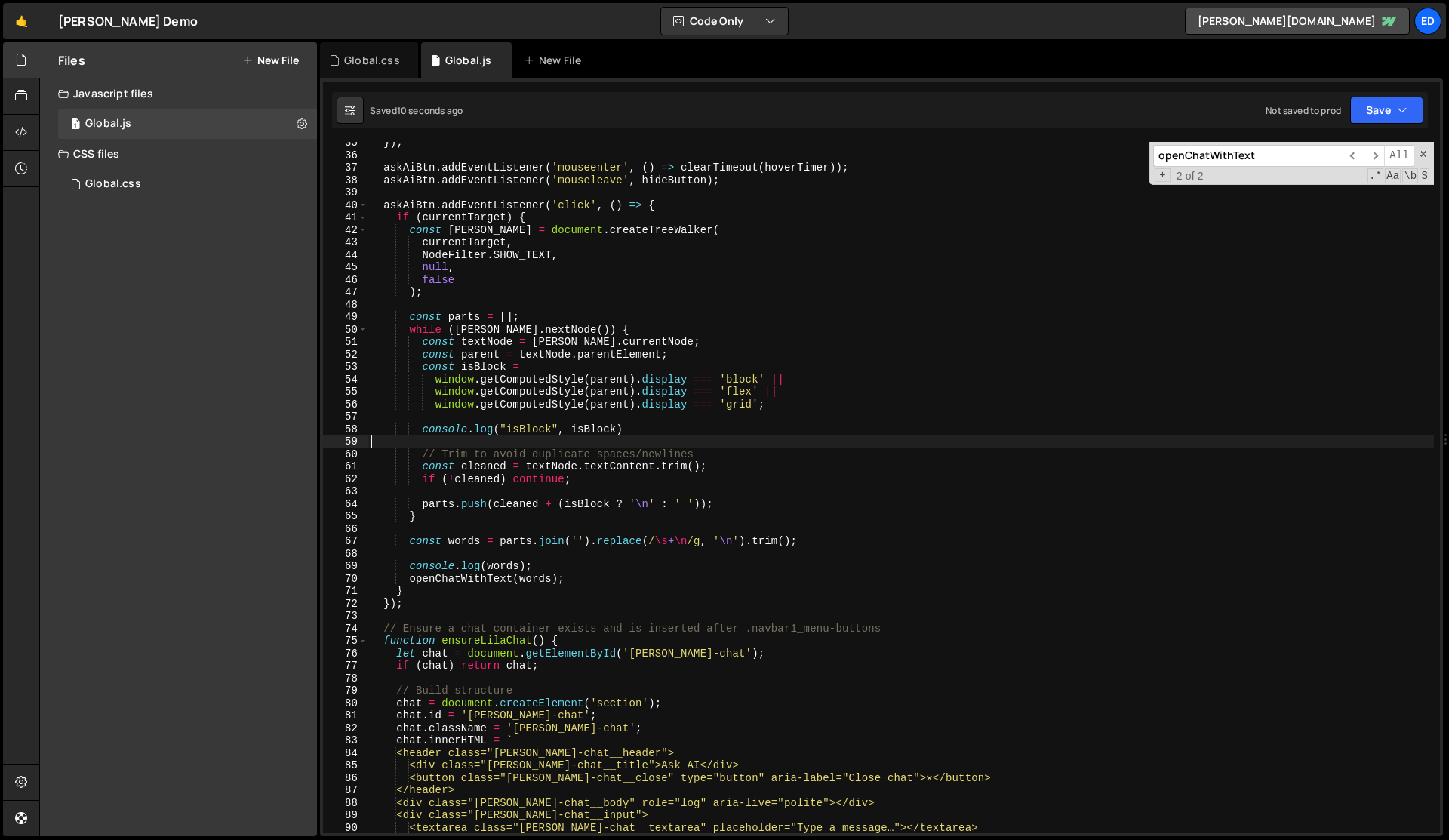
scroll to position [449, 0]
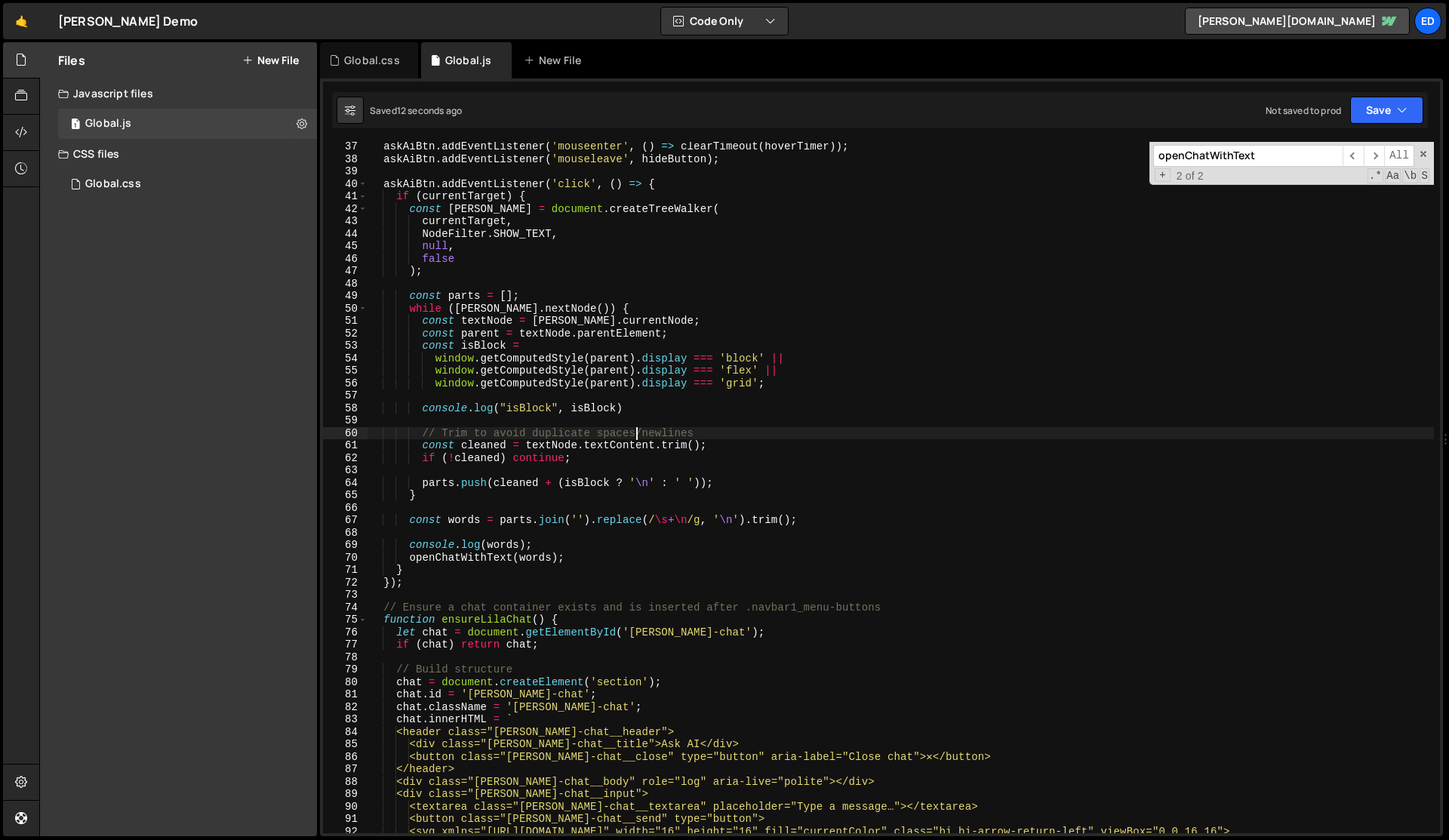
click at [636, 430] on div "askAiBtn . addEventListener ( 'mouseenter' , ( ) => clearTimeout ( hoverTimer )…" at bounding box center [900, 504] width 1067 height 729
click at [636, 430] on div "askAiBtn . addEventListener ( 'mouseenter' , ( ) => clearTimeout ( hoverTimer )…" at bounding box center [900, 488] width 1067 height 691
click at [636, 430] on div "askAiBtn . addEventListener ( 'mouseenter' , ( ) => clearTimeout ( hoverTimer )…" at bounding box center [900, 504] width 1067 height 729
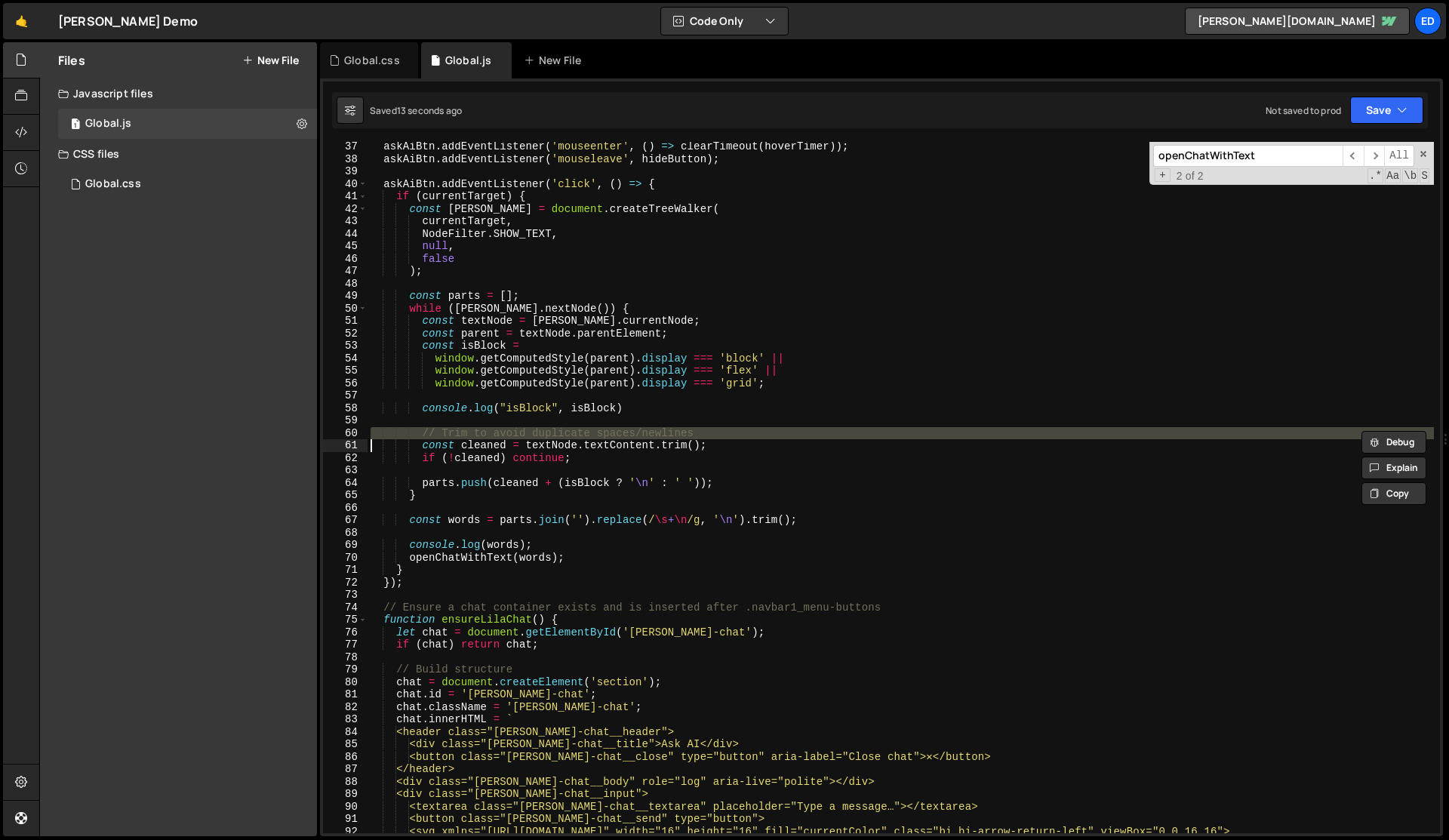
click at [636, 430] on div "askAiBtn . addEventListener ( 'mouseenter' , ( ) => clearTimeout ( hoverTimer )…" at bounding box center [900, 504] width 1067 height 729
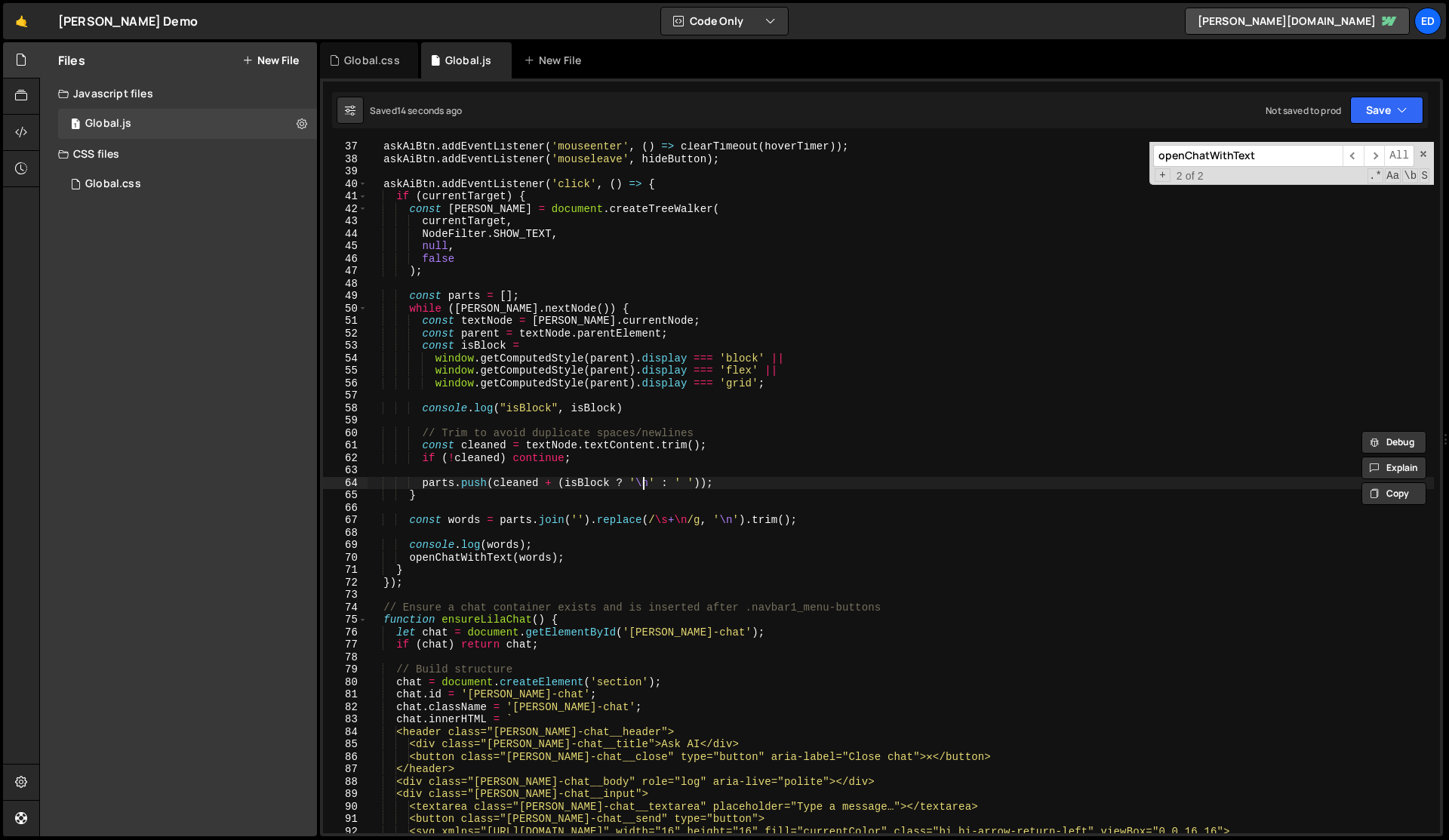
click at [640, 478] on div "askAiBtn . addEventListener ( 'mouseenter' , ( ) => clearTimeout ( hoverTimer )…" at bounding box center [900, 504] width 1067 height 729
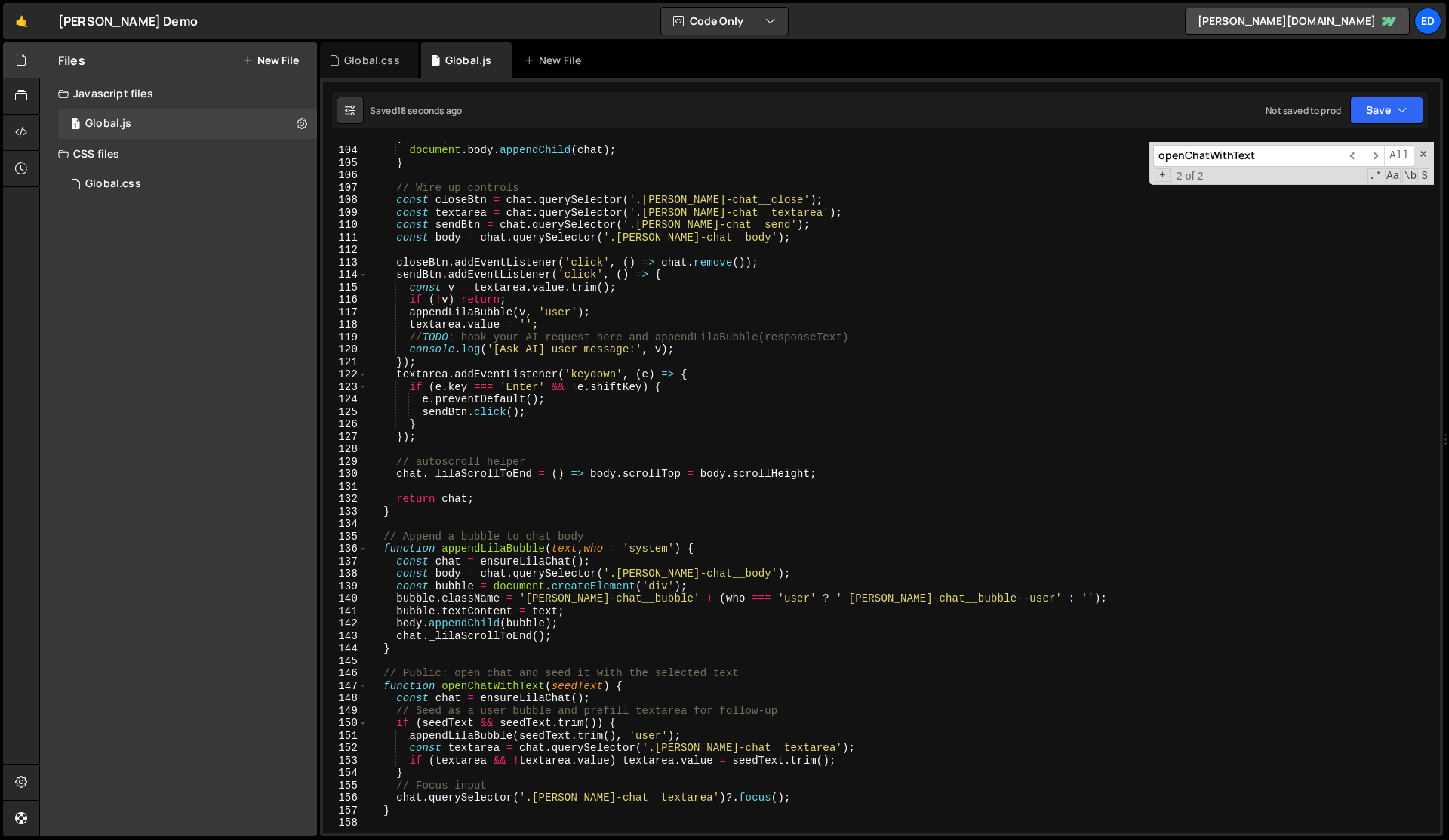
scroll to position [1402, 0]
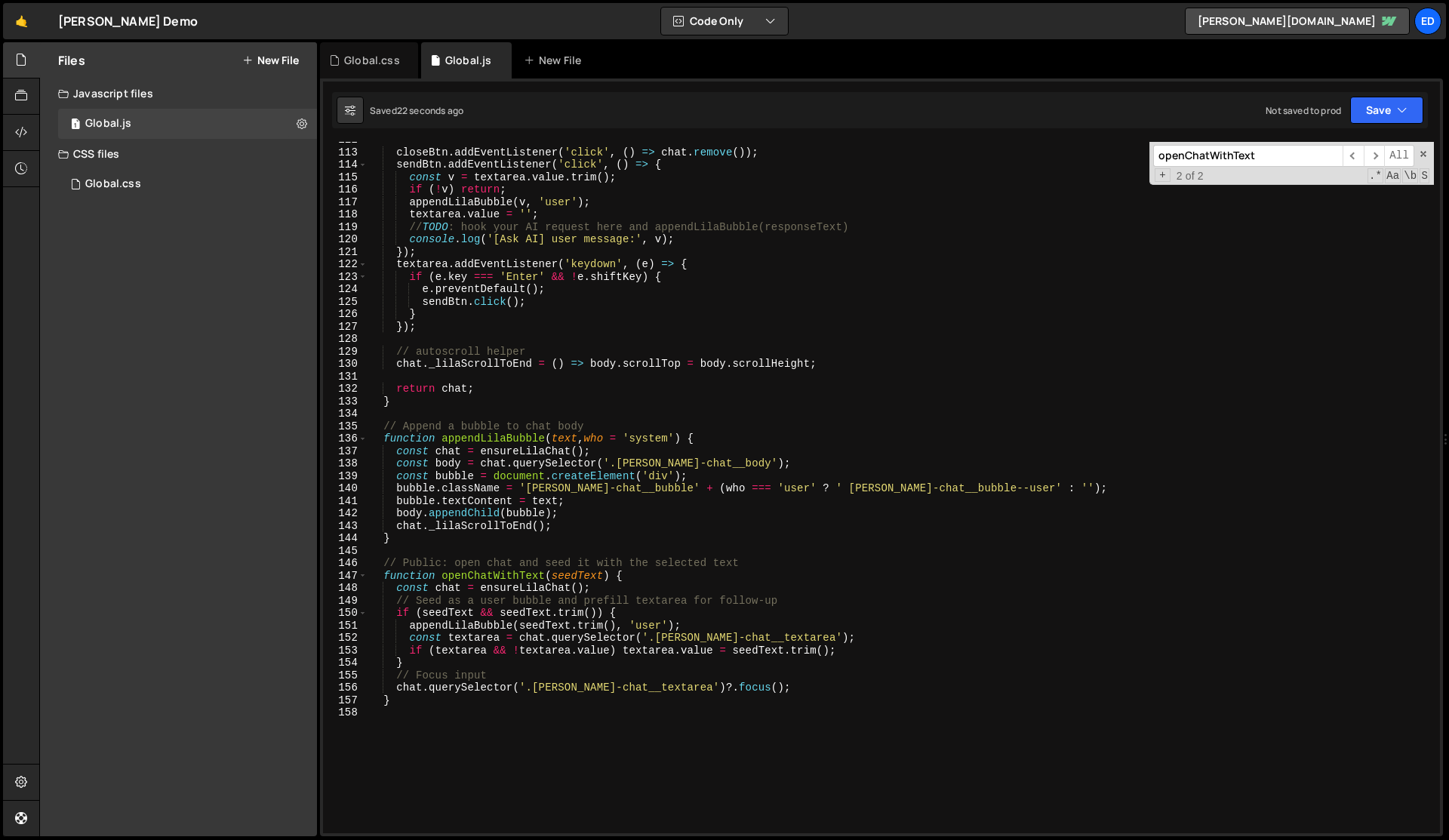
click at [517, 440] on div "closeBtn . addEventListener ( 'click' , ( ) => chat . remove ( )) ; sendBtn . a…" at bounding box center [900, 492] width 1067 height 716
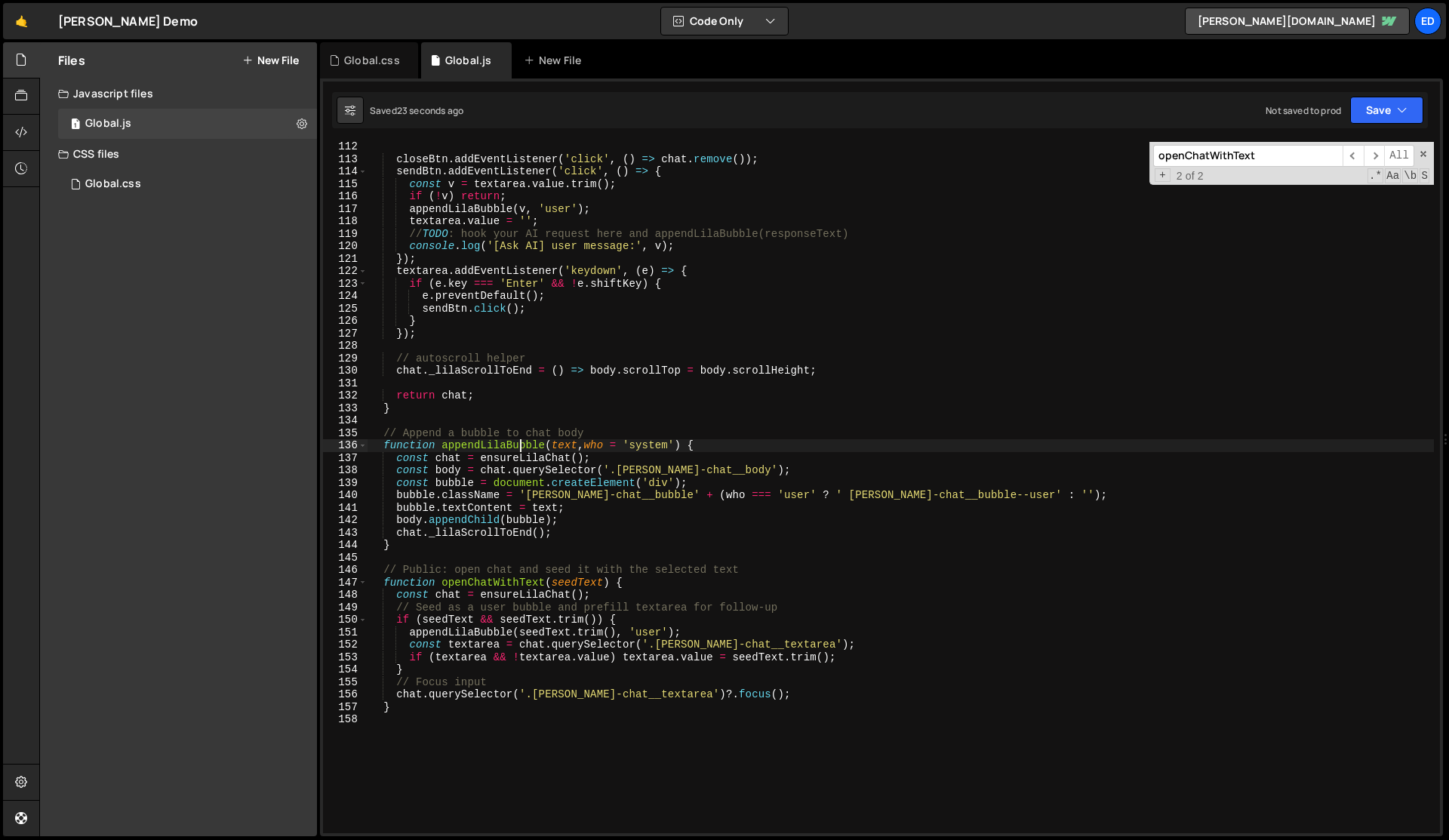
scroll to position [1387, 0]
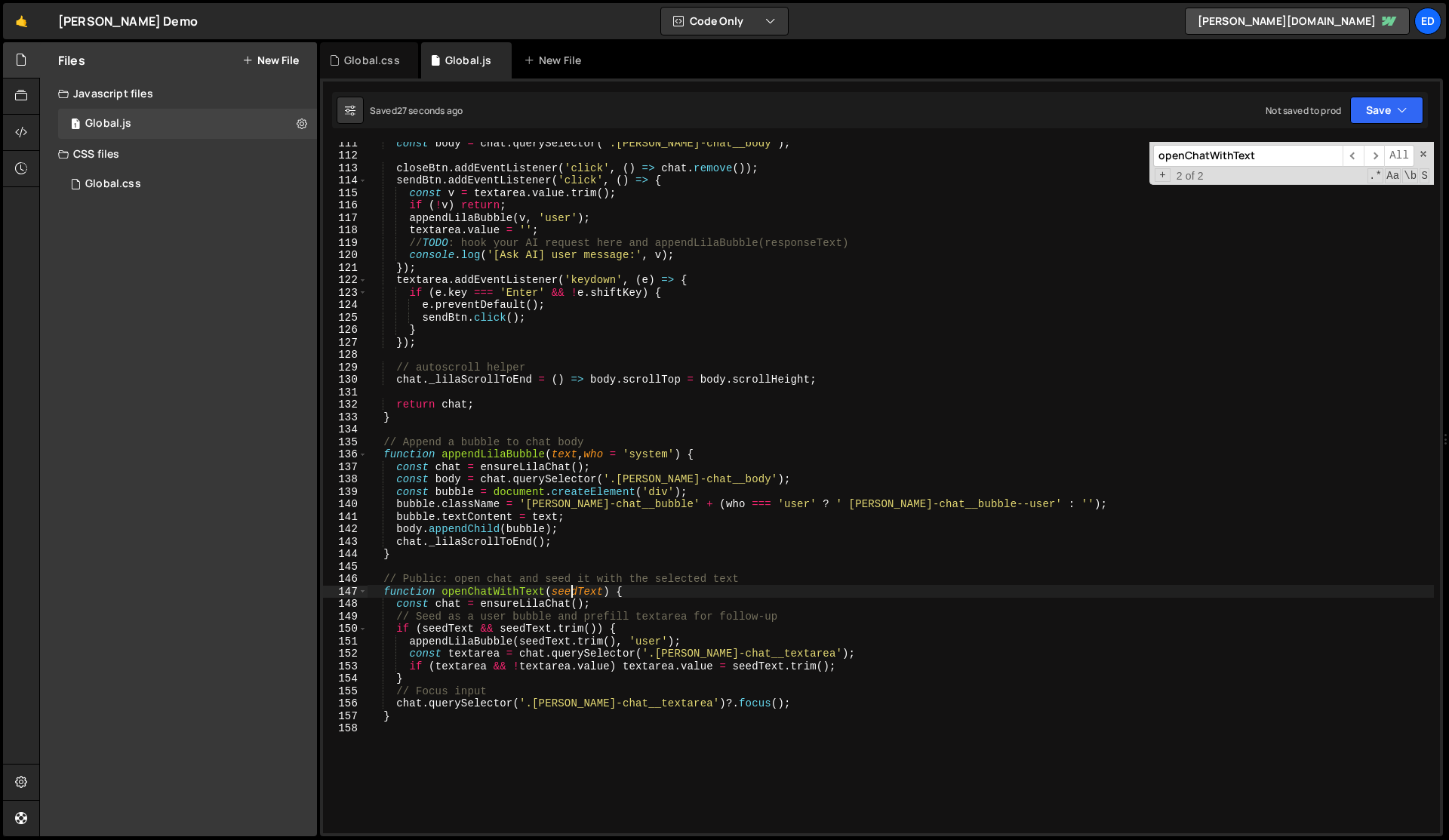
click at [570, 592] on div "const body = chat . querySelector ( '.[PERSON_NAME]-chat__body' ) ; closeBtn . …" at bounding box center [900, 494] width 1067 height 716
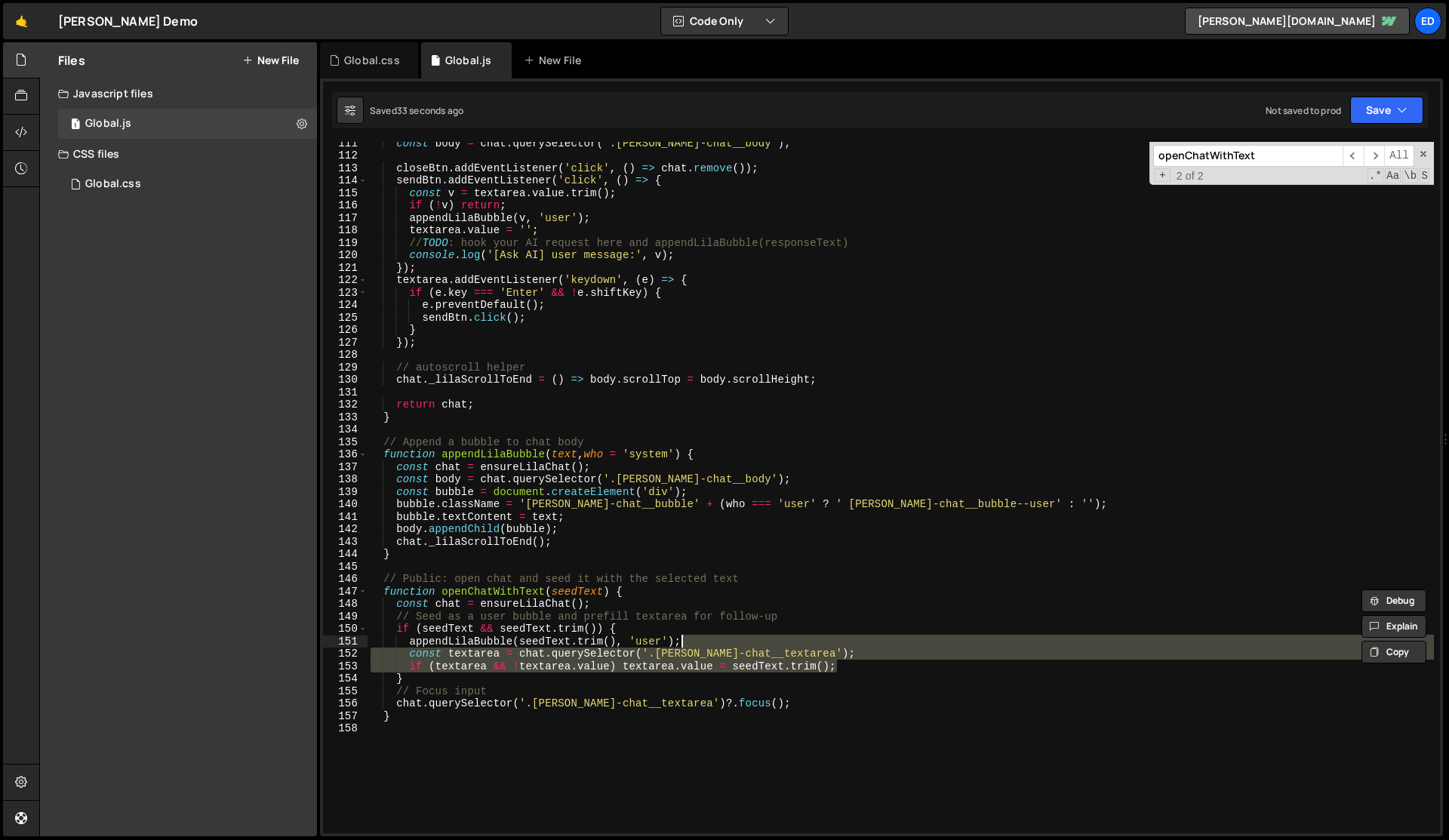
drag, startPoint x: 858, startPoint y: 665, endPoint x: 838, endPoint y: 644, distance: 29.0
click at [838, 644] on div "const body = chat . querySelector ( '.[PERSON_NAME]-chat__body' ) ; closeBtn . …" at bounding box center [900, 494] width 1067 height 716
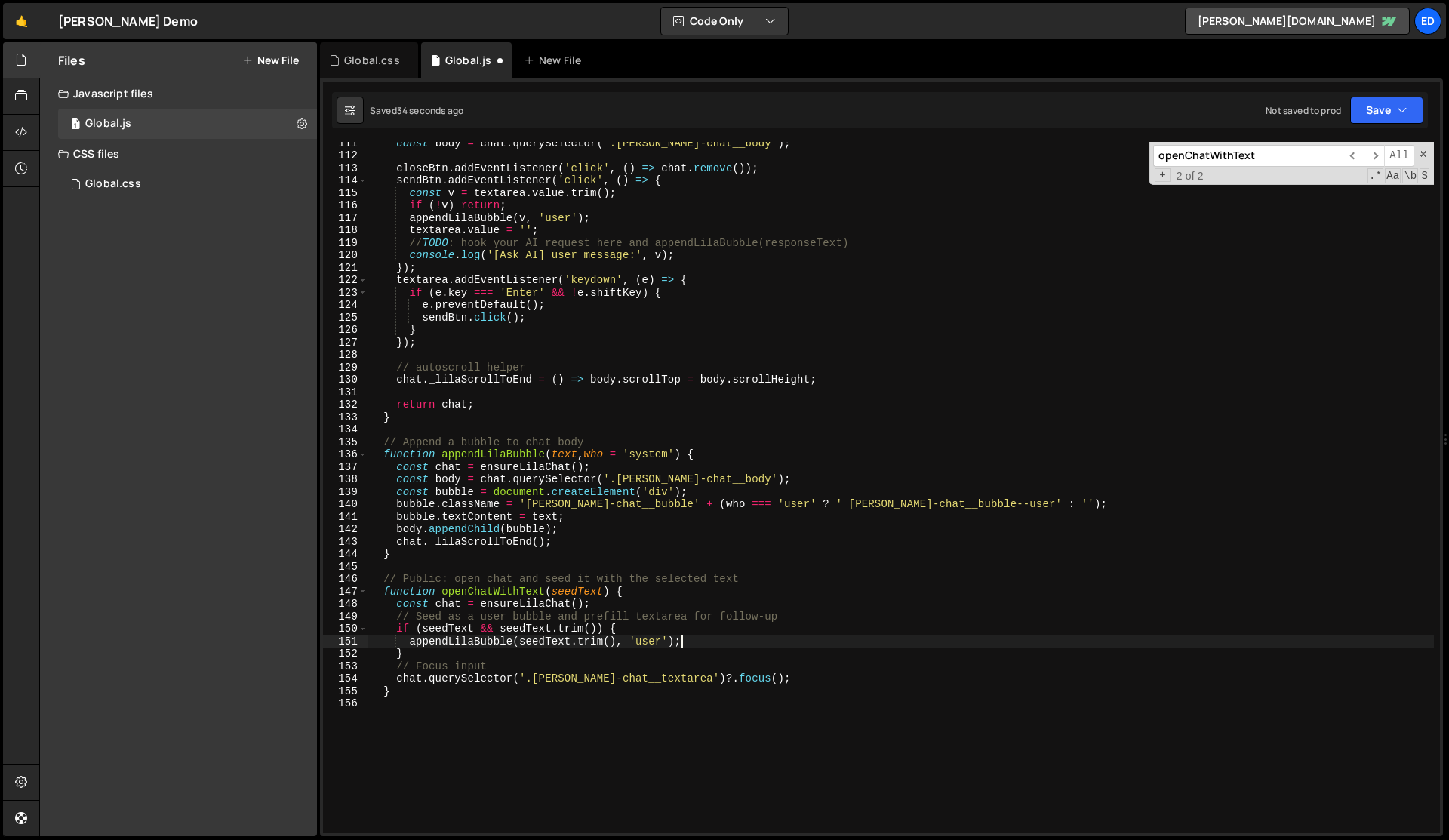
click at [803, 651] on div "const body = chat . querySelector ( '.[PERSON_NAME]-chat__body' ) ; closeBtn . …" at bounding box center [900, 494] width 1067 height 716
type textarea "}"
click at [803, 651] on div "const body = chat . querySelector ( '.[PERSON_NAME]-chat__body' ) ; closeBtn . …" at bounding box center [900, 494] width 1067 height 716
click at [373, 62] on div "Global.css" at bounding box center [372, 61] width 56 height 15
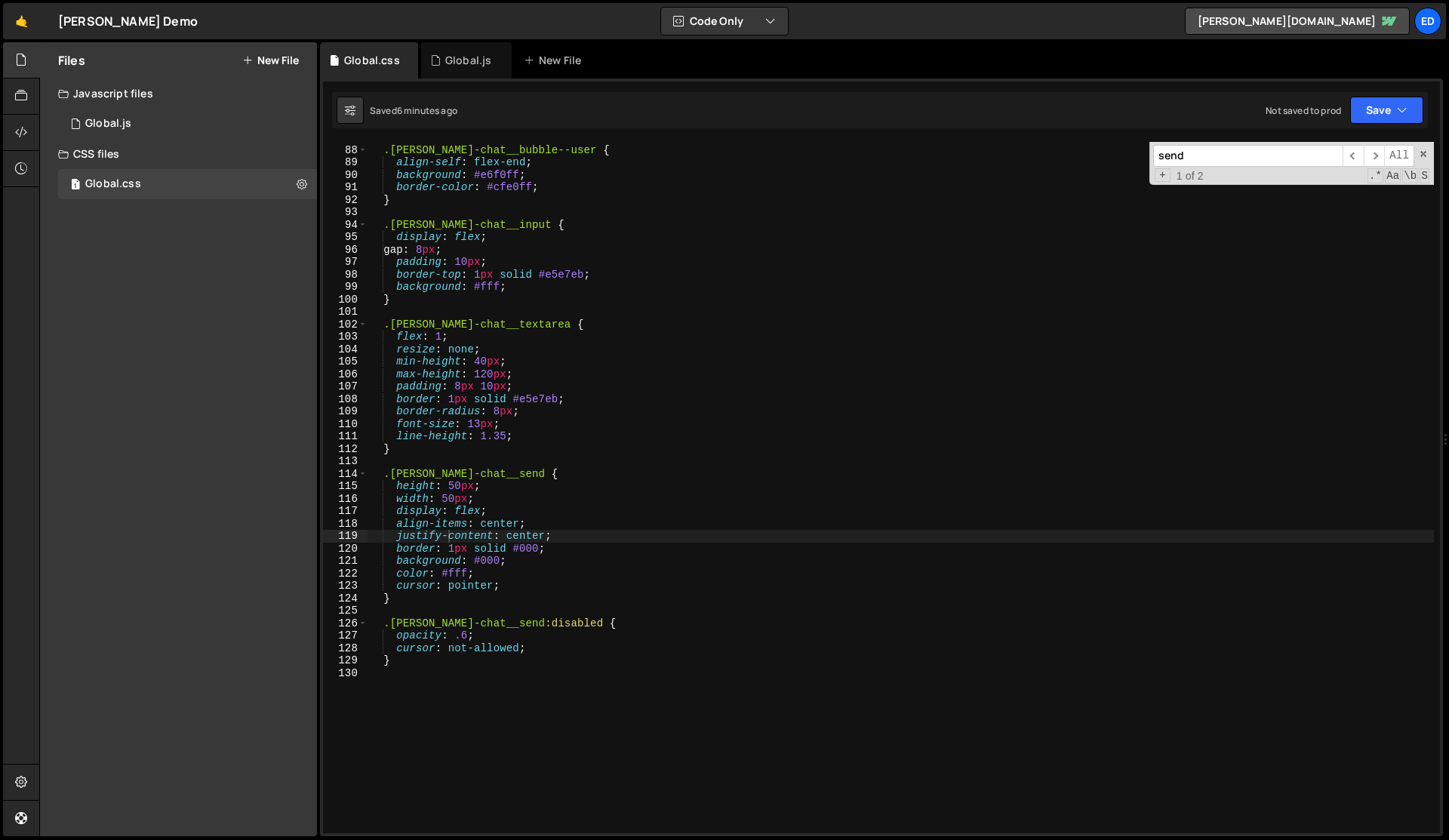
click at [502, 217] on div ".[PERSON_NAME]-chat__bubble--user { align-self : flex-end ; background : #e6f0f…" at bounding box center [900, 489] width 1067 height 716
paste input "#0f172a"
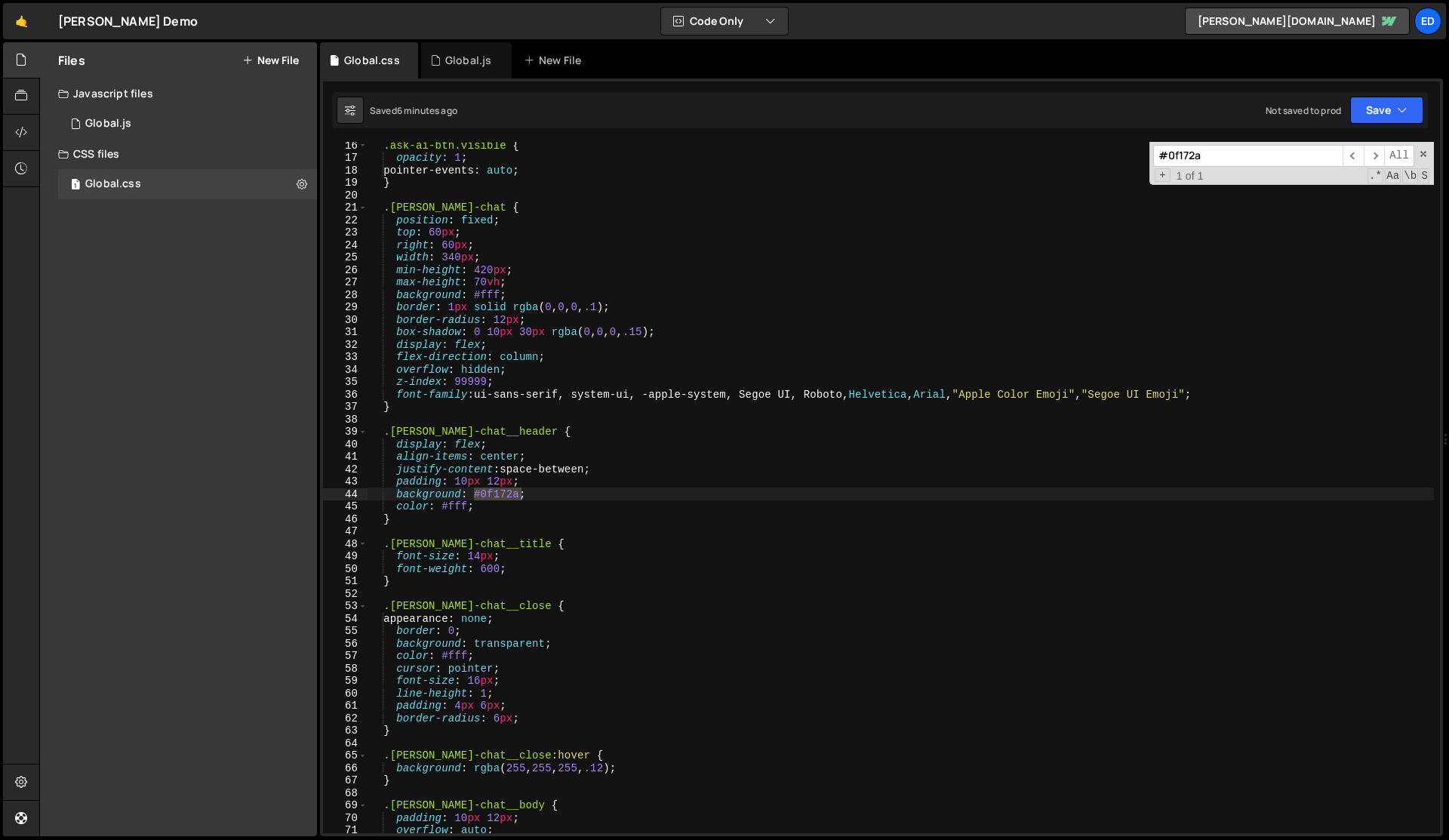
type input "#0f172a"
click at [498, 496] on div ".ask-ai-btn.visible { opacity : 1 ; pointer-events : auto ; } .[PERSON_NAME]-ch…" at bounding box center [900, 488] width 1067 height 691
click at [498, 496] on div ".ask-ai-btn.visible { opacity : 1 ; pointer-events : auto ; } .[PERSON_NAME]-ch…" at bounding box center [900, 497] width 1067 height 716
click at [596, 504] on div ".ask-ai-btn.visible { opacity : 1 ; pointer-events : auto ; } .[PERSON_NAME]-ch…" at bounding box center [900, 497] width 1067 height 716
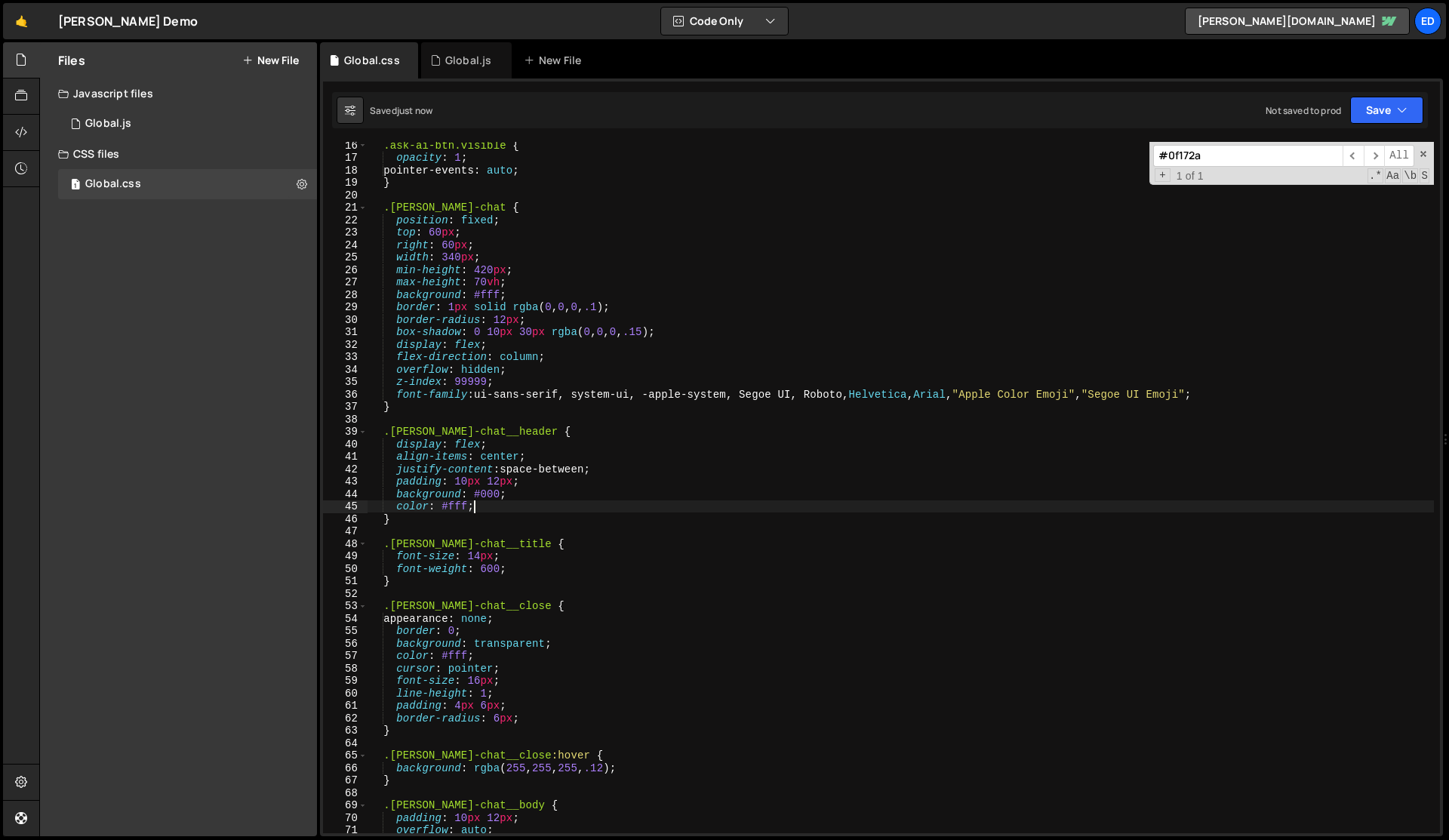
click at [596, 504] on div ".ask-ai-btn.visible { opacity : 1 ; pointer-events : auto ; } .[PERSON_NAME]-ch…" at bounding box center [900, 497] width 1067 height 716
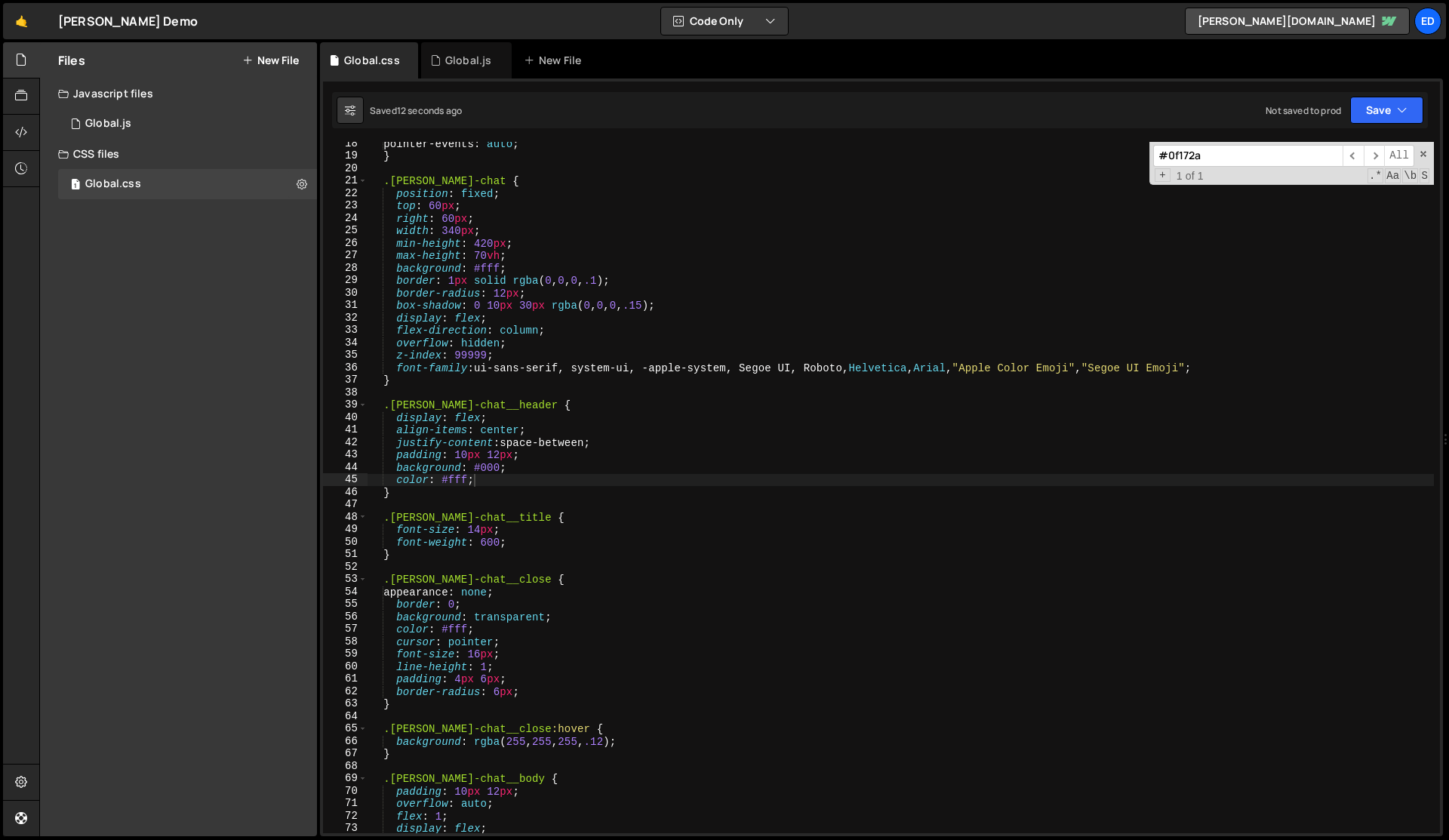
scroll to position [217, 0]
click at [500, 322] on div "pointer-events : auto ; } .[PERSON_NAME]-chat { position : fixed ; top : 60 px …" at bounding box center [900, 494] width 1067 height 716
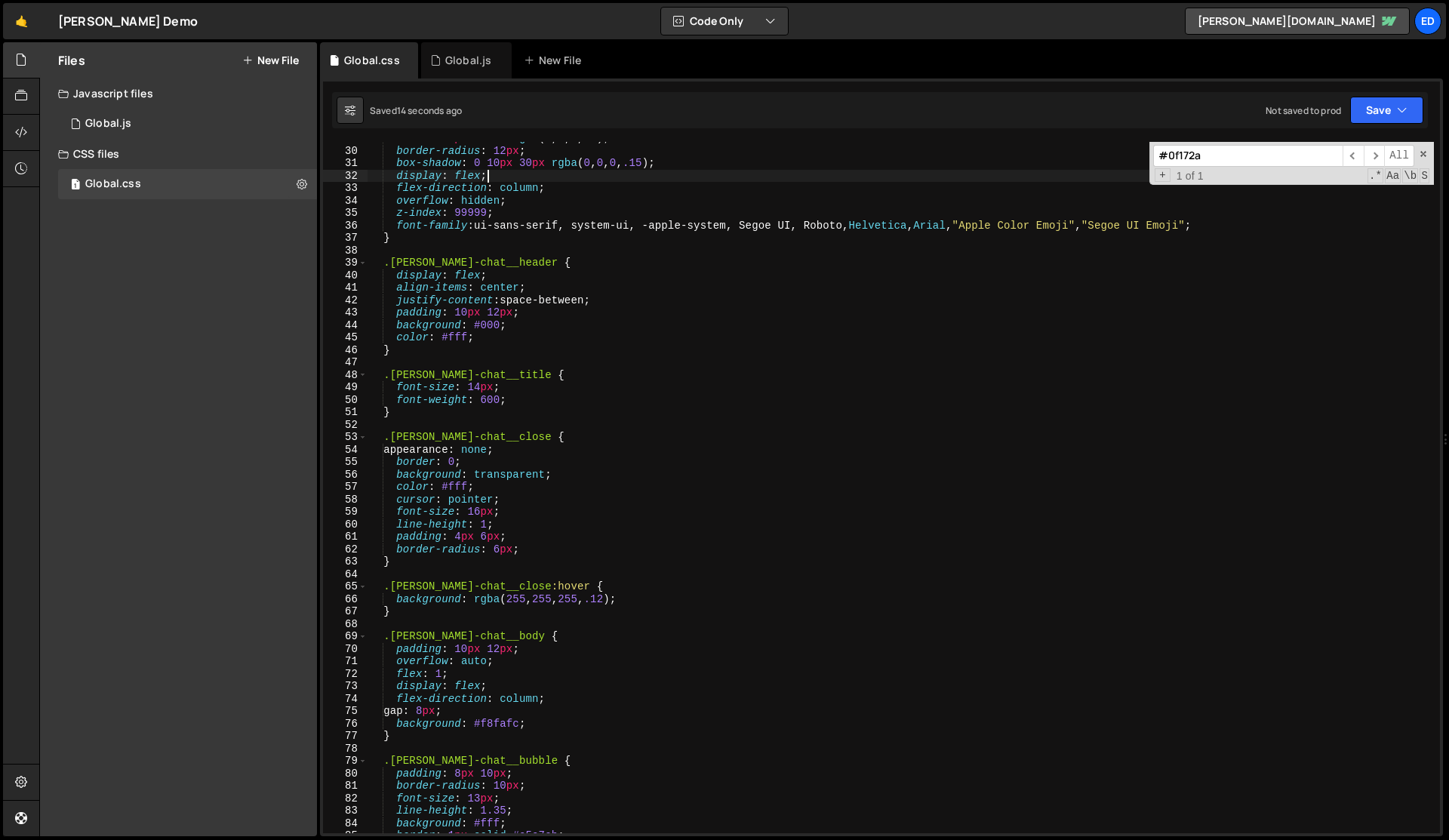
scroll to position [357, 0]
click at [531, 397] on div "border : 1 px solid rgba ( 0 , 0 , 0 , .1 ) ; border-radius : 12 px ; box-shado…" at bounding box center [900, 490] width 1067 height 716
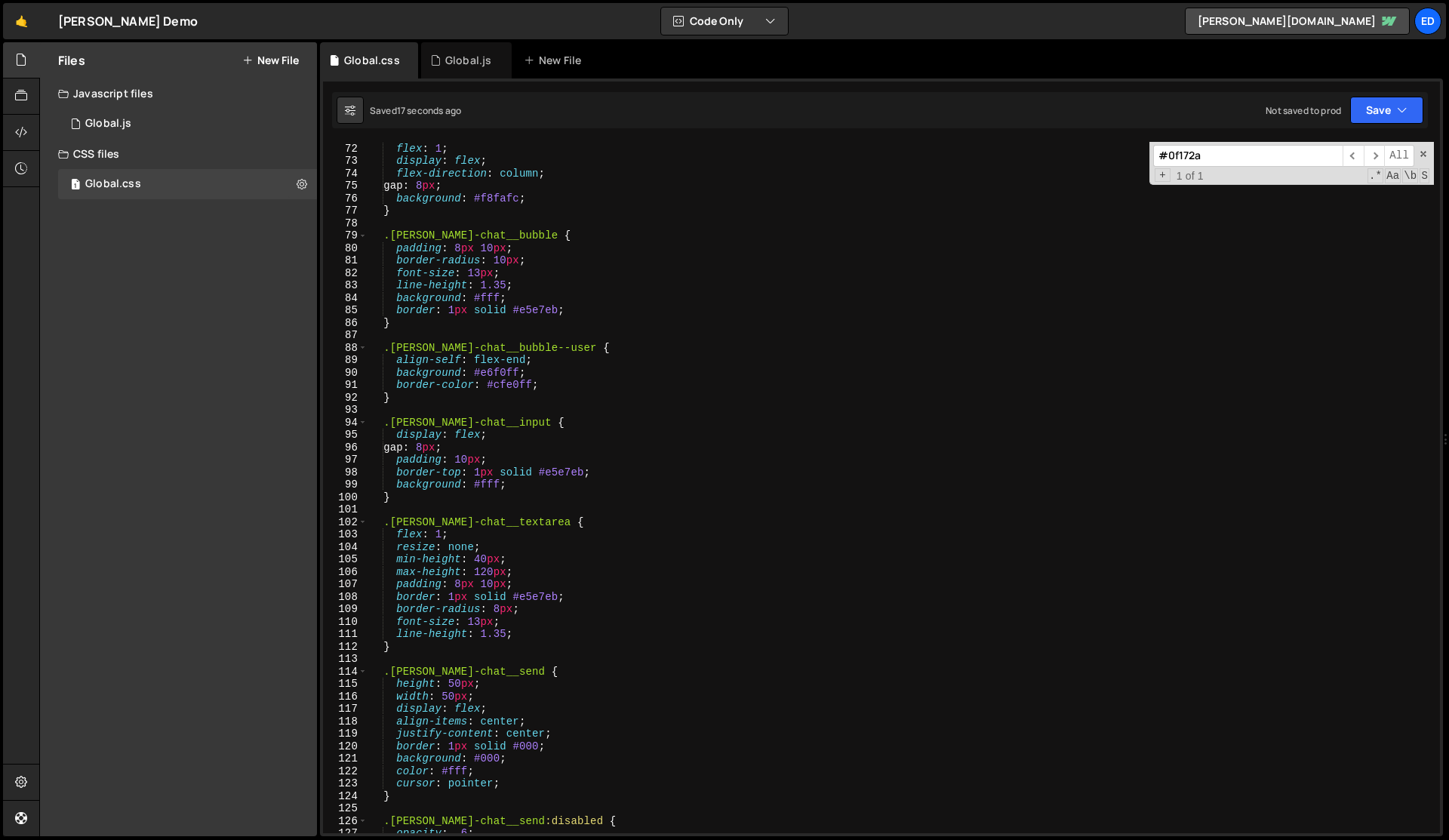
scroll to position [980, 0]
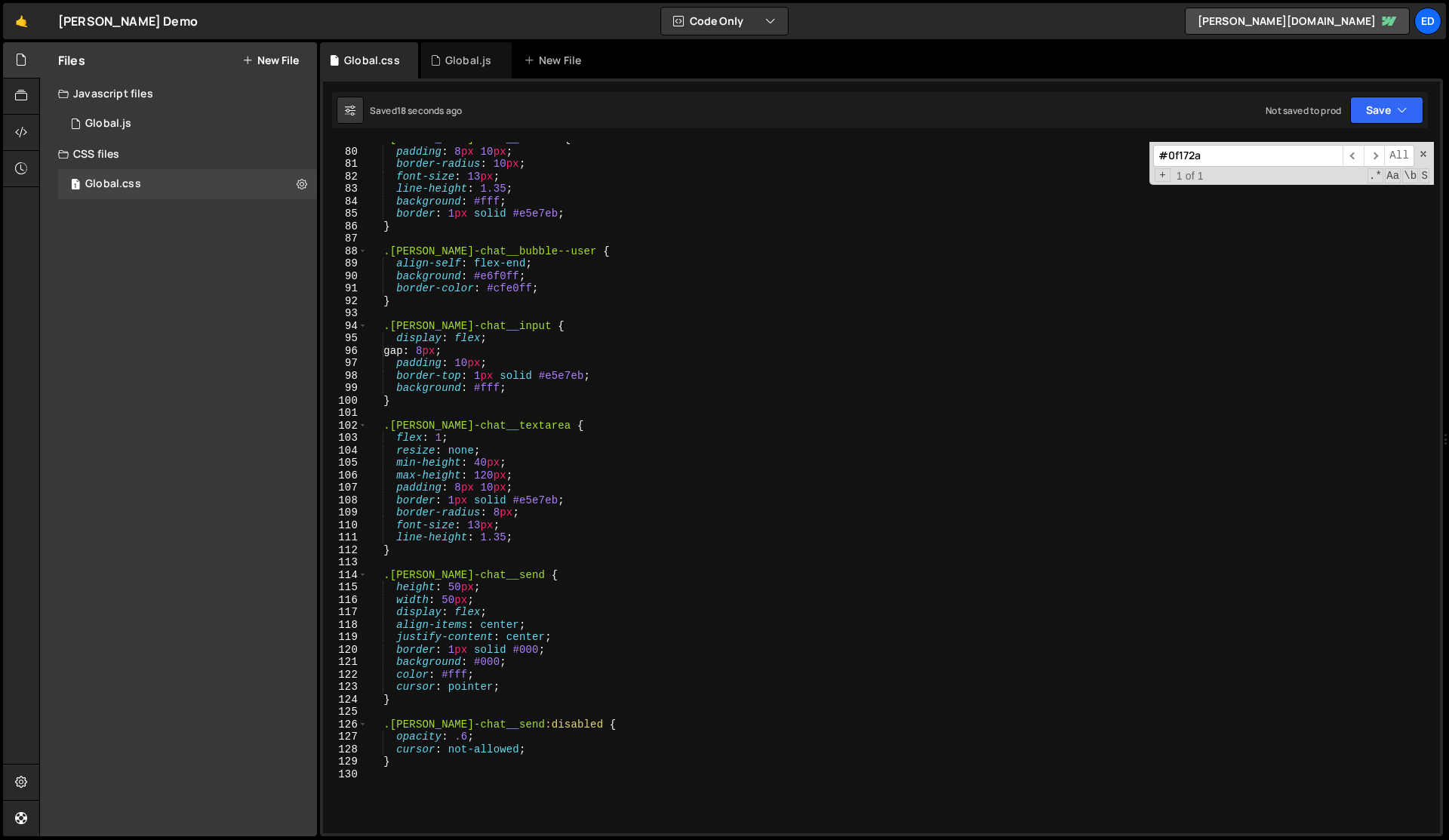
click at [531, 397] on div ".[PERSON_NAME]-chat__bubble { padding : 8 px 10 px ; border-radius : 10 px ; fo…" at bounding box center [900, 491] width 1067 height 716
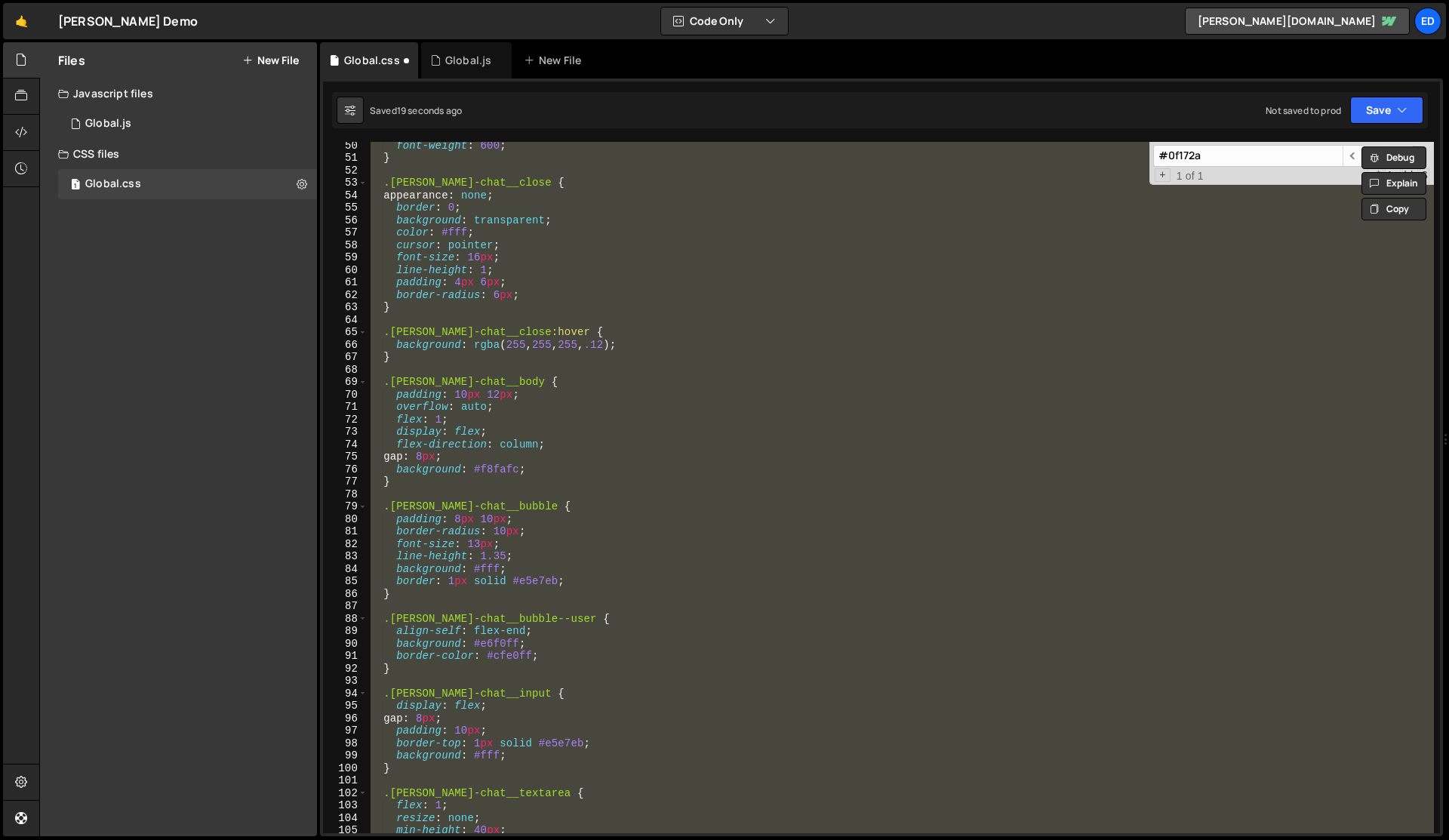
click at [531, 397] on div "font-weight : 600 ; } .[PERSON_NAME]-chat__close { appearance : none ; border :…" at bounding box center [900, 488] width 1067 height 691
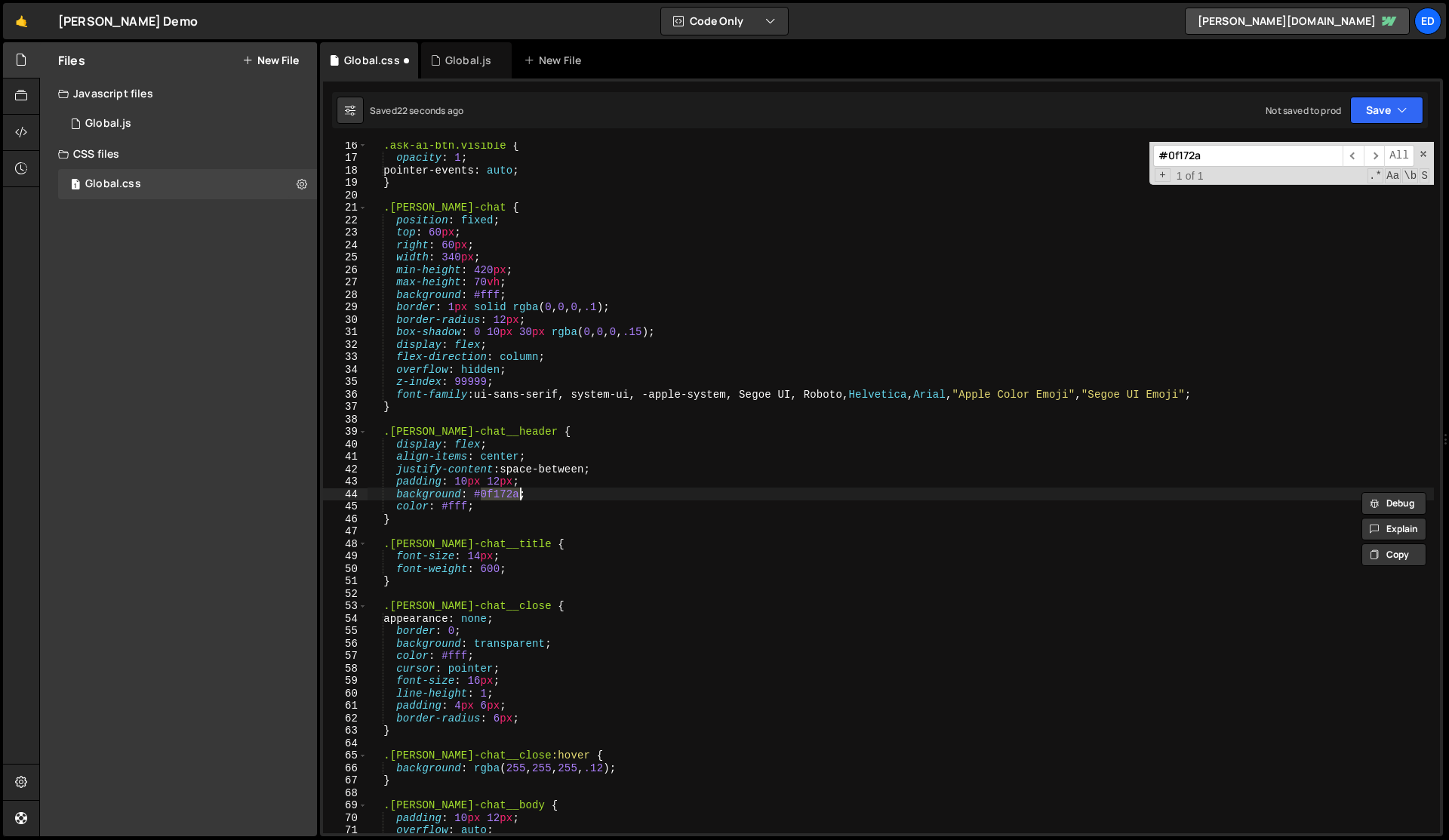
scroll to position [189, 0]
type textarea "}"
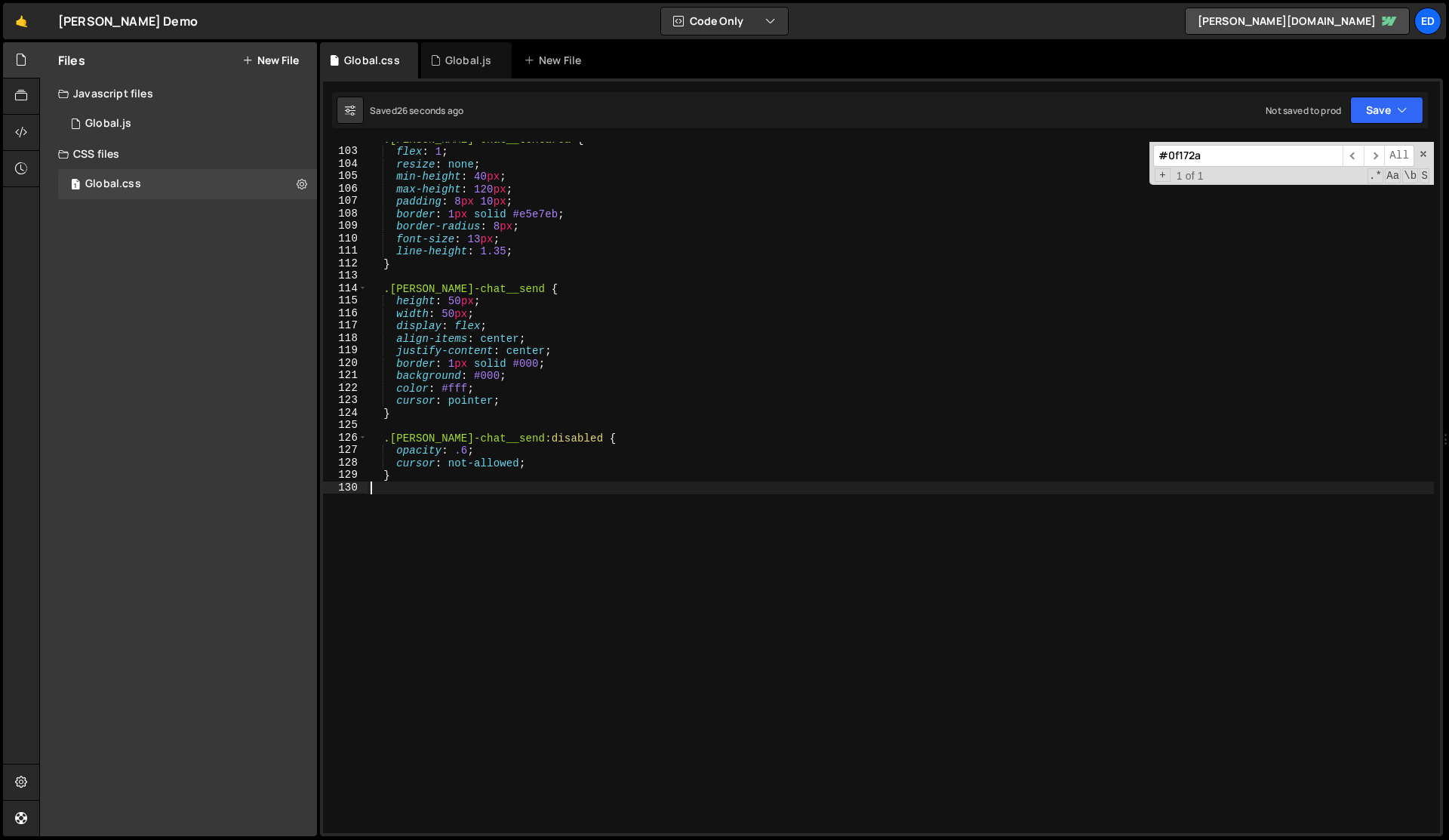
scroll to position [0, 0]
click at [533, 410] on div ".[PERSON_NAME]-chat__textarea { flex : 1 ; resize : none ; min-height : 40 px ;…" at bounding box center [900, 491] width 1067 height 716
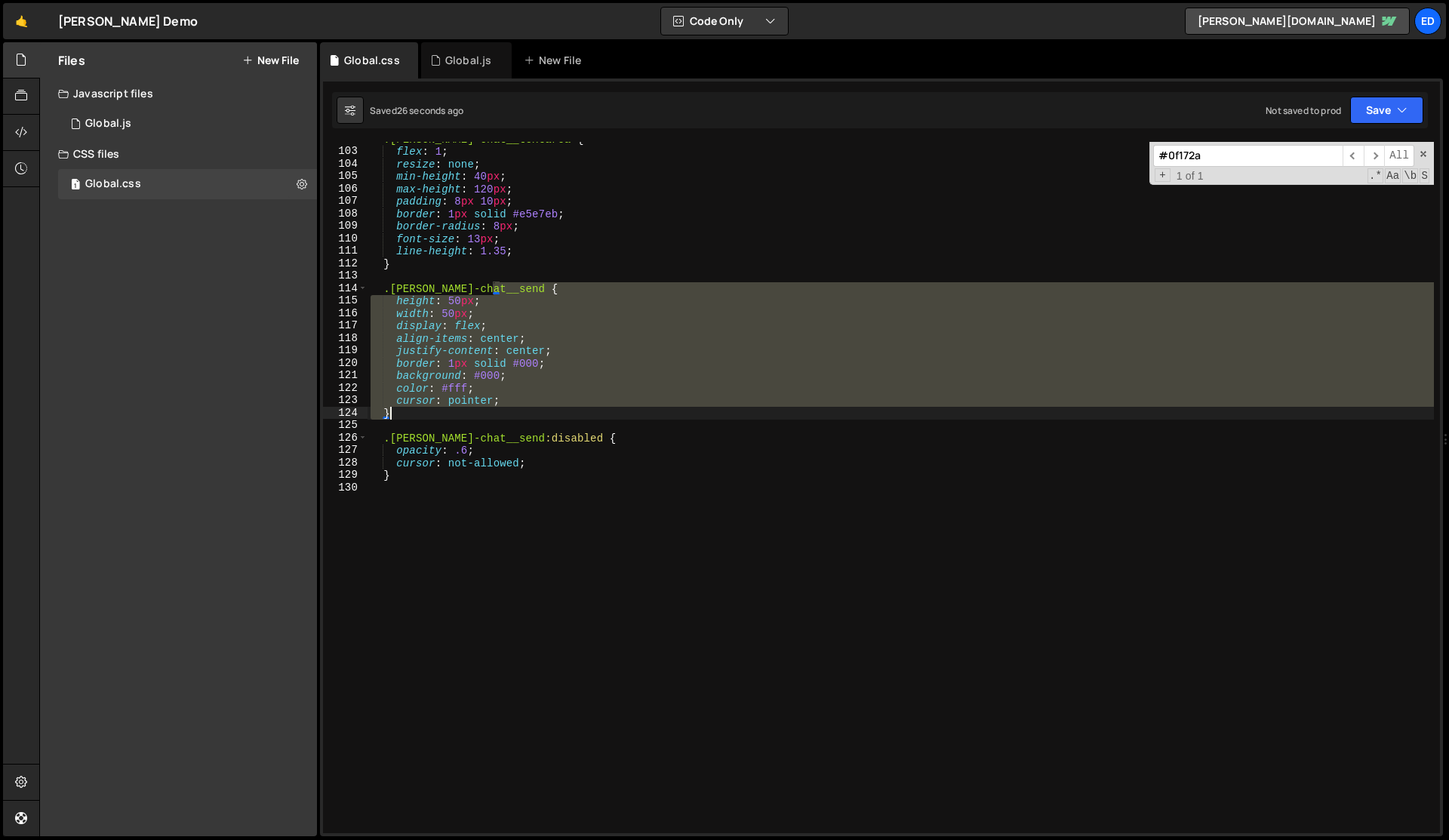
click at [533, 410] on div ".[PERSON_NAME]-chat__textarea { flex : 1 ; resize : none ; min-height : 40 px ;…" at bounding box center [900, 491] width 1067 height 716
type textarea "cursor: pointer; }"
paste input "0f172a"
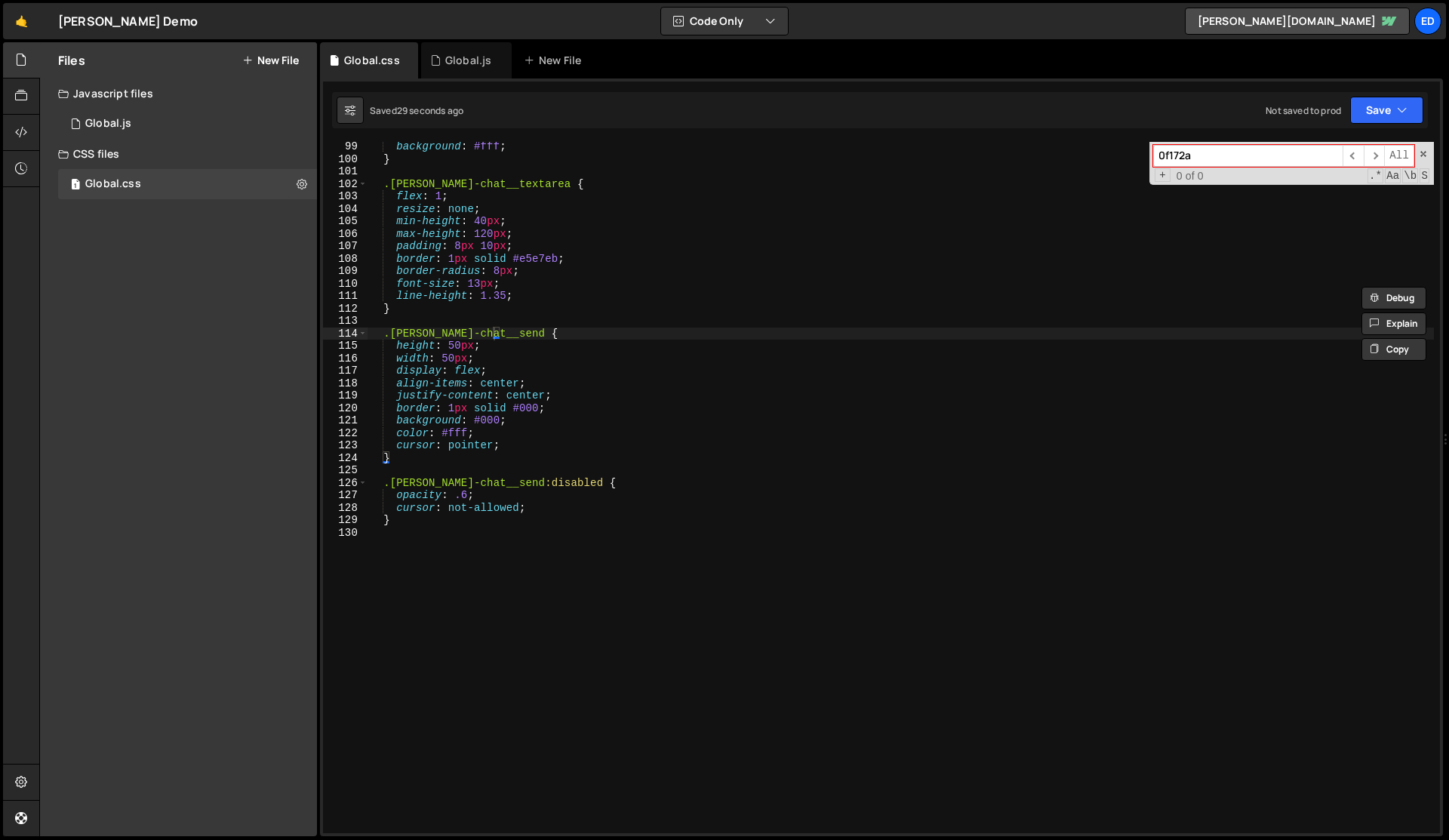
scroll to position [1206, 0]
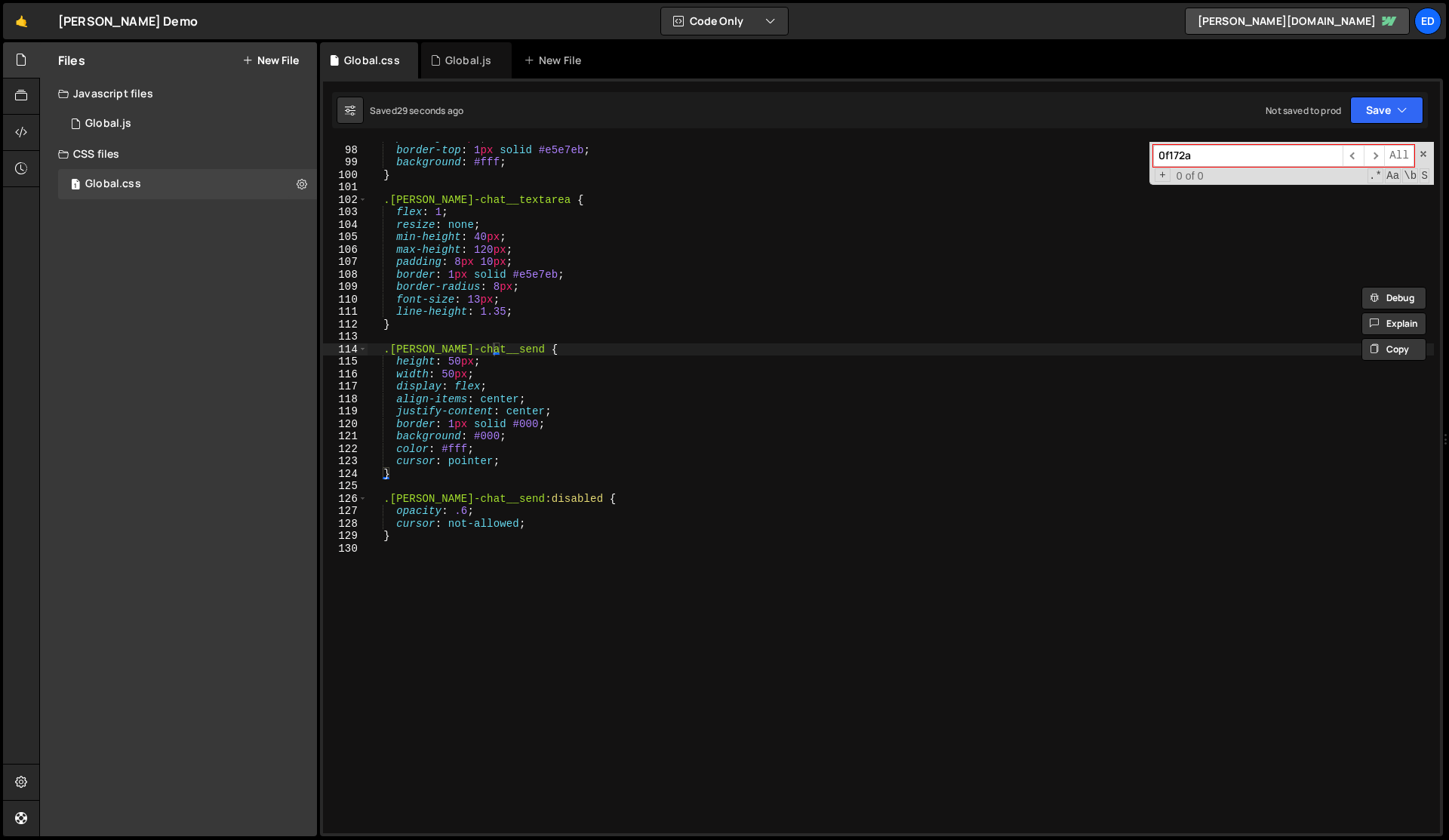
type input "0f172a"
click at [538, 275] on div "padding : 10 px ; border-top : 1 px solid #e5e7eb ; background : #fff ; } .[PER…" at bounding box center [900, 489] width 1067 height 716
click at [610, 317] on div "padding : 10 px ; border-top : 1 px solid #e5e7eb ; background : #fff ; } .[PER…" at bounding box center [900, 489] width 1067 height 716
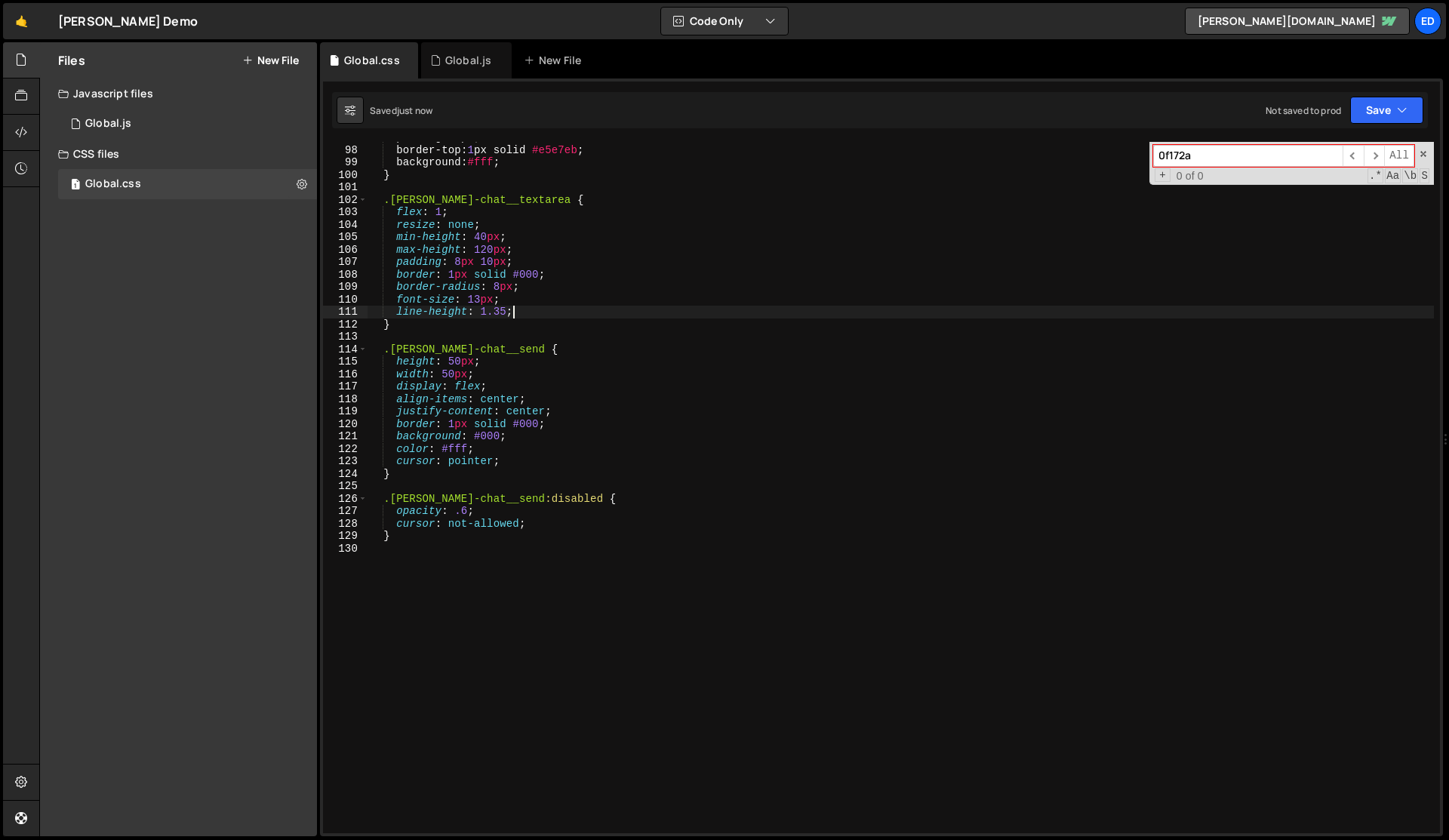
click at [610, 317] on div "padding : 10 px ; border-top : 1 px solid #e5e7eb ; background : #fff ; } .[PER…" at bounding box center [900, 489] width 1067 height 716
type textarea "line-height: 1.35;"
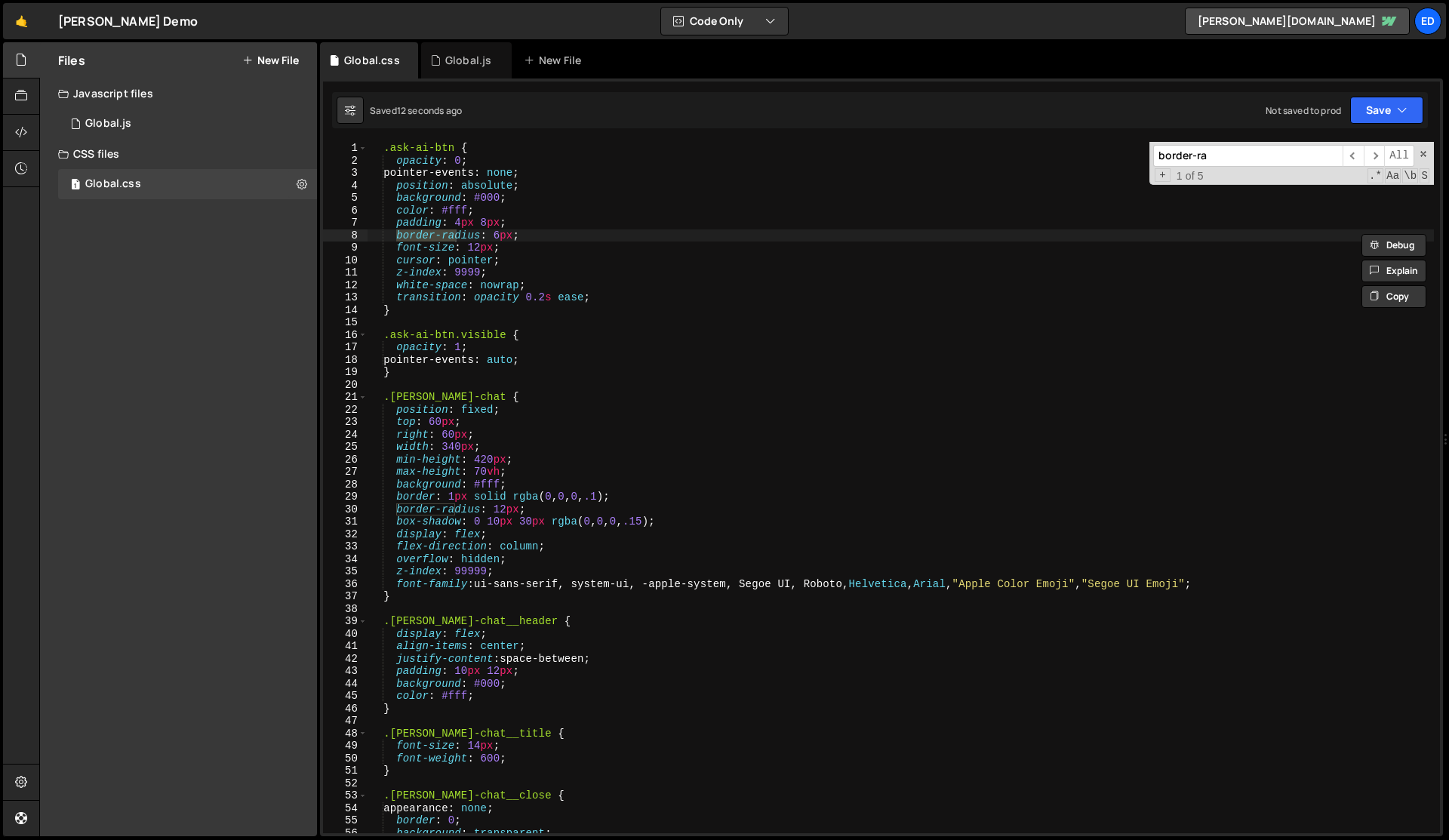
type input "border-ra"
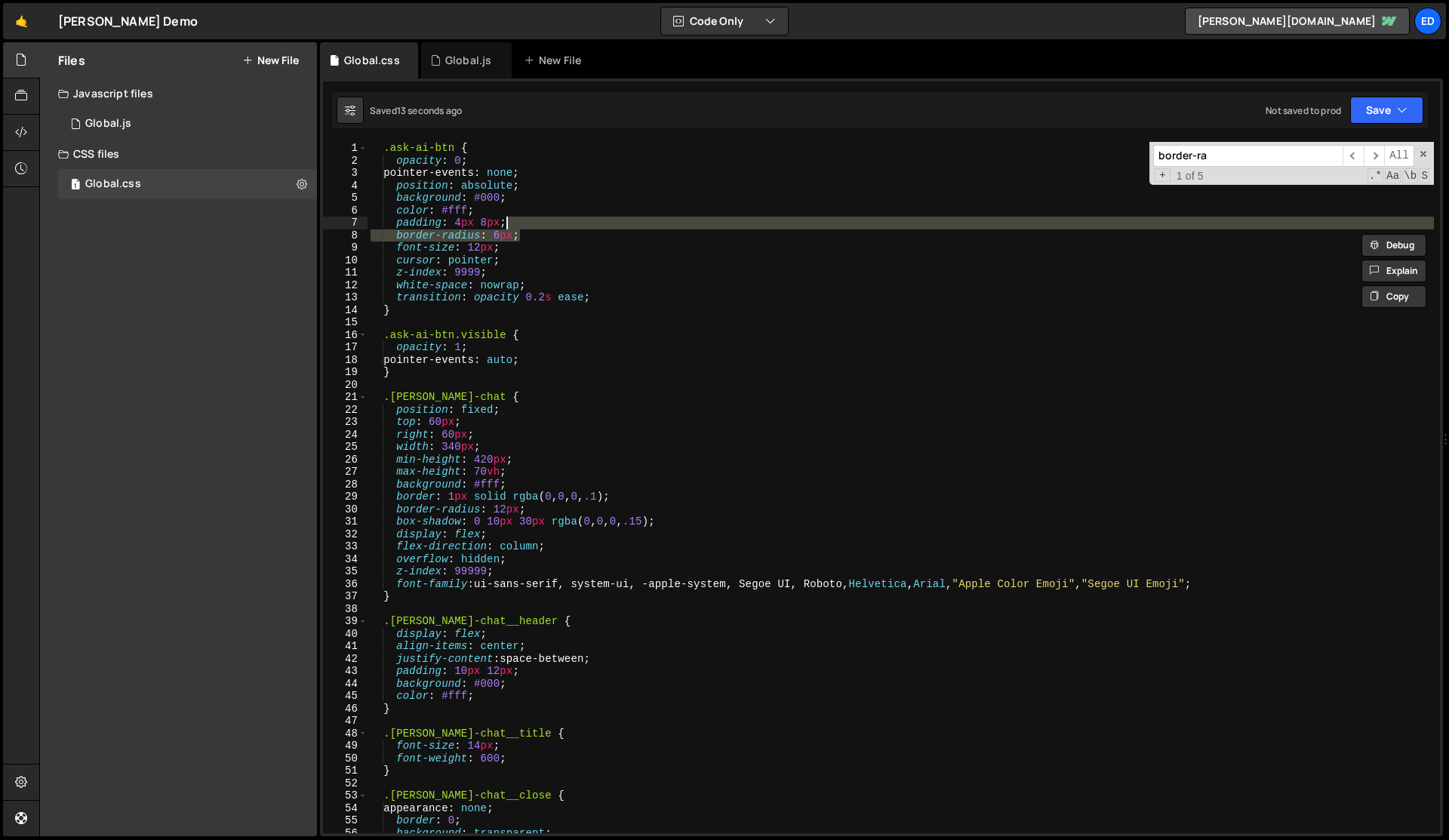
drag, startPoint x: 528, startPoint y: 233, endPoint x: 527, endPoint y: 225, distance: 8.1
click at [527, 225] on div ".ask-ai-btn { opacity : 0 ; pointer-events : none ; position : absolute ; backg…" at bounding box center [900, 500] width 1067 height 716
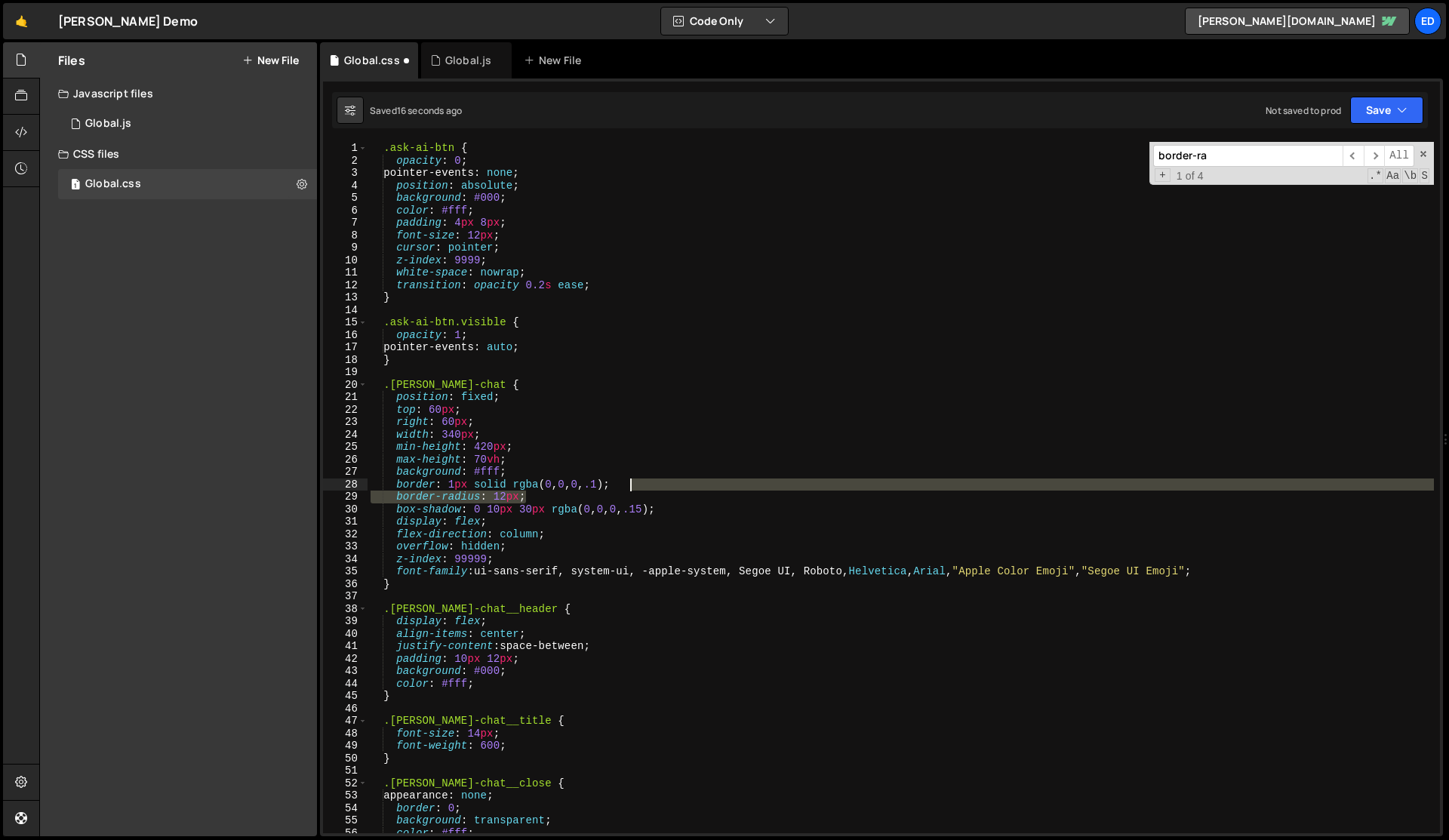
drag, startPoint x: 537, startPoint y: 495, endPoint x: 650, endPoint y: 481, distance: 113.9
click at [650, 481] on div ".ask-ai-btn { opacity : 0 ; pointer-events : none ; position : absolute ; backg…" at bounding box center [900, 500] width 1067 height 716
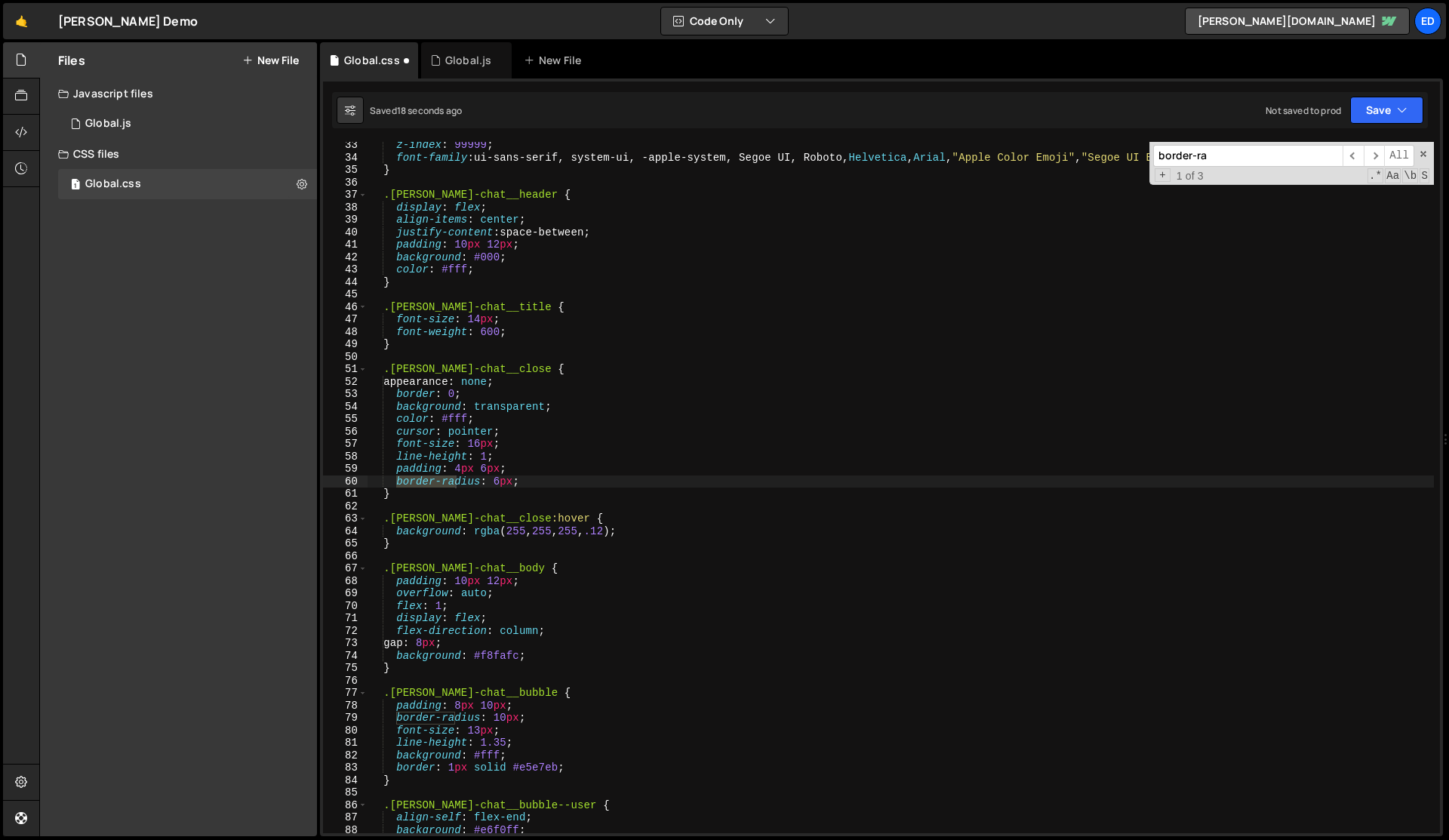
scroll to position [401, 0]
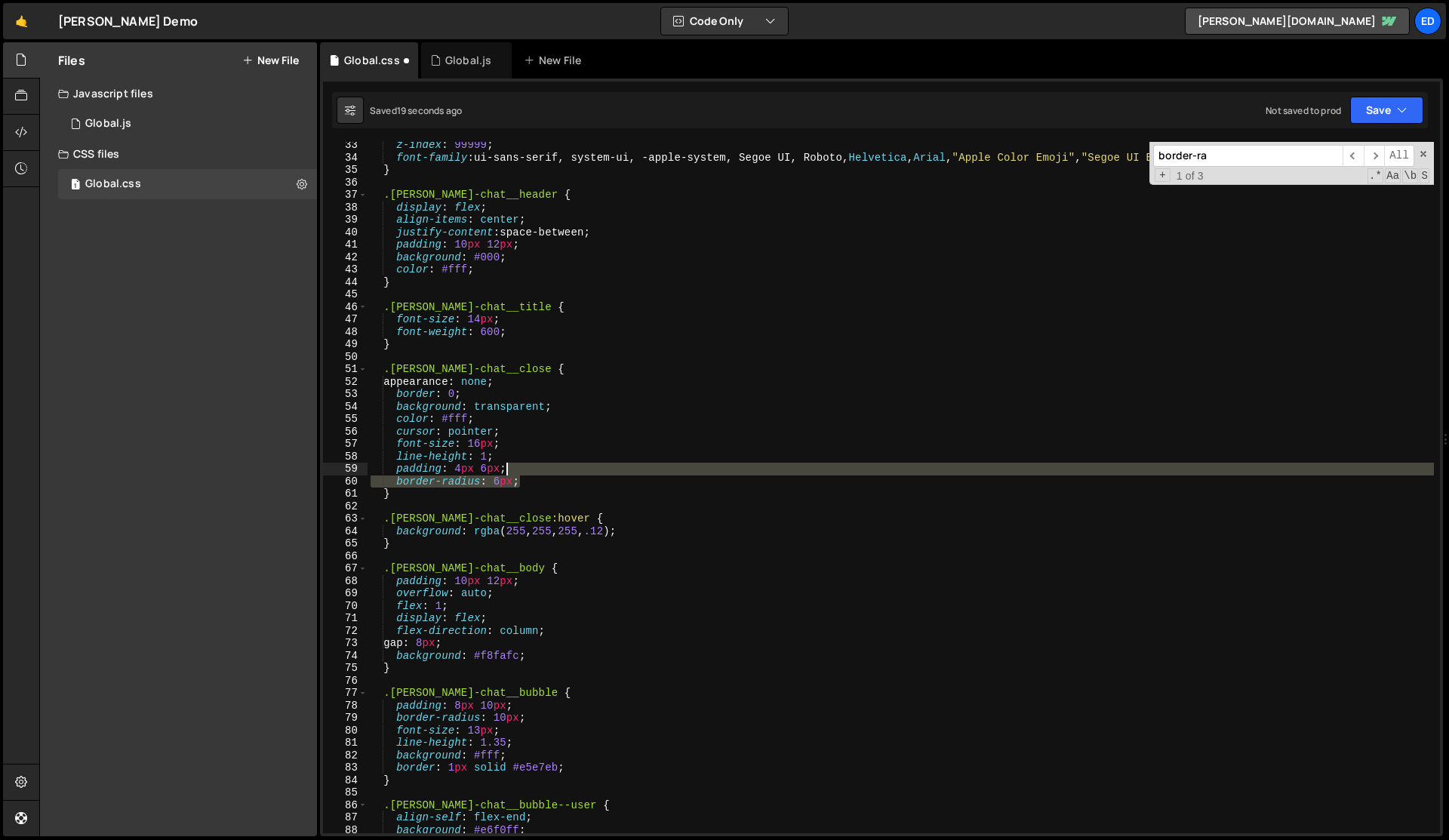
click at [534, 474] on div "z-index : 99999 ; font-family : ui-sans-serif, system-ui, -apple-system, Segoe …" at bounding box center [900, 497] width 1067 height 716
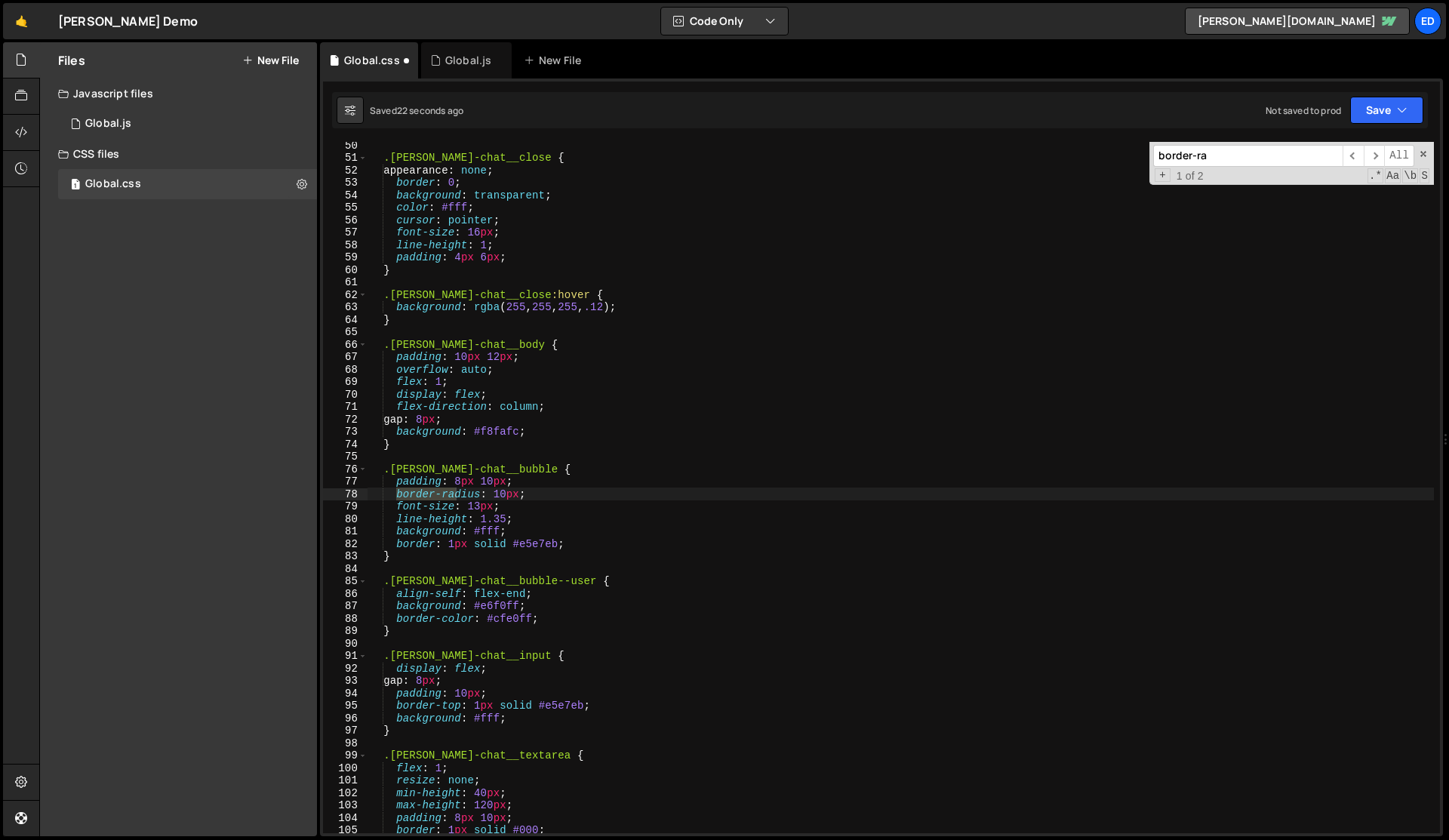
scroll to position [628, 0]
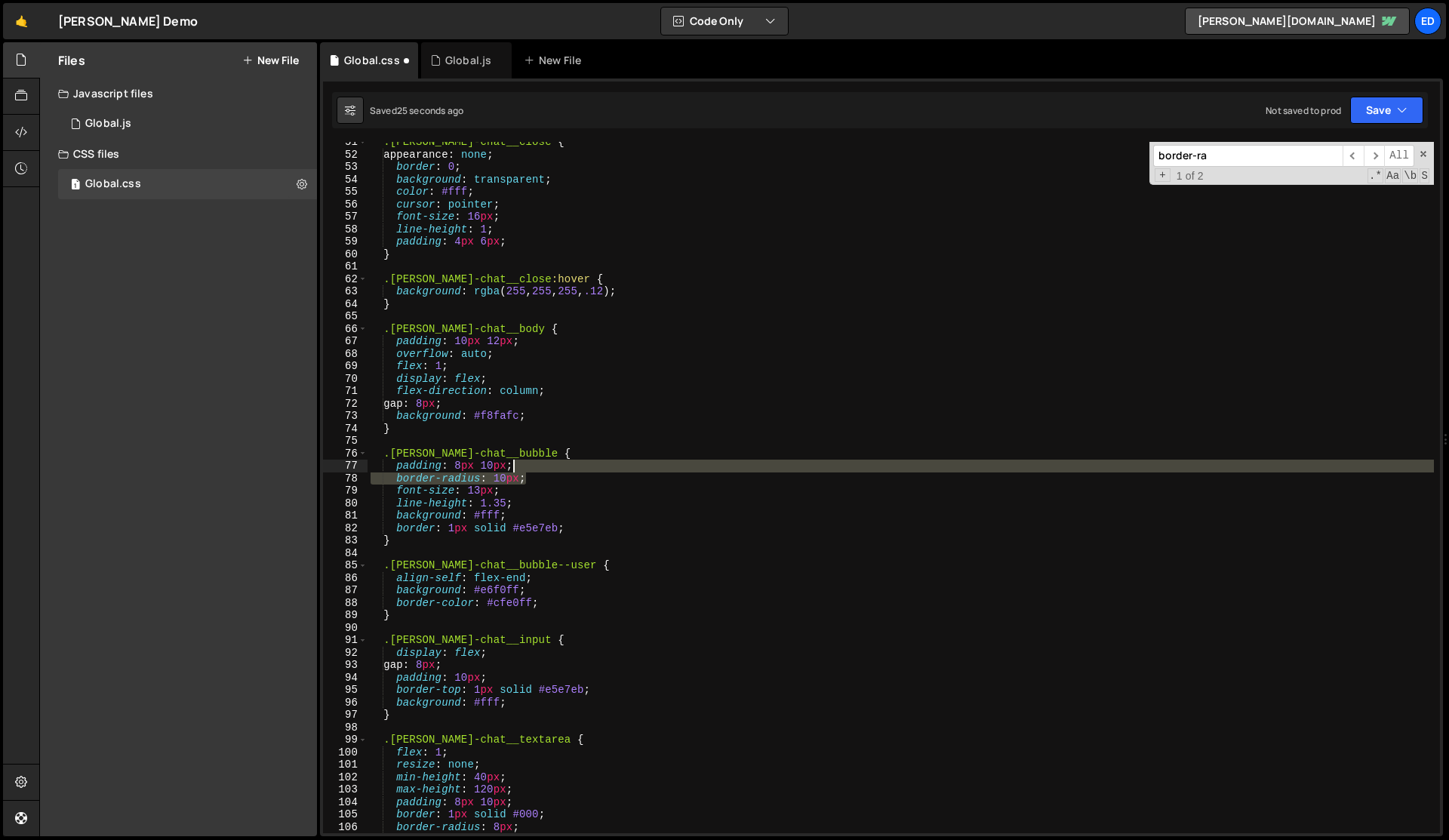
click at [535, 470] on div ".[PERSON_NAME]-chat__close { appearance : none ; border : 0 ; background : tran…" at bounding box center [900, 494] width 1067 height 716
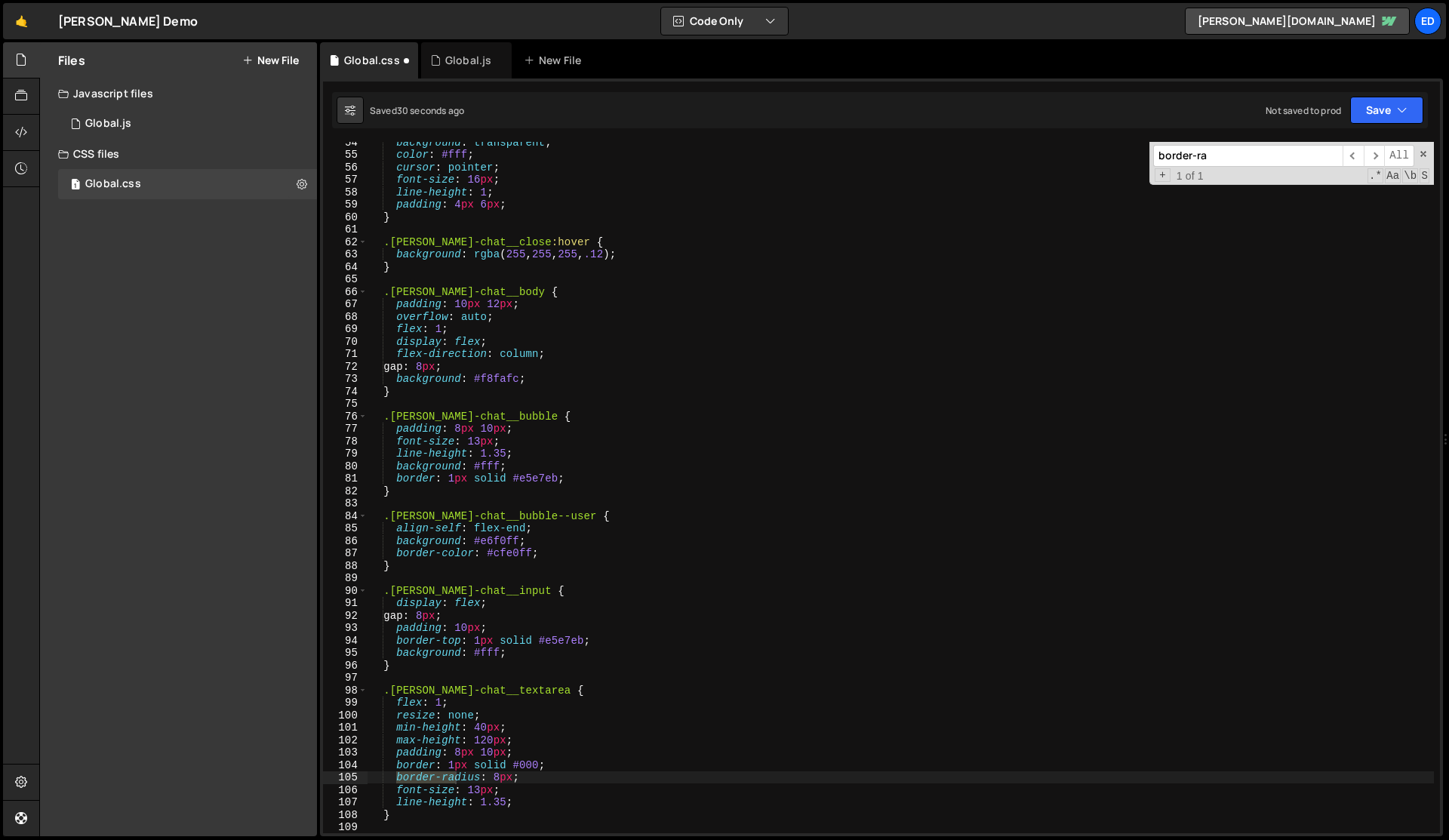
scroll to position [678, 0]
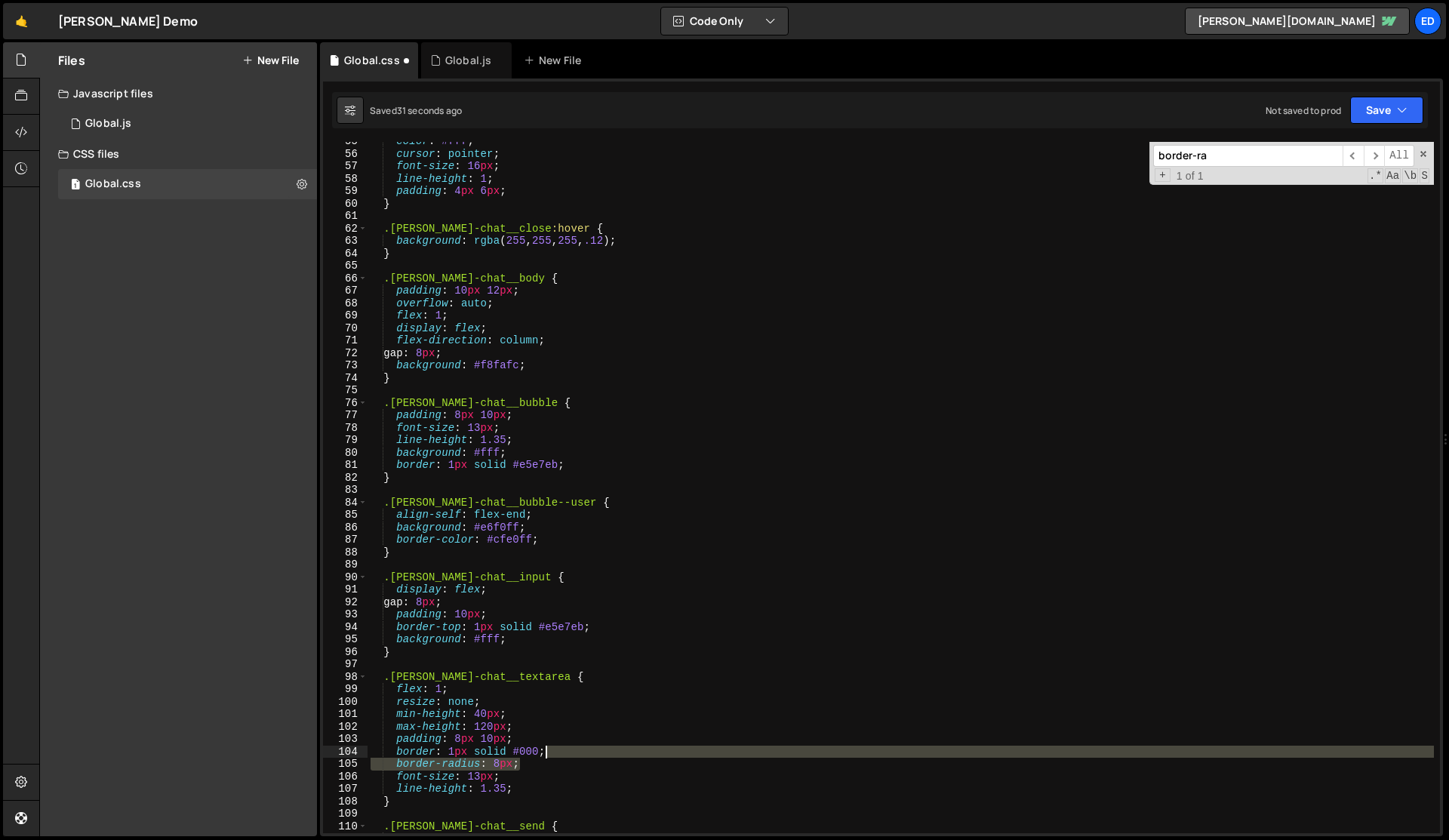
drag, startPoint x: 531, startPoint y: 763, endPoint x: 570, endPoint y: 746, distance: 42.5
click at [570, 746] on div "color : #fff ; cursor : pointer ; font-size : 16 px ; line-height : 1 ; padding…" at bounding box center [900, 494] width 1067 height 716
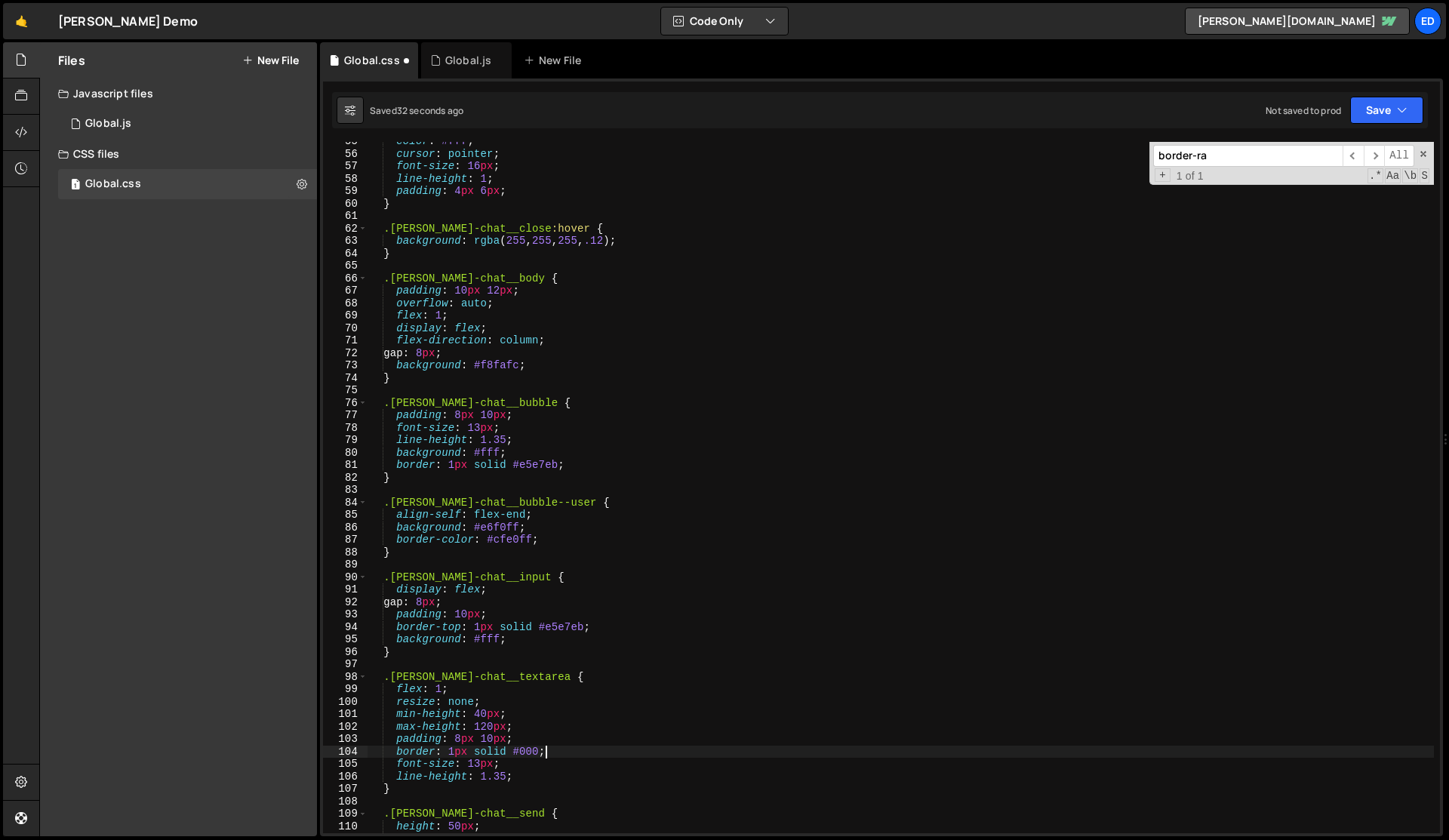
click at [570, 746] on div "color : #fff ; cursor : pointer ; font-size : 16 px ; line-height : 1 ; padding…" at bounding box center [900, 494] width 1067 height 716
click at [532, 459] on div "color : #fff ; cursor : pointer ; font-size : 16 px ; line-height : 1 ; padding…" at bounding box center [900, 494] width 1067 height 716
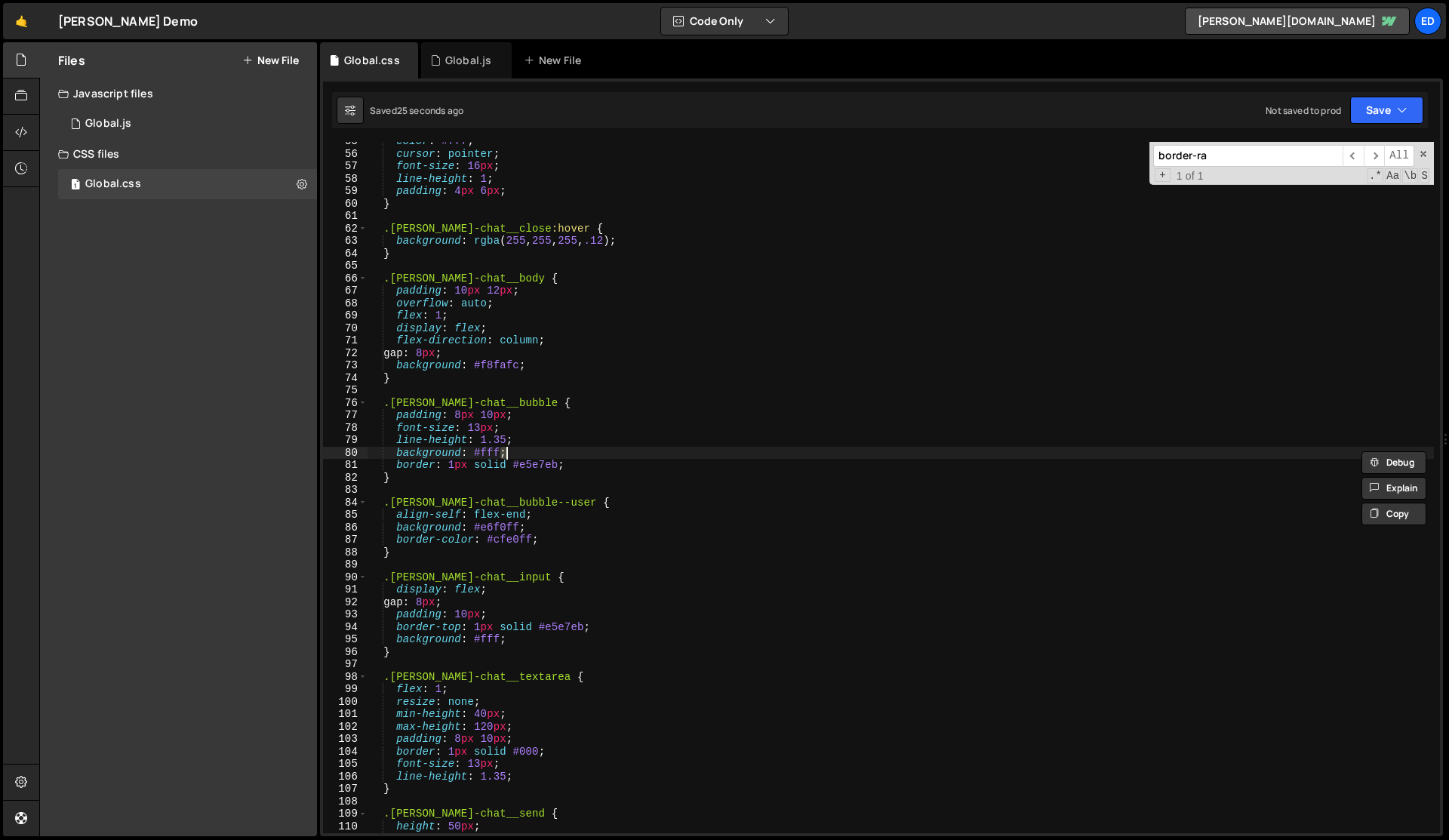
click at [537, 464] on div "color : #fff ; cursor : pointer ; font-size : 16 px ; line-height : 1 ; padding…" at bounding box center [900, 494] width 1067 height 716
click at [524, 464] on div "color : #fff ; cursor : pointer ; font-size : 16 px ; line-height : 1 ; padding…" at bounding box center [900, 494] width 1067 height 716
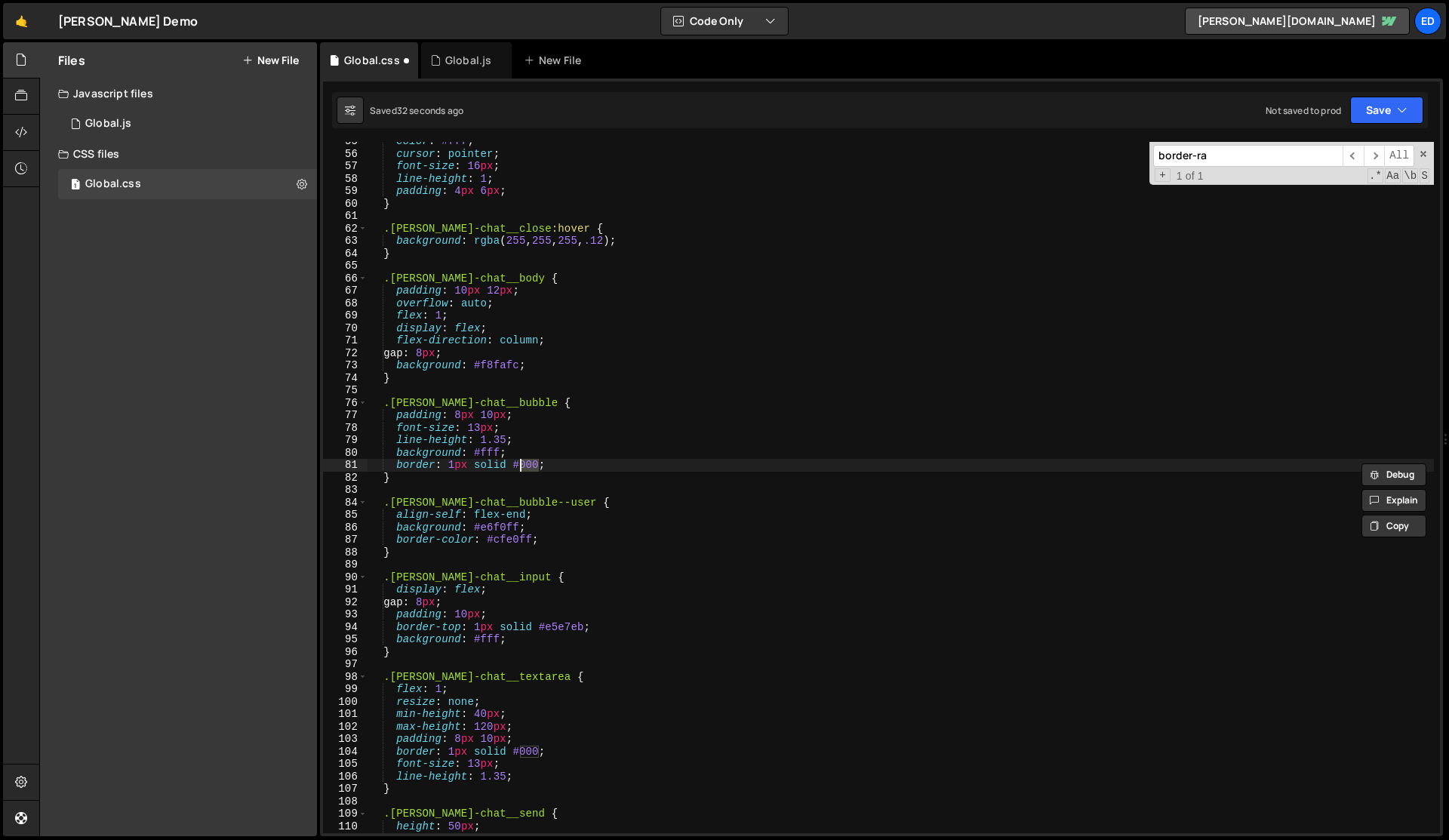
click at [562, 626] on div "color : #fff ; cursor : pointer ; font-size : 16 px ; line-height : 1 ; padding…" at bounding box center [900, 494] width 1067 height 716
paste textarea "000"
click at [545, 702] on div "color : #fff ; cursor : pointer ; font-size : 16 px ; line-height : 1 ; padding…" at bounding box center [900, 494] width 1067 height 716
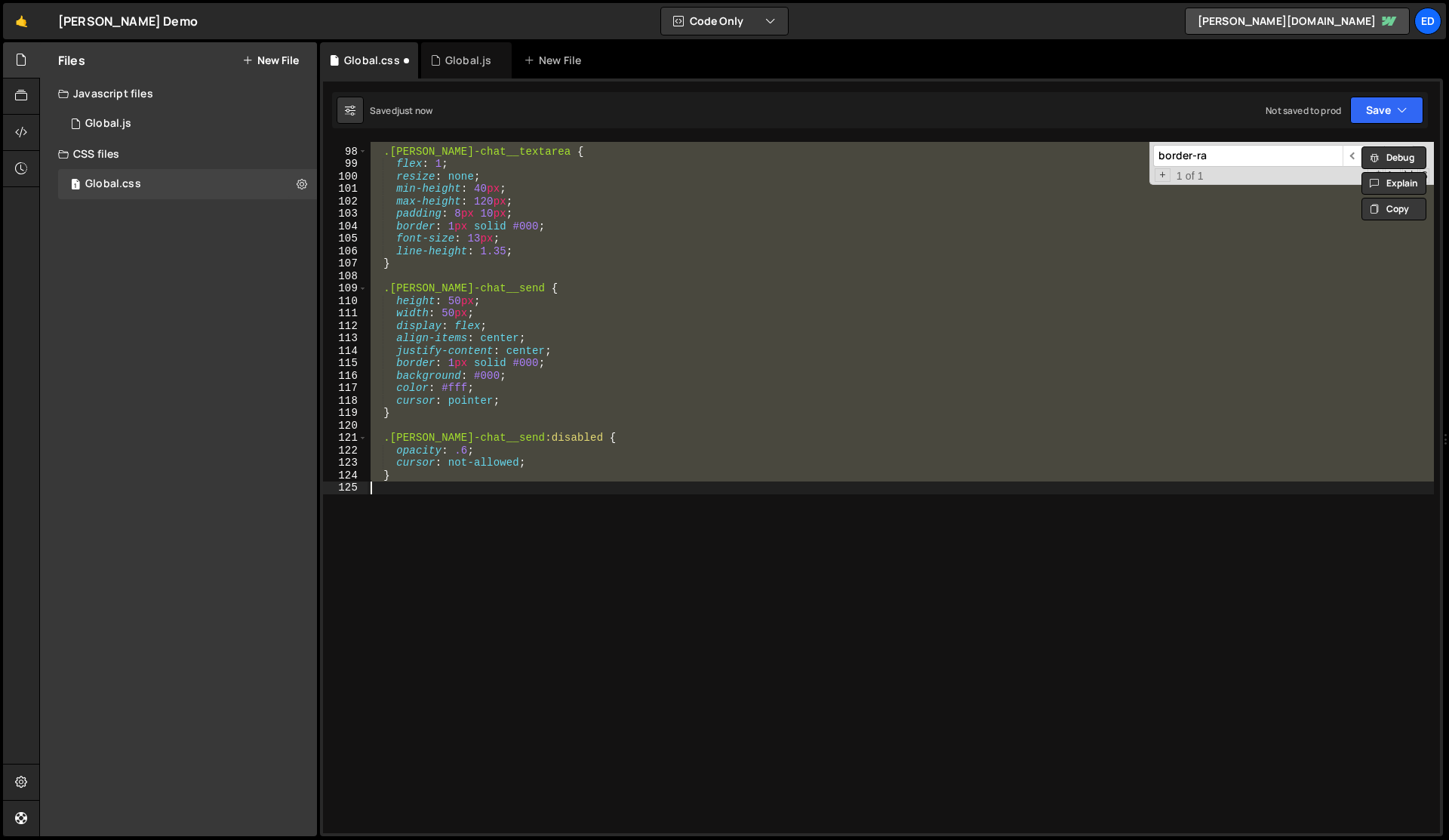
scroll to position [812, 0]
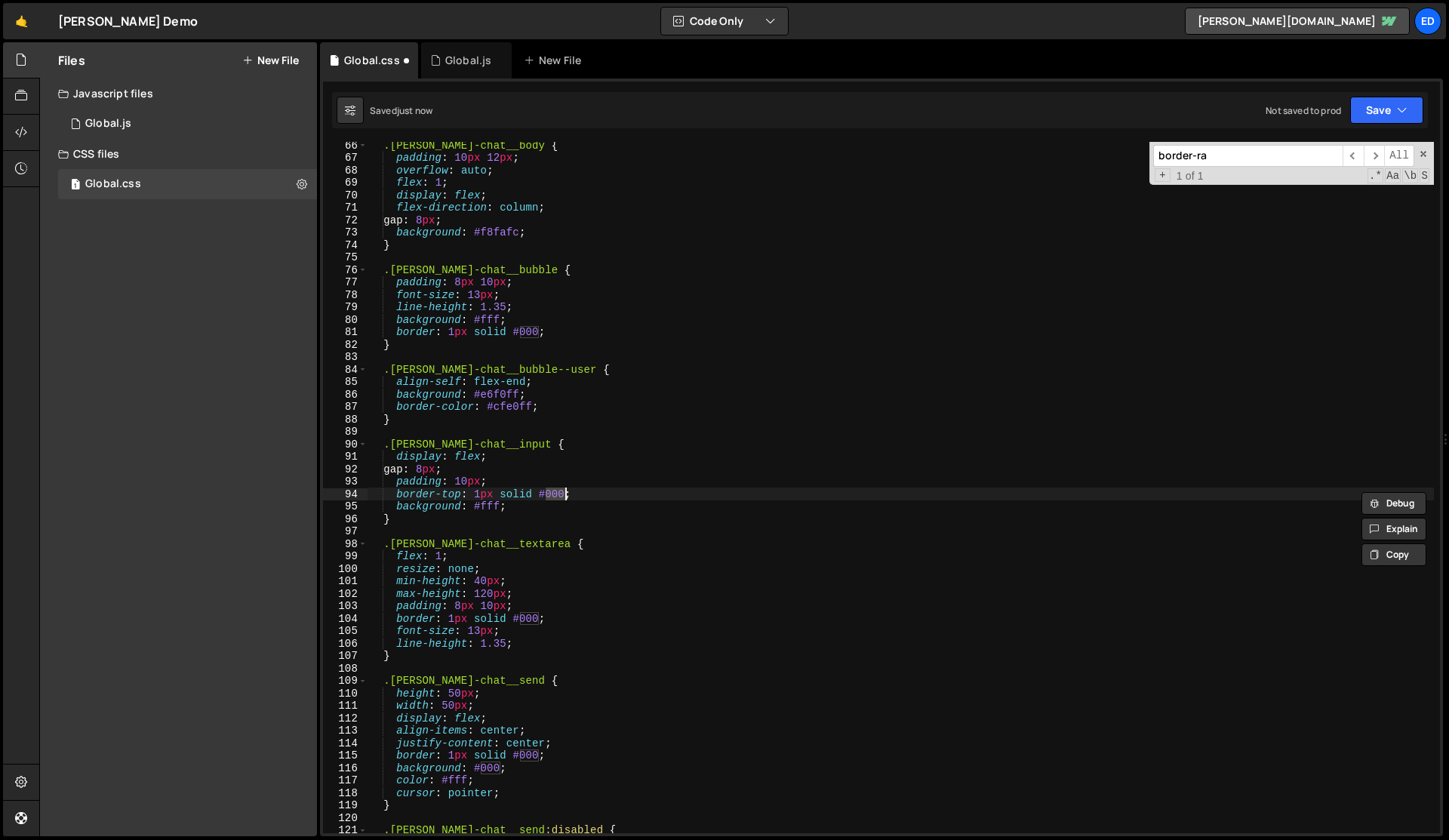
type textarea "}"
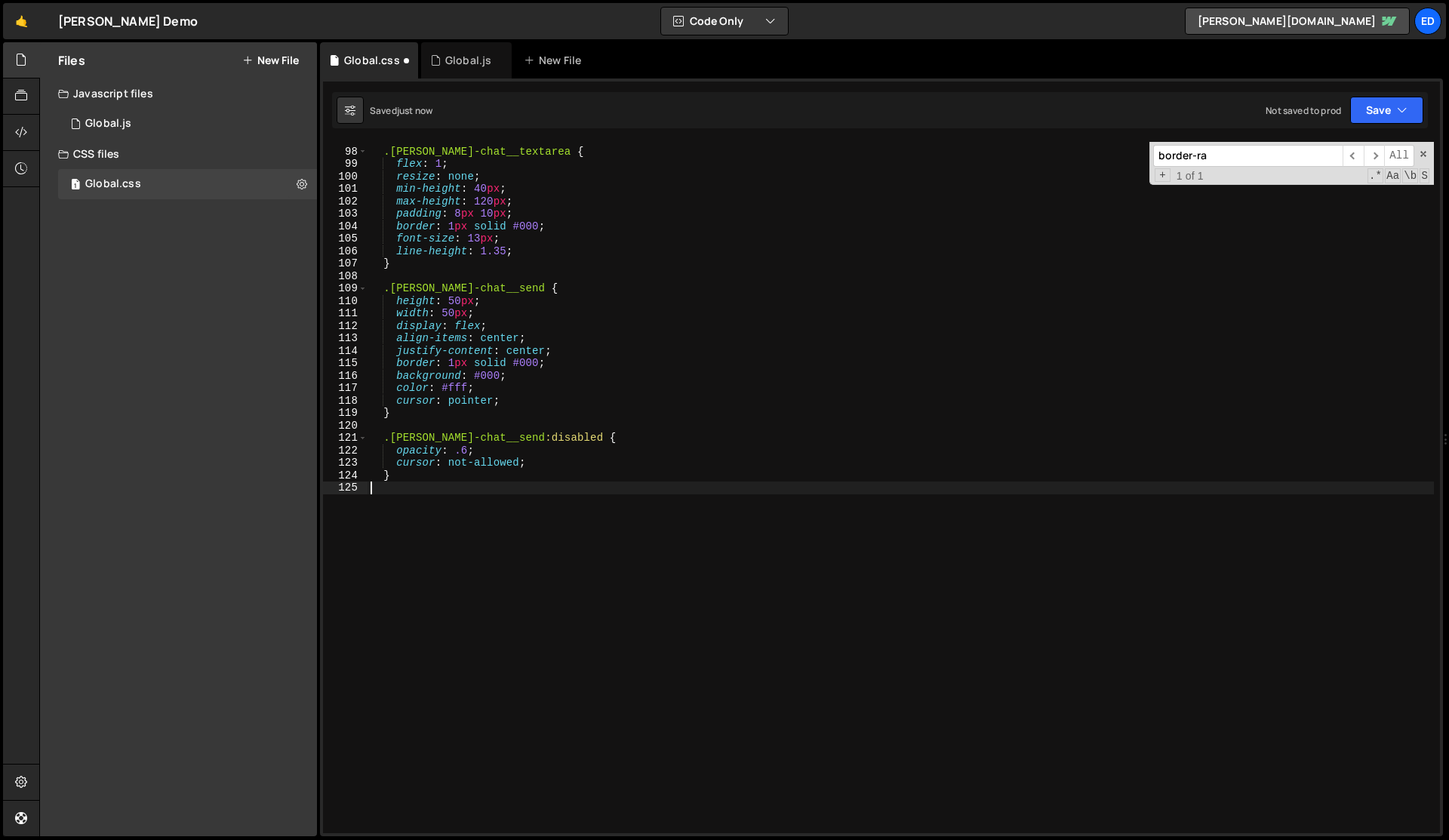
scroll to position [0, 0]
click at [560, 556] on div ".[PERSON_NAME]-chat__textarea { flex : 1 ; resize : none ; min-height : 40 px ;…" at bounding box center [900, 491] width 1067 height 716
paste input "e5e7eb"
type input "e5e7eb"
click at [560, 556] on div ".[PERSON_NAME]-chat__textarea { flex : 1 ; resize : none ; min-height : 40 px ;…" at bounding box center [900, 491] width 1067 height 716
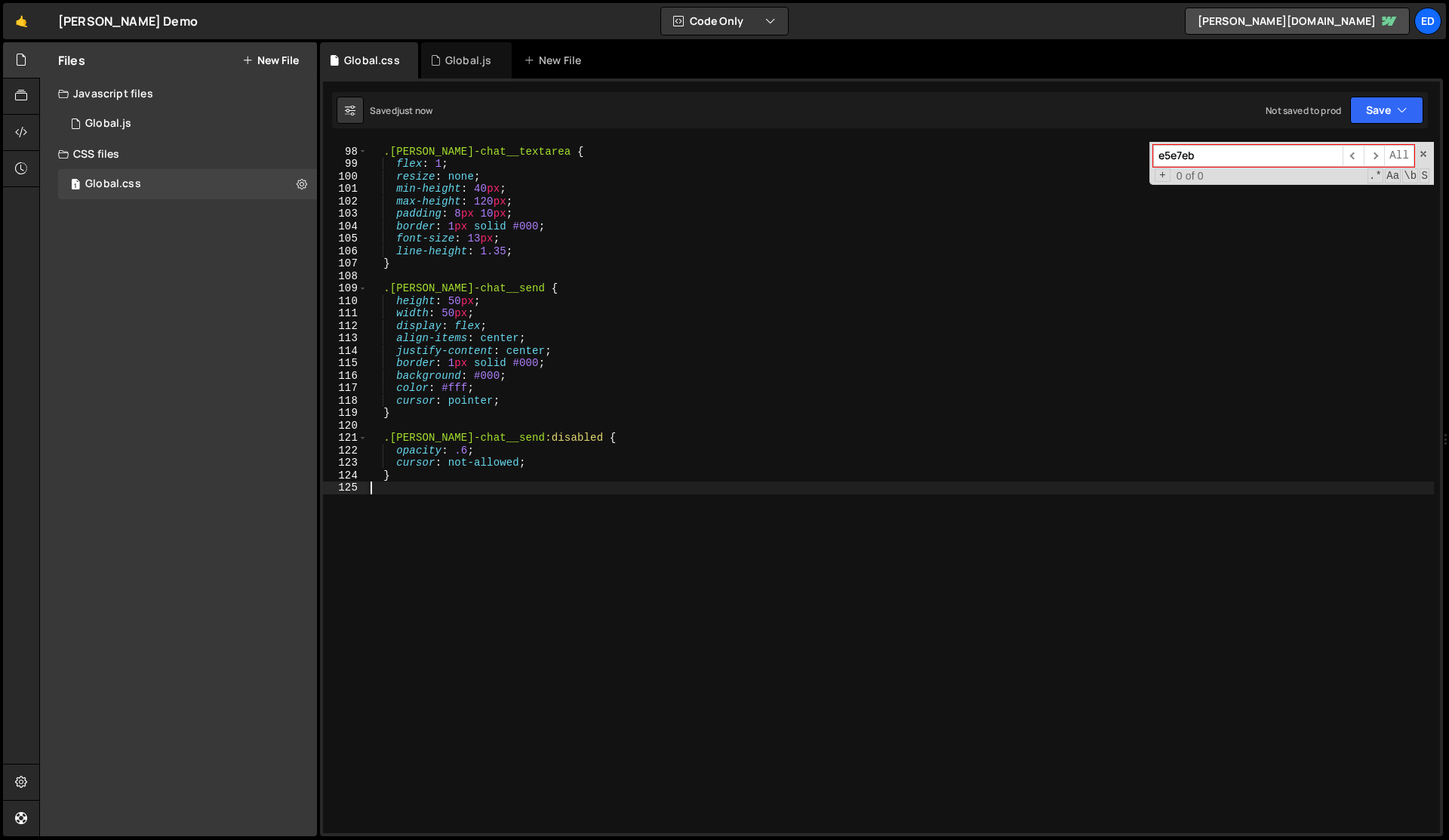
click at [560, 556] on div ".[PERSON_NAME]-chat__textarea { flex : 1 ; resize : none ; min-height : 40 px ;…" at bounding box center [900, 491] width 1067 height 716
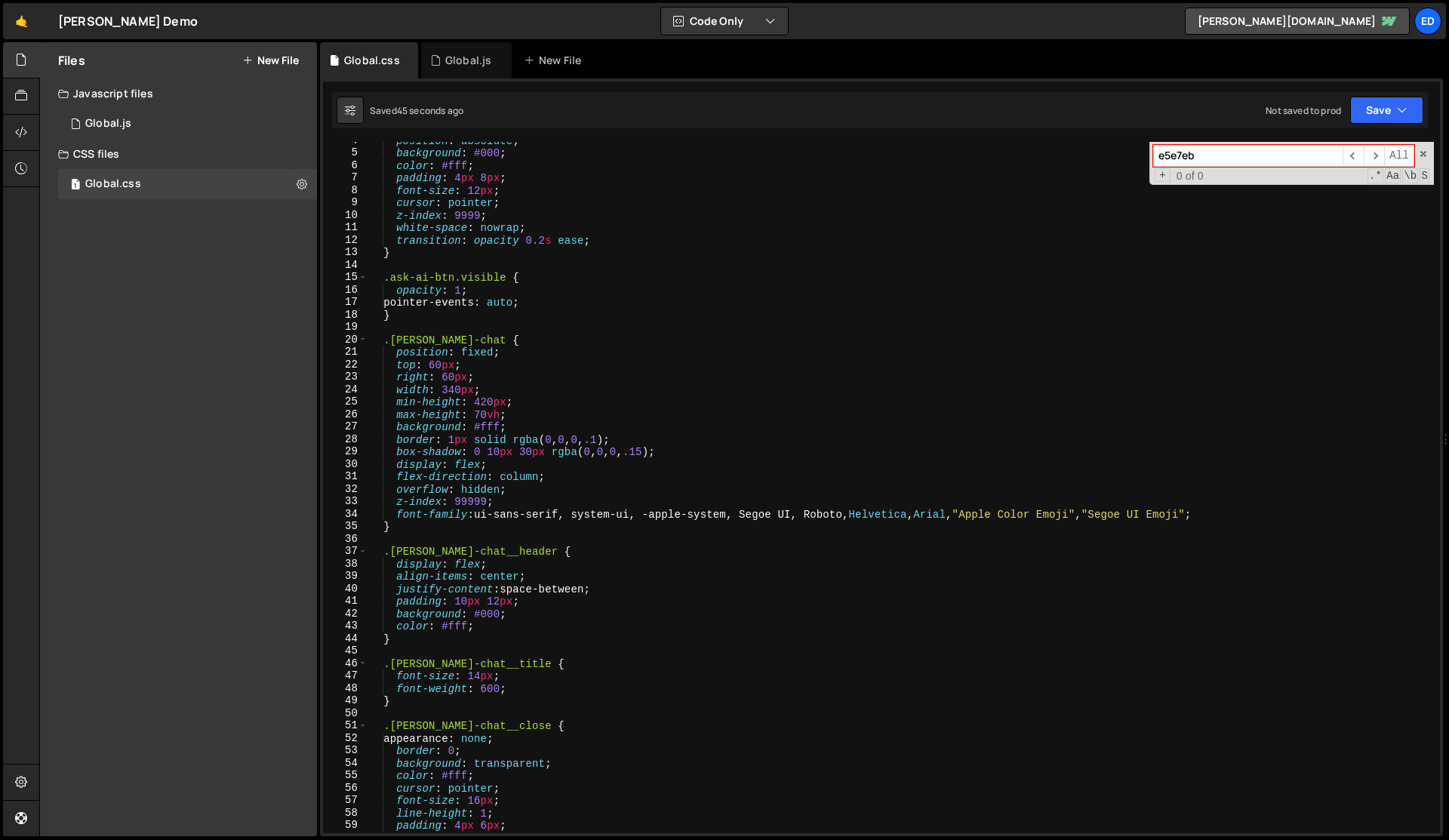
scroll to position [27, 0]
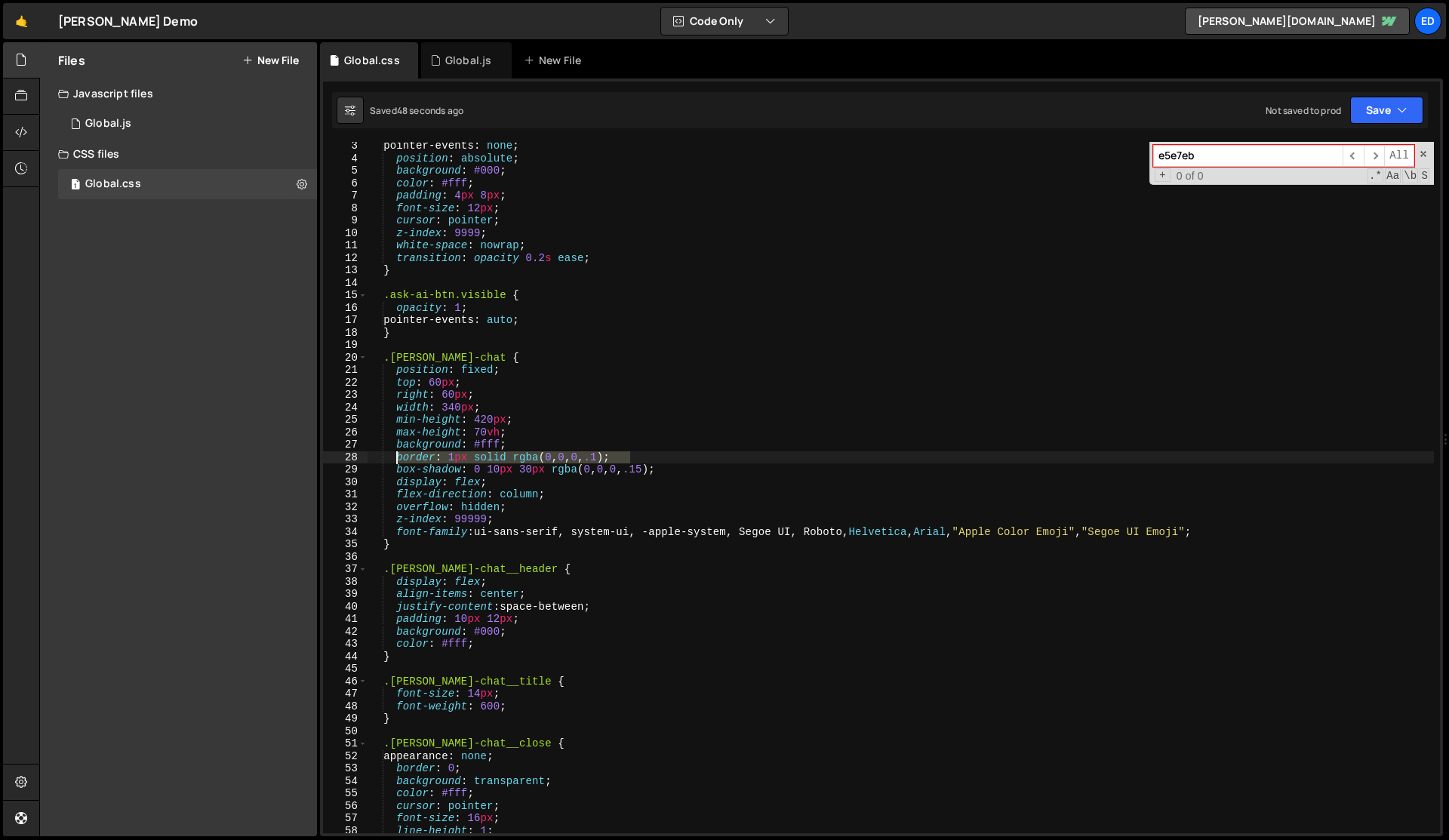
drag, startPoint x: 633, startPoint y: 458, endPoint x: 394, endPoint y: 461, distance: 239.0
click at [394, 461] on div "pointer-events : none ; position : absolute ; background : #000 ; color : #fff …" at bounding box center [900, 498] width 1067 height 716
paste textarea "2px solid #000"
click at [482, 460] on div "pointer-events : none ; position : absolute ; background : #000 ; color : #fff …" at bounding box center [900, 488] width 1067 height 691
drag, startPoint x: 449, startPoint y: 458, endPoint x: 622, endPoint y: 462, distance: 173.0
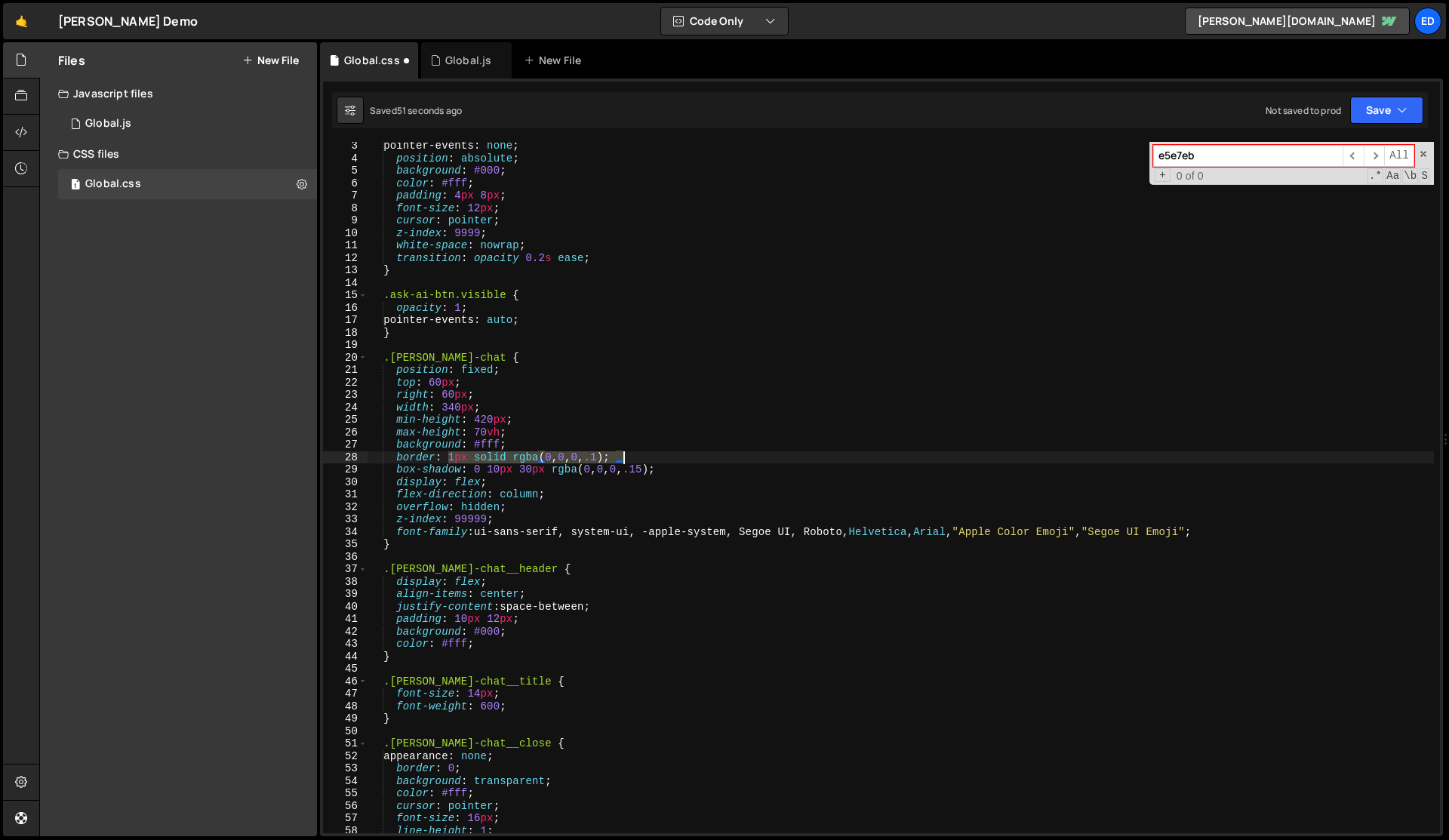
click at [622, 462] on div "pointer-events : none ; position : absolute ; background : #000 ; color : #fff …" at bounding box center [900, 498] width 1067 height 716
paste textarea "2px solid #000"
type textarea "border: 2px solid #000;"
click at [622, 462] on div "pointer-events : none ; position : absolute ; background : #000 ; color : #fff …" at bounding box center [900, 498] width 1067 height 716
click at [614, 457] on div "pointer-events : none ; position : absolute ; background : #000 ; color : #fff …" at bounding box center [900, 498] width 1067 height 716
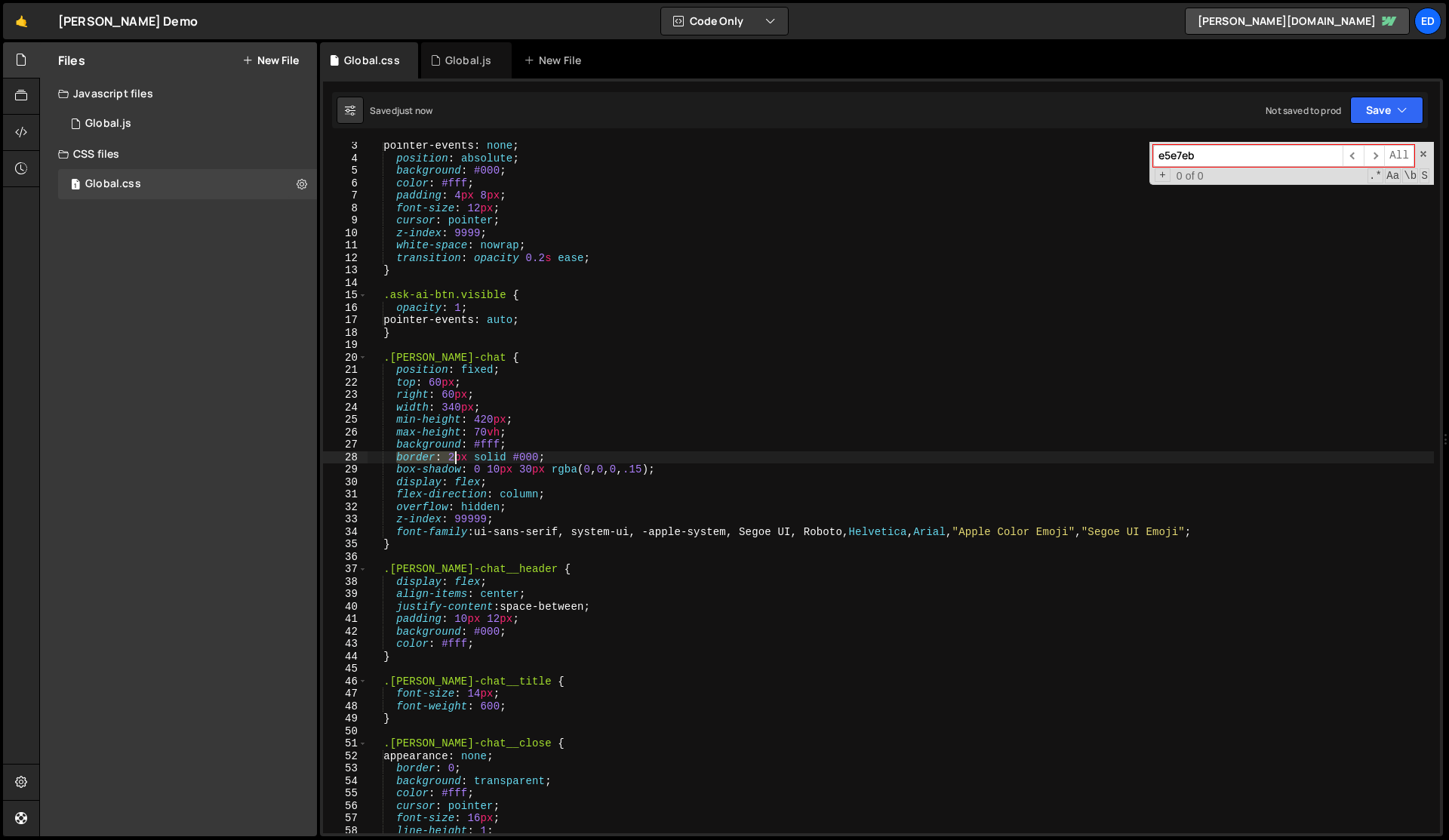
drag, startPoint x: 398, startPoint y: 458, endPoint x: 456, endPoint y: 453, distance: 58.2
click at [456, 453] on div "pointer-events : none ; position : absolute ; background : #000 ; color : #fff …" at bounding box center [900, 498] width 1067 height 716
paste input
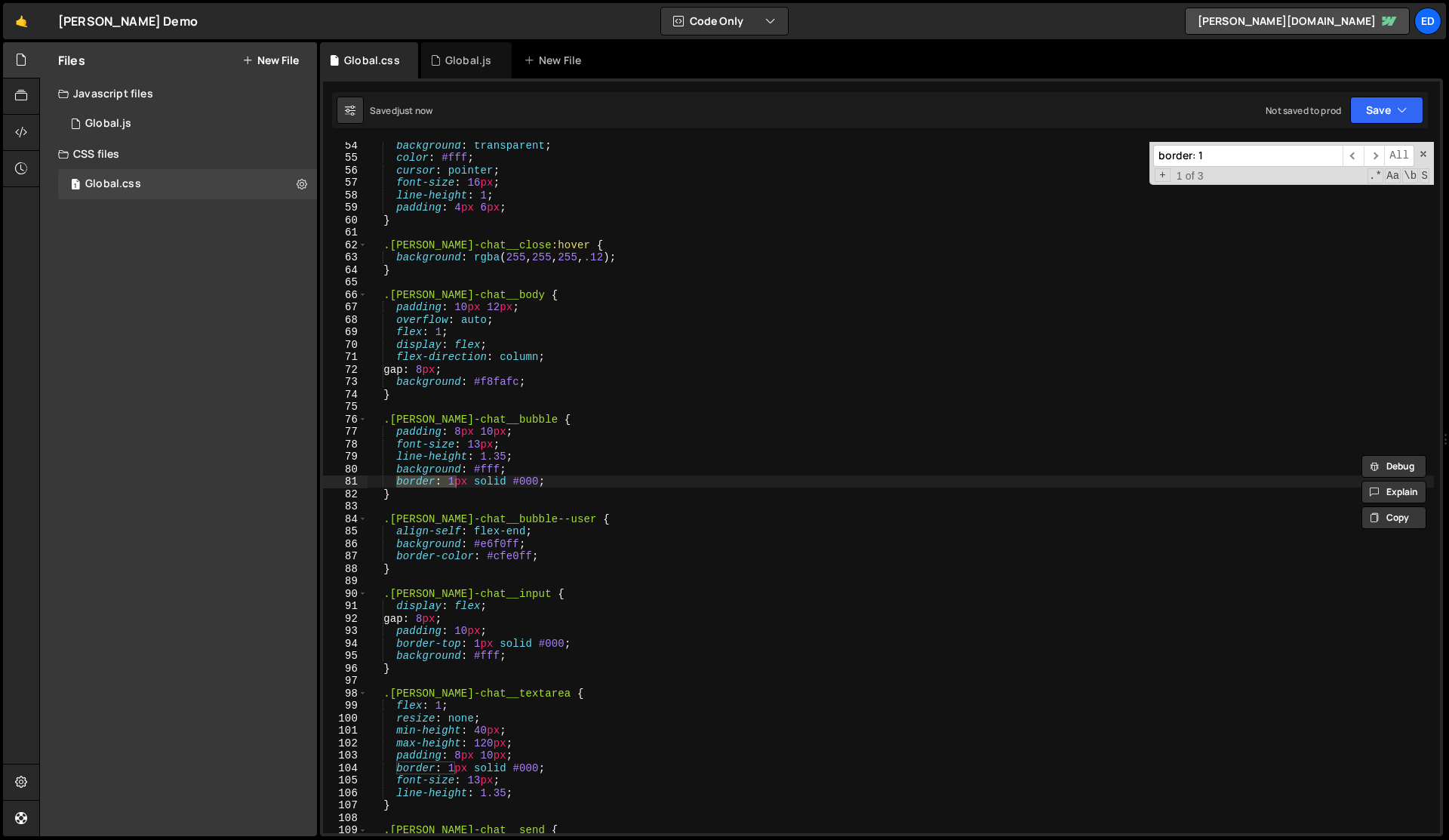
type input "border: 1"
click at [453, 487] on div "background : transparent ; color : #fff ; cursor : pointer ; font-size : 16 px …" at bounding box center [900, 488] width 1067 height 691
click at [1225, 162] on input "border: 1" at bounding box center [1248, 155] width 190 height 22
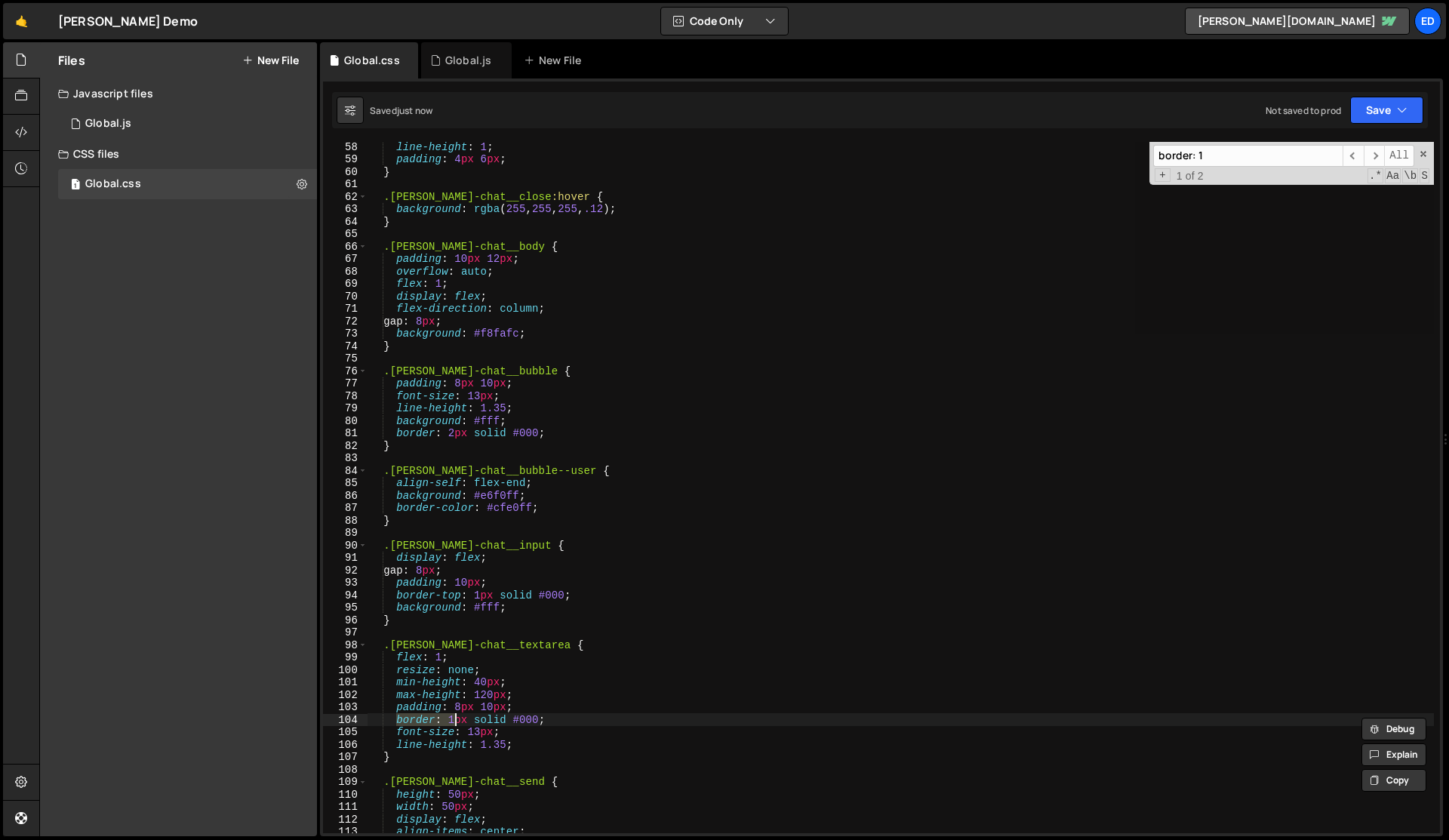
click at [456, 718] on div "line-height : 1 ; padding : 4 px 6 px ; } .[PERSON_NAME]-chat__close :hover { b…" at bounding box center [900, 488] width 1067 height 691
click at [1215, 152] on input "border: 1" at bounding box center [1248, 155] width 190 height 22
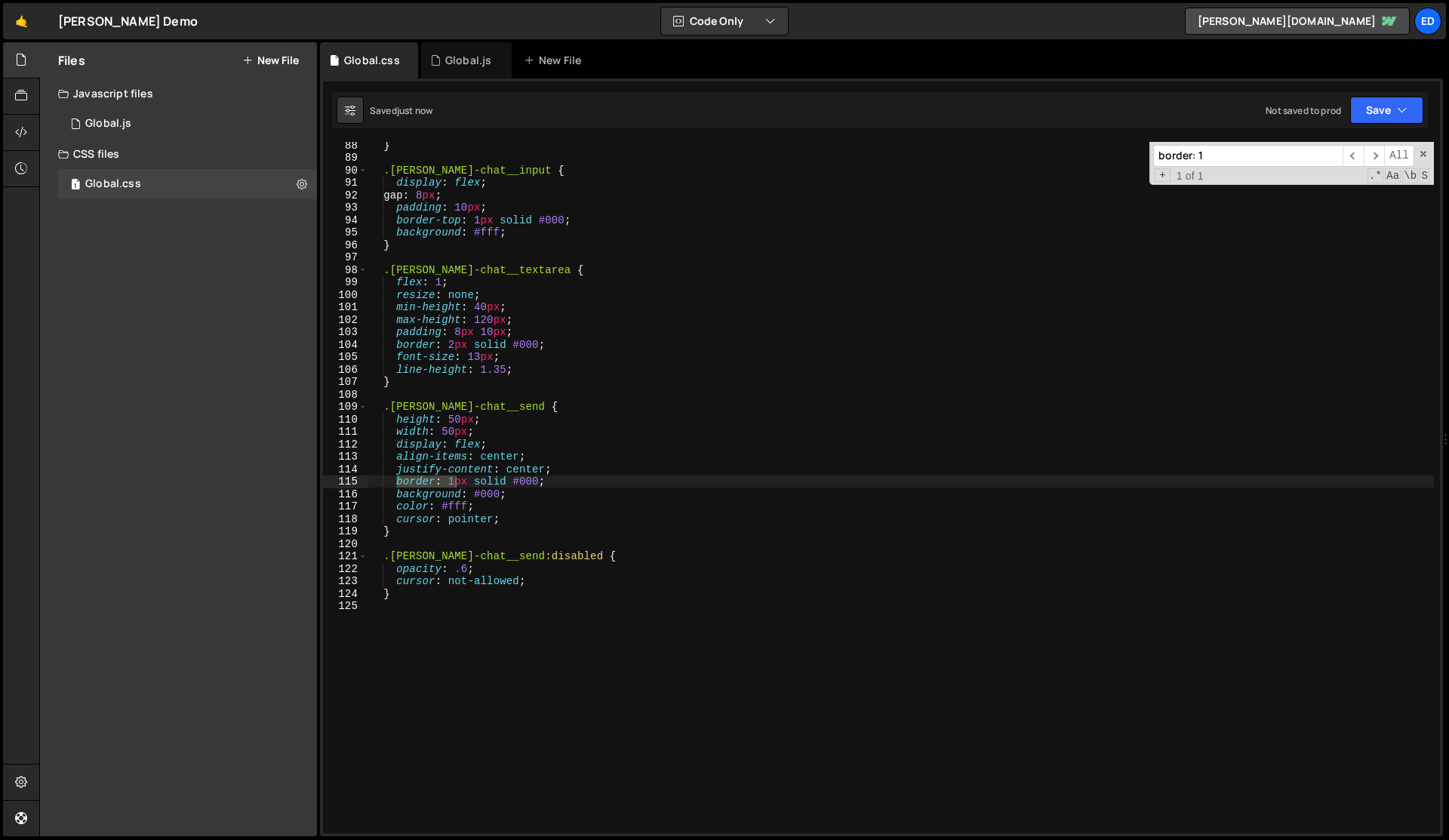
click at [451, 478] on div "} .[PERSON_NAME]-chat__input { display : flex ; gap : 8 px ; padding : 10 px ; …" at bounding box center [900, 488] width 1067 height 691
click at [586, 278] on div "} .[PERSON_NAME]-chat__input { display : flex ; gap : 8 px ; padding : 10 px ; …" at bounding box center [900, 497] width 1067 height 716
type textarea "flex: 1;"
click at [446, 58] on div "Global.js" at bounding box center [468, 61] width 46 height 15
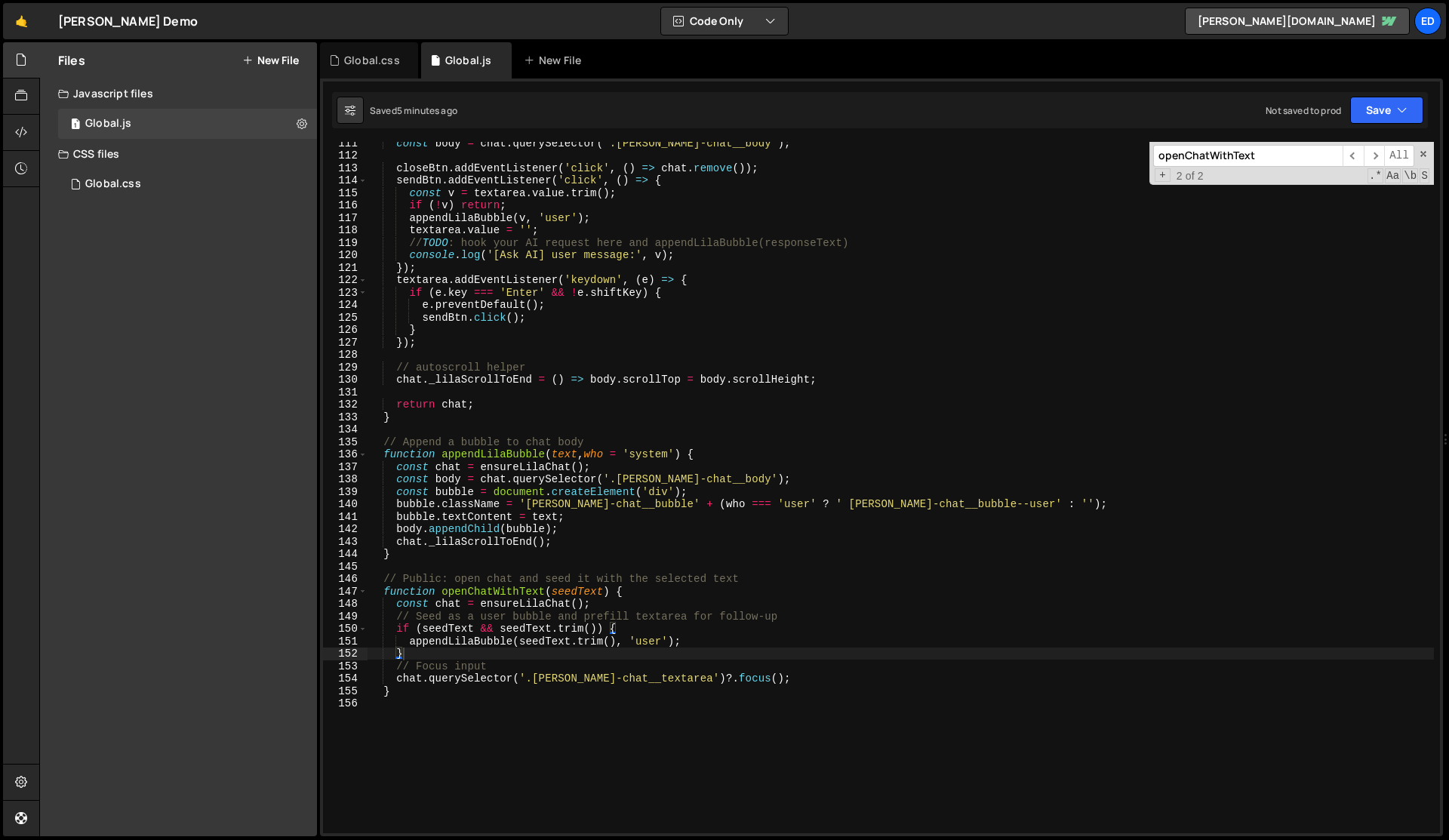
type textarea "appendLilaBubble(v, 'user');"
click at [512, 216] on div "const body = chat . querySelector ( '.[PERSON_NAME]-chat__body' ) ; closeBtn . …" at bounding box center [900, 494] width 1067 height 716
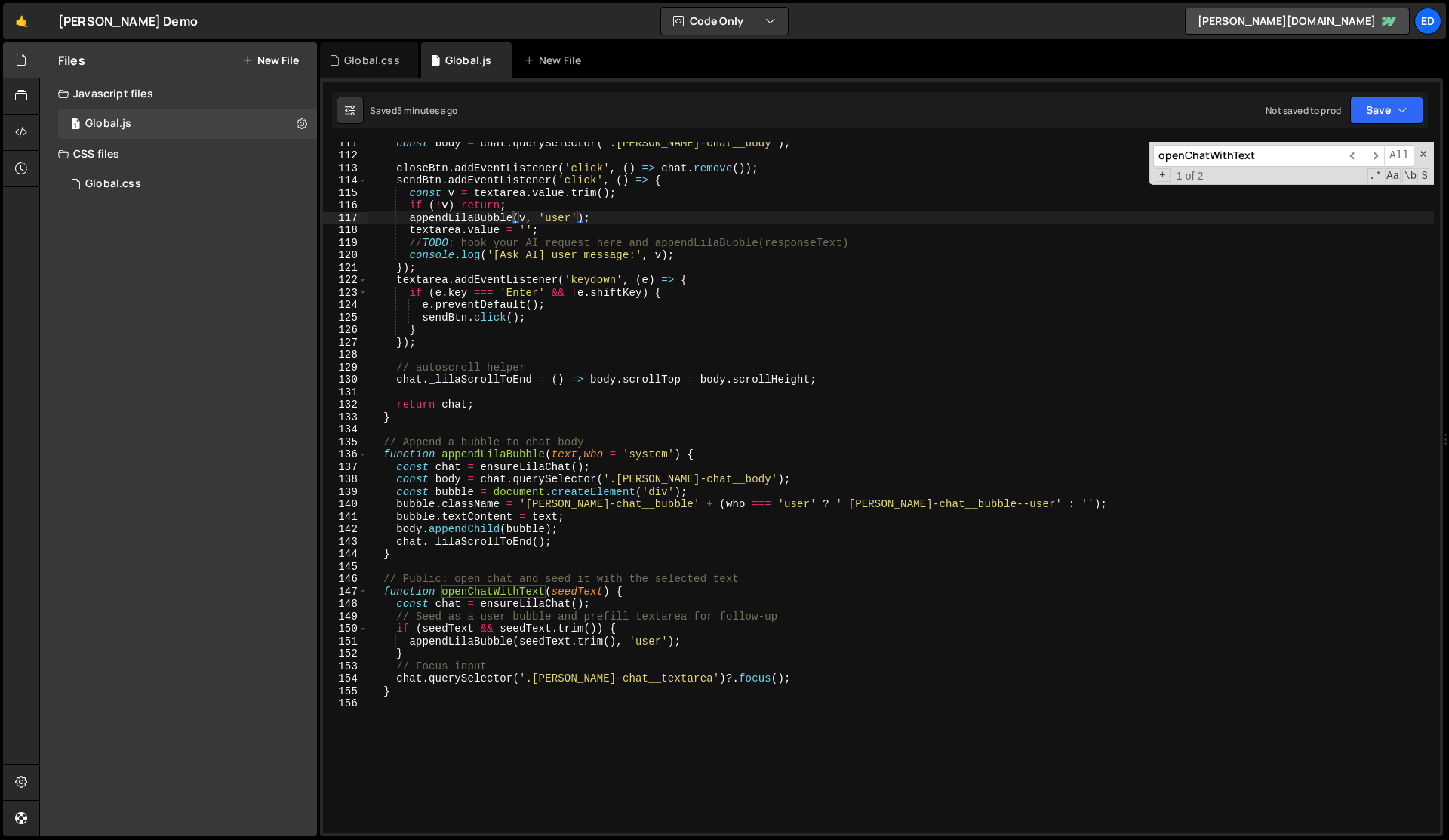
paste input ".[PERSON_NAME]-chat__bubble--user"
type input ".[PERSON_NAME]-chat__bubble--user"
click at [365, 63] on div "Global.css" at bounding box center [372, 61] width 56 height 15
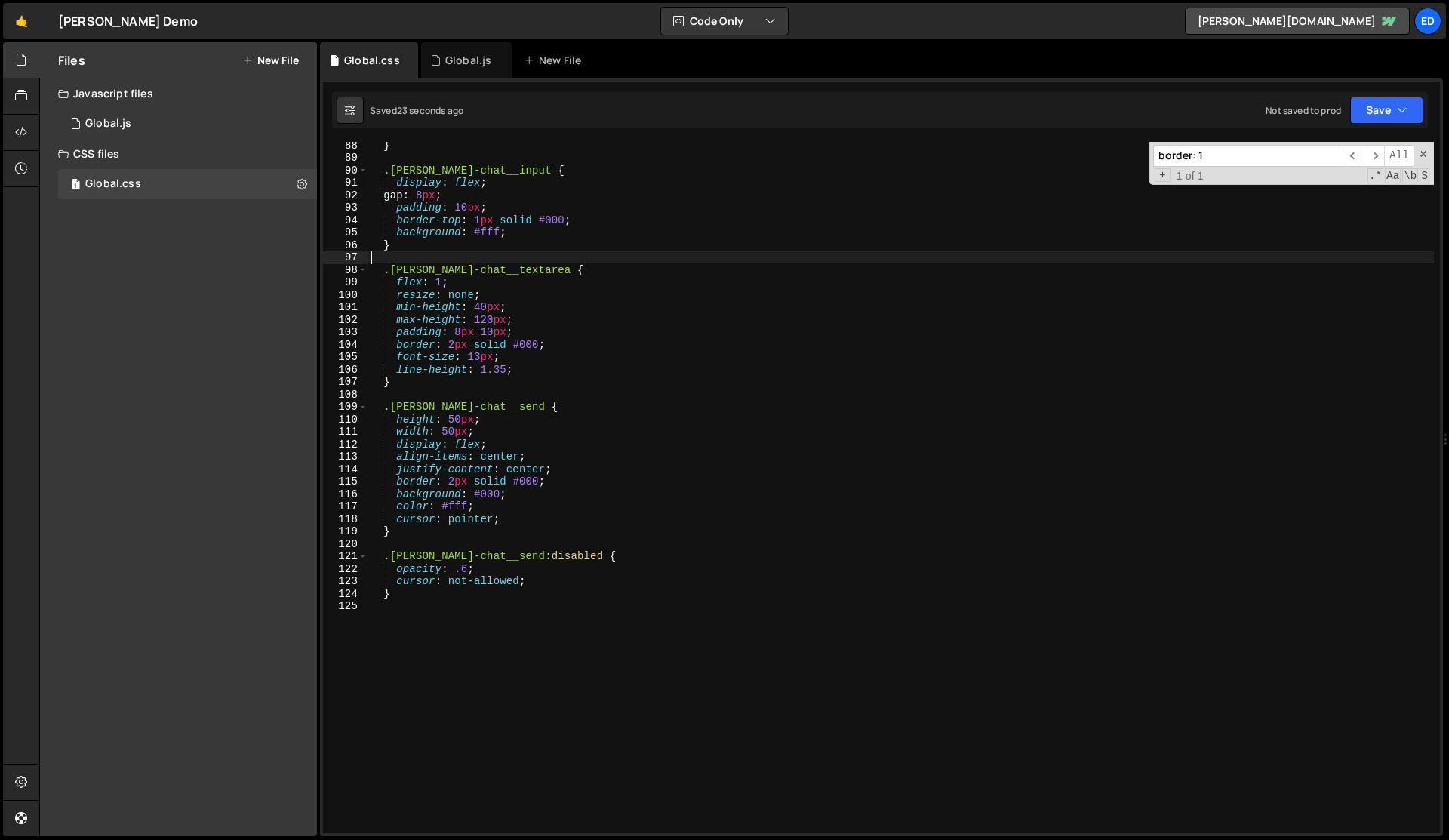
click at [457, 257] on div "} .[PERSON_NAME]-chat__input { display : flex ; gap : 8 px ; padding : 10 px ; …" at bounding box center [900, 497] width 1067 height 716
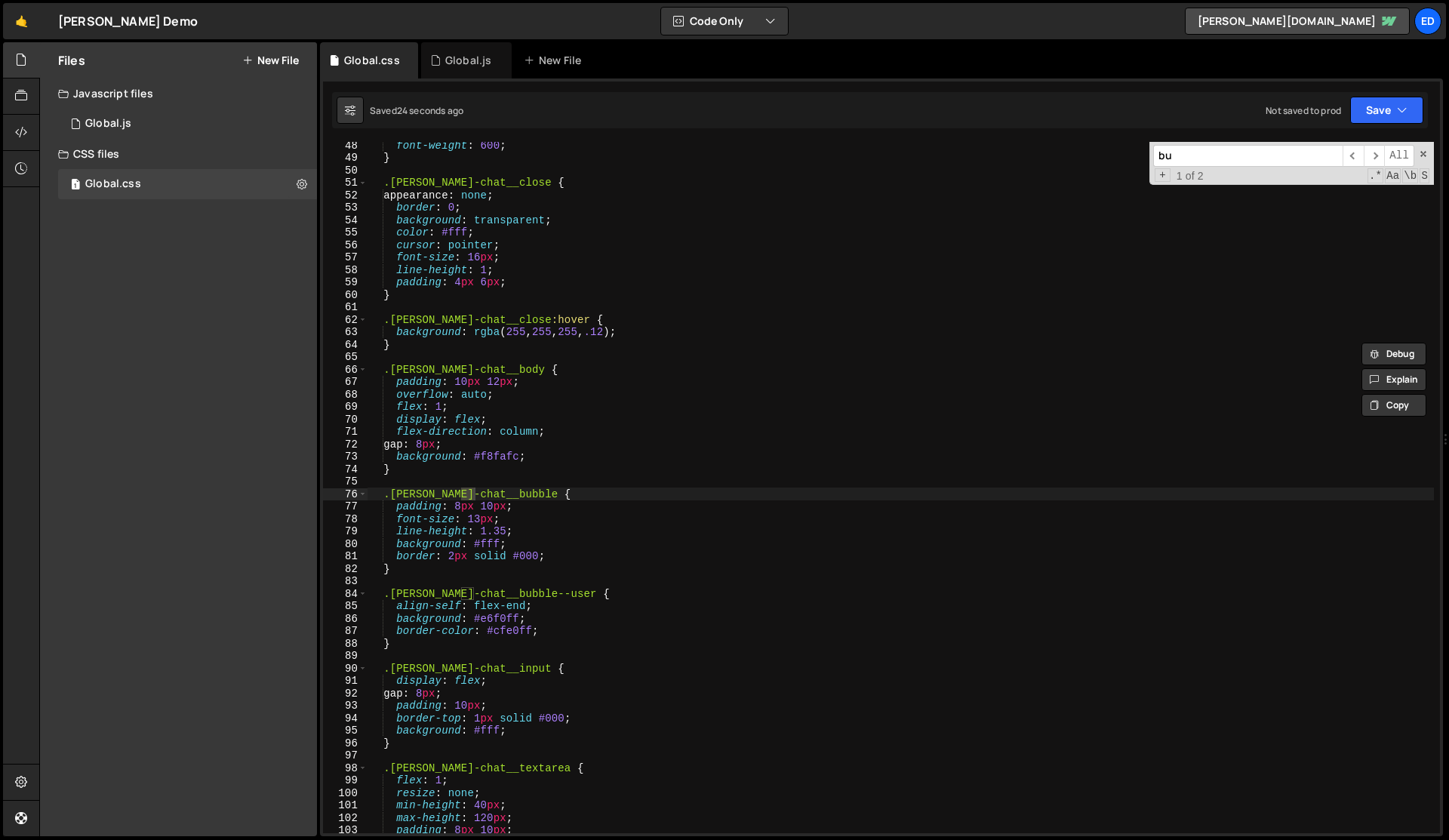
scroll to position [587, 0]
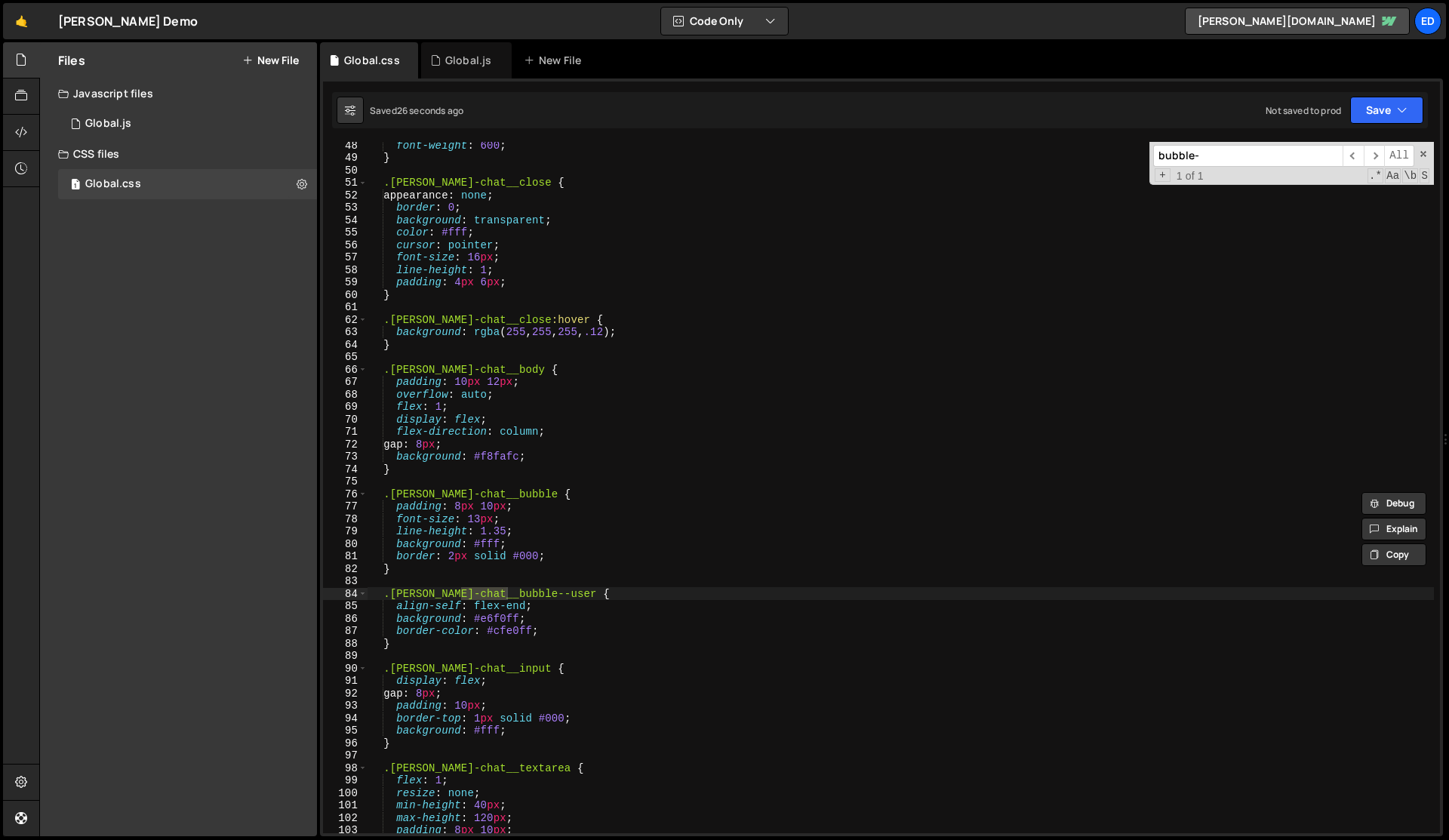
type input "bubble-"
click at [505, 619] on div "font-weight : 600 ; } .[PERSON_NAME]-chat__close { appearance : none ; border :…" at bounding box center [900, 497] width 1067 height 716
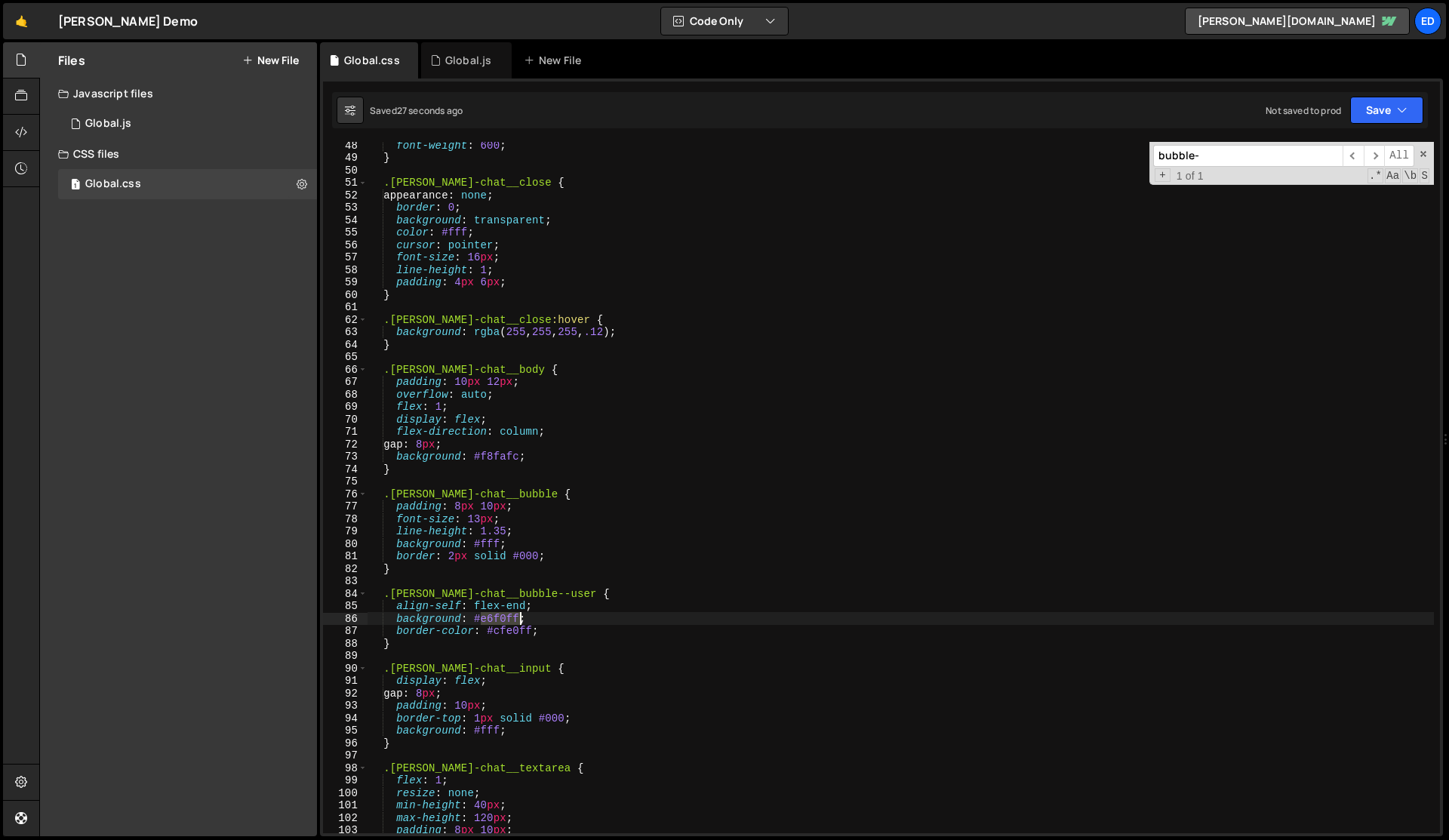
click at [505, 619] on div "font-weight : 600 ; } .[PERSON_NAME]-chat__close { appearance : none ; border :…" at bounding box center [900, 497] width 1067 height 716
click at [505, 604] on div "font-weight : 600 ; } .[PERSON_NAME]-chat__close { appearance : none ; border :…" at bounding box center [900, 497] width 1067 height 716
click at [514, 632] on div "font-weight : 600 ; } .[PERSON_NAME]-chat__close { appearance : none ; border :…" at bounding box center [900, 497] width 1067 height 716
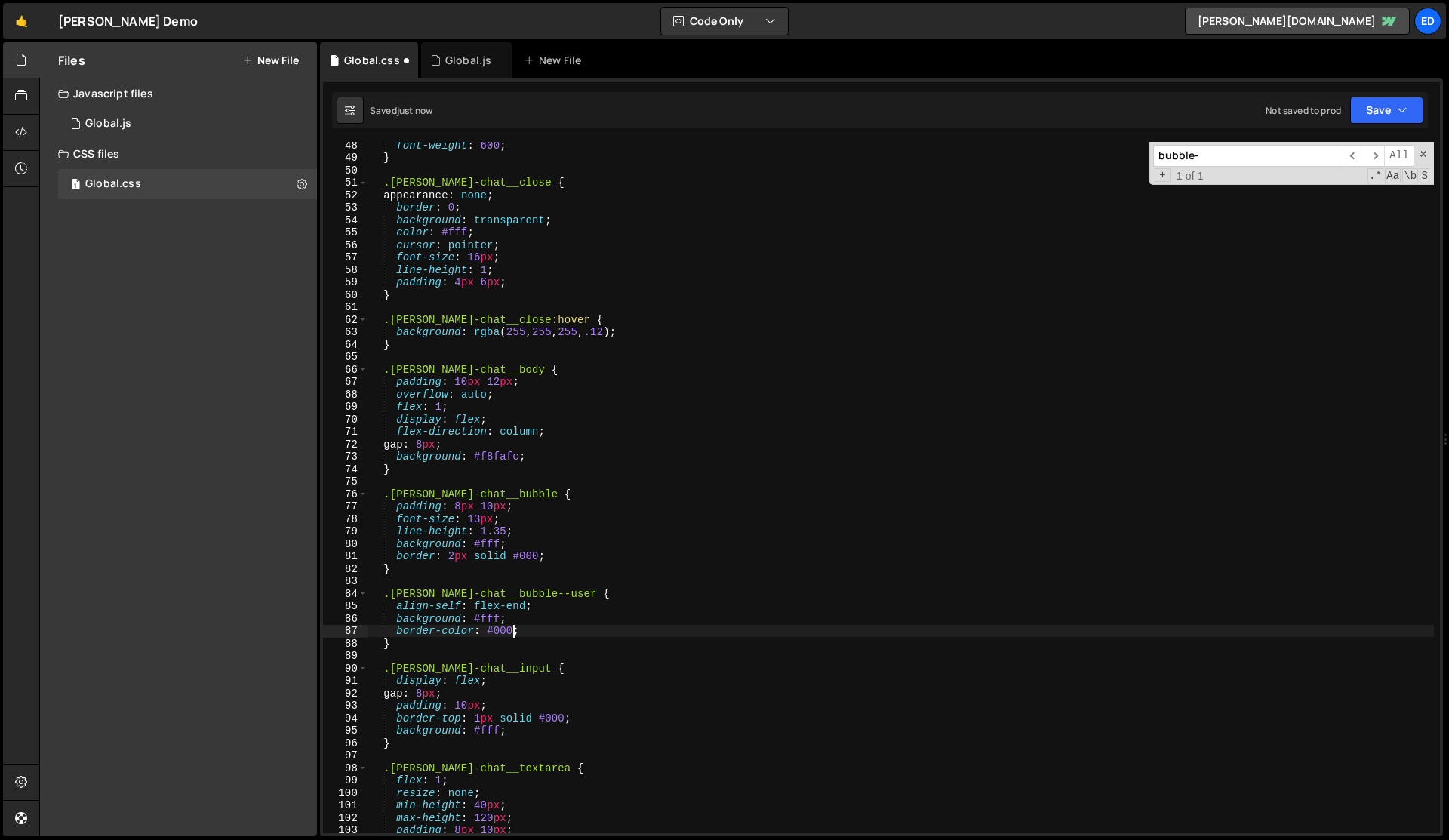
scroll to position [0, 9]
click at [461, 631] on div "font-weight : 600 ; } .[PERSON_NAME]-chat__close { appearance : none ; border :…" at bounding box center [900, 497] width 1067 height 716
click at [533, 607] on div "font-weight : 600 ; } .[PERSON_NAME]-chat__close { appearance : none ; border :…" at bounding box center [900, 497] width 1067 height 716
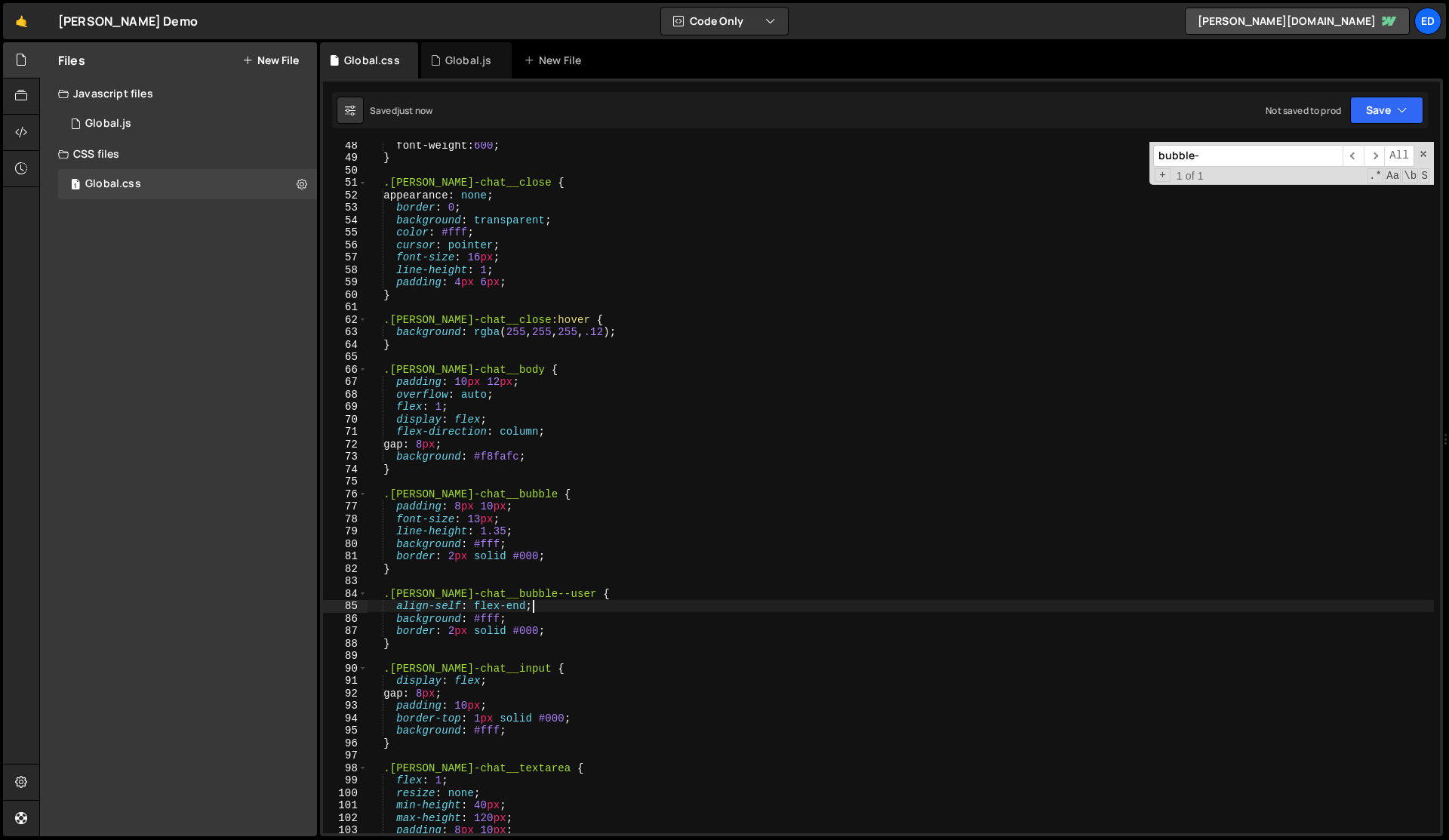
click at [533, 607] on div "font-weight : 600 ; } .[PERSON_NAME]-chat__close { appearance : none ; border :…" at bounding box center [900, 497] width 1067 height 716
type textarea "align-self: flex-end;"
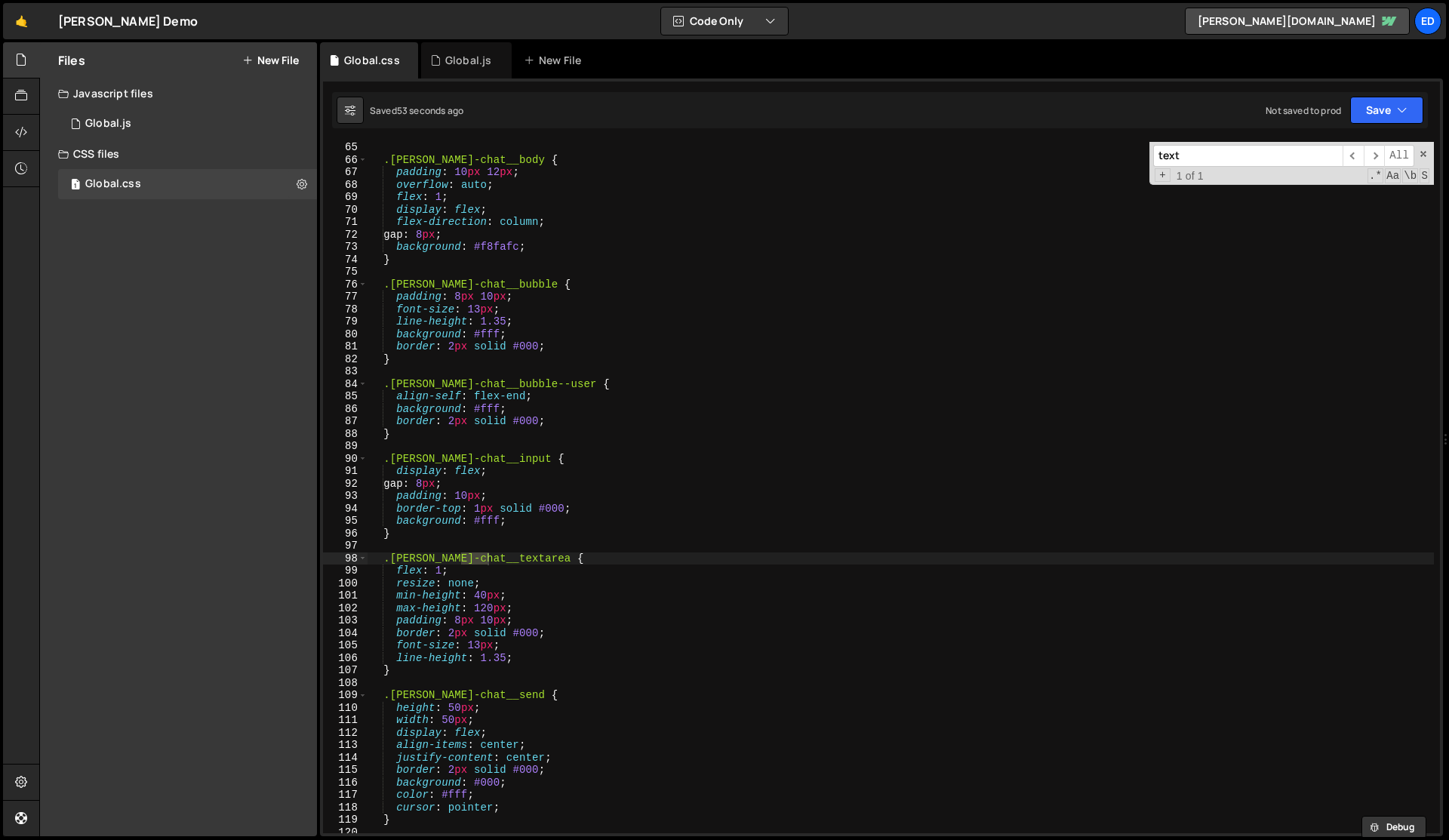
scroll to position [797, 0]
type input "text"
type textarea "}"
click at [463, 671] on div ".[PERSON_NAME]-chat__body { padding : 10 px 12 px ; overflow : auto ; flex : 1 …" at bounding box center [900, 499] width 1067 height 716
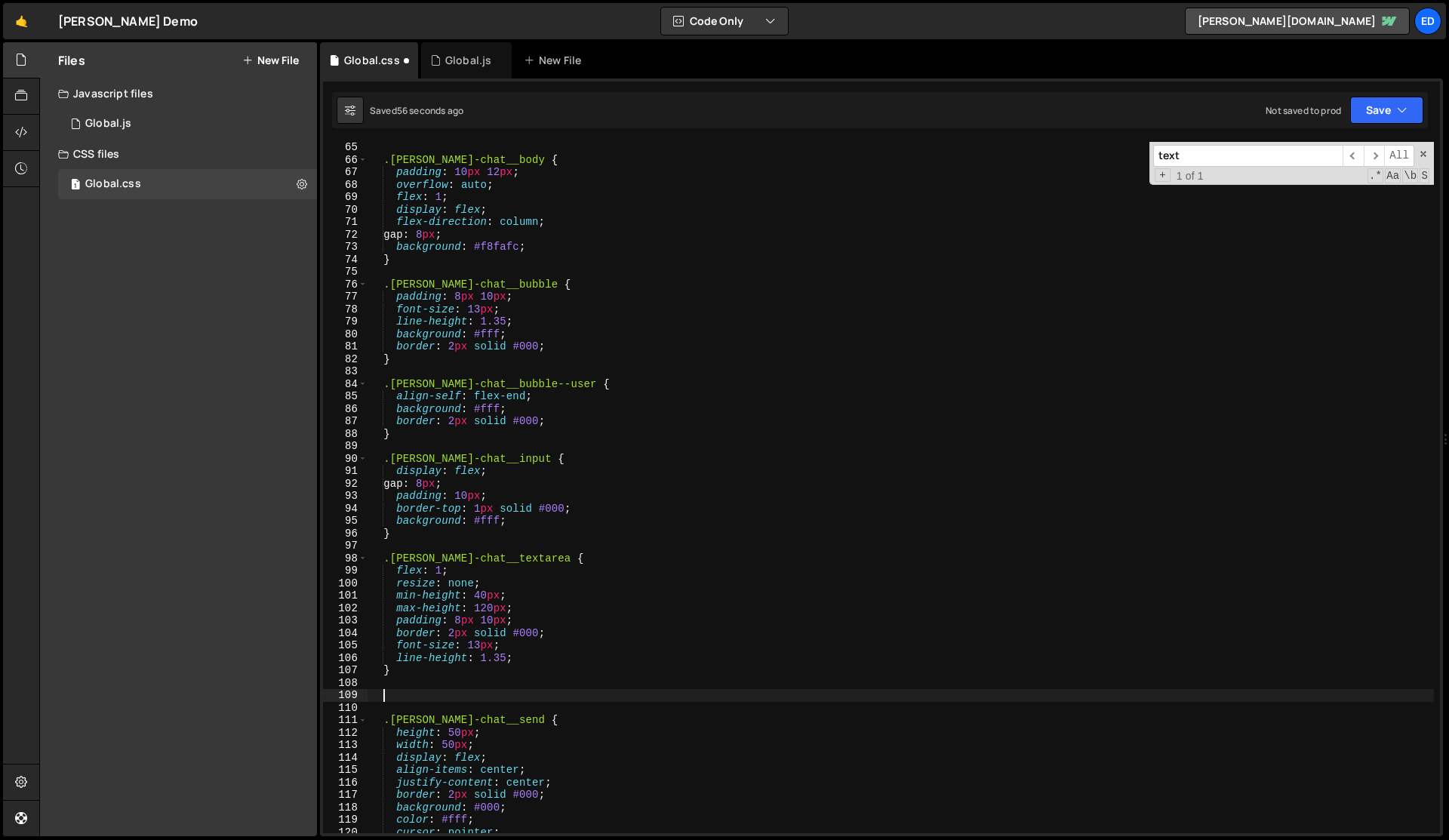
type textarea "{"
paste textarea "outline: 1px solid #000;"
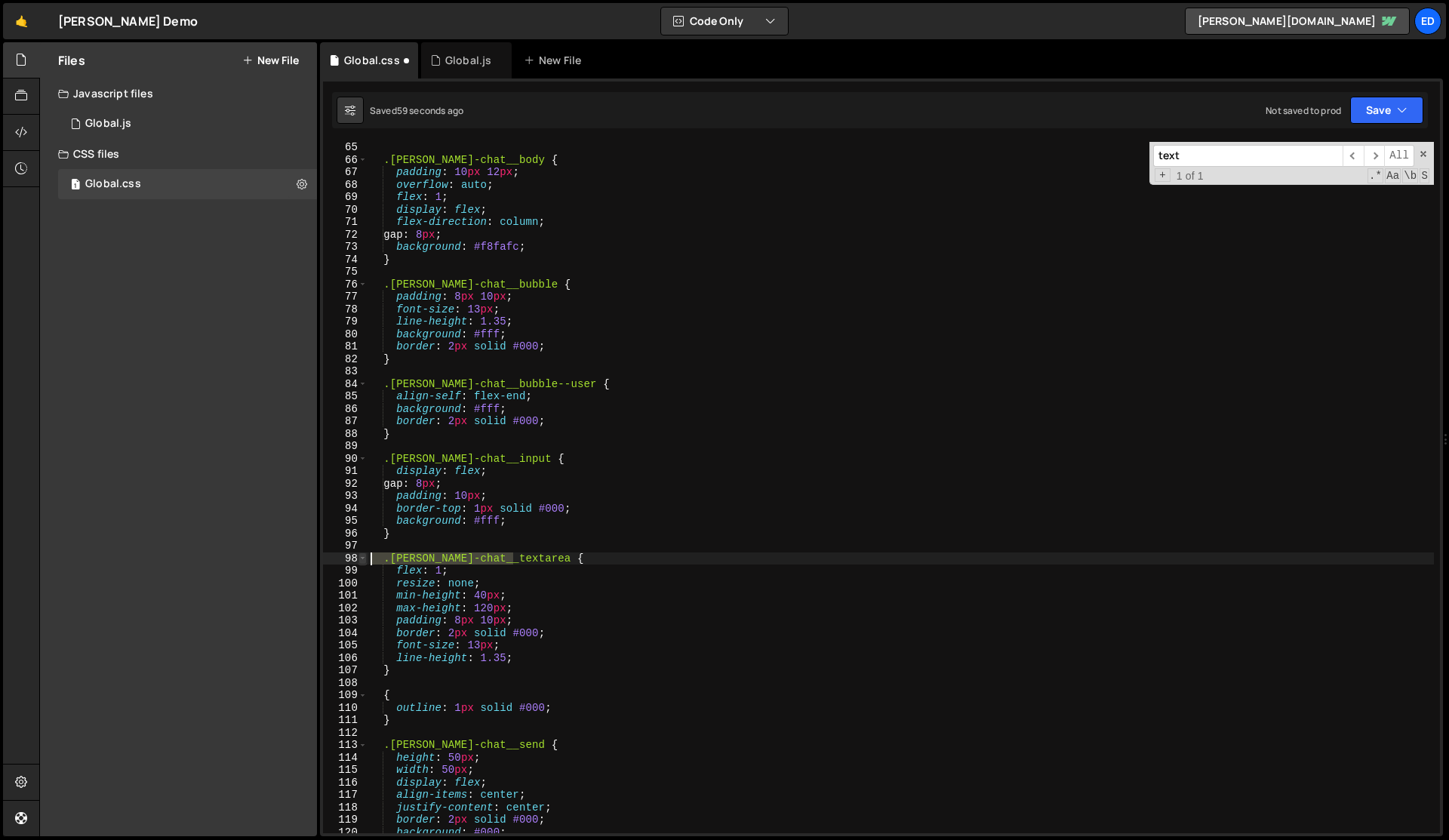
drag, startPoint x: 513, startPoint y: 559, endPoint x: 365, endPoint y: 562, distance: 148.0
click at [365, 562] on div "outline: 1px solid #000; 65 66 67 68 69 70 71 72 73 74 75 76 77 78 79 80 81 82 …" at bounding box center [882, 488] width 1117 height 691
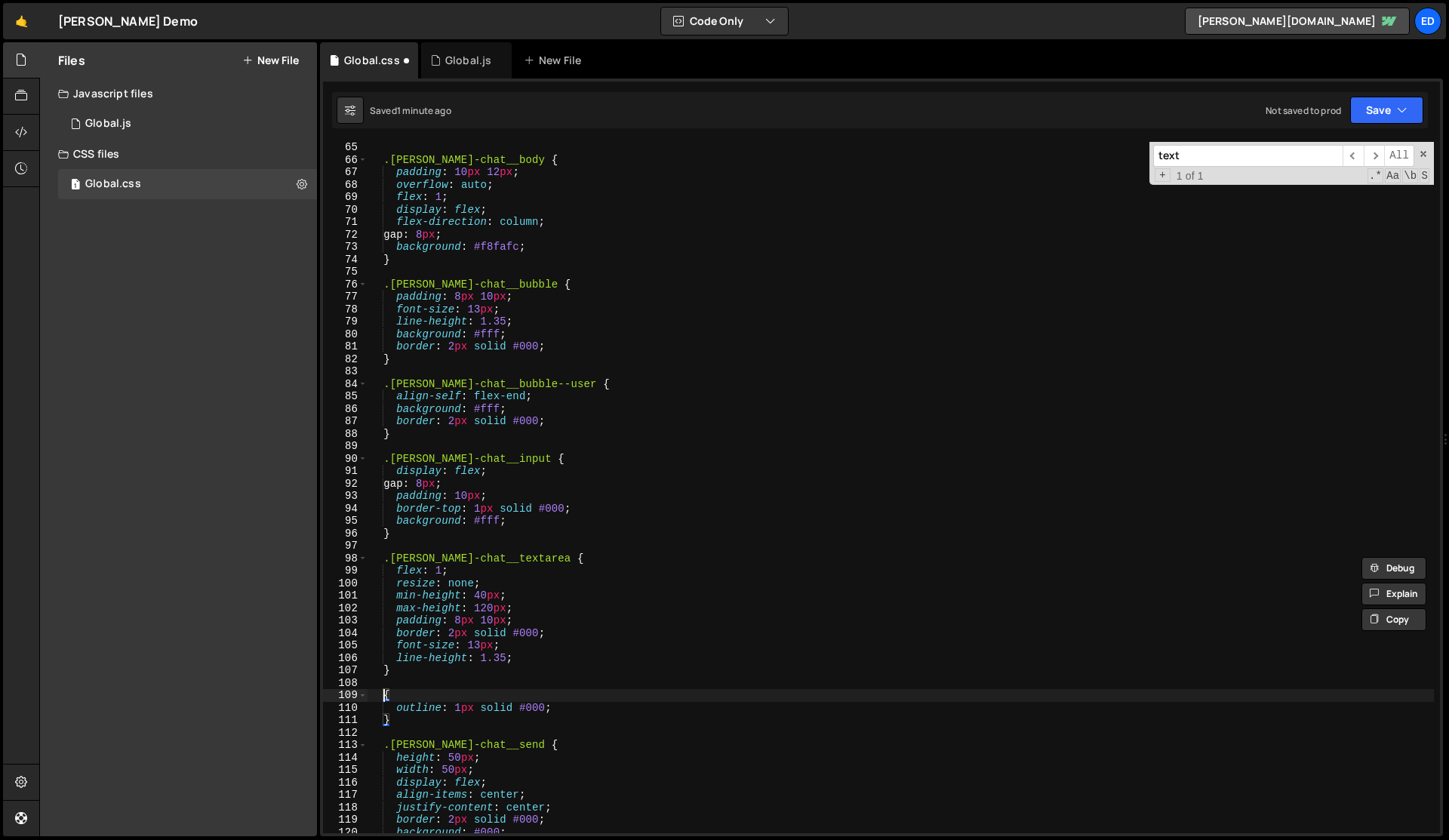
click at [381, 700] on div ".[PERSON_NAME]-chat__body { padding : 10 px 12 px ; overflow : auto ; flex : 1 …" at bounding box center [900, 499] width 1067 height 716
paste textarea ".[PERSON_NAME]-chat__textarea"
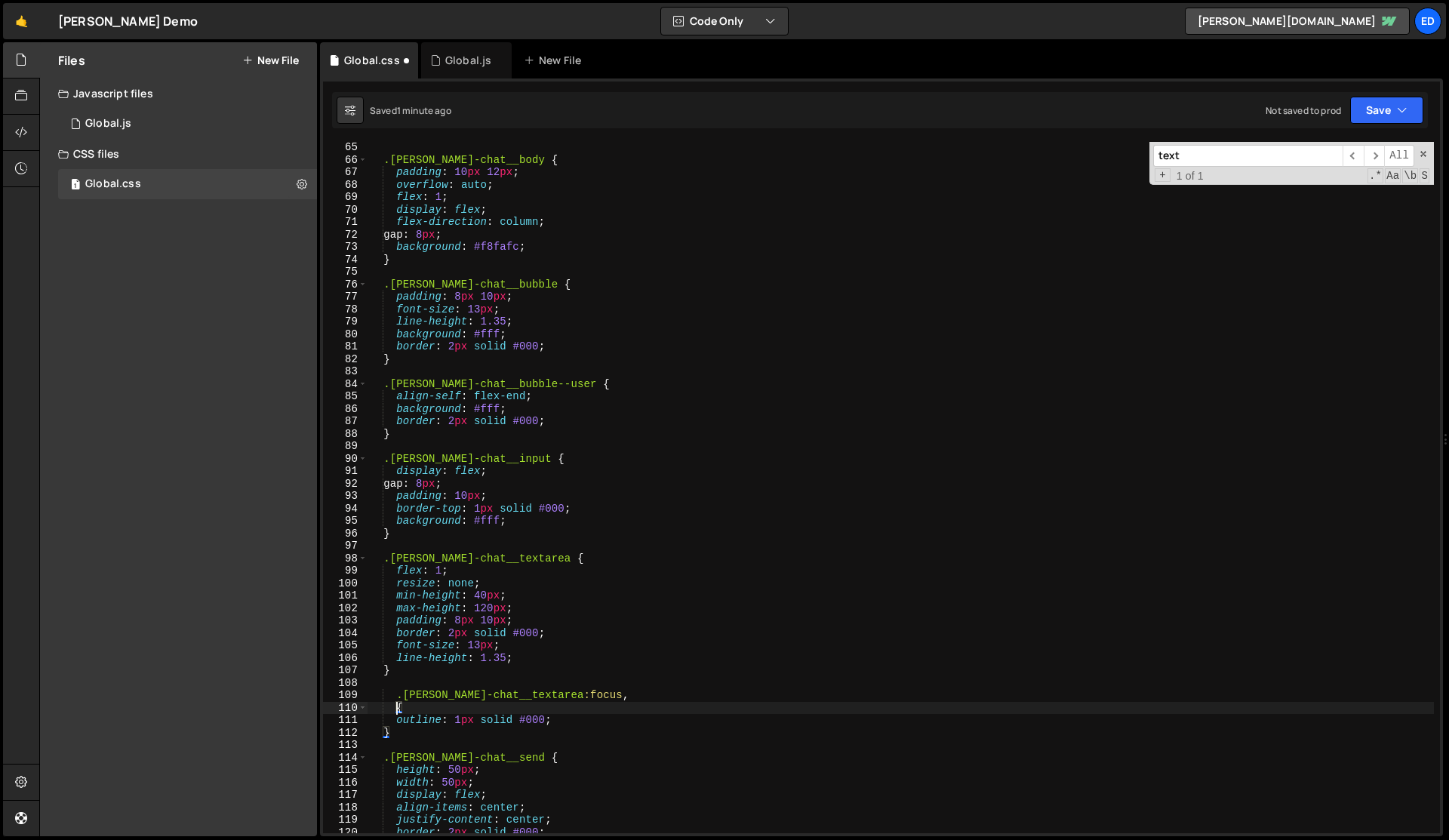
paste textarea ".[PERSON_NAME]-chat__textarea"
click at [468, 729] on div ".[PERSON_NAME]-chat__body { padding : 10 px 12 px ; overflow : auto ; flex : 1 …" at bounding box center [900, 499] width 1067 height 716
type textarea "}"
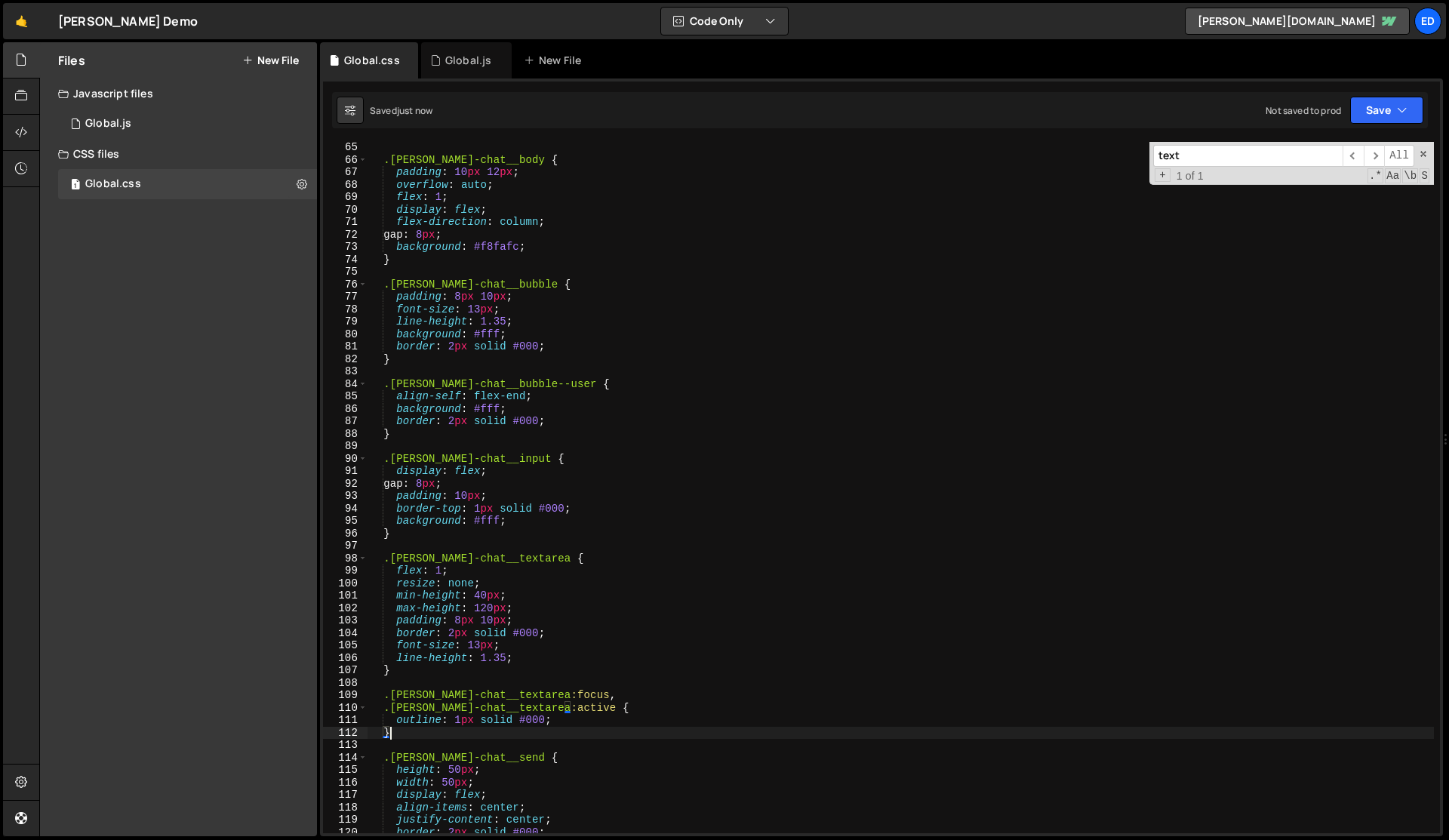
click at [468, 729] on div ".[PERSON_NAME]-chat__body { padding : 10 px 12 px ; overflow : auto ; flex : 1 …" at bounding box center [900, 499] width 1067 height 716
click at [457, 63] on div "Global.js" at bounding box center [468, 61] width 46 height 15
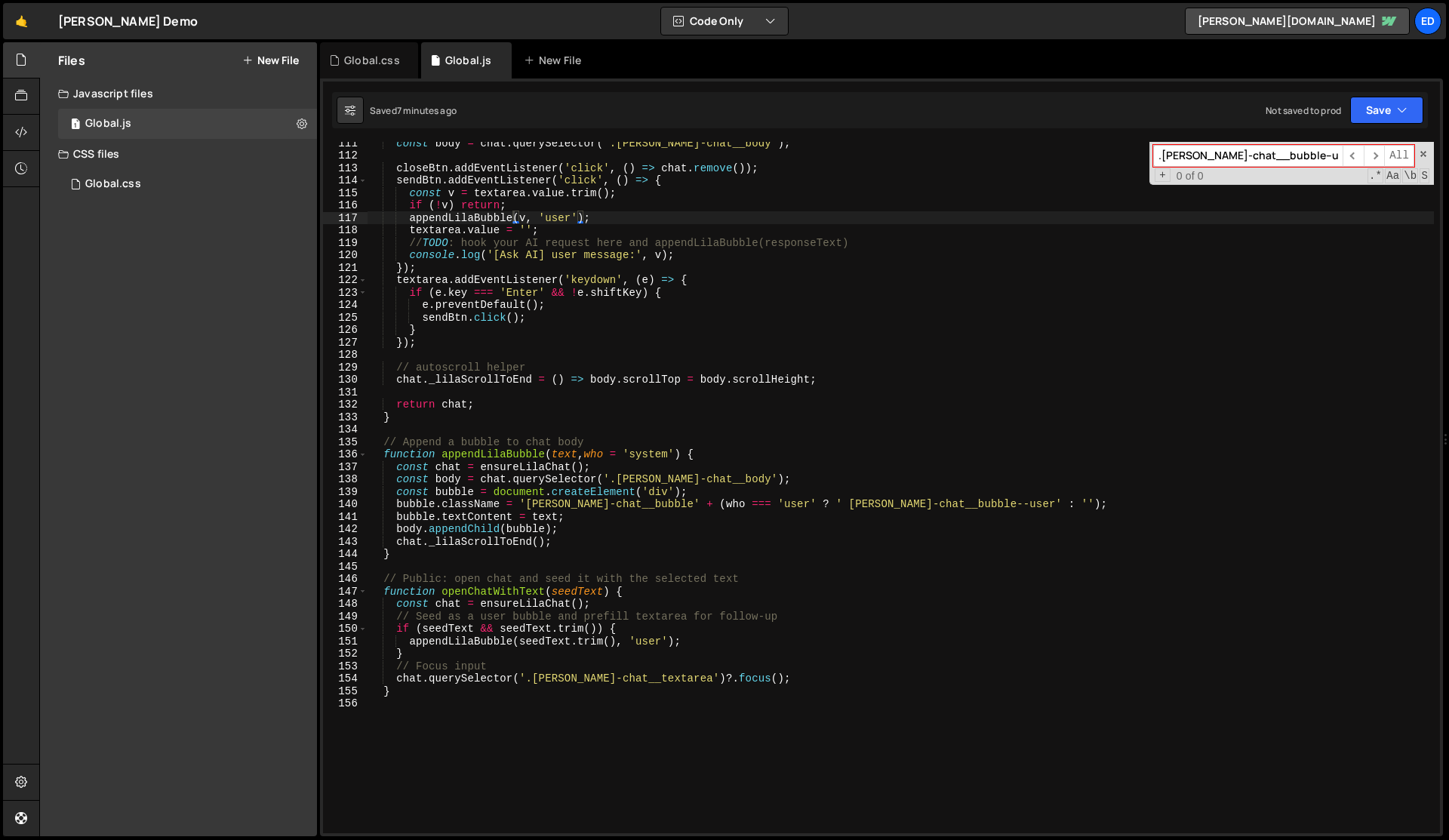
click at [539, 221] on div "const body = chat . querySelector ( '.[PERSON_NAME]-chat__body' ) ; closeBtn . …" at bounding box center [900, 494] width 1067 height 716
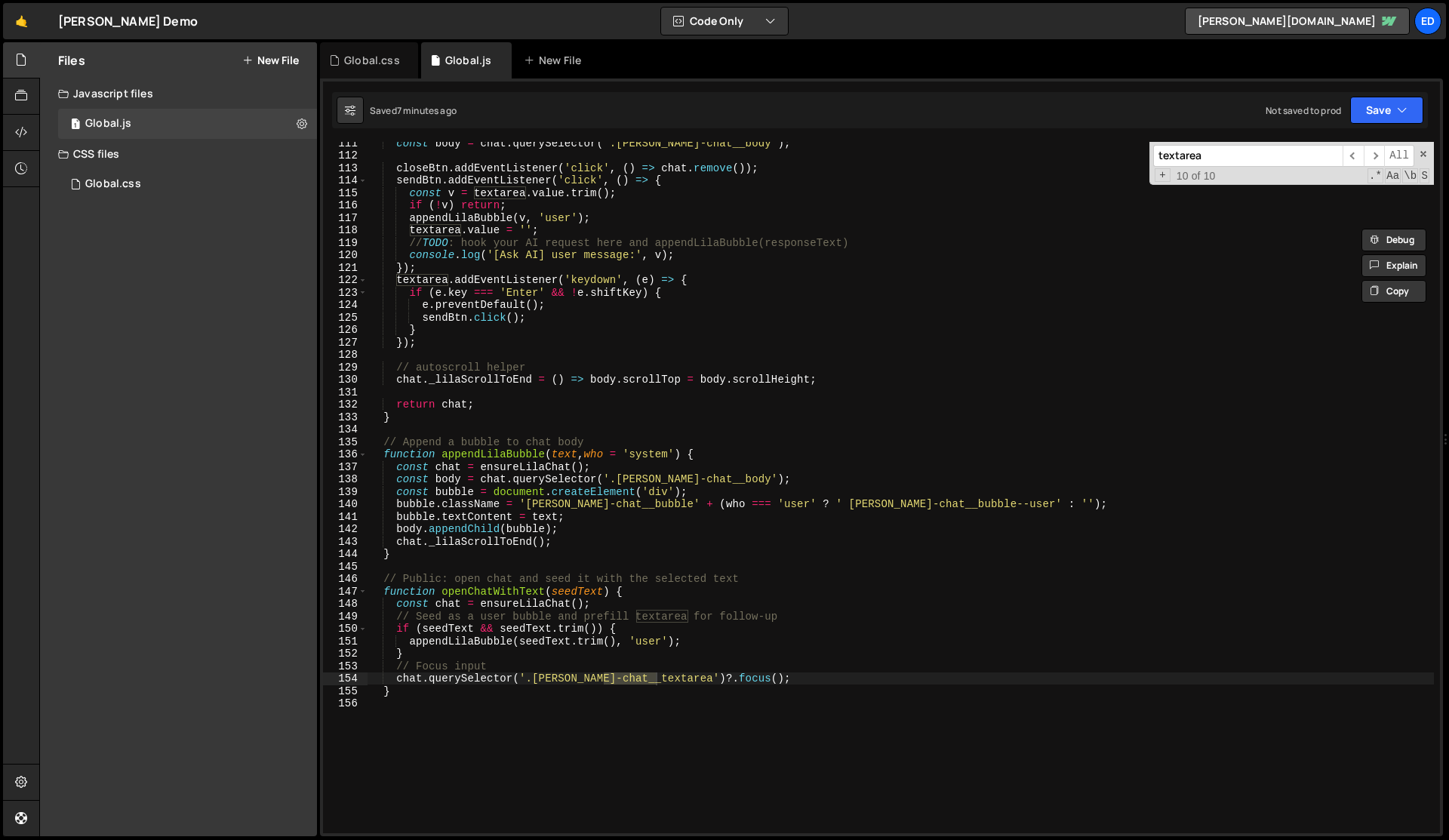
scroll to position [762, 0]
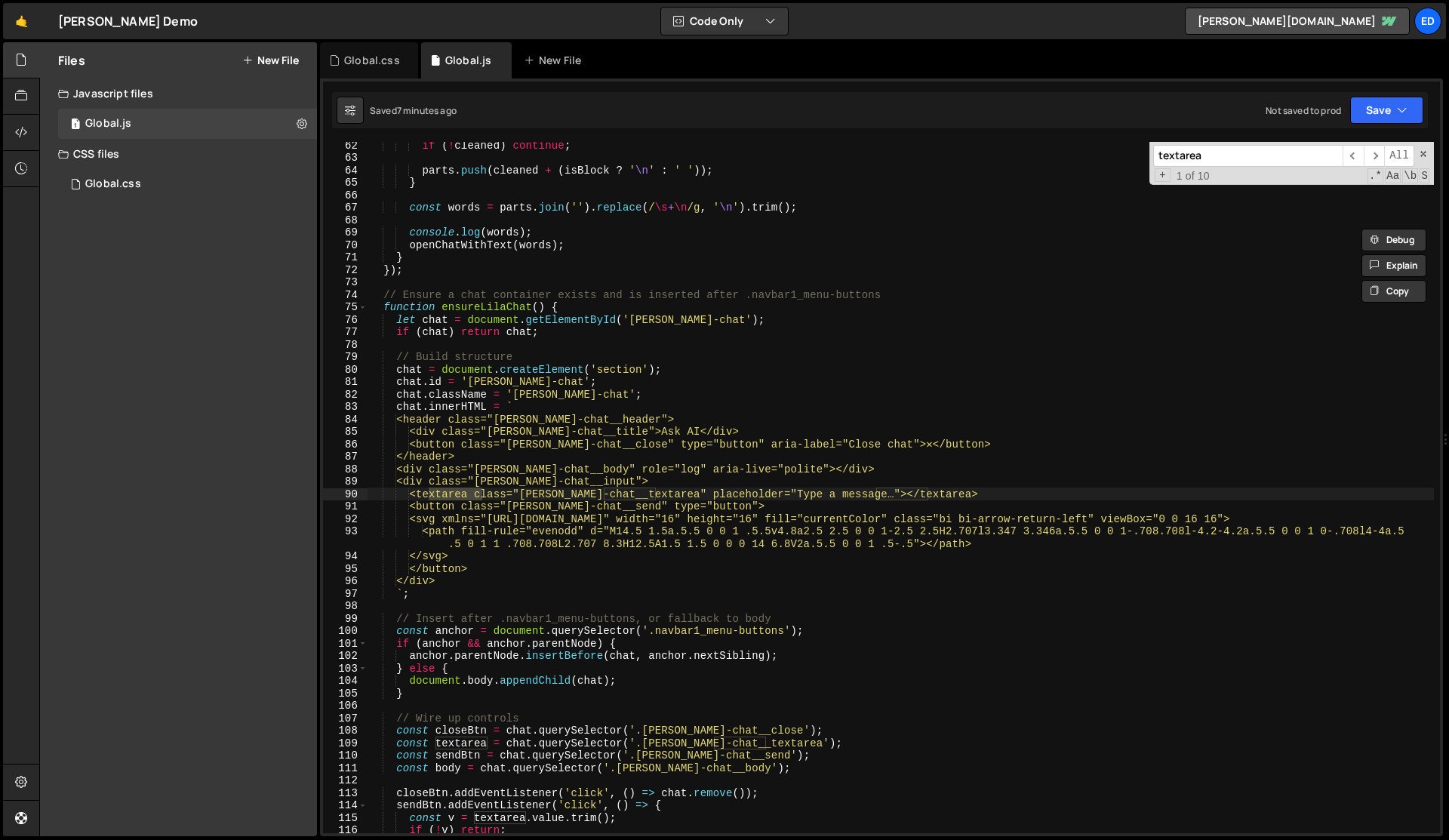
type input "textarea"
click at [450, 494] on div "if ( ! cleaned ) continue ; parts . push ( cleaned + ( isBlock ? ' \n ' : ' ' )…" at bounding box center [900, 488] width 1067 height 691
click at [450, 494] on div "if ( ! cleaned ) continue ; parts . push ( cleaned + ( isBlock ? ' \n ' : ' ' )…" at bounding box center [900, 497] width 1067 height 716
drag, startPoint x: 929, startPoint y: 492, endPoint x: 854, endPoint y: 489, distance: 75.1
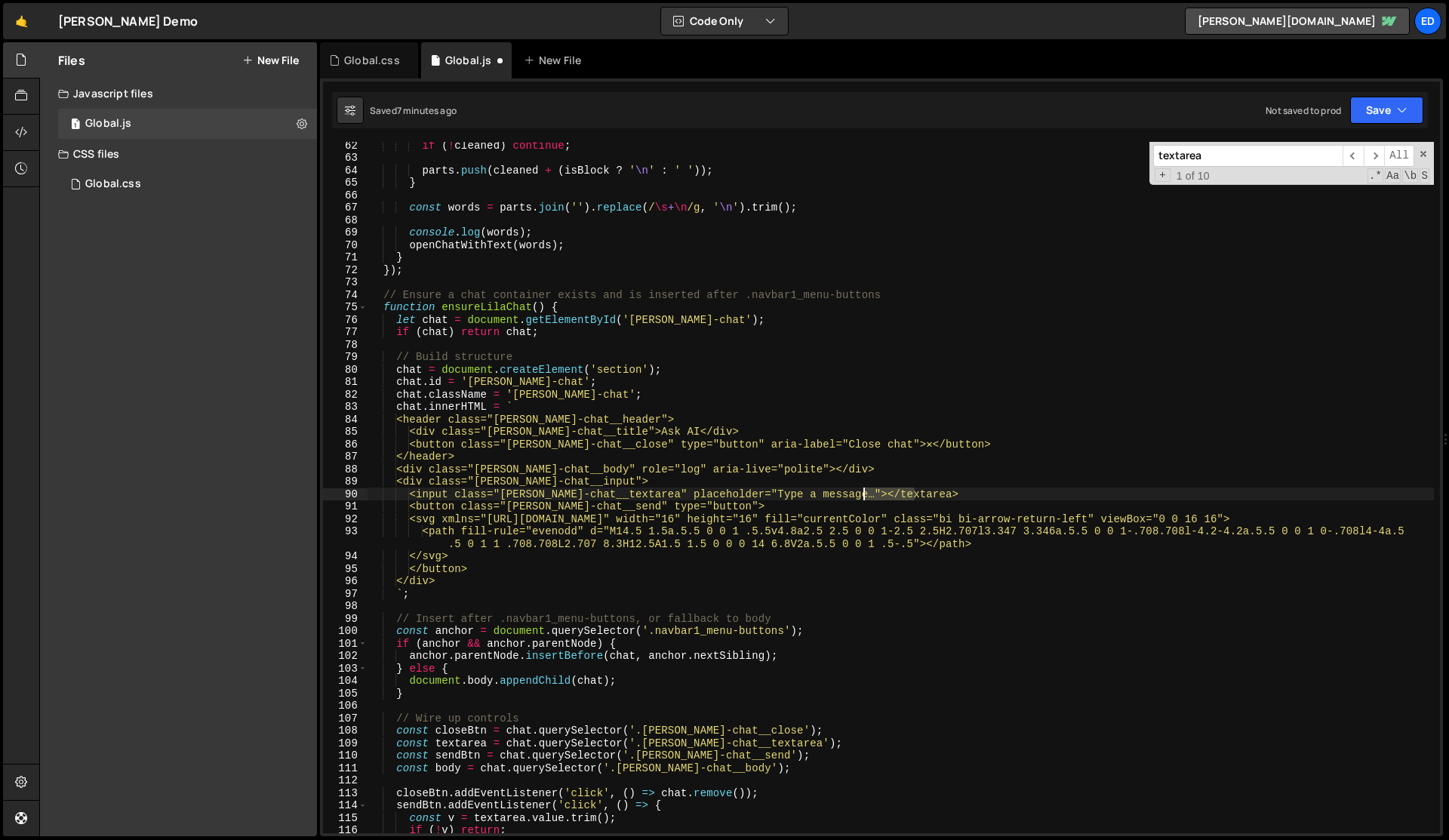
click at [854, 492] on div "if ( ! cleaned ) continue ; parts . push ( cleaned + ( isBlock ? ' \n ' : ' ' )…" at bounding box center [900, 497] width 1067 height 716
click at [854, 489] on div "if ( ! cleaned ) continue ; parts . push ( cleaned + ( isBlock ? ' \n ' : ' ' )…" at bounding box center [900, 497] width 1067 height 716
type textarea "<input class="[PERSON_NAME]-chat__textarea" placeholder="Type a message…">"
click at [366, 70] on div "Global.css" at bounding box center [369, 61] width 98 height 37
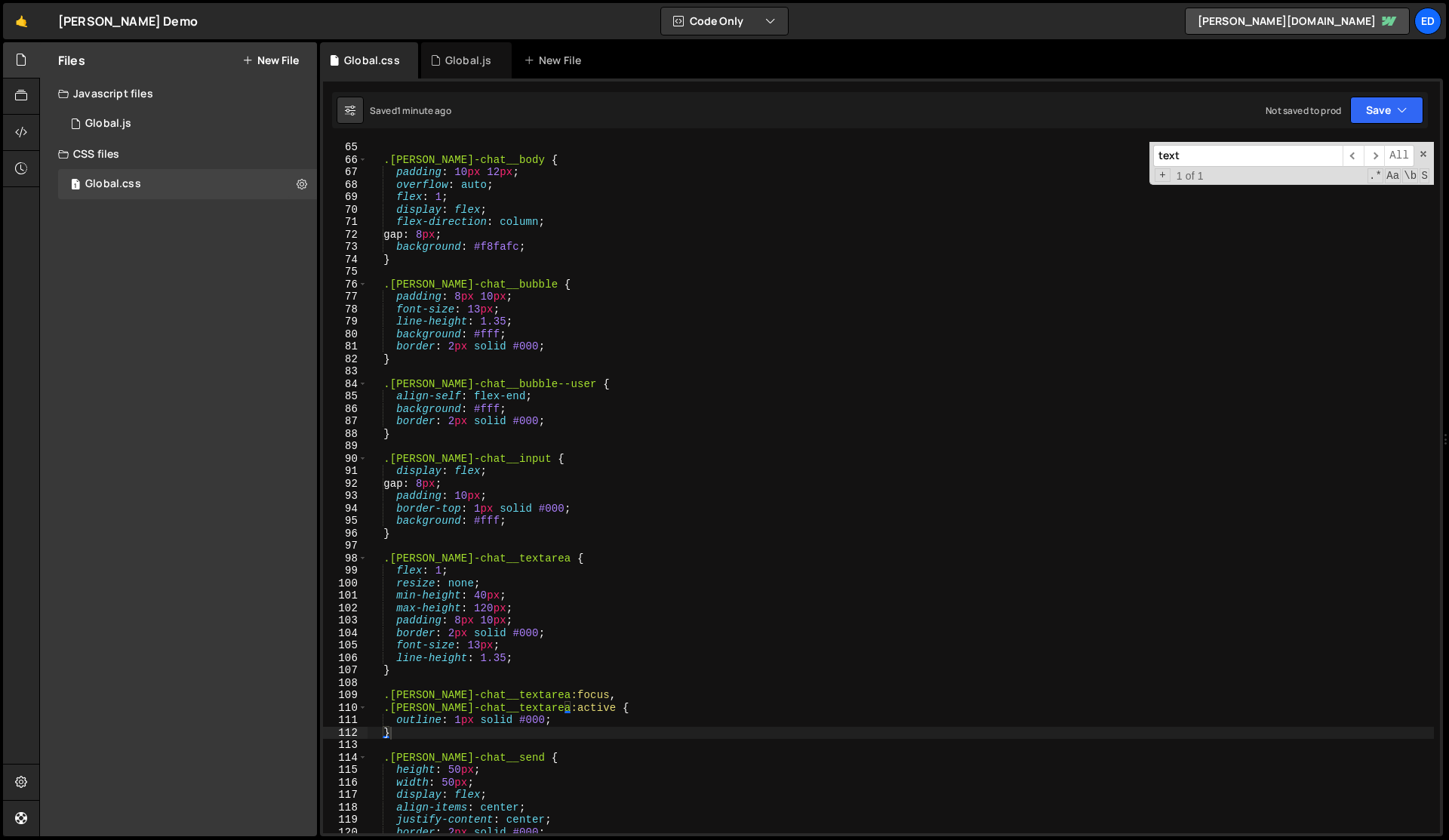
click at [492, 214] on div ".[PERSON_NAME]-chat__body { padding : 10 px 12 px ; overflow : auto ; flex : 1 …" at bounding box center [900, 499] width 1067 height 716
click at [479, 510] on div ".[PERSON_NAME]-chat__body { padding : 10 px 12 px ; overflow : auto ; flex : 1 …" at bounding box center [900, 499] width 1067 height 716
click at [513, 514] on div ".[PERSON_NAME]-chat__body { padding : 10 px 12 px ; overflow : auto ; flex : 1 …" at bounding box center [900, 499] width 1067 height 716
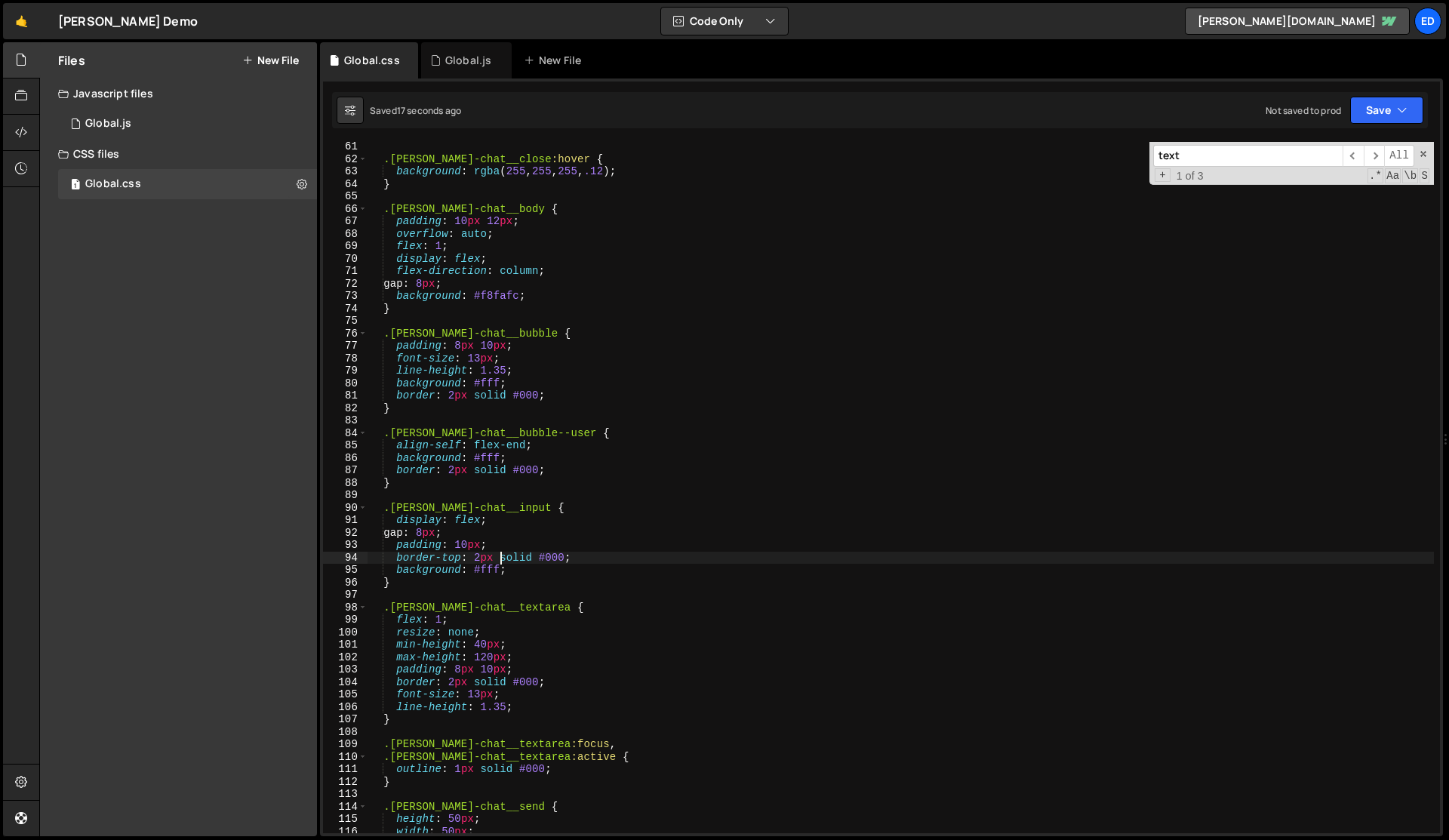
scroll to position [749, 0]
drag, startPoint x: 392, startPoint y: 435, endPoint x: 471, endPoint y: 435, distance: 79.0
click at [471, 435] on div ".[PERSON_NAME]-chat__close :hover { background : rgba ( 255 , 255 , 255 , .12 )…" at bounding box center [900, 499] width 1067 height 716
type textarea ".[PERSON_NAME]-chat__bubble--user {"
type input "[PERSON_NAME]-chat__b"
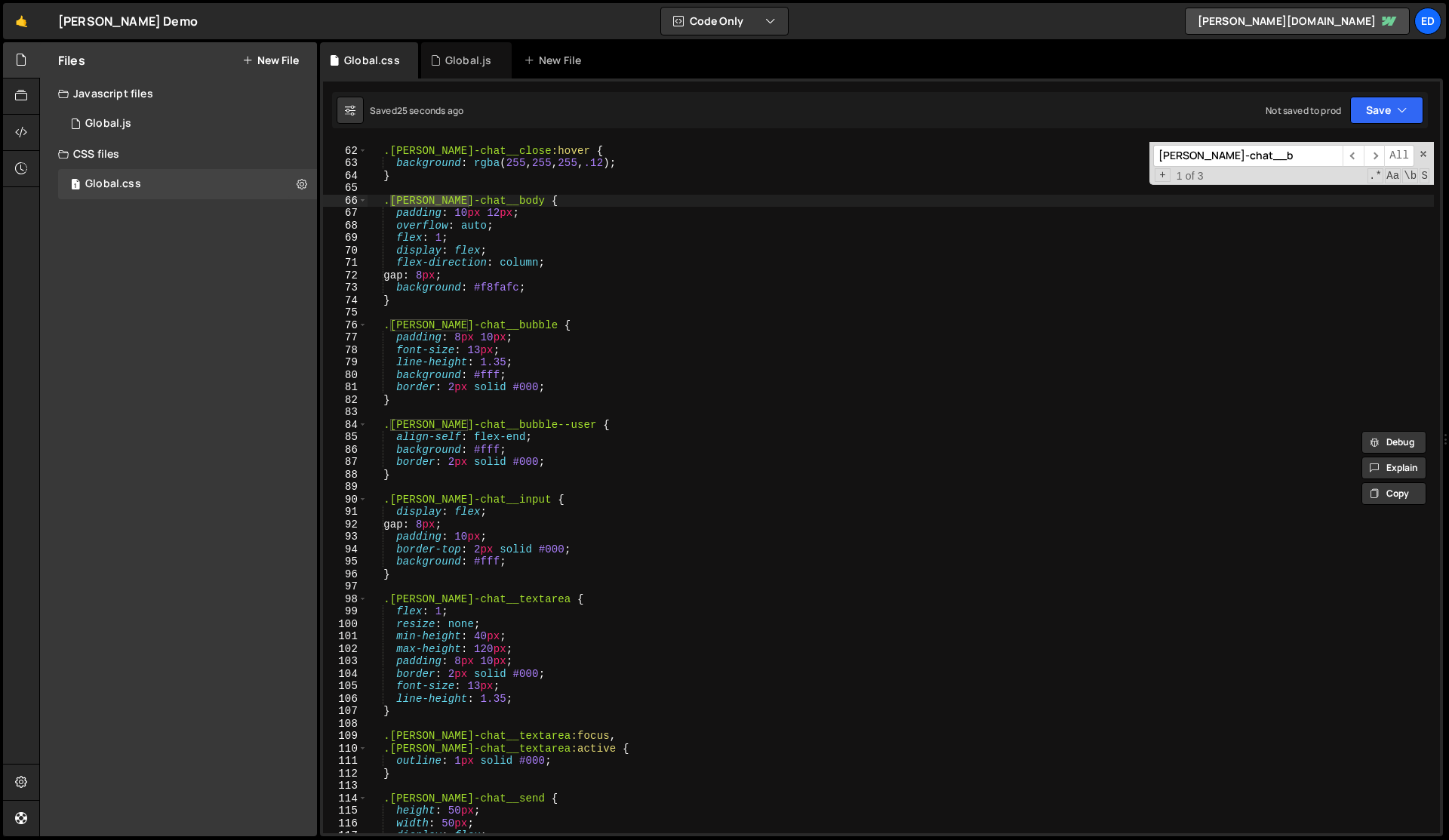
scroll to position [0, 1]
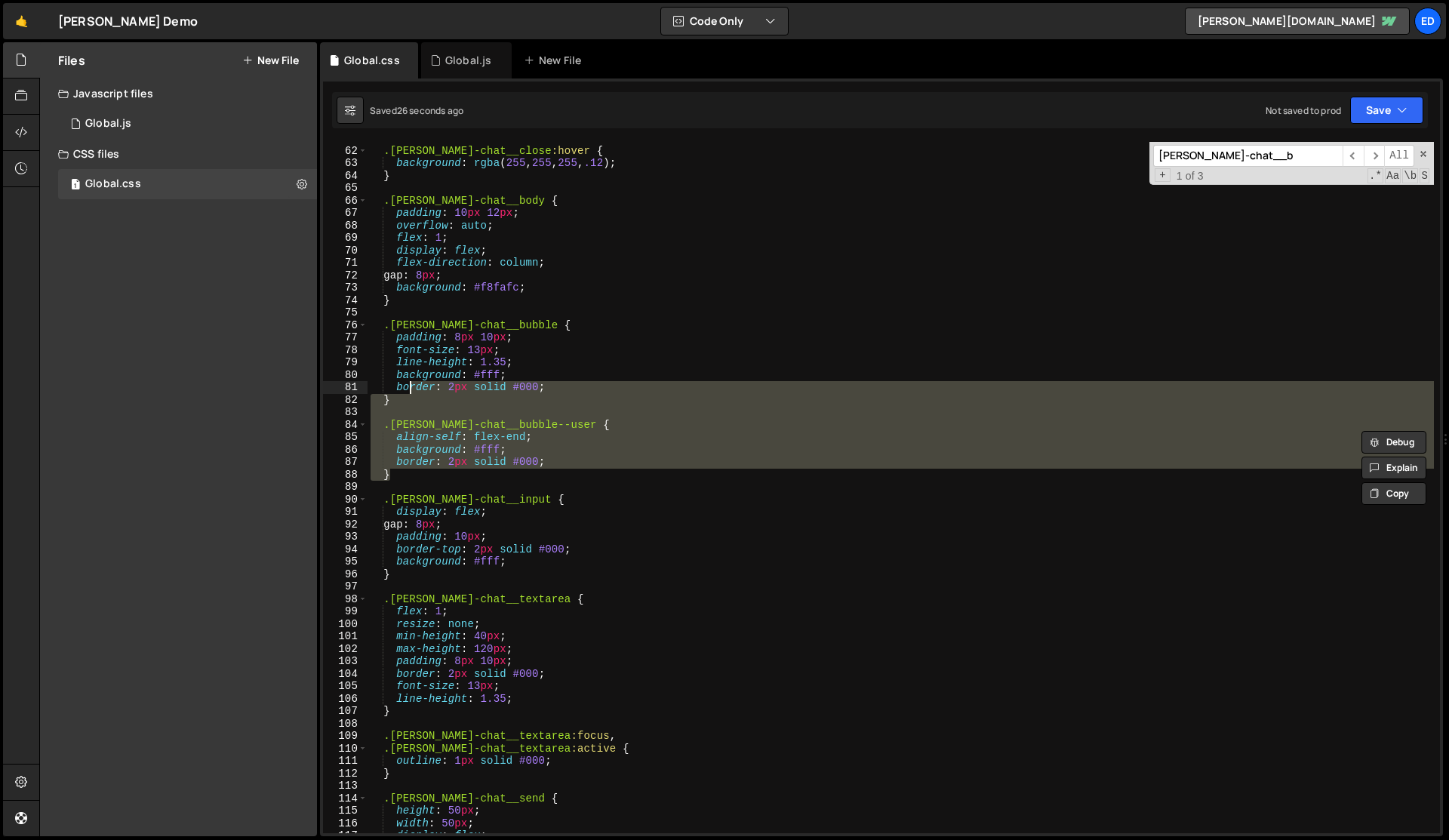
drag, startPoint x: 407, startPoint y: 476, endPoint x: 409, endPoint y: 391, distance: 85.0
click at [409, 391] on div ".[PERSON_NAME]-chat__close :hover { background : rgba ( 255 , 255 , 255 , .12 )…" at bounding box center [900, 490] width 1067 height 716
click at [409, 391] on div ".[PERSON_NAME]-chat__close :hover { background : rgba ( 255 , 255 , 255 , .12 )…" at bounding box center [900, 488] width 1067 height 691
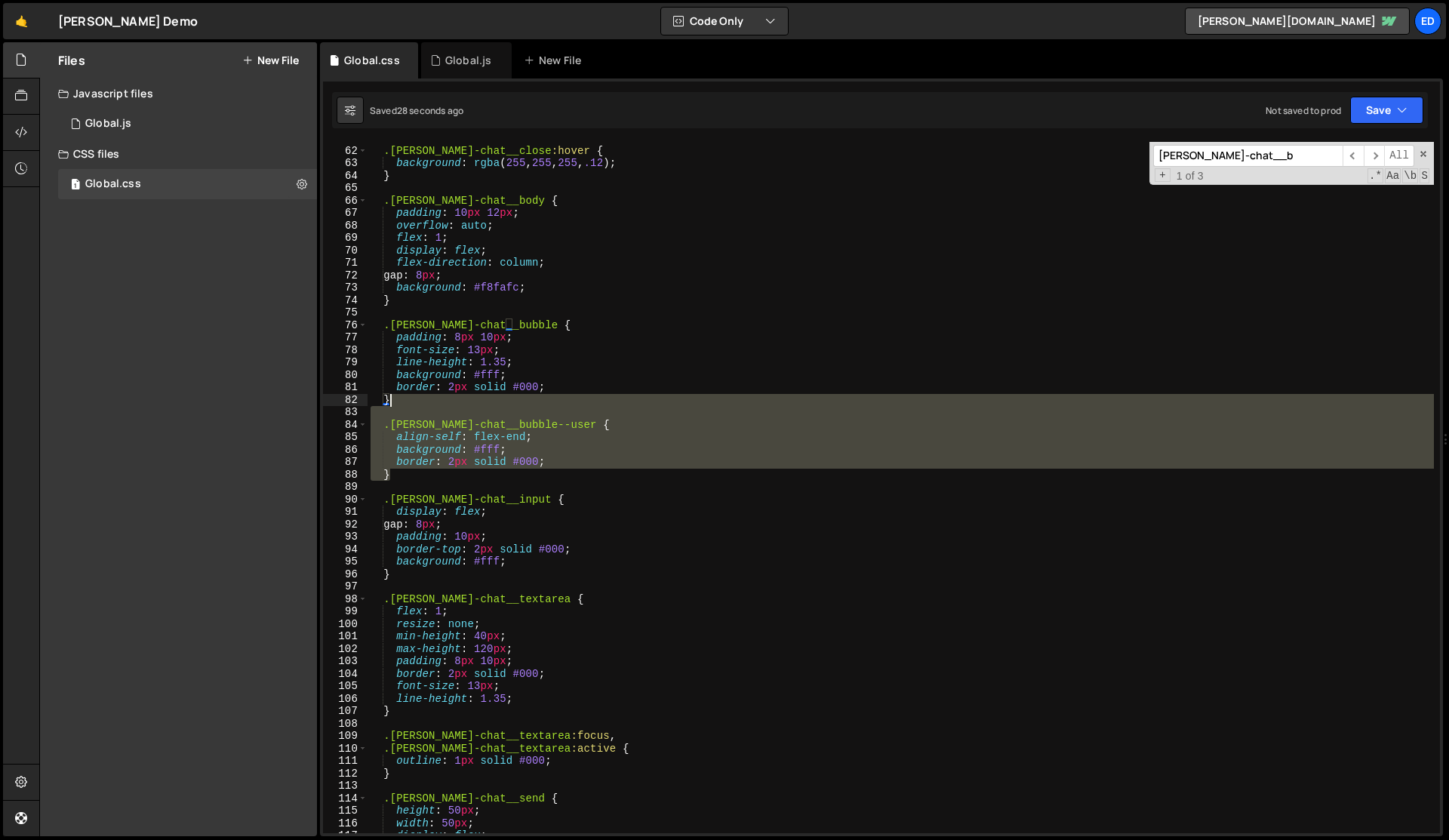
drag, startPoint x: 410, startPoint y: 472, endPoint x: 413, endPoint y: 398, distance: 74.1
click at [413, 398] on div ".[PERSON_NAME]-chat__close :hover { background : rgba ( 255 , 255 , 255 , .12 )…" at bounding box center [900, 490] width 1067 height 716
type textarea "}"
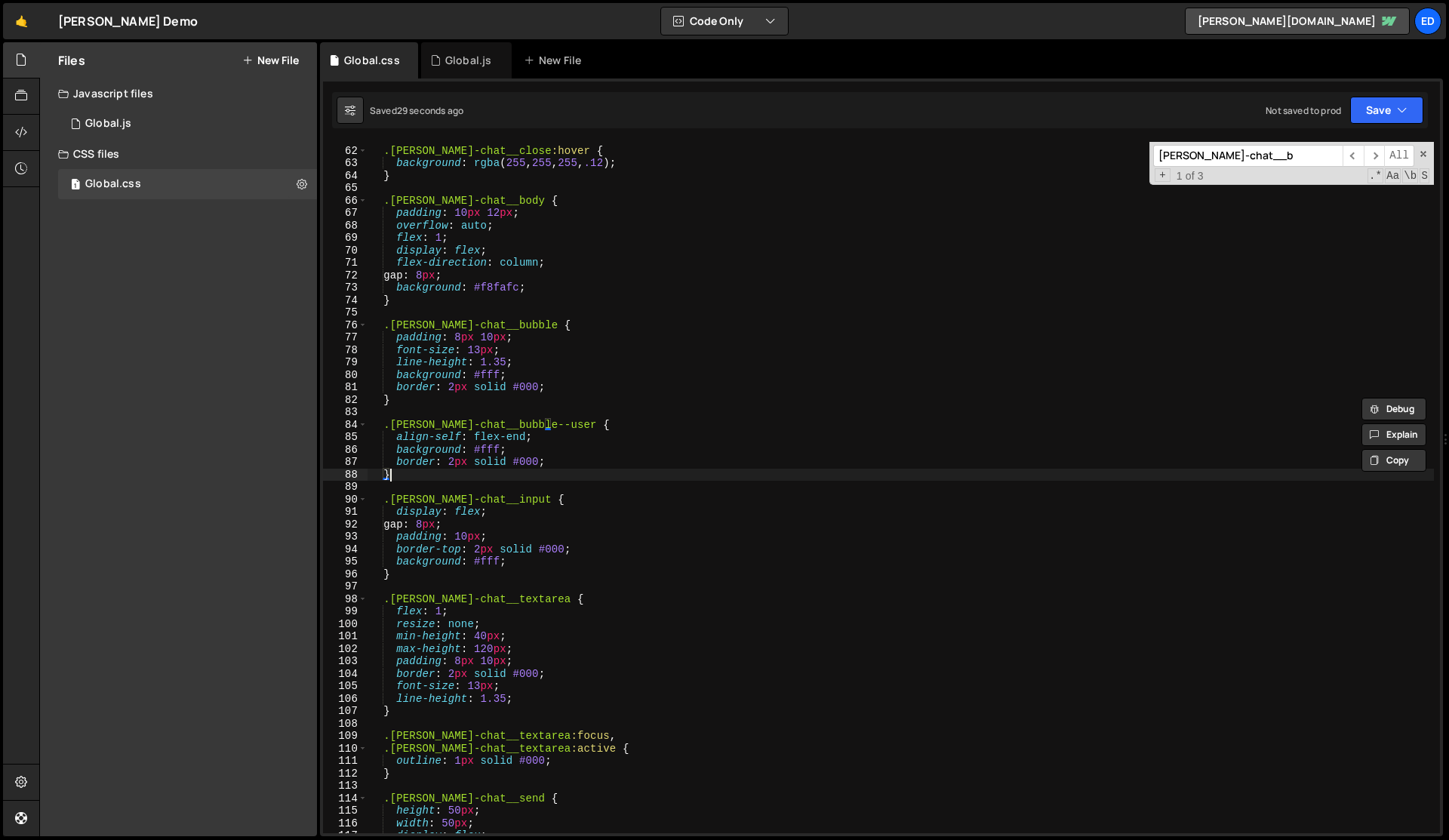
scroll to position [0, 0]
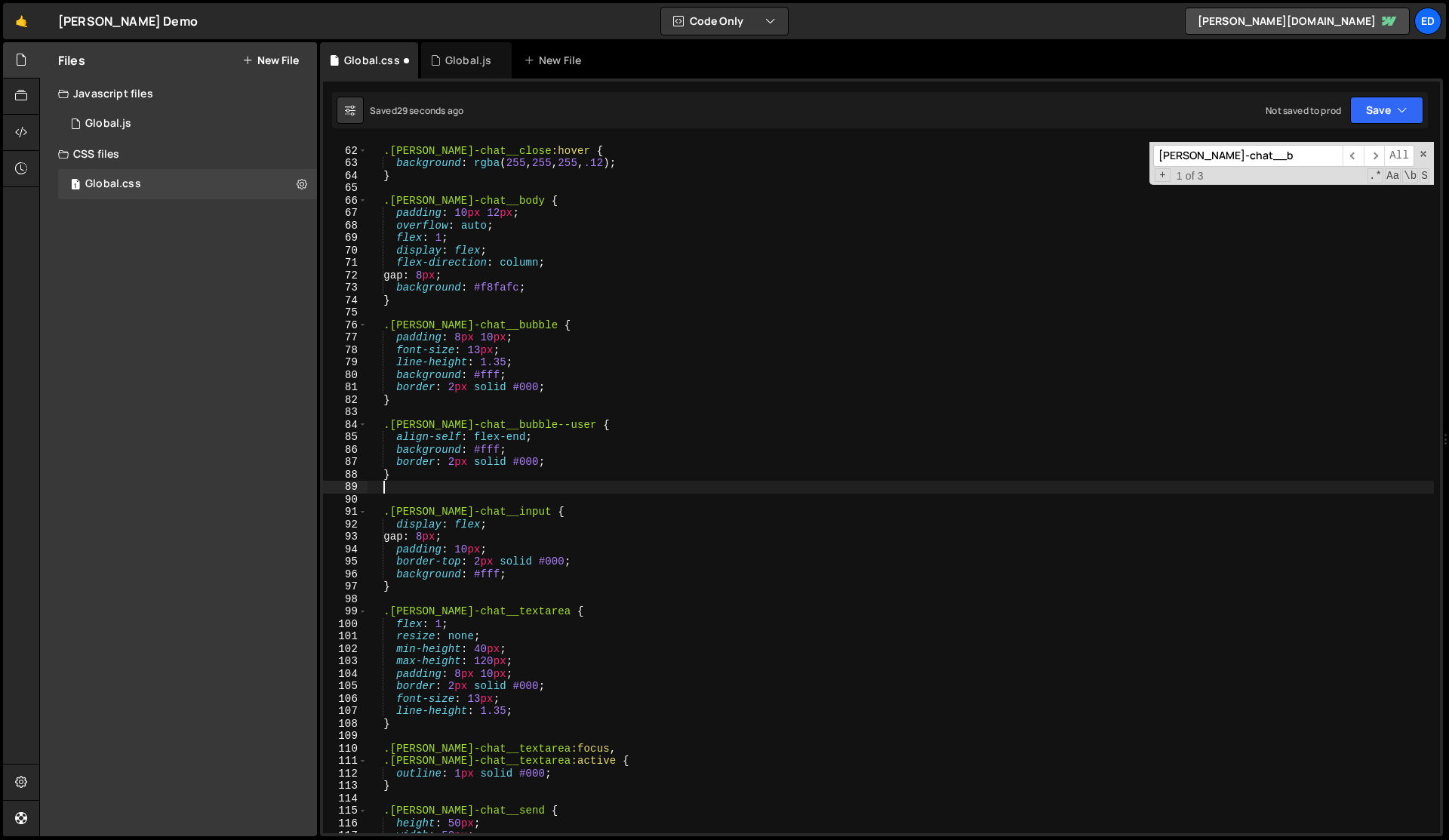
paste textarea "}"
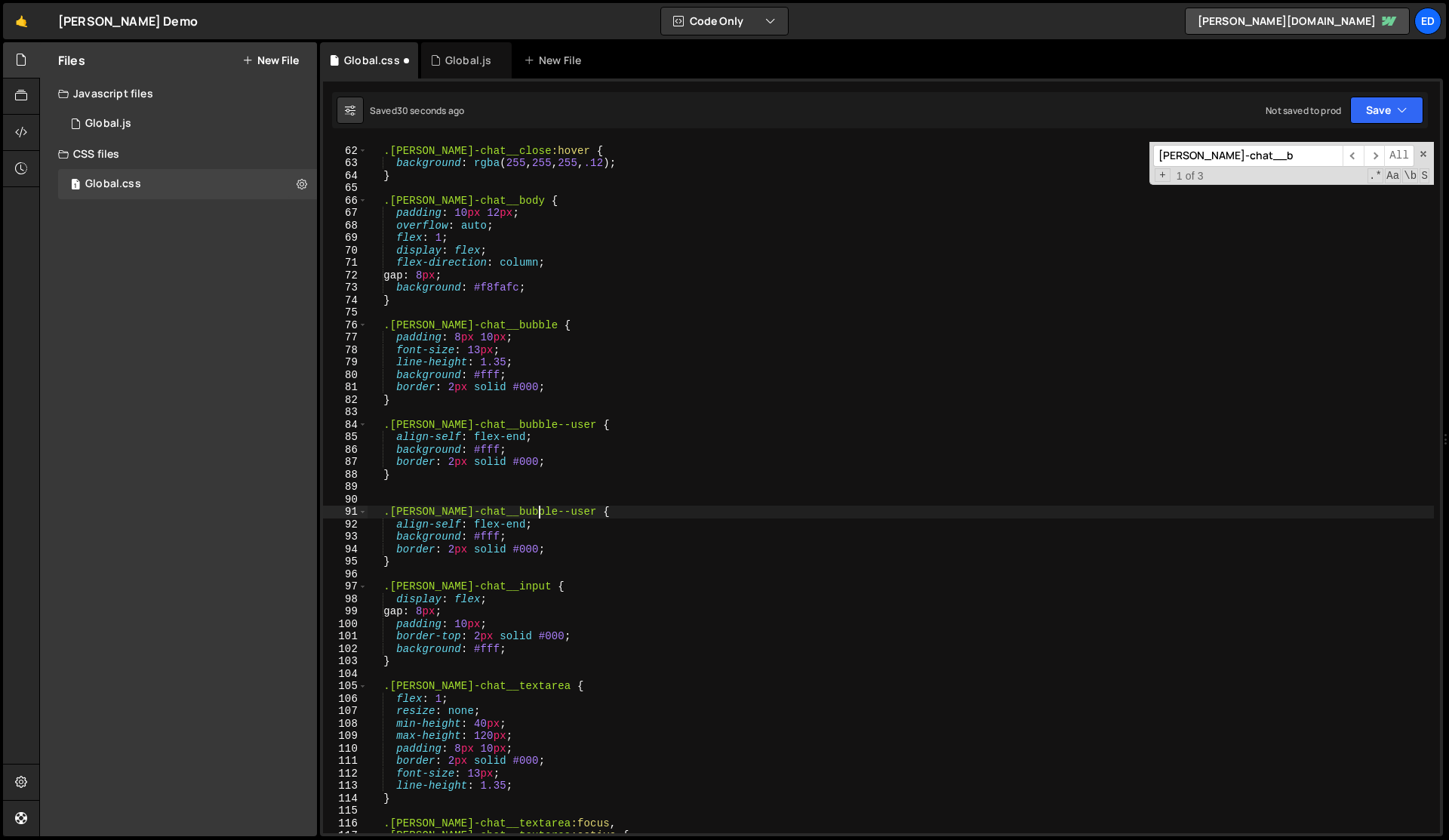
click at [538, 511] on div ".[PERSON_NAME]-chat__close :hover { background : rgba ( 255 , 255 , 255 , .12 )…" at bounding box center [900, 490] width 1067 height 716
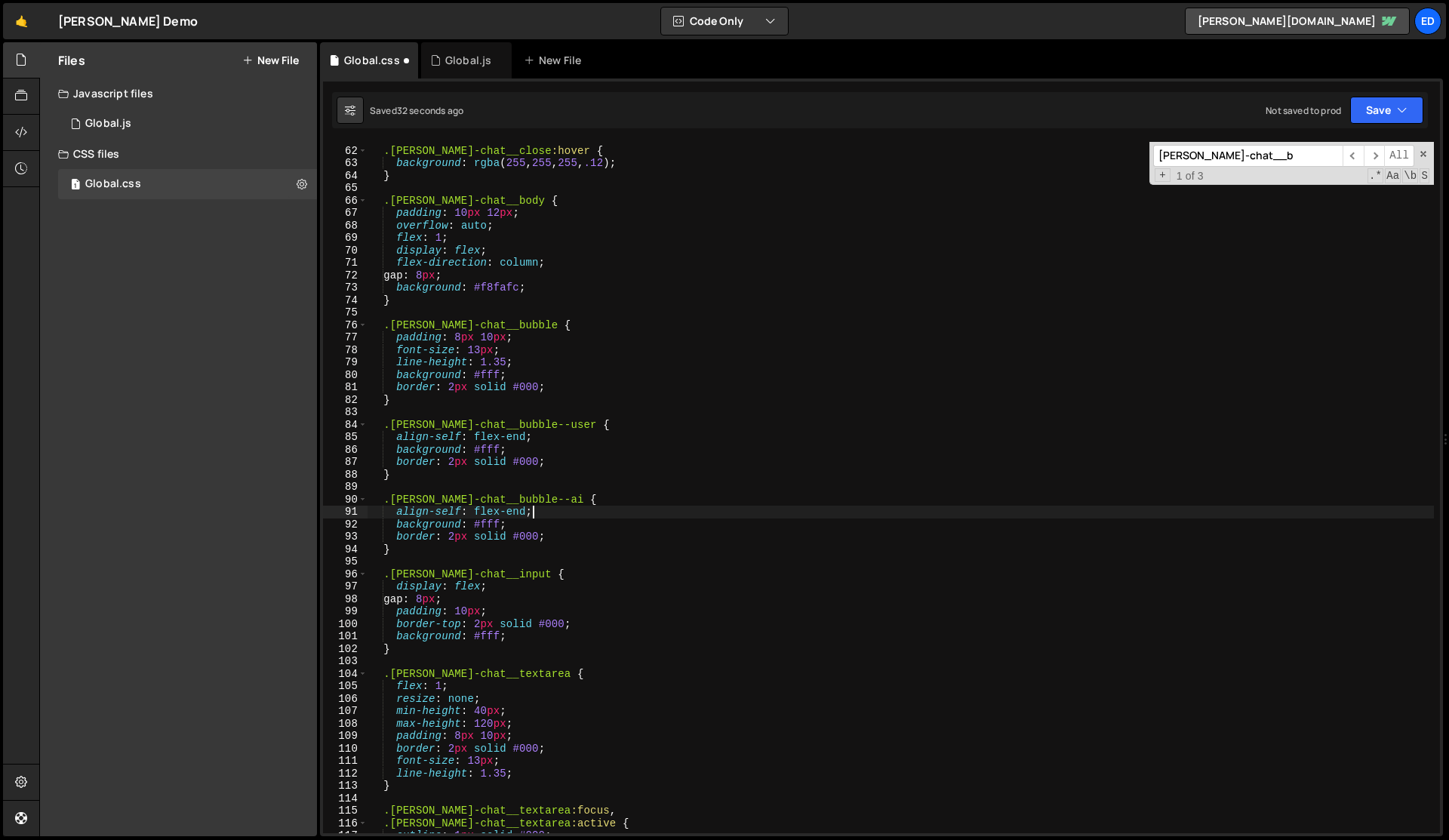
click at [550, 513] on div ".[PERSON_NAME]-chat__close :hover { background : rgba ( 255 , 255 , 255 , .12 )…" at bounding box center [900, 490] width 1067 height 716
click at [509, 511] on div ".[PERSON_NAME]-chat__close :hover { background : rgba ( 255 , 255 , 255 , .12 )…" at bounding box center [900, 490] width 1067 height 716
click at [559, 533] on div ".[PERSON_NAME]-chat__close :hover { background : rgba ( 255 , 255 , 255 , .12 )…" at bounding box center [900, 490] width 1067 height 716
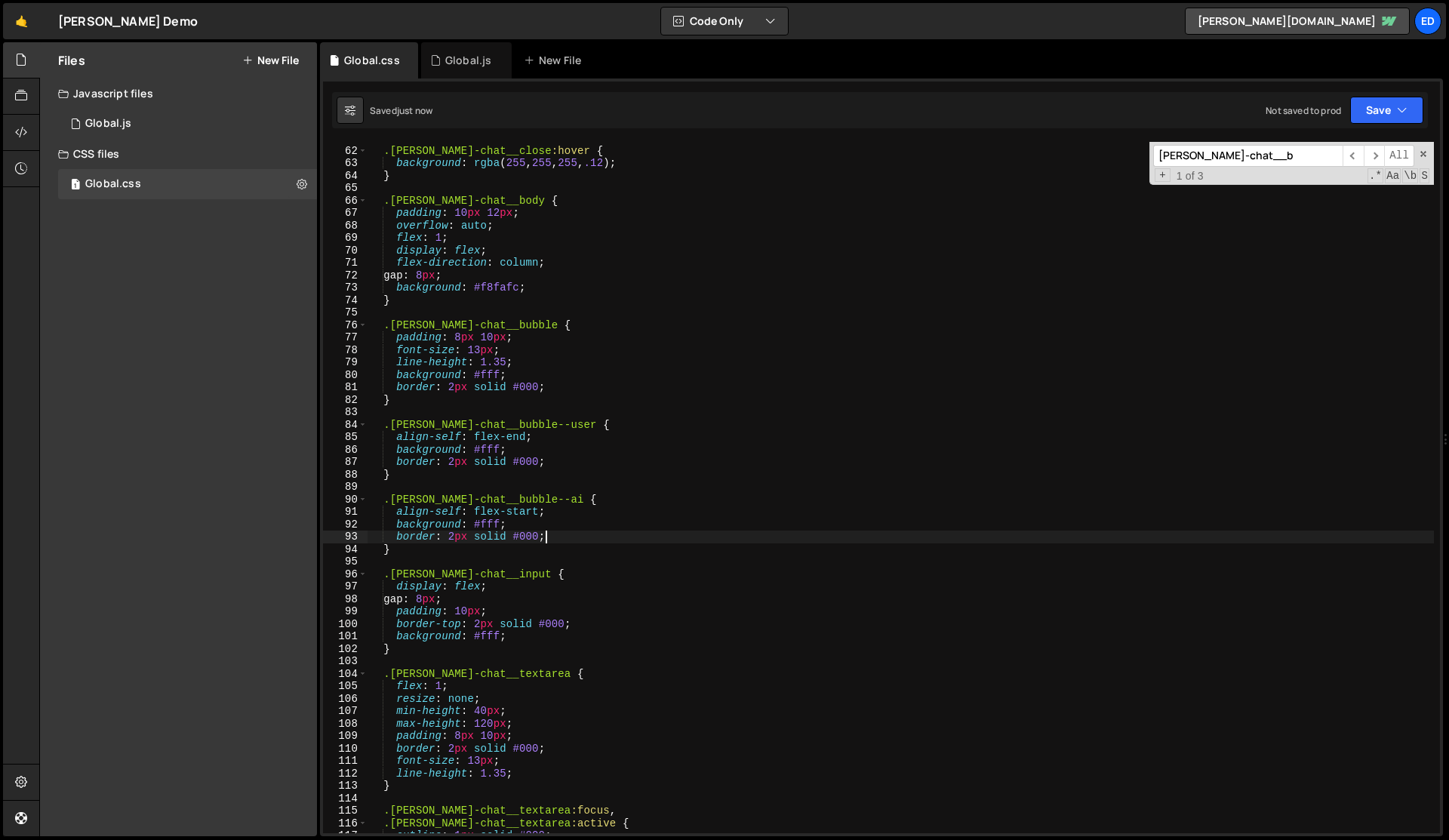
click at [559, 533] on div ".[PERSON_NAME]-chat__close :hover { background : rgba ( 255 , 255 , 255 , .12 )…" at bounding box center [900, 490] width 1067 height 716
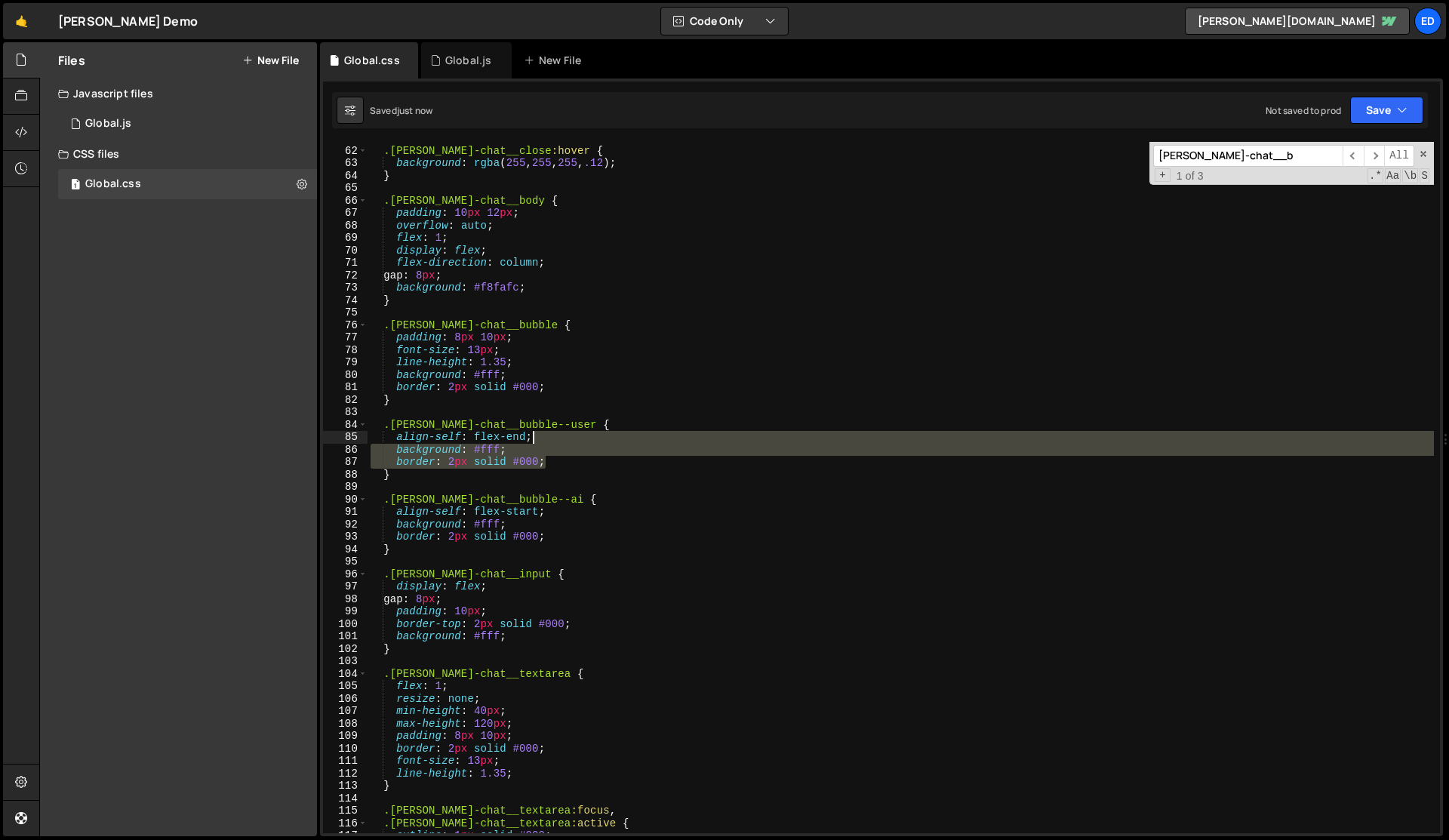
drag, startPoint x: 557, startPoint y: 458, endPoint x: 557, endPoint y: 437, distance: 21.0
click at [557, 437] on div ".[PERSON_NAME]-chat__close :hover { background : rgba ( 255 , 255 , 255 , .12 )…" at bounding box center [900, 490] width 1067 height 716
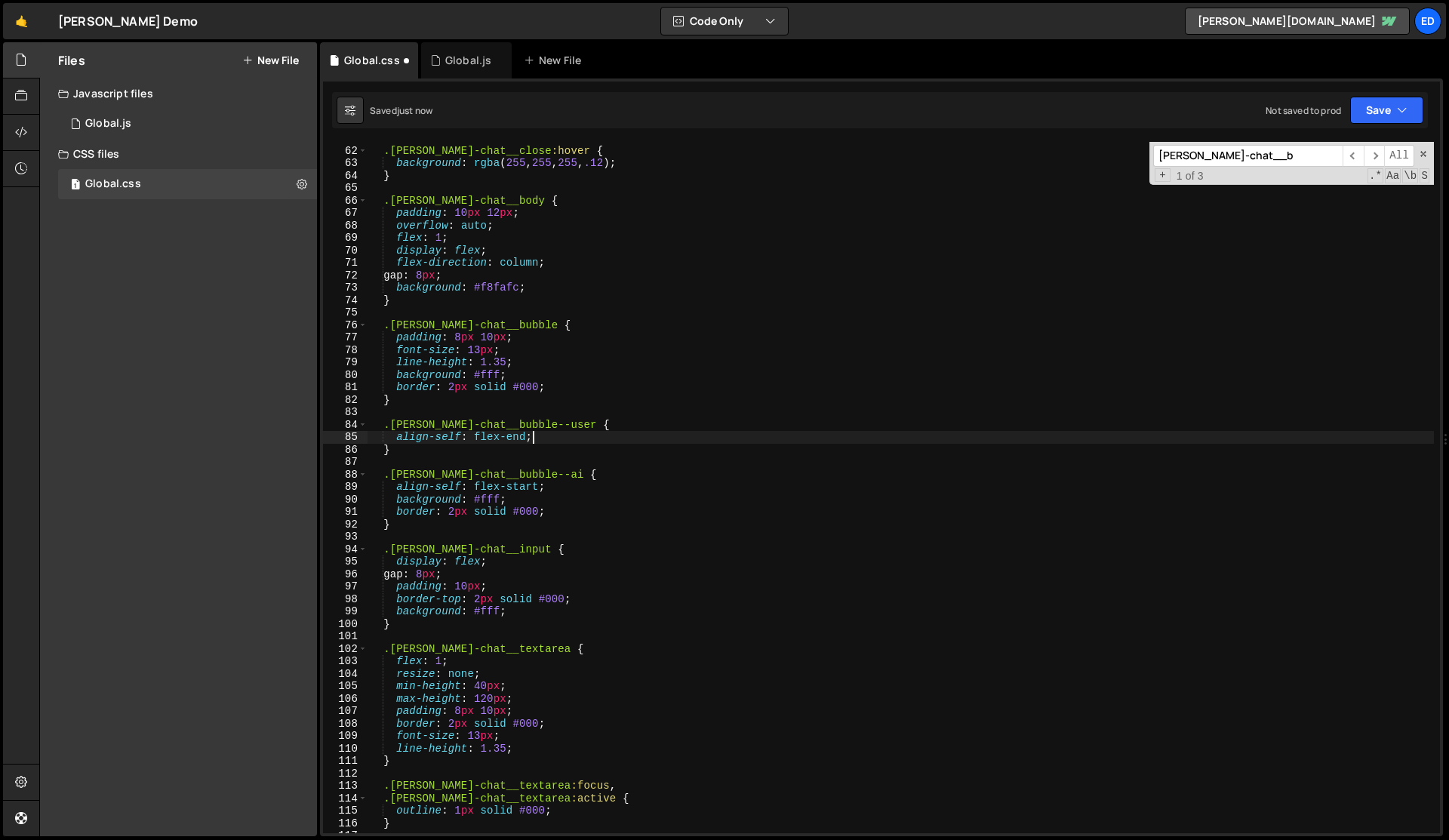
scroll to position [0, 11]
click at [559, 388] on div ".[PERSON_NAME]-chat__close :hover { background : rgba ( 255 , 255 , 255 , .12 )…" at bounding box center [900, 490] width 1067 height 716
paste textarea "}"
click at [559, 394] on div ".[PERSON_NAME]-chat__close :hover { background : rgba ( 255 , 255 , 255 , .12 )…" at bounding box center [900, 490] width 1067 height 716
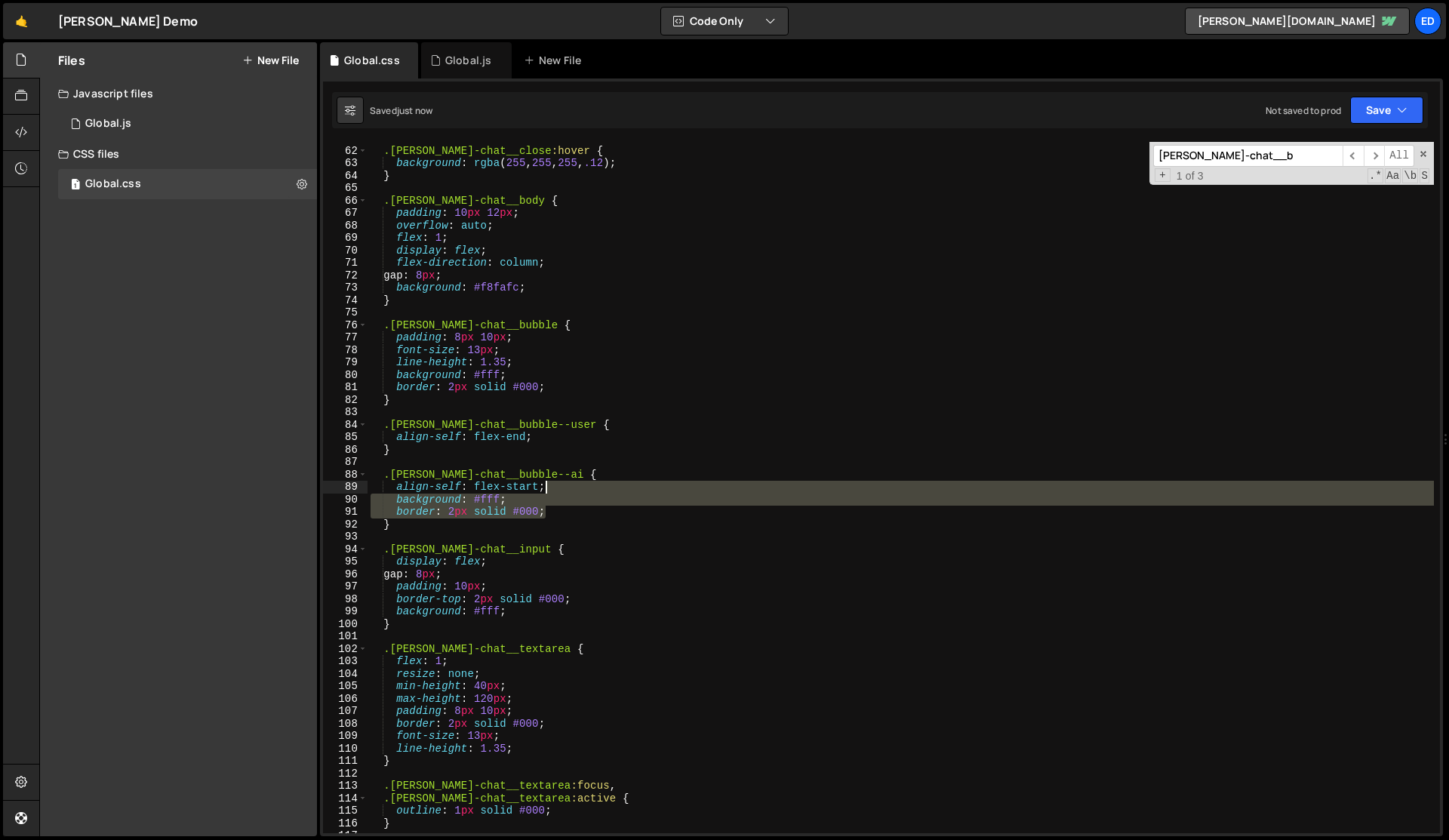
drag, startPoint x: 551, startPoint y: 510, endPoint x: 554, endPoint y: 489, distance: 21.2
click at [554, 489] on div ".[PERSON_NAME]-chat__close :hover { background : rgba ( 255 , 255 , 255 , .12 )…" at bounding box center [900, 490] width 1067 height 716
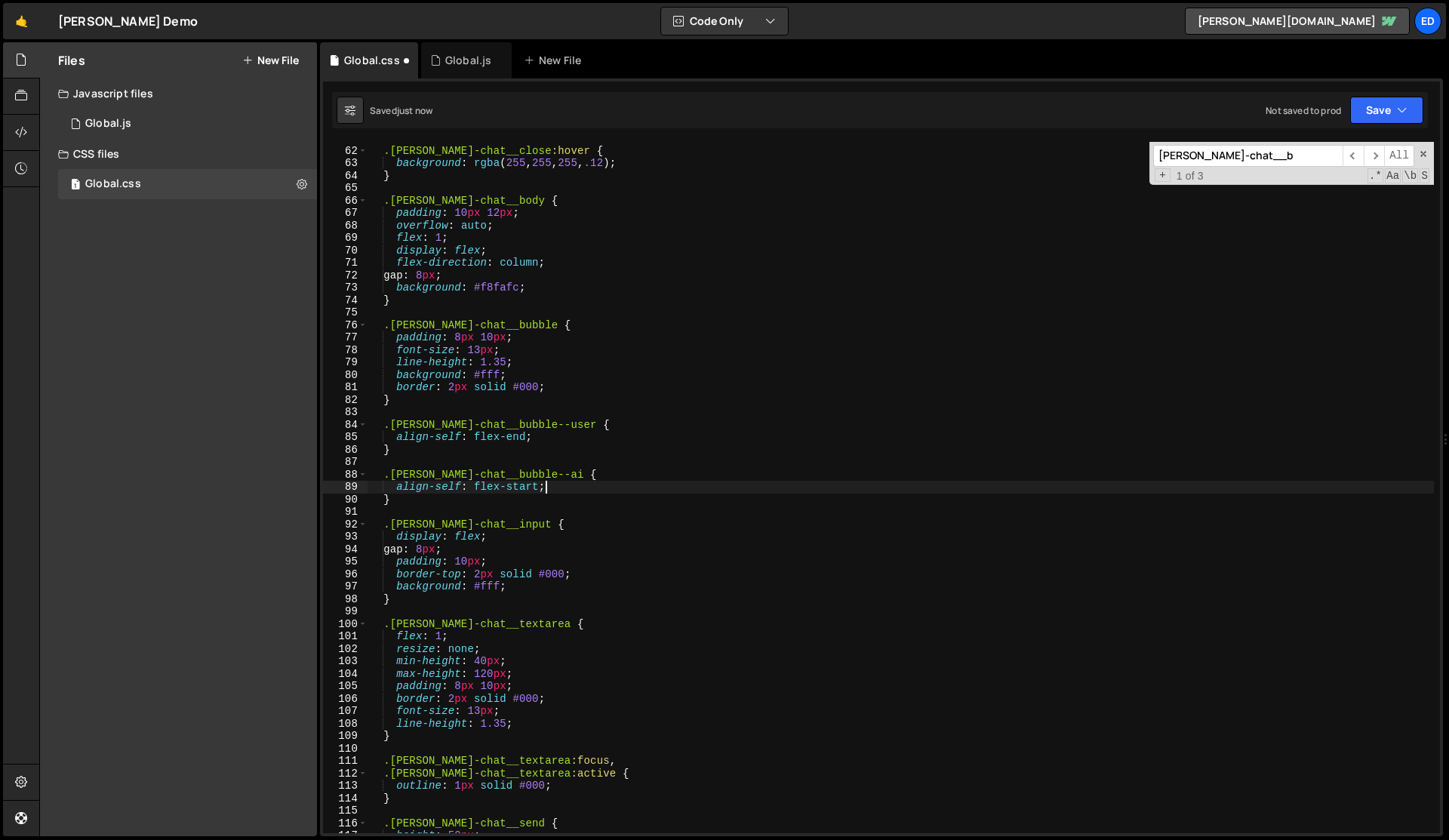
click at [555, 496] on div ".[PERSON_NAME]-chat__close :hover { background : rgba ( 255 , 255 , 255 , .12 )…" at bounding box center [900, 490] width 1067 height 716
click at [563, 492] on div ".[PERSON_NAME]-chat__close :hover { background : rgba ( 255 , 255 , 255 , .12 )…" at bounding box center [900, 490] width 1067 height 716
click at [569, 442] on div ".[PERSON_NAME]-chat__close :hover { background : rgba ( 255 , 255 , 255 , .12 )…" at bounding box center [900, 490] width 1067 height 716
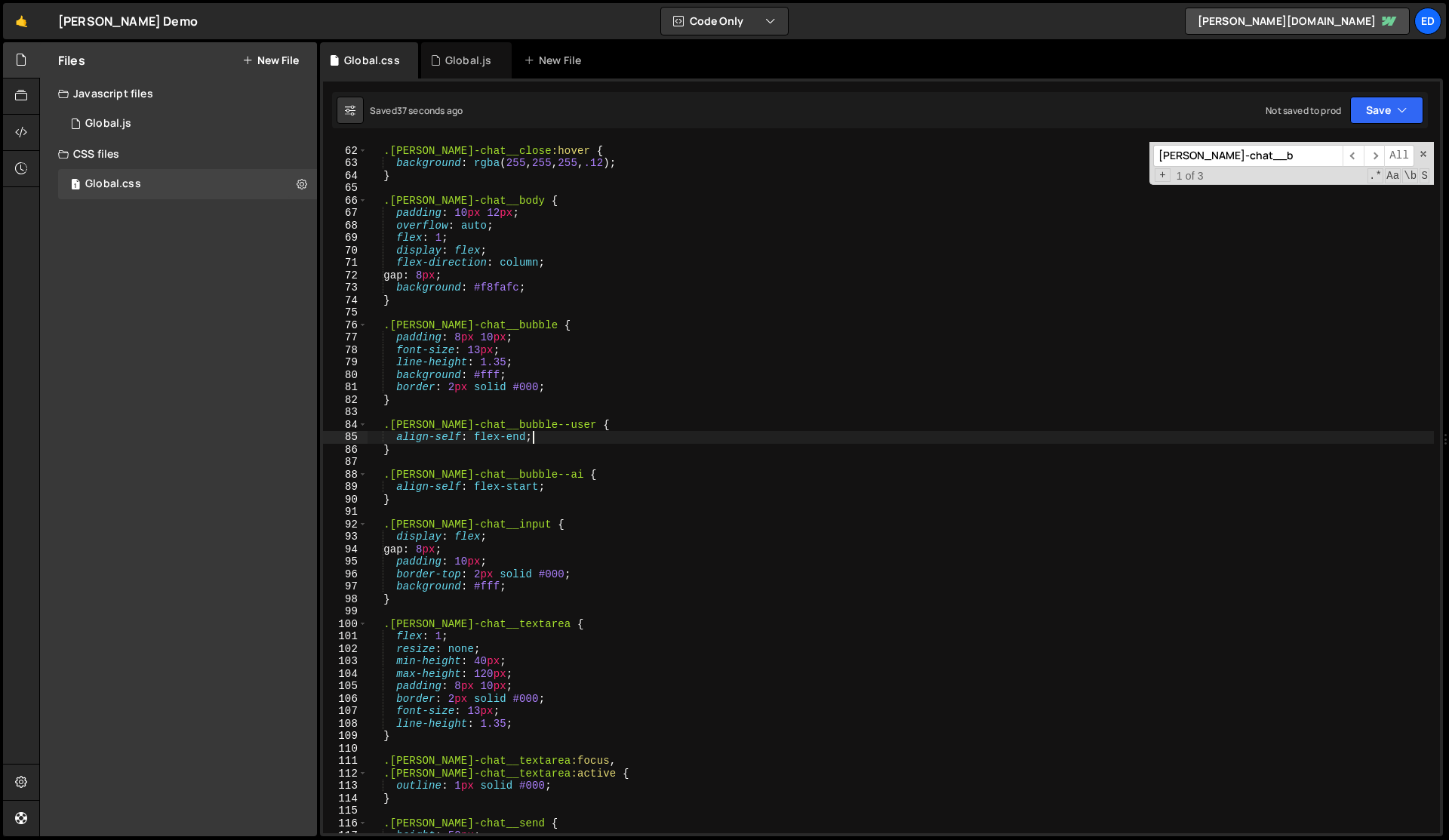
paste textarea "margin-left: 20px;"
type textarea "align-self: flex-end;"
paste textarea "margin-left: 20px;"
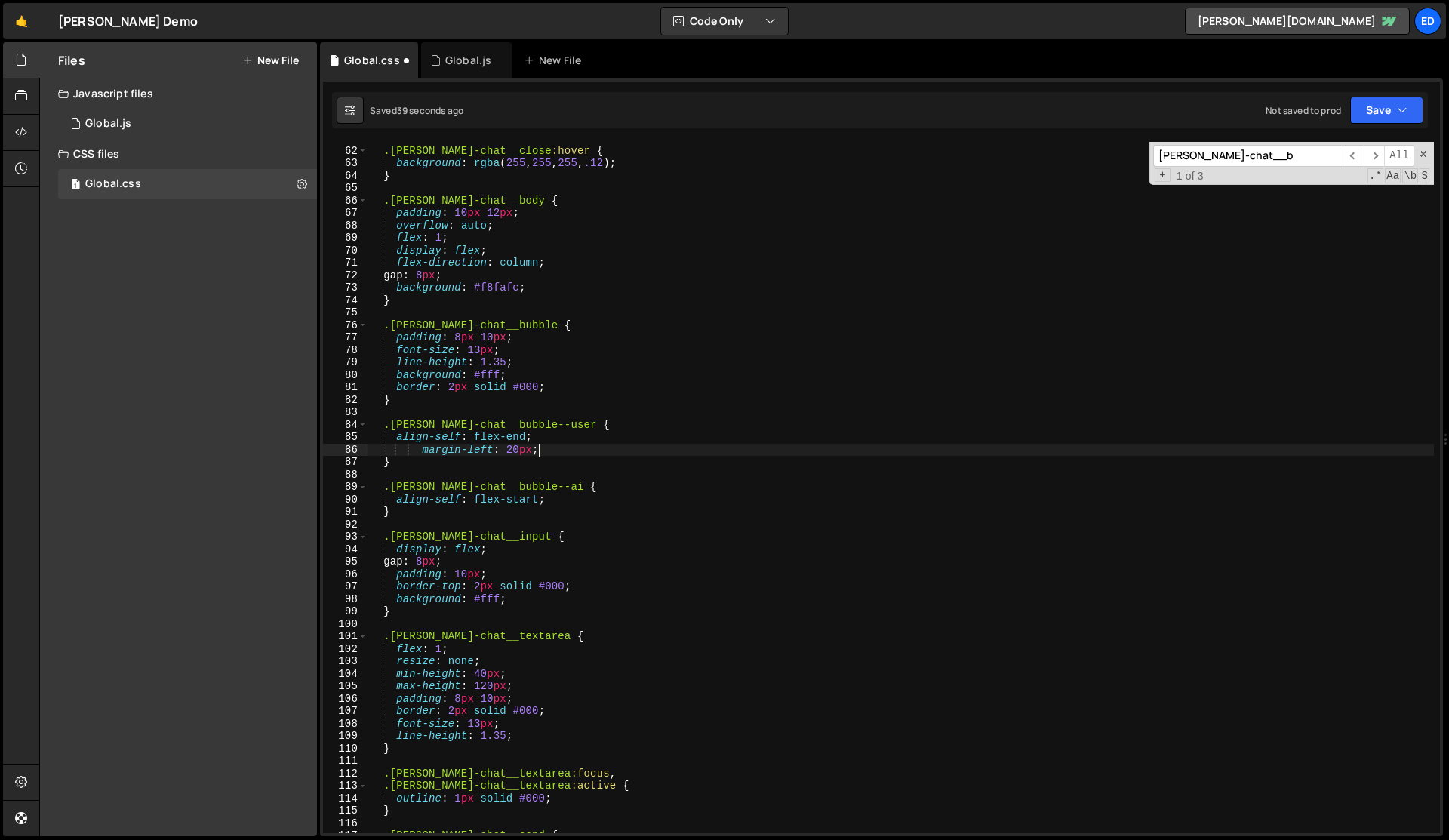
click at [574, 496] on div ".[PERSON_NAME]-chat__close :hover { background : rgba ( 255 , 255 , 255 , .12 )…" at bounding box center [900, 490] width 1067 height 716
paste textarea "margin-left: 20px;"
click at [628, 497] on div ".[PERSON_NAME]-chat__close :hover { background : rgba ( 255 , 255 , 255 , .12 )…" at bounding box center [900, 490] width 1067 height 716
type textarea "align-self: flex-start; margin-right: 20px;"
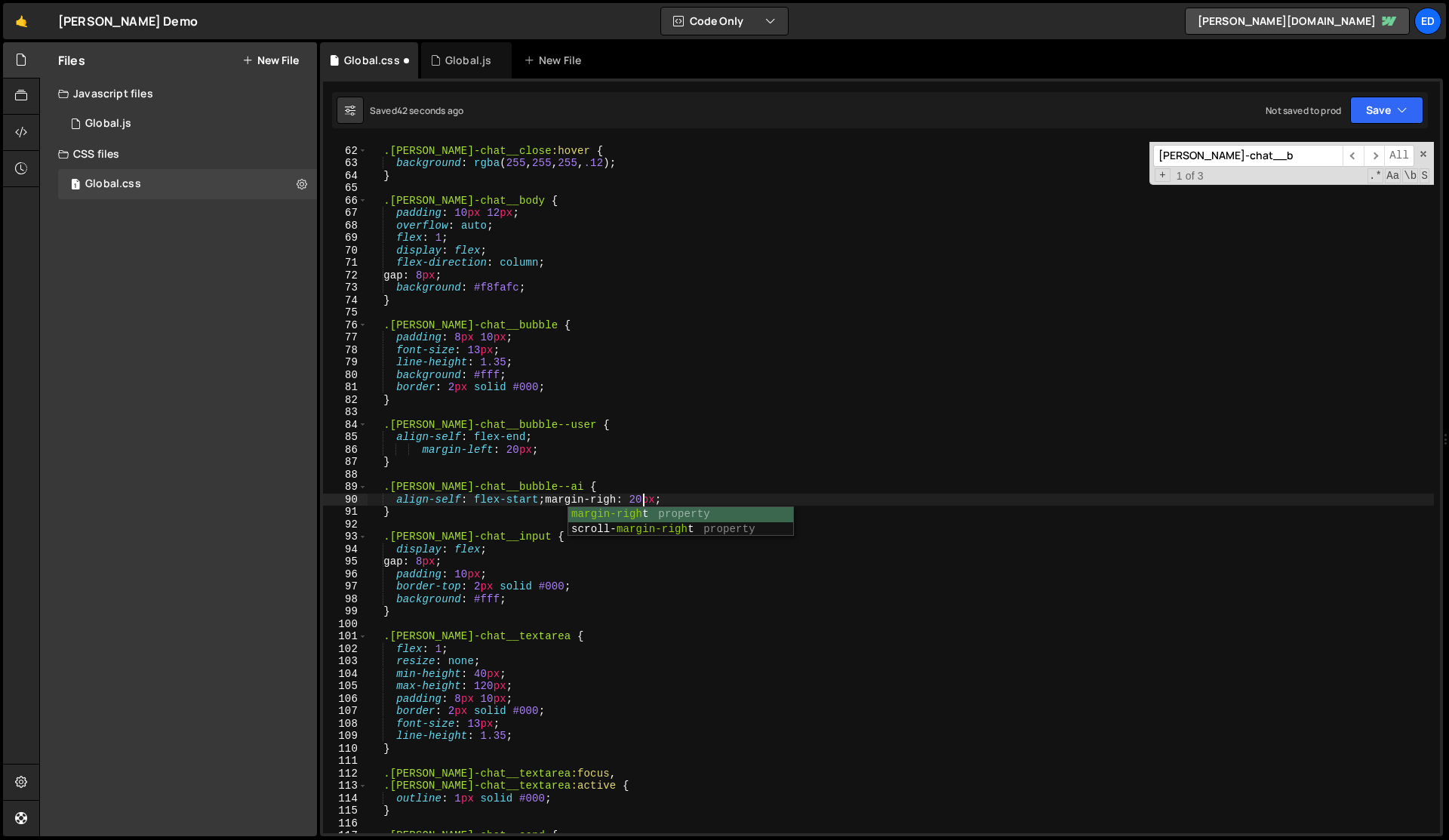
scroll to position [0, 19]
click at [532, 521] on div ".[PERSON_NAME]-chat__close :hover { background : rgba ( 255 , 255 , 255 , .12 )…" at bounding box center [900, 490] width 1067 height 716
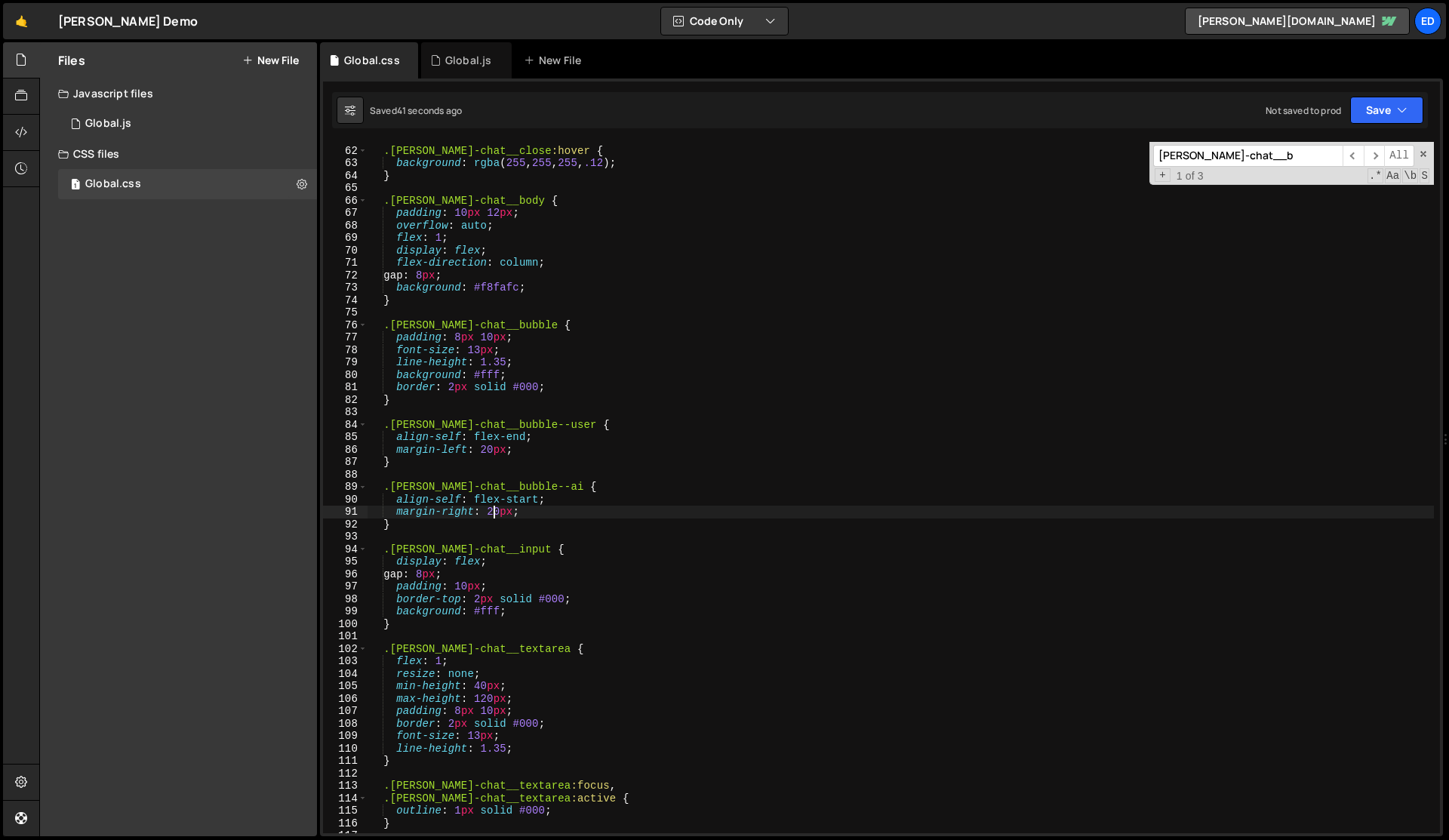
click at [493, 513] on div ".[PERSON_NAME]-chat__close :hover { background : rgba ( 255 , 255 , 255 , .12 )…" at bounding box center [900, 490] width 1067 height 716
click at [487, 449] on div ".[PERSON_NAME]-chat__close :hover { background : rgba ( 255 , 255 , 255 , .12 )…" at bounding box center [900, 490] width 1067 height 716
click at [579, 459] on div ".[PERSON_NAME]-chat__close :hover { background : rgba ( 255 , 255 , 255 , .12 )…" at bounding box center [900, 490] width 1067 height 716
type textarea "}"
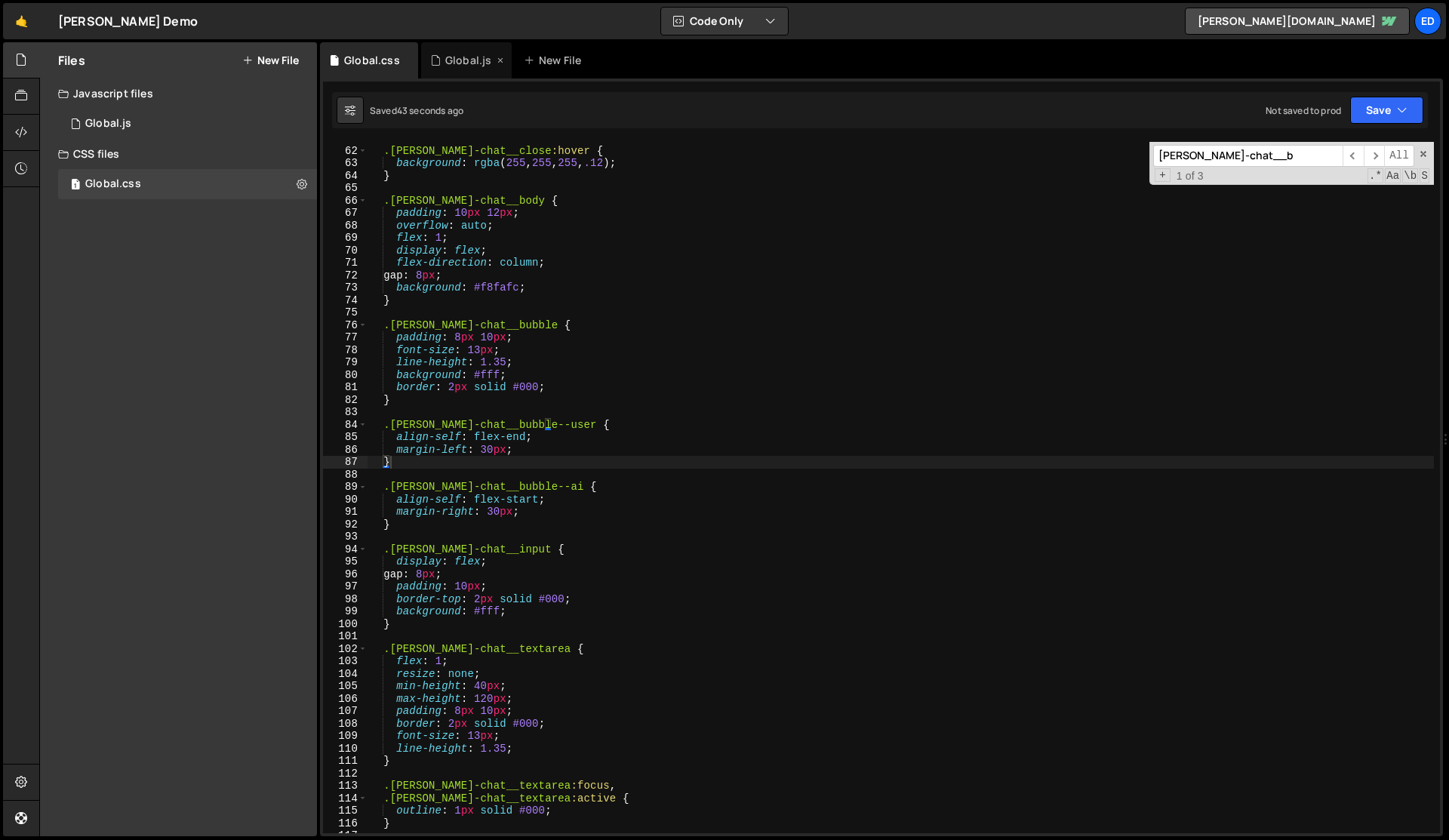
click at [456, 60] on div "Global.js" at bounding box center [468, 61] width 46 height 15
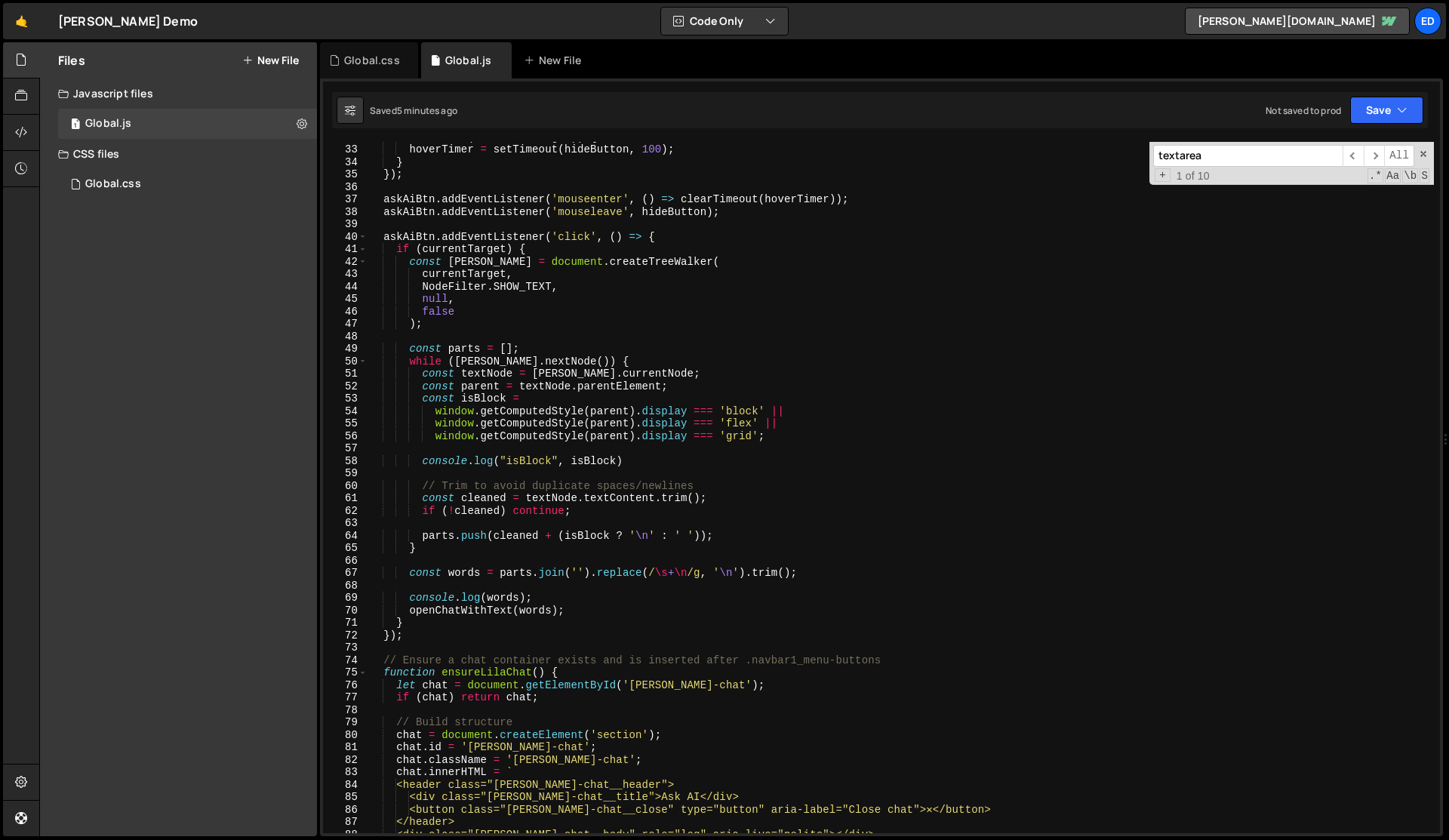
scroll to position [0, 2]
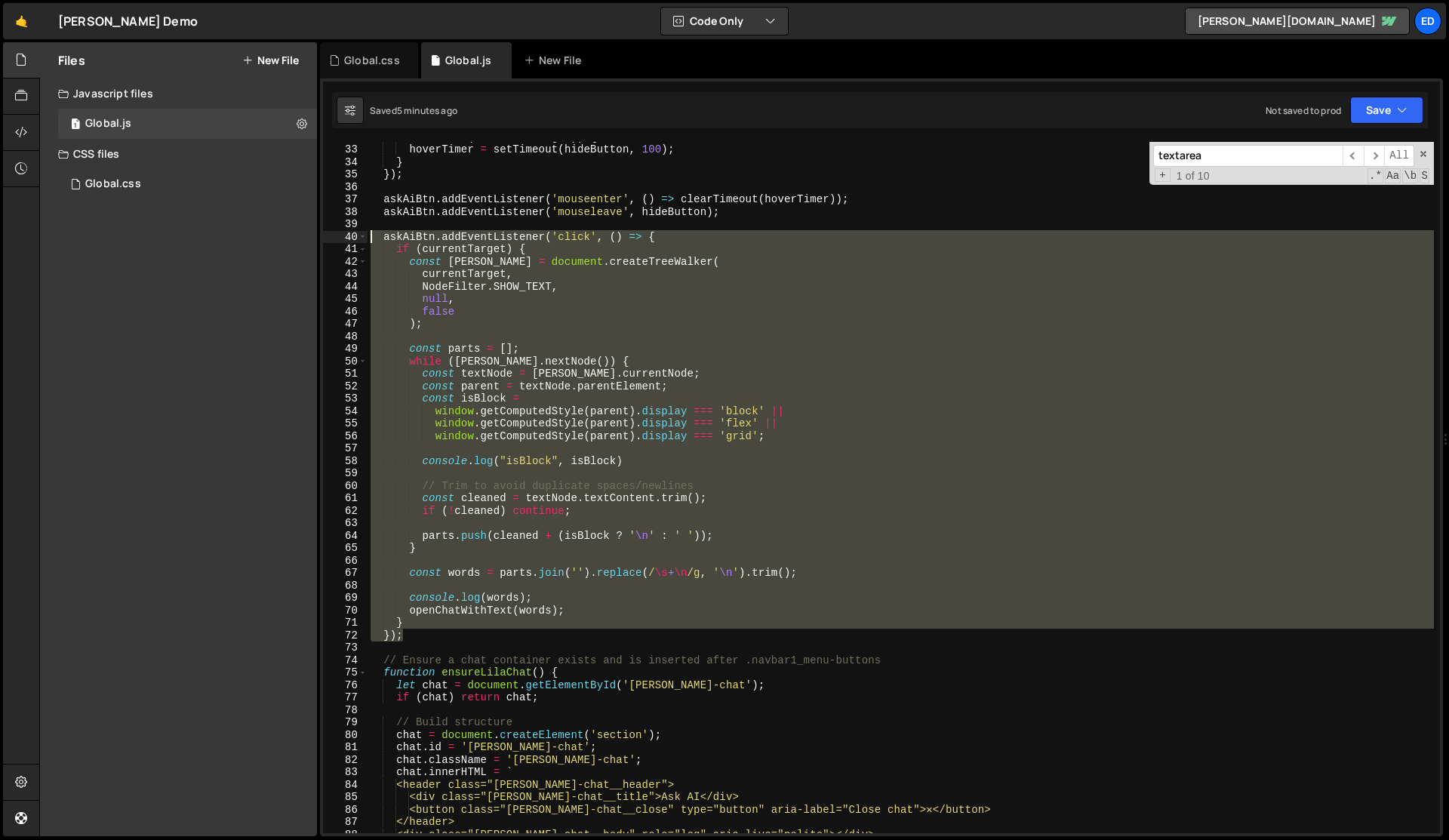
drag, startPoint x: 419, startPoint y: 635, endPoint x: 371, endPoint y: 235, distance: 402.9
click at [371, 235] on div ". contains ( e . relatedTarget )) { hoverTimer = setTimeout ( hideButton , 100 …" at bounding box center [900, 489] width 1067 height 716
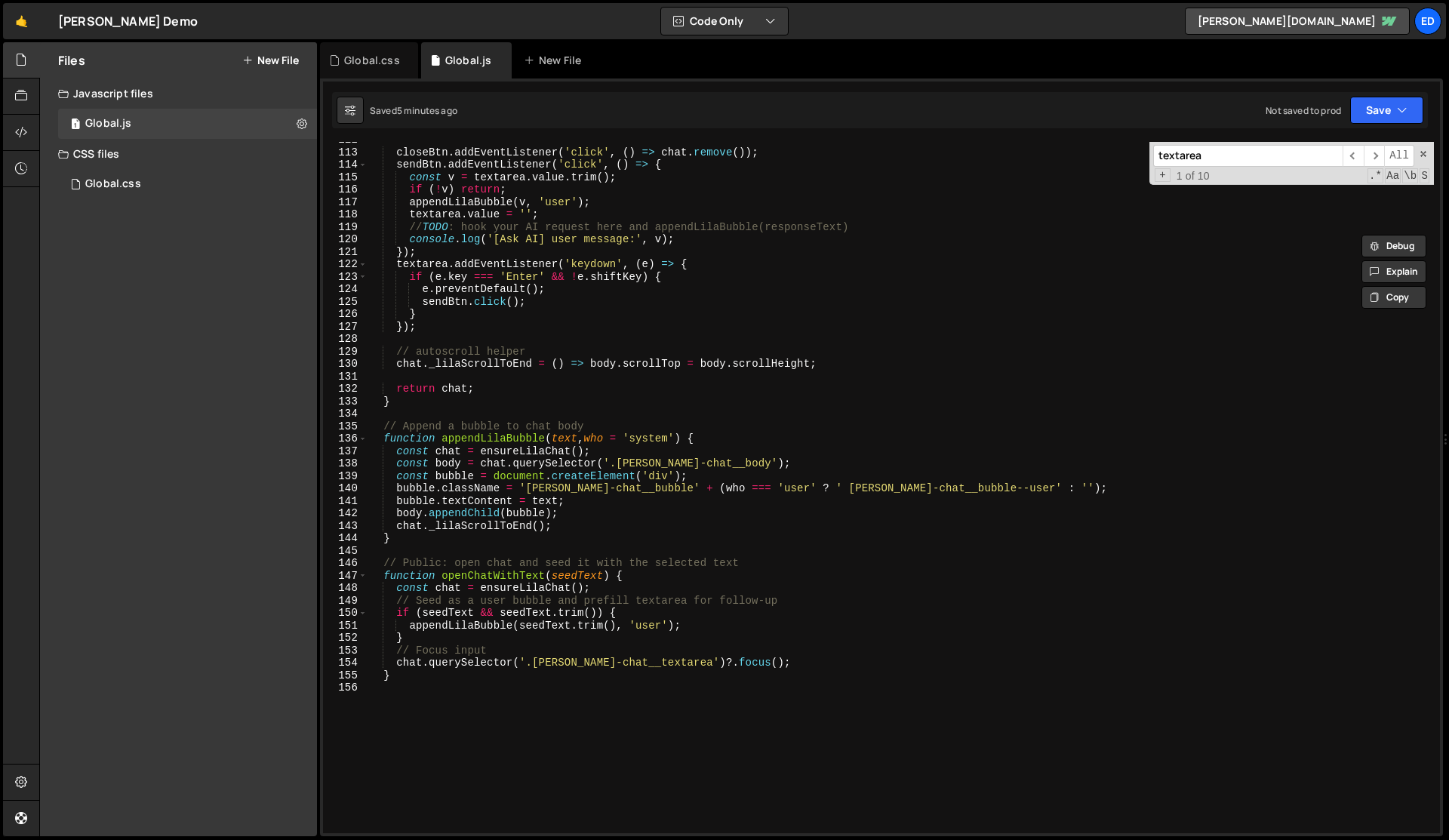
scroll to position [1402, 0]
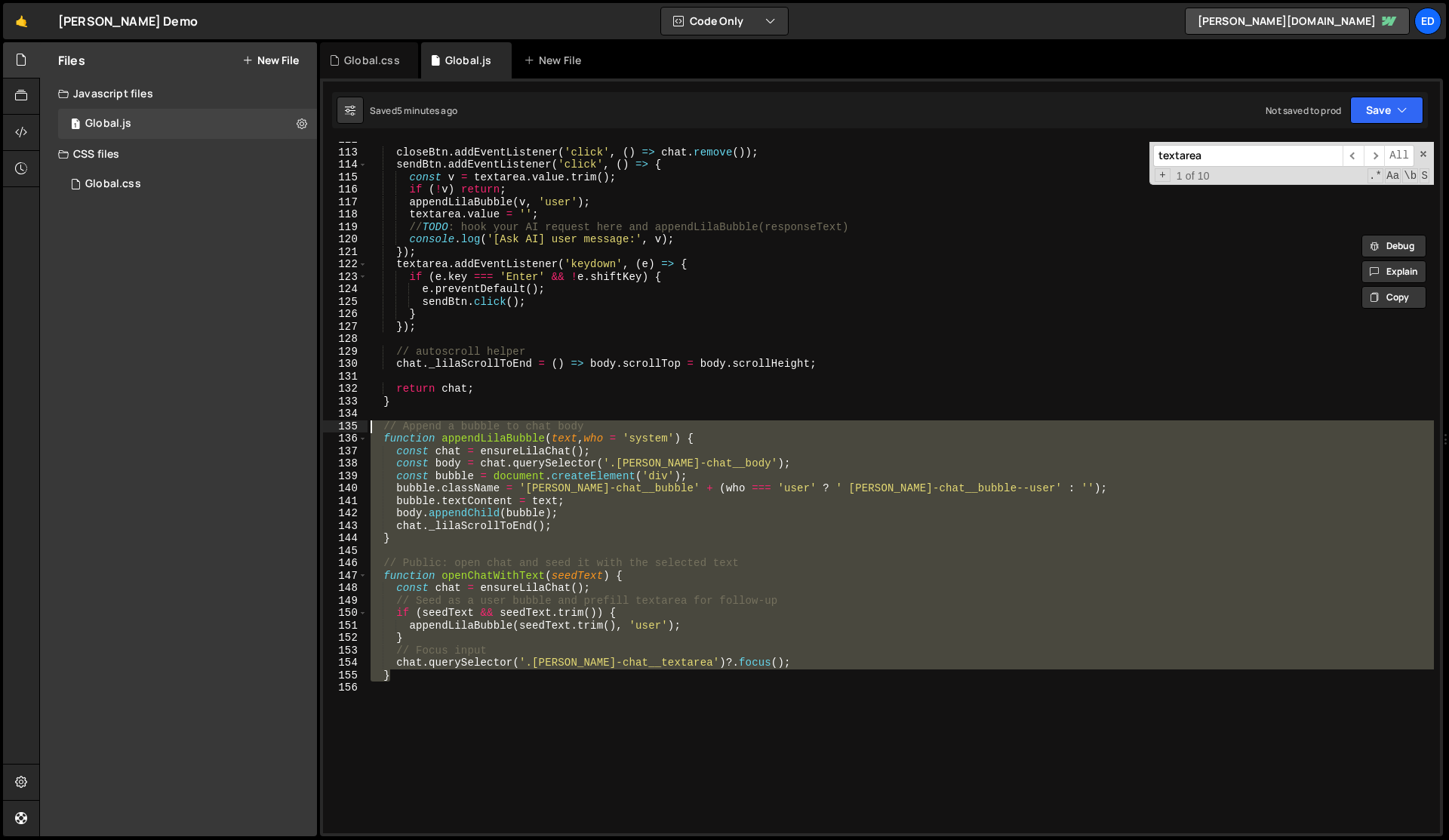
drag, startPoint x: 404, startPoint y: 680, endPoint x: 367, endPoint y: 430, distance: 252.7
click at [367, 430] on div "askAiBtn.addEventListener('click', () => { if (currentTarget) { 112 113 114 115…" at bounding box center [882, 488] width 1117 height 691
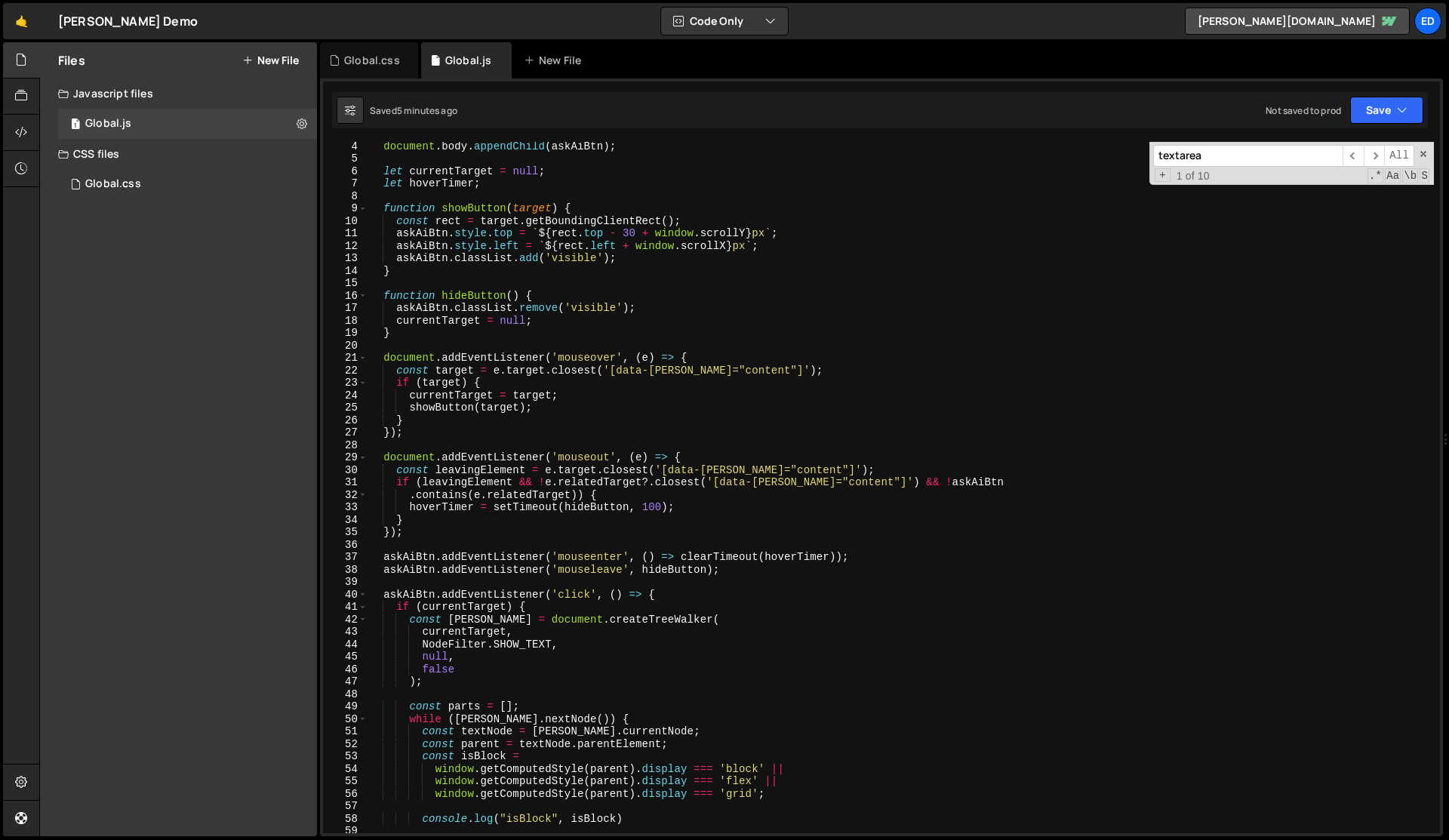
scroll to position [43, 0]
click at [428, 429] on div "document . body . appendChild ( askAiBtn ) ; let currentTarget = null ; let hov…" at bounding box center [900, 494] width 1067 height 716
type textarea "});"
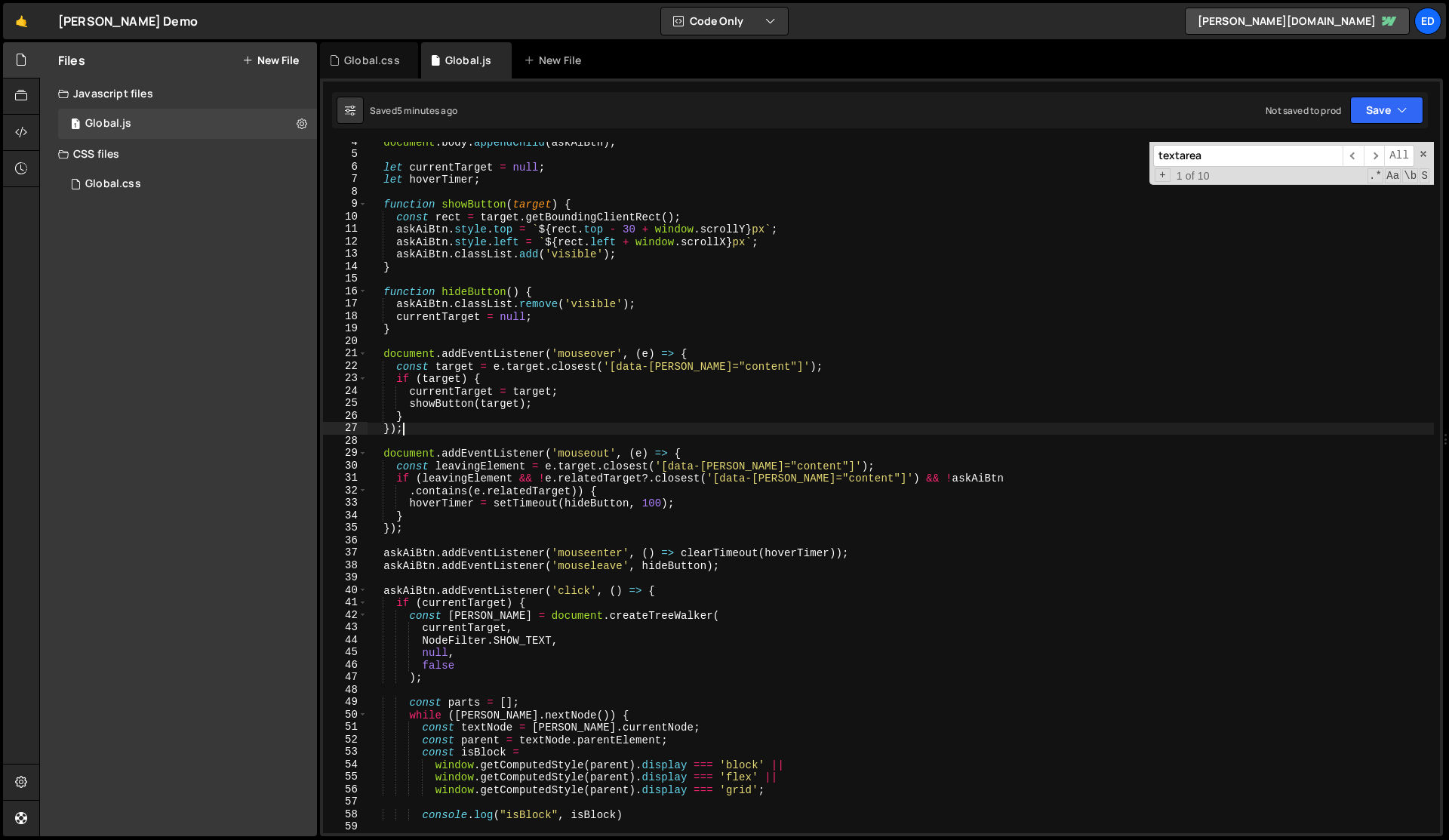
scroll to position [0, 0]
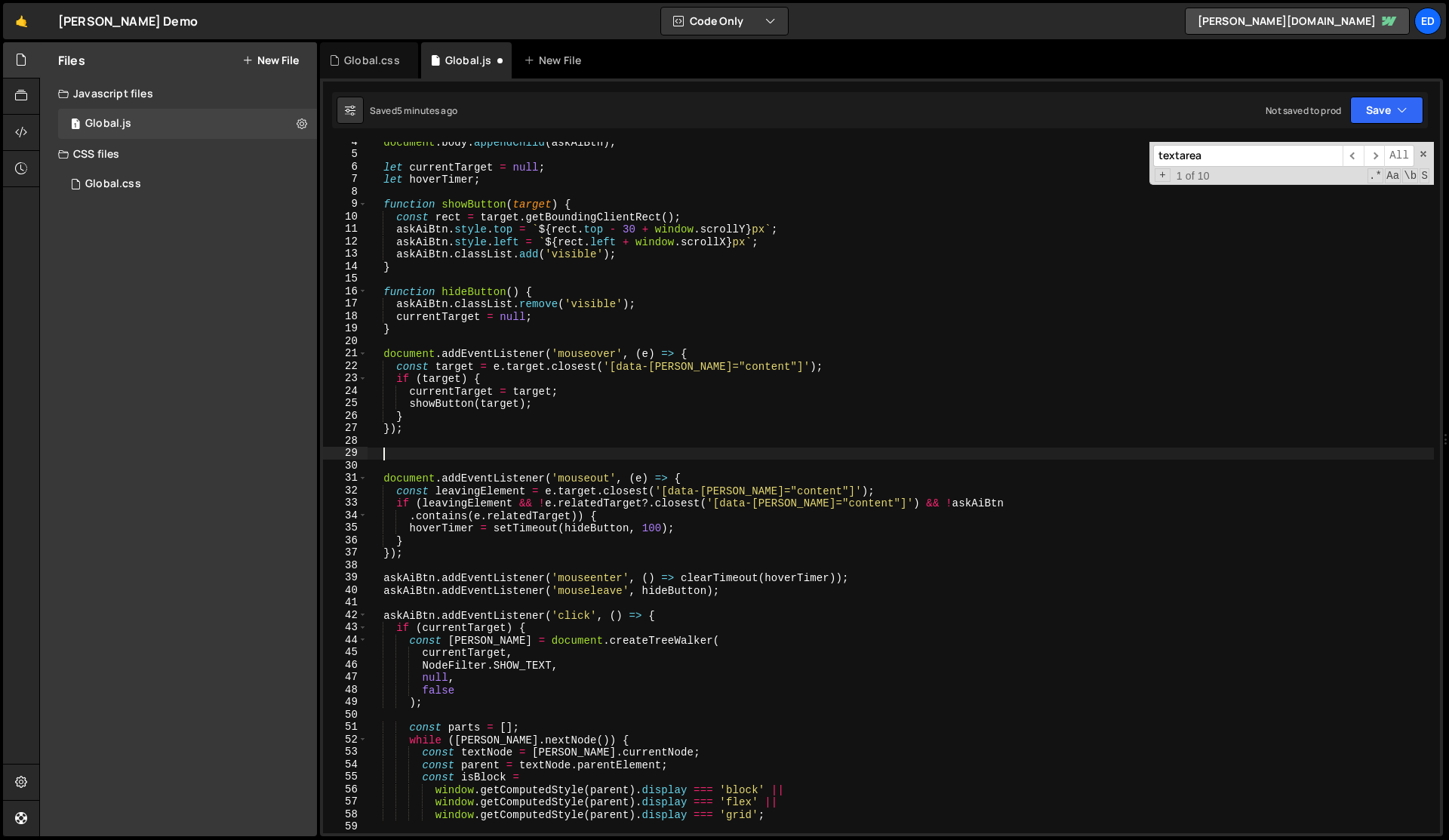
type textarea "});"
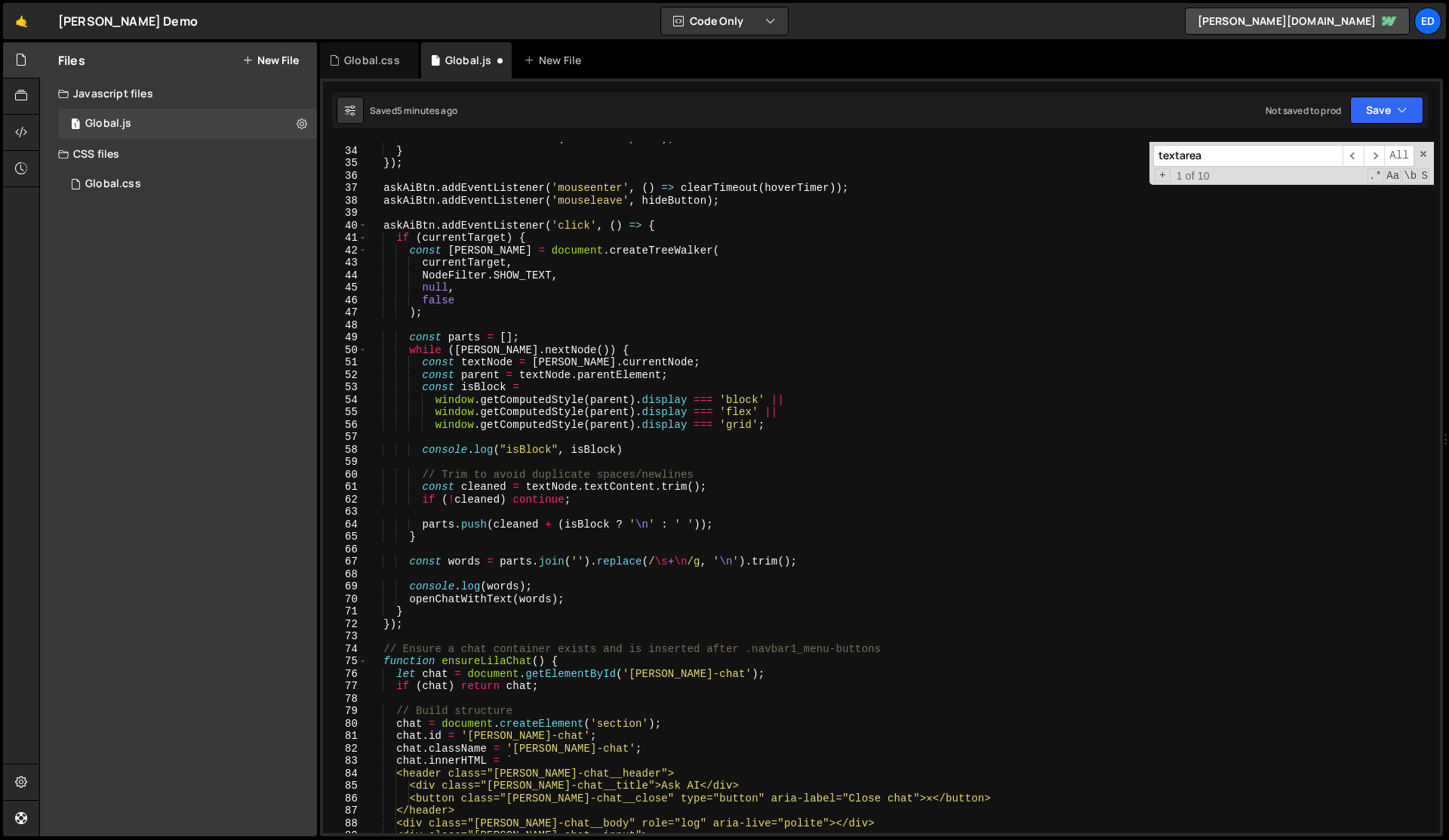
scroll to position [405, 0]
click at [426, 218] on div "hoverTimer = setTimeout ( hideButton , 100 ) ; } }) ; askAiBtn . addEventListen…" at bounding box center [900, 494] width 1067 height 716
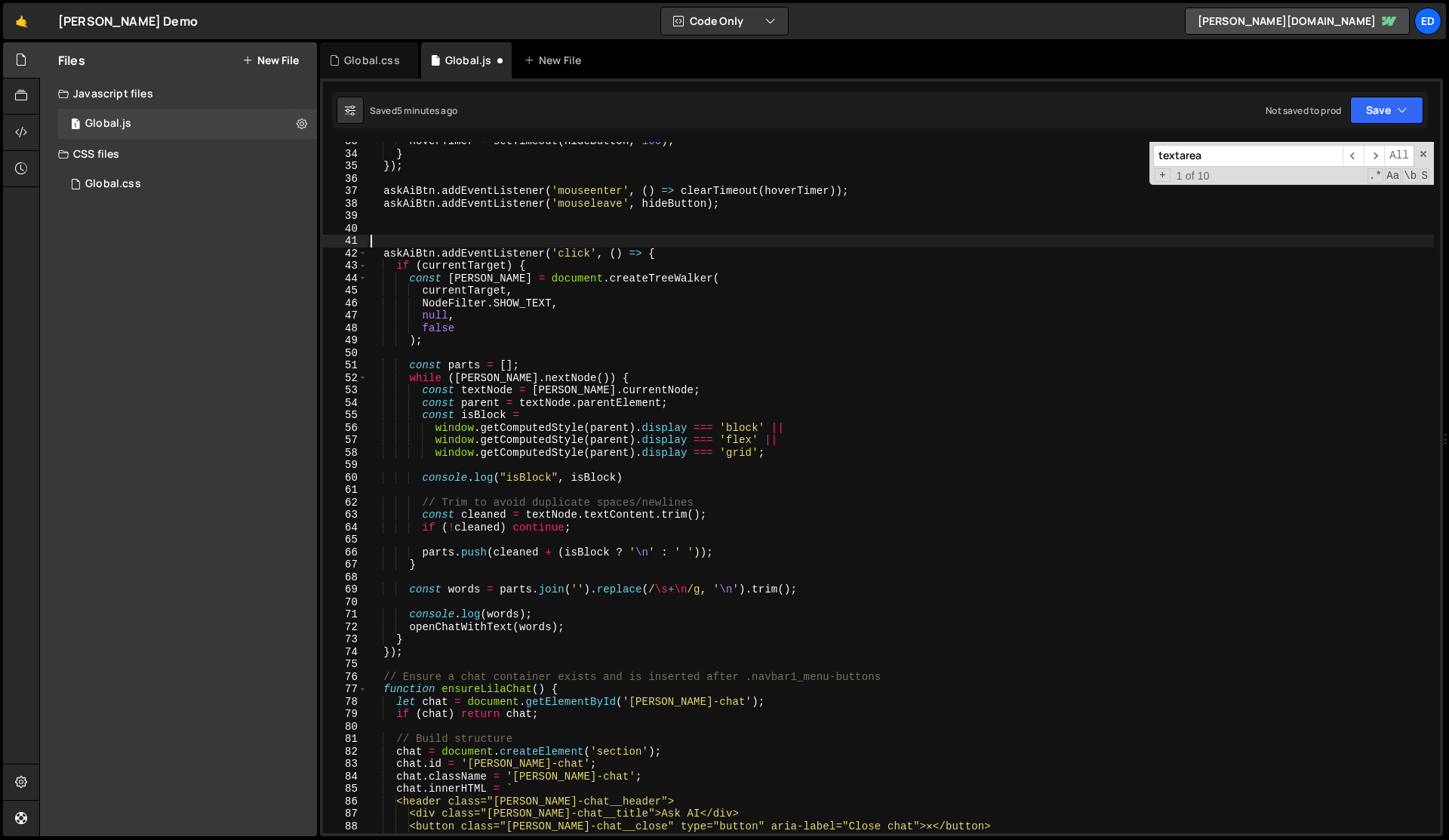
paste textarea "}"
type textarea "}"
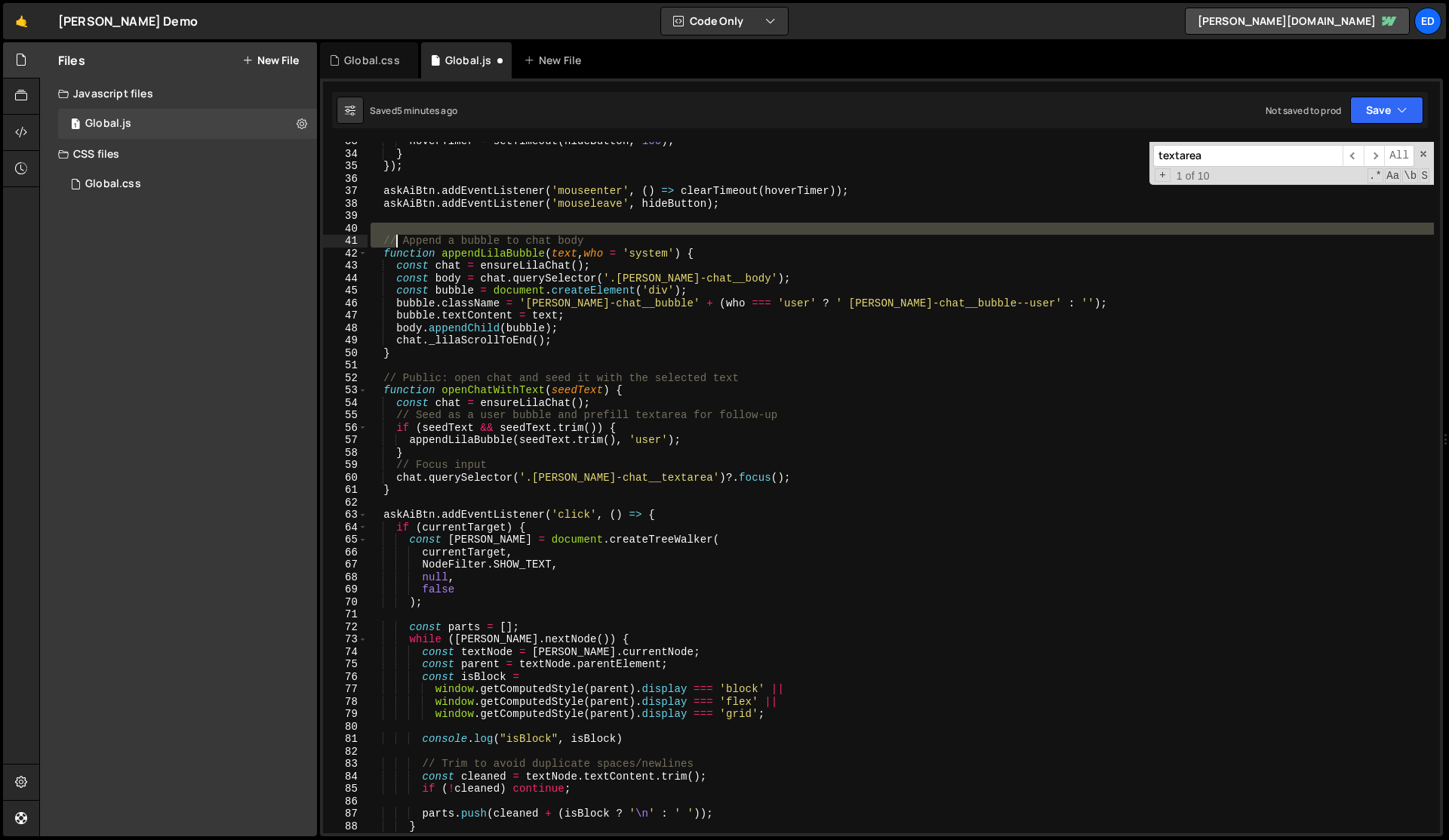
drag, startPoint x: 399, startPoint y: 225, endPoint x: 438, endPoint y: 389, distance: 168.6
click at [438, 389] on div "hoverTimer = setTimeout ( hideButton , 100 ) ; } }) ; askAiBtn . addEventListen…" at bounding box center [900, 494] width 1067 height 716
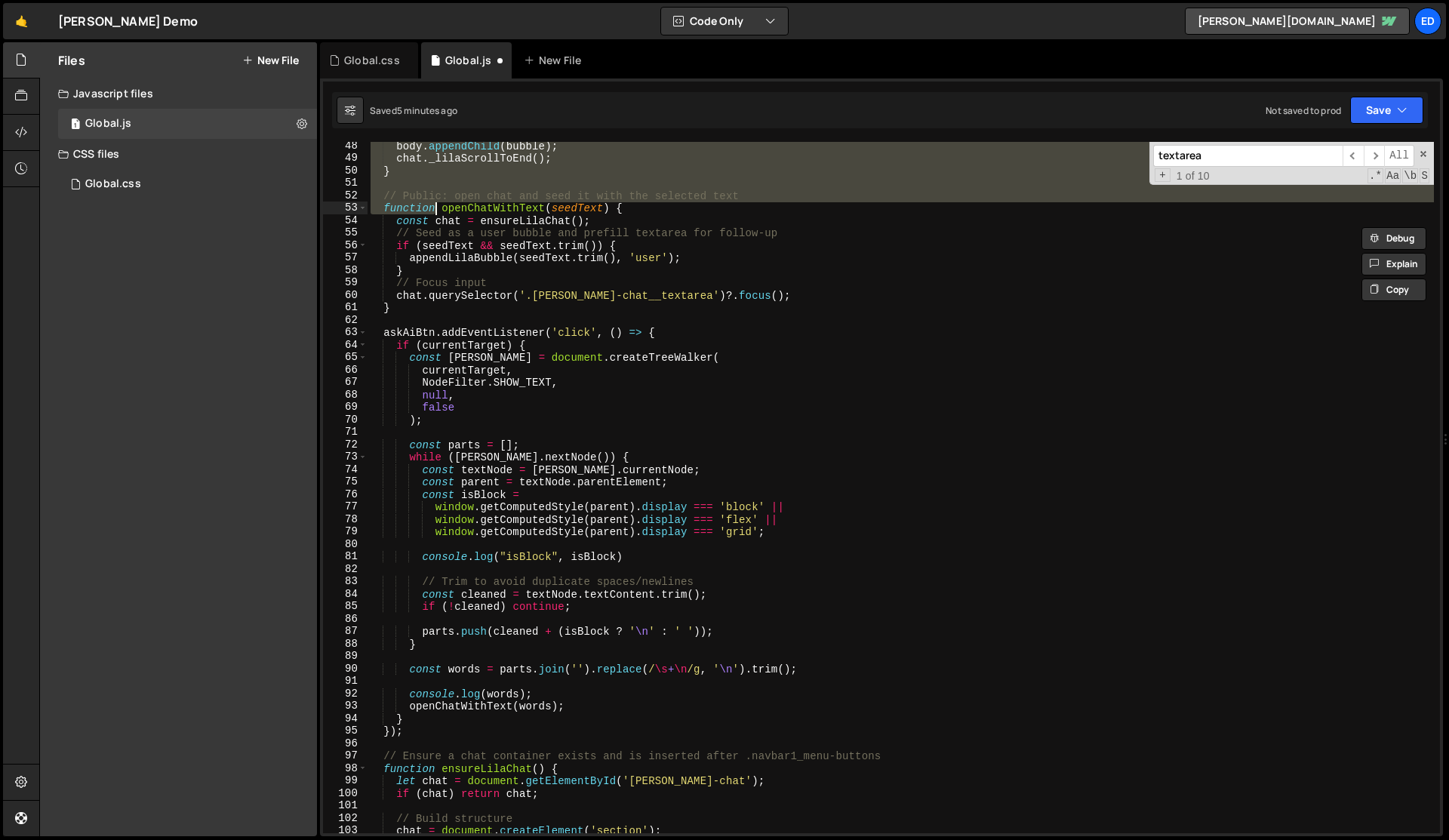
scroll to position [604, 0]
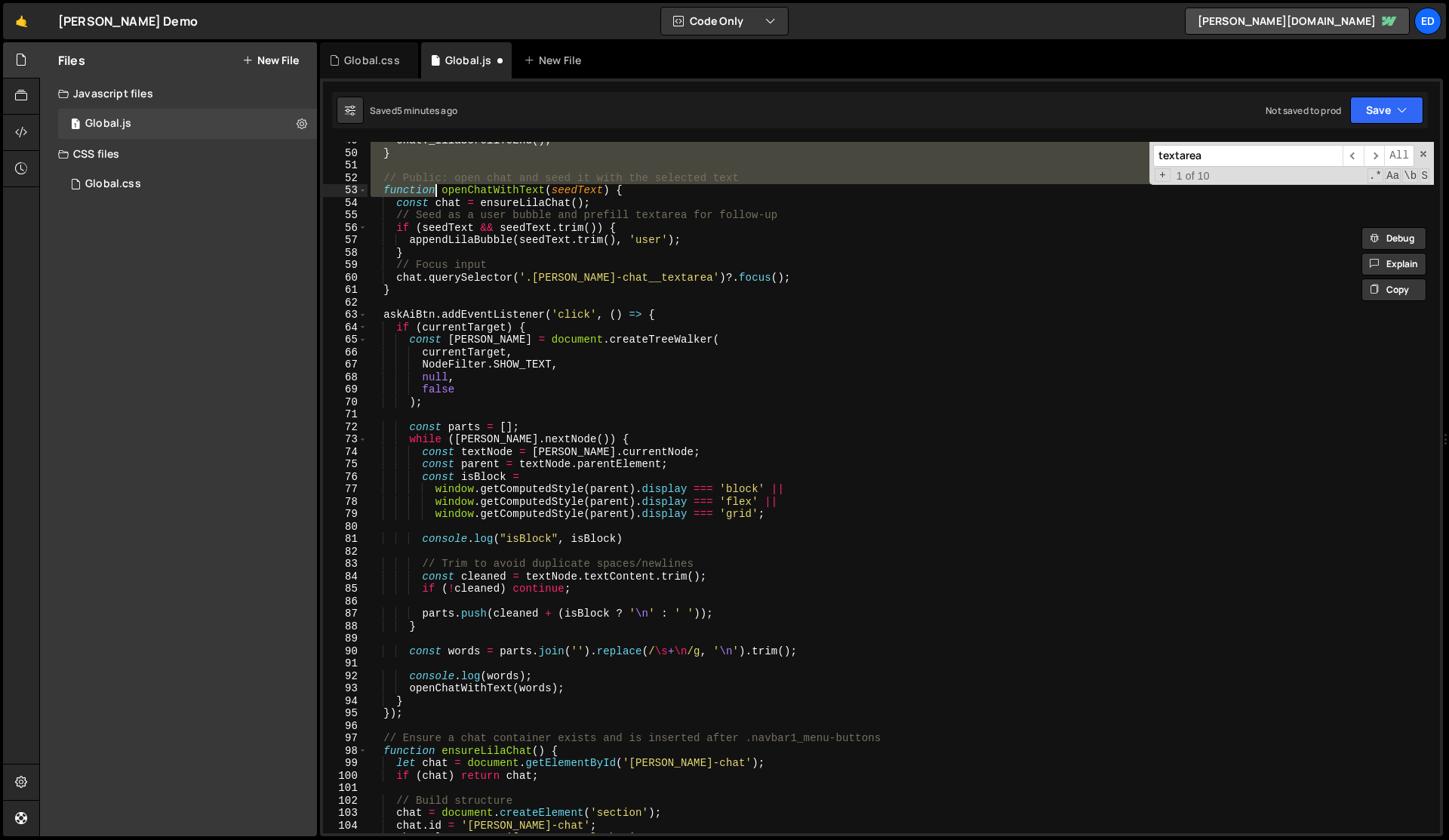
click at [429, 712] on div "chat . _lilaScrollToEnd ( ) ; } // Public: open chat and seed it with the selec…" at bounding box center [900, 493] width 1067 height 716
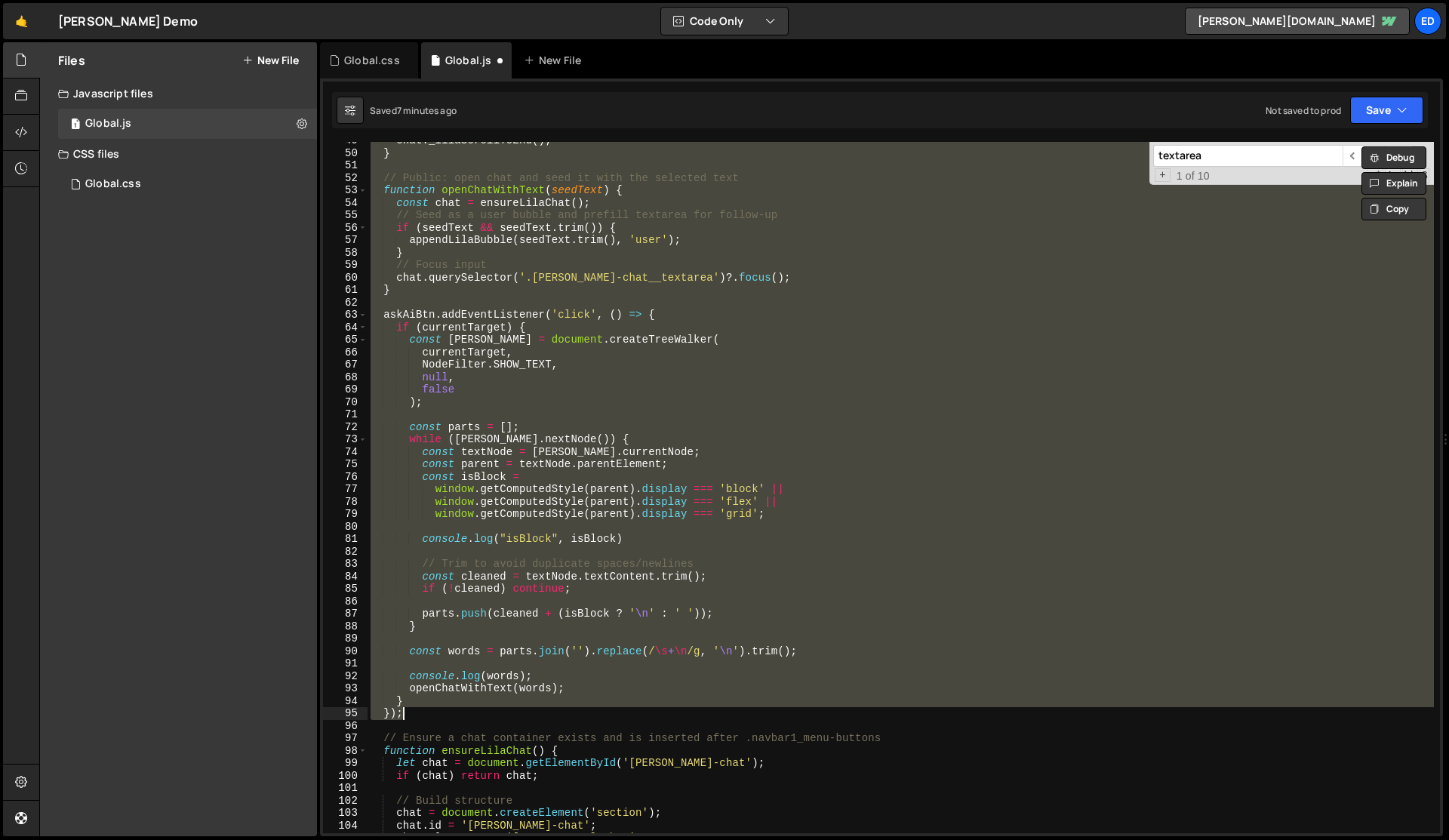
click at [632, 258] on div "chat . _lilaScrollToEnd ( ) ; } // Public: open chat and seed it with the selec…" at bounding box center [900, 488] width 1067 height 691
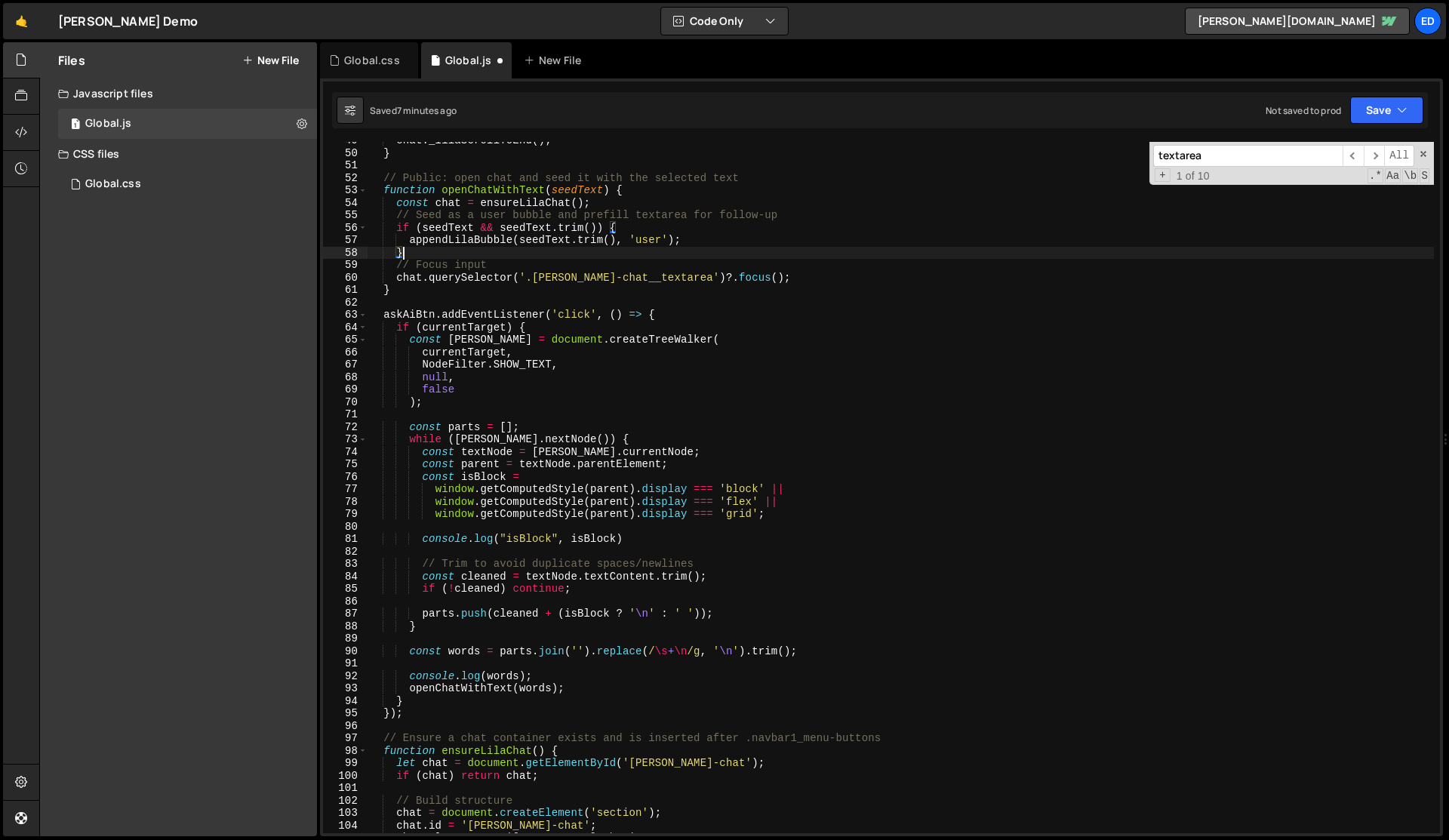
type textarea "}"
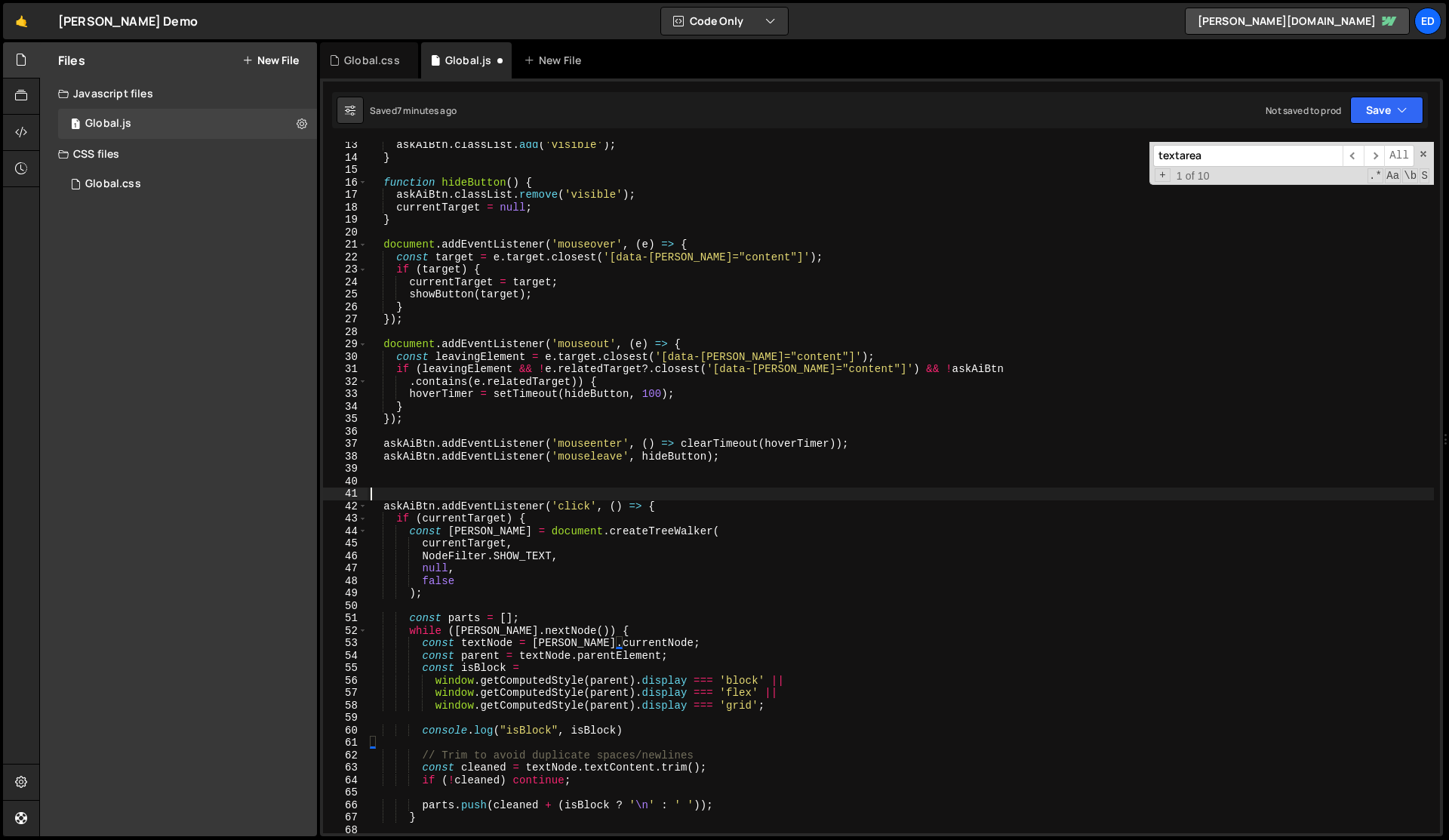
scroll to position [152, 0]
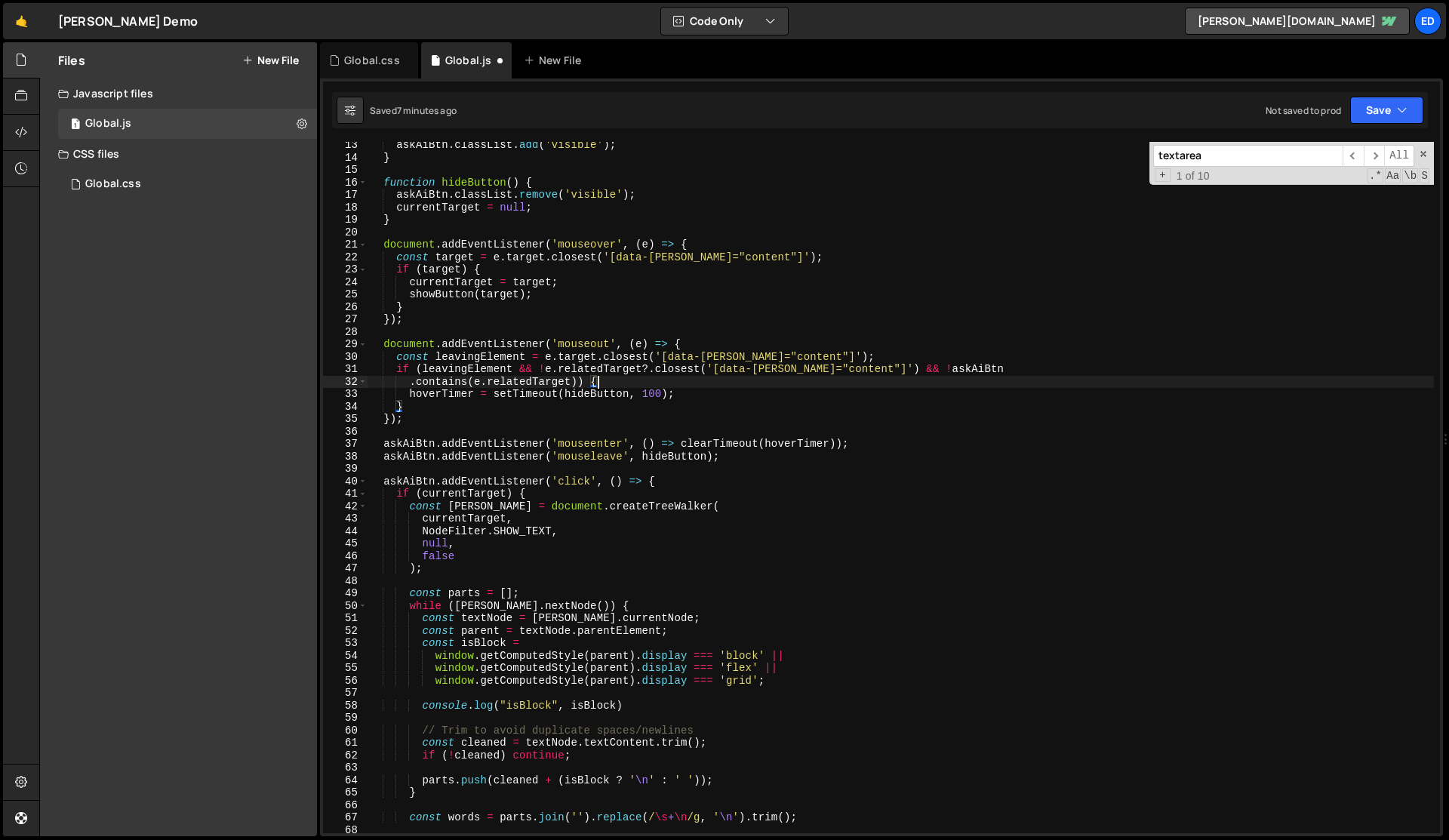
click at [669, 386] on div "askAiBtn . classList . add ( 'visible' ) ; } function hideButton ( ) { askAiBtn…" at bounding box center [900, 497] width 1067 height 716
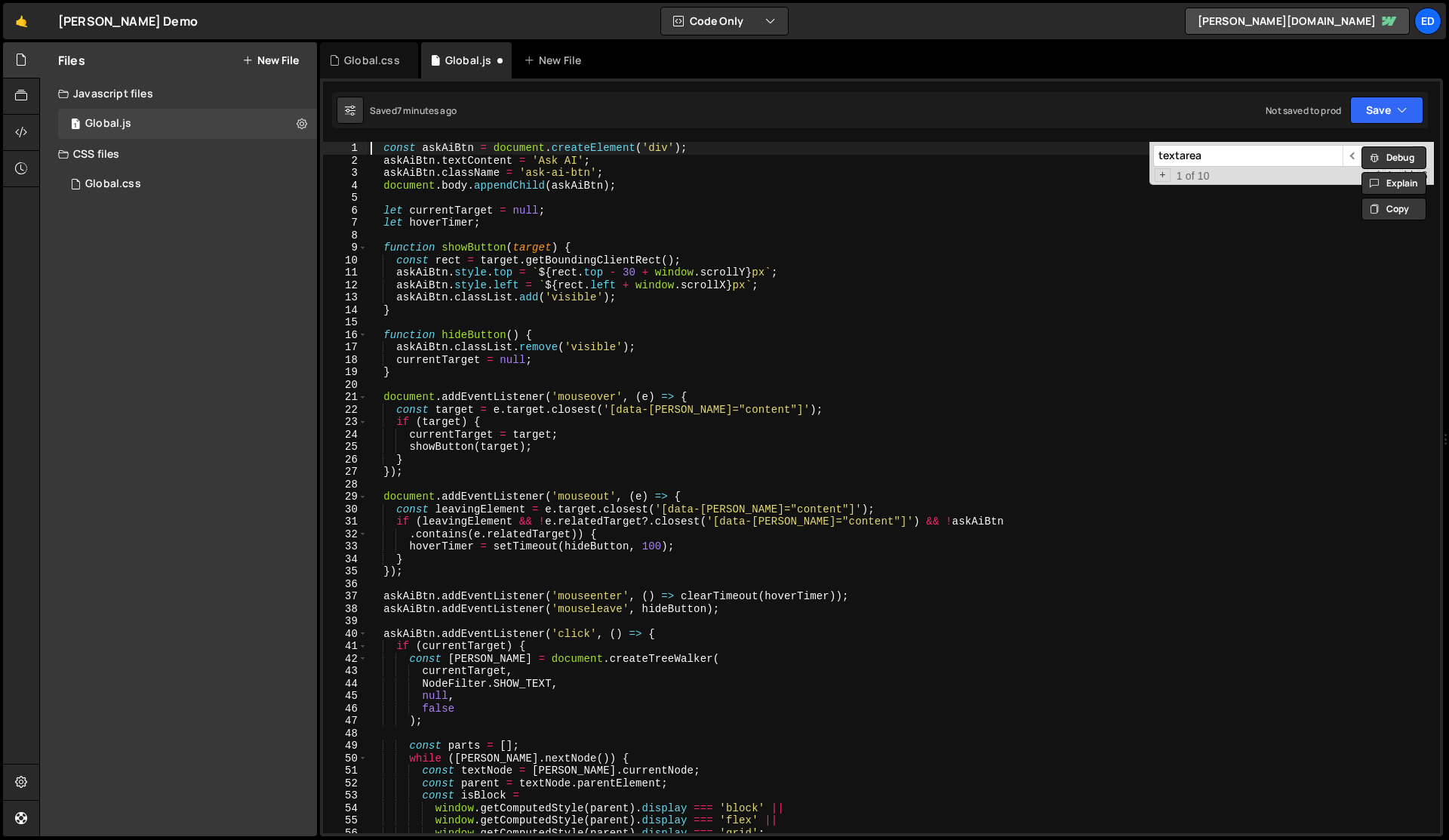
scroll to position [0, 0]
paste textarea "const EXCLUDE_QUERY = EXCLUDE_SELECTORS.join(',');"
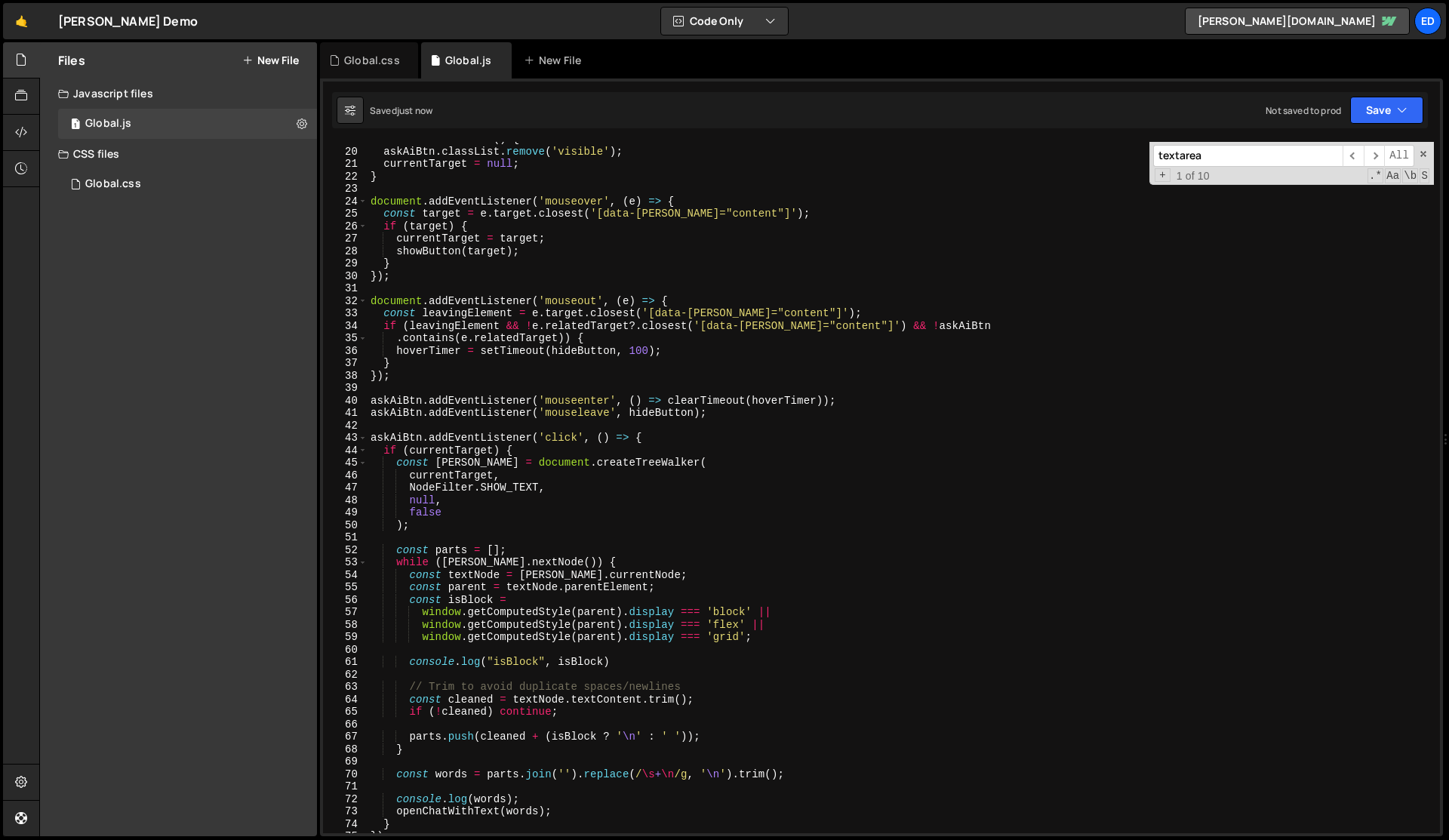
scroll to position [253, 0]
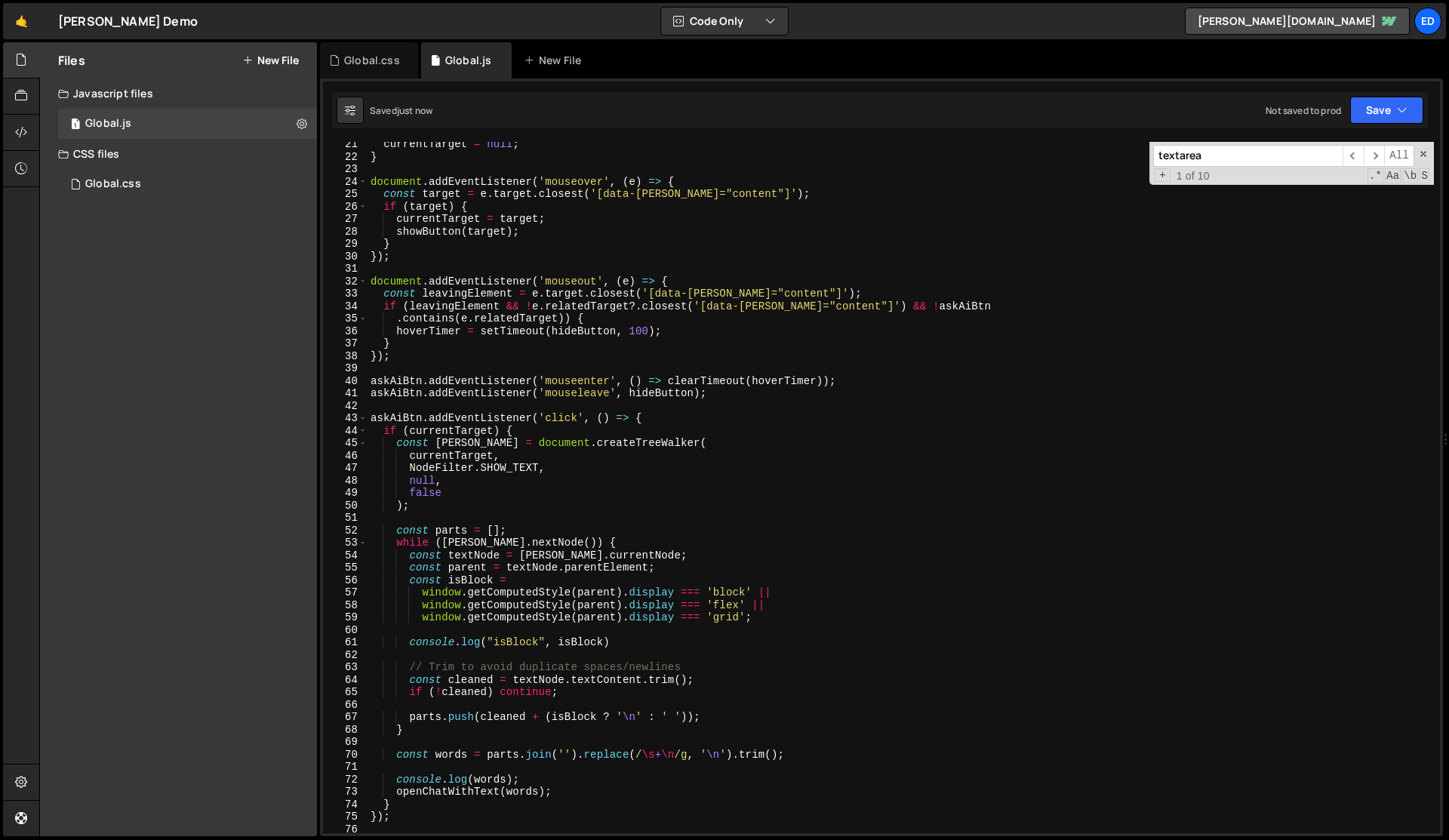
type textarea "const askAiBtn = document.createElement('div');"
paste input "appendLilaBubble"
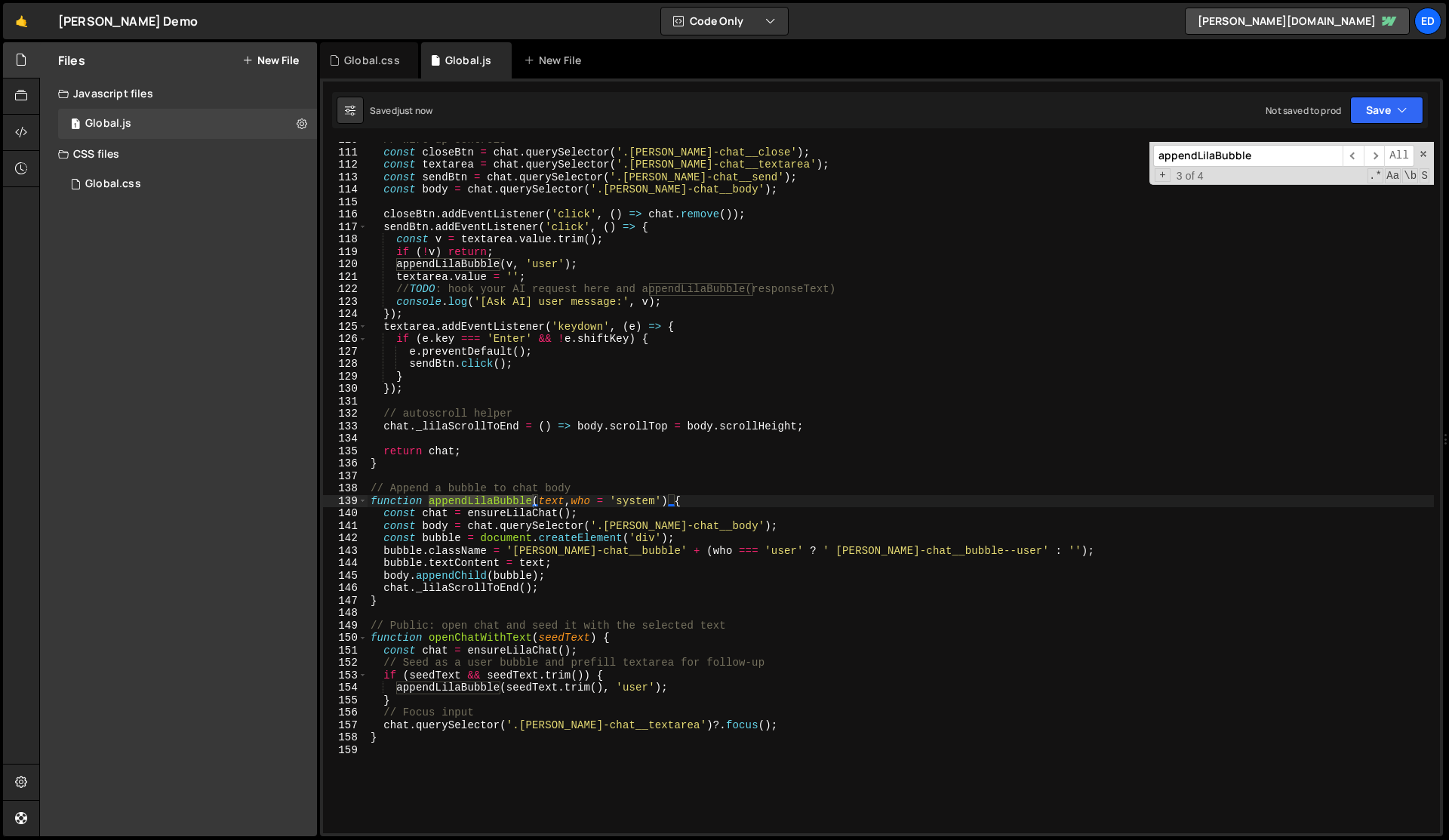
scroll to position [1378, 0]
type input "appendLilaBubble"
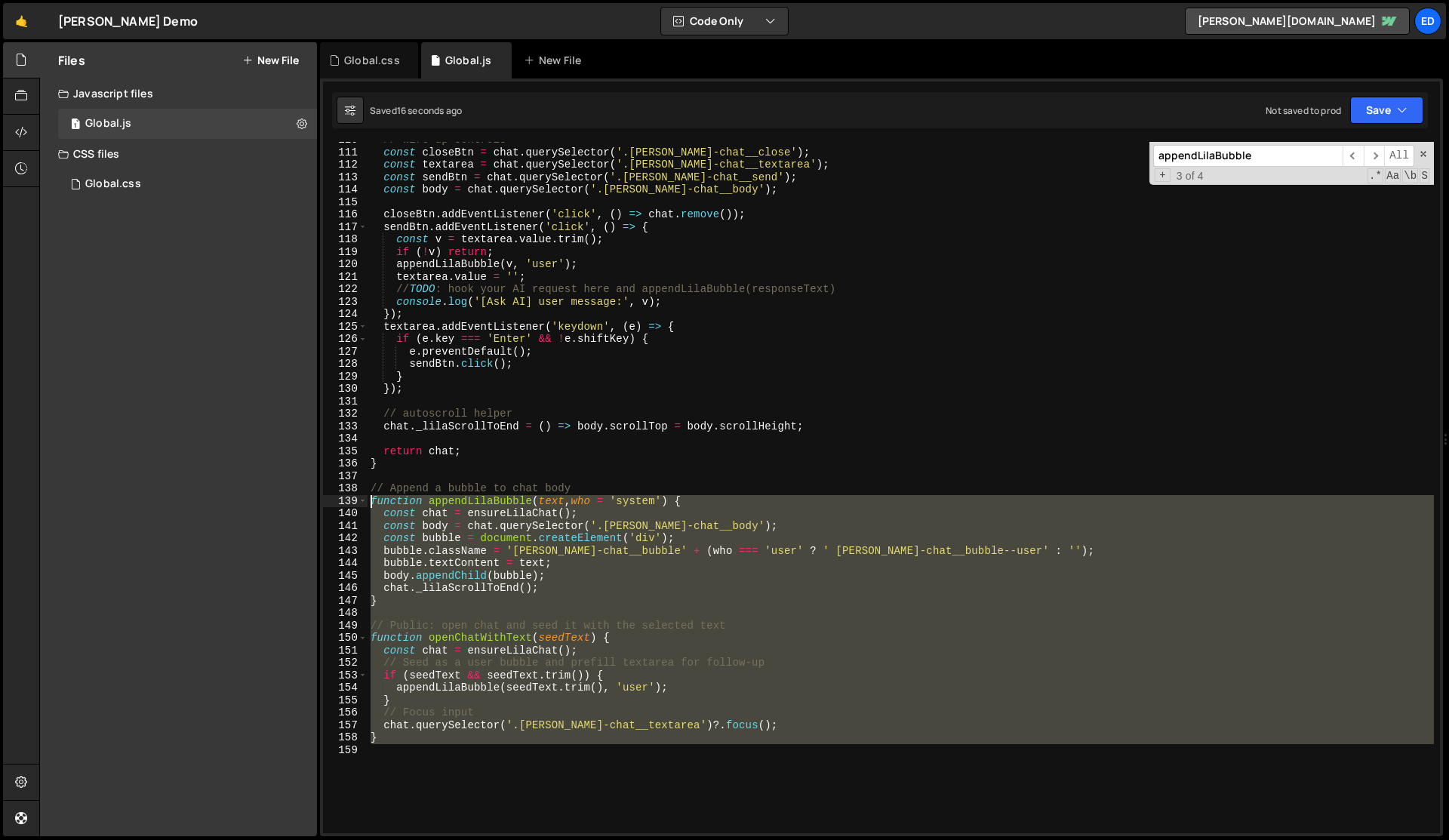
drag, startPoint x: 421, startPoint y: 759, endPoint x: 336, endPoint y: 499, distance: 273.5
click at [336, 499] on div "110 111 112 113 114 115 116 117 118 119 120 121 122 123 124 125 126 127 128 129…" at bounding box center [882, 488] width 1117 height 691
paste textarea "}"
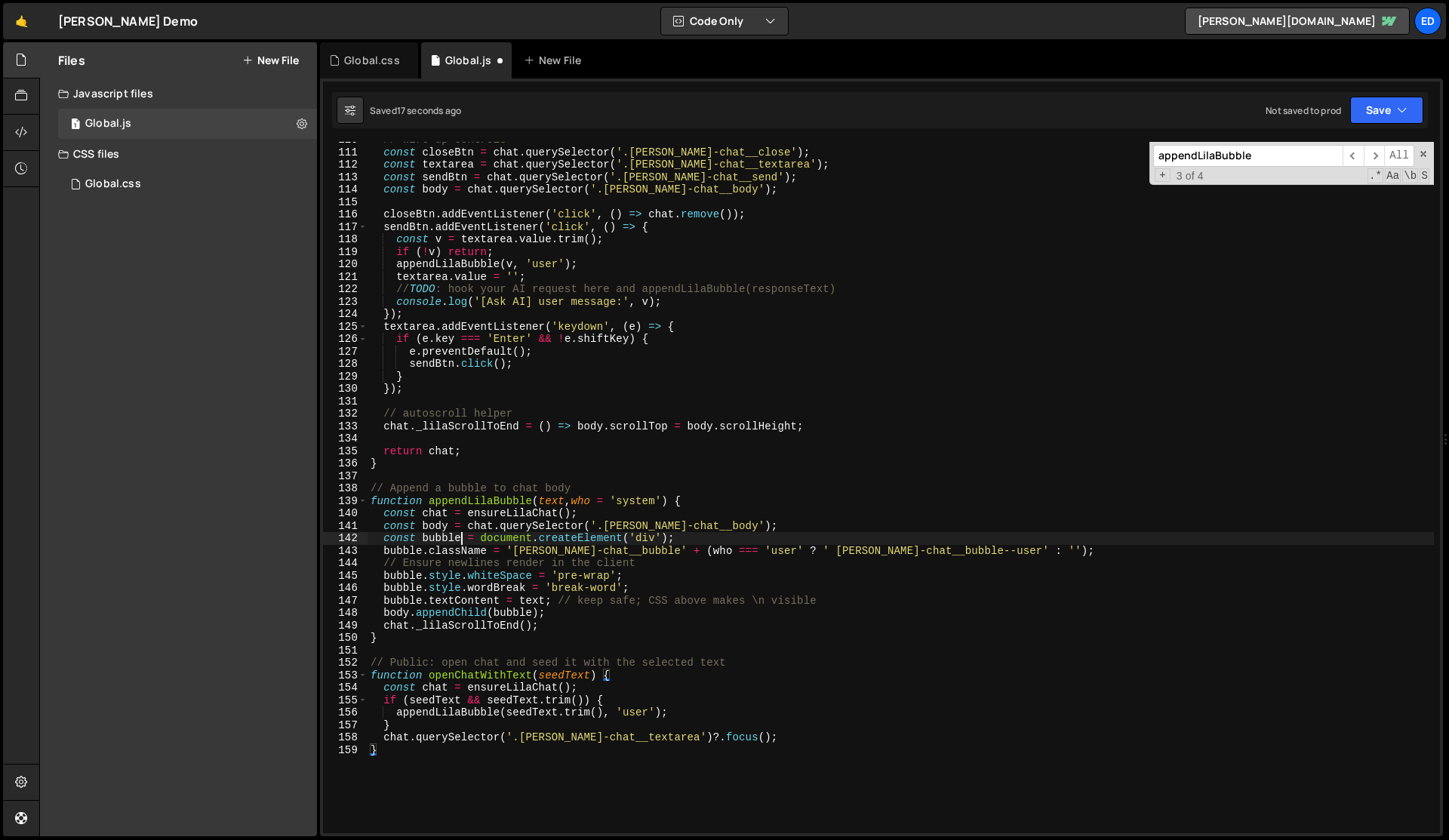
click at [458, 538] on div "// Wire up controls const closeBtn = chat . querySelector ( '.[PERSON_NAME]-cha…" at bounding box center [900, 492] width 1067 height 716
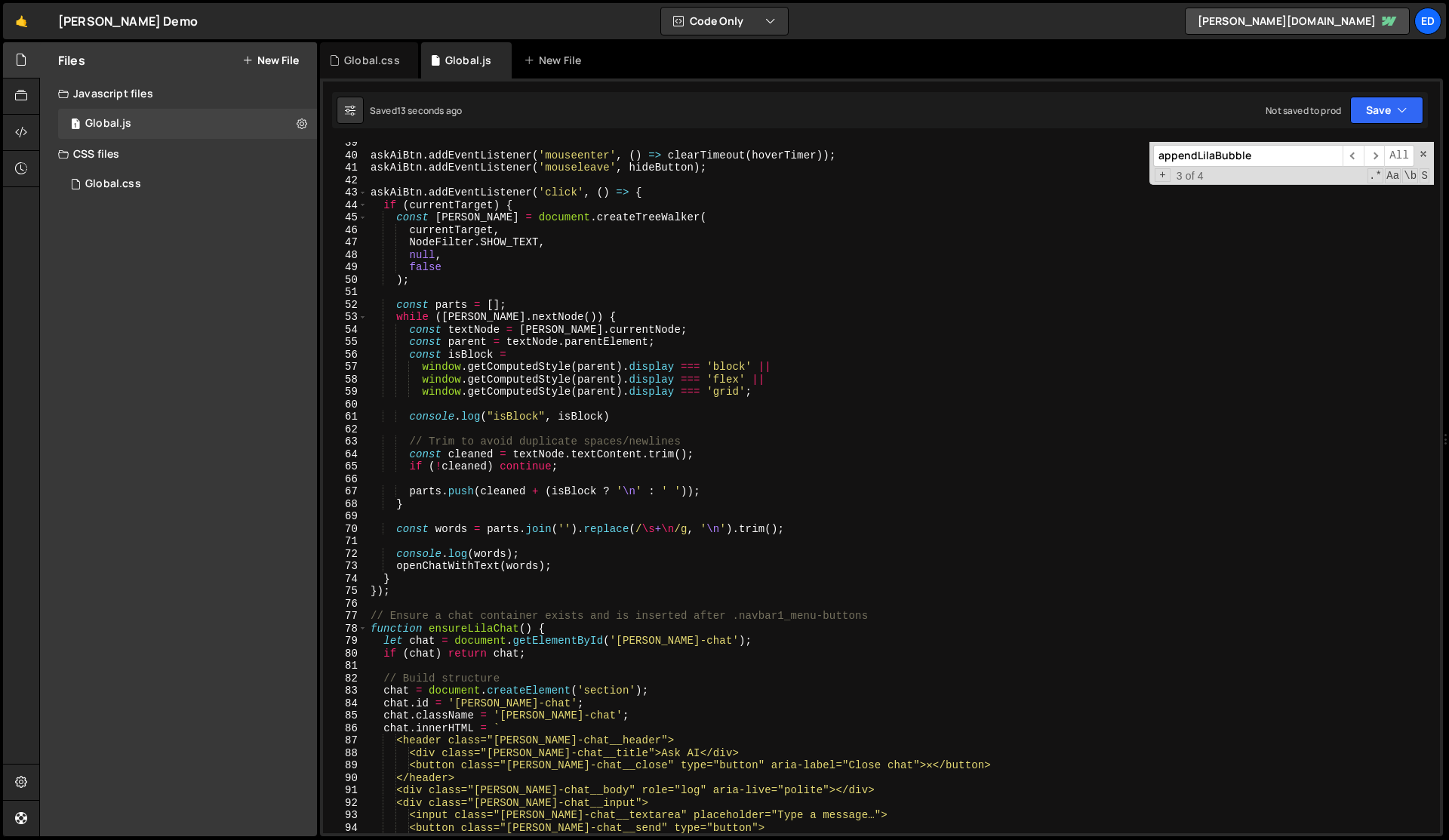
scroll to position [403, 0]
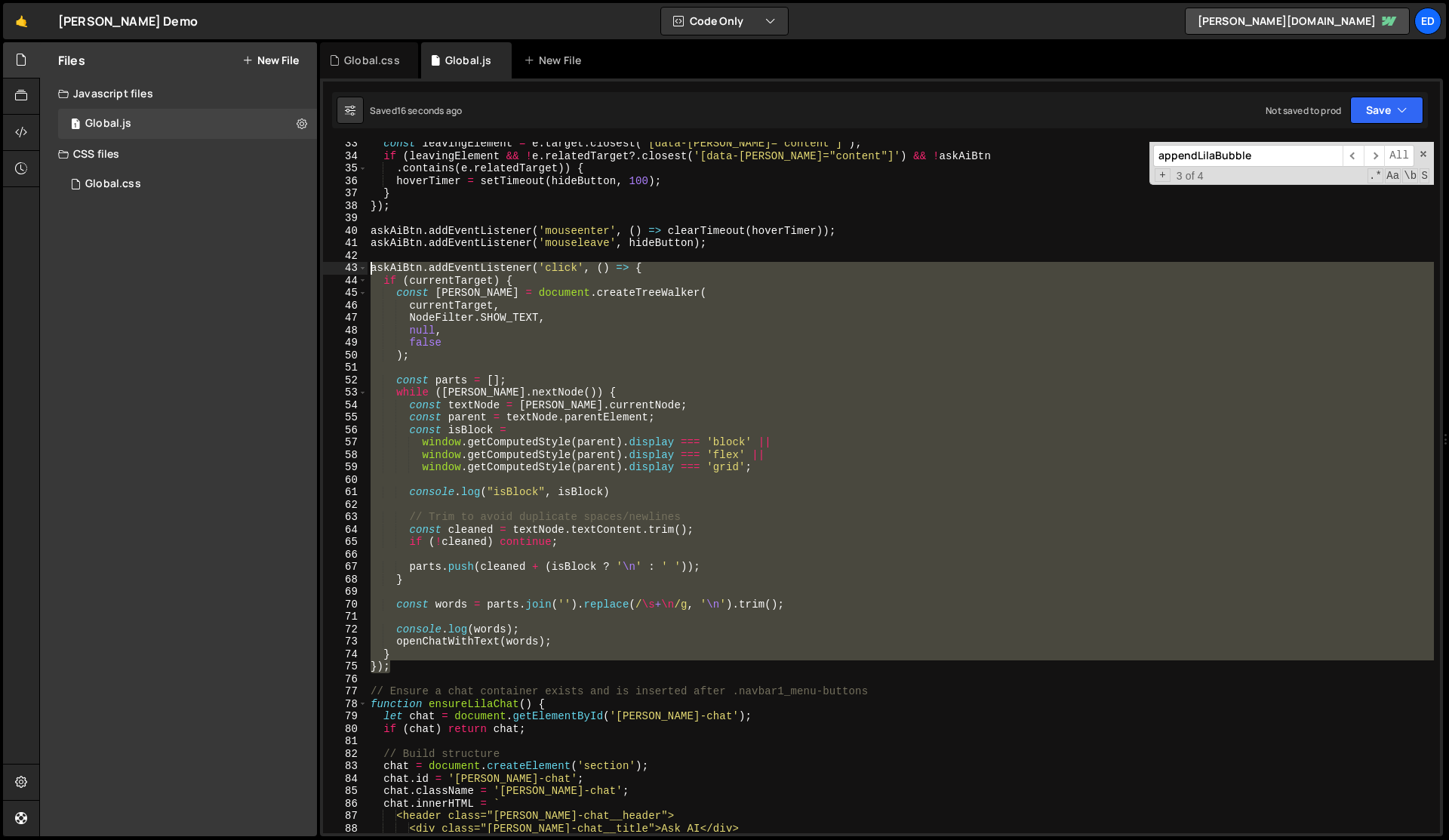
drag, startPoint x: 411, startPoint y: 669, endPoint x: 347, endPoint y: 273, distance: 401.1
click at [347, 273] on div "const bubble = document.createElement('div'); 33 34 35 36 37 38 39 40 41 42 43 …" at bounding box center [882, 488] width 1117 height 691
paste textarea "});"
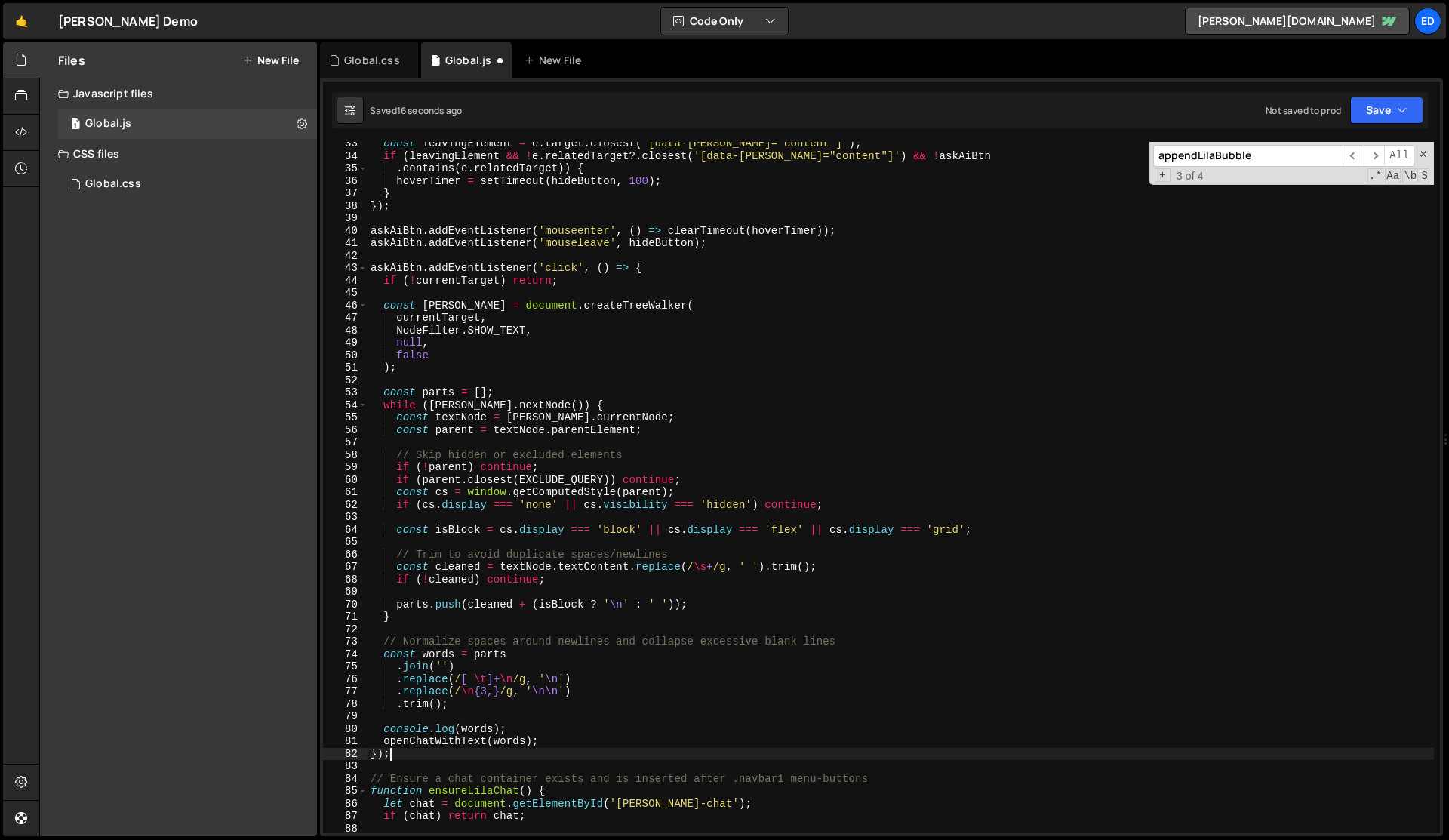
click at [451, 312] on div "const leavingElement = e . target . closest ( '[data-[PERSON_NAME]="content"]' …" at bounding box center [900, 495] width 1067 height 716
type textarea "currentTarget,"
click at [451, 312] on div "const leavingElement = e . target . closest ( '[data-[PERSON_NAME]="content"]' …" at bounding box center [900, 495] width 1067 height 716
click at [371, 74] on div "Global.css" at bounding box center [369, 61] width 98 height 37
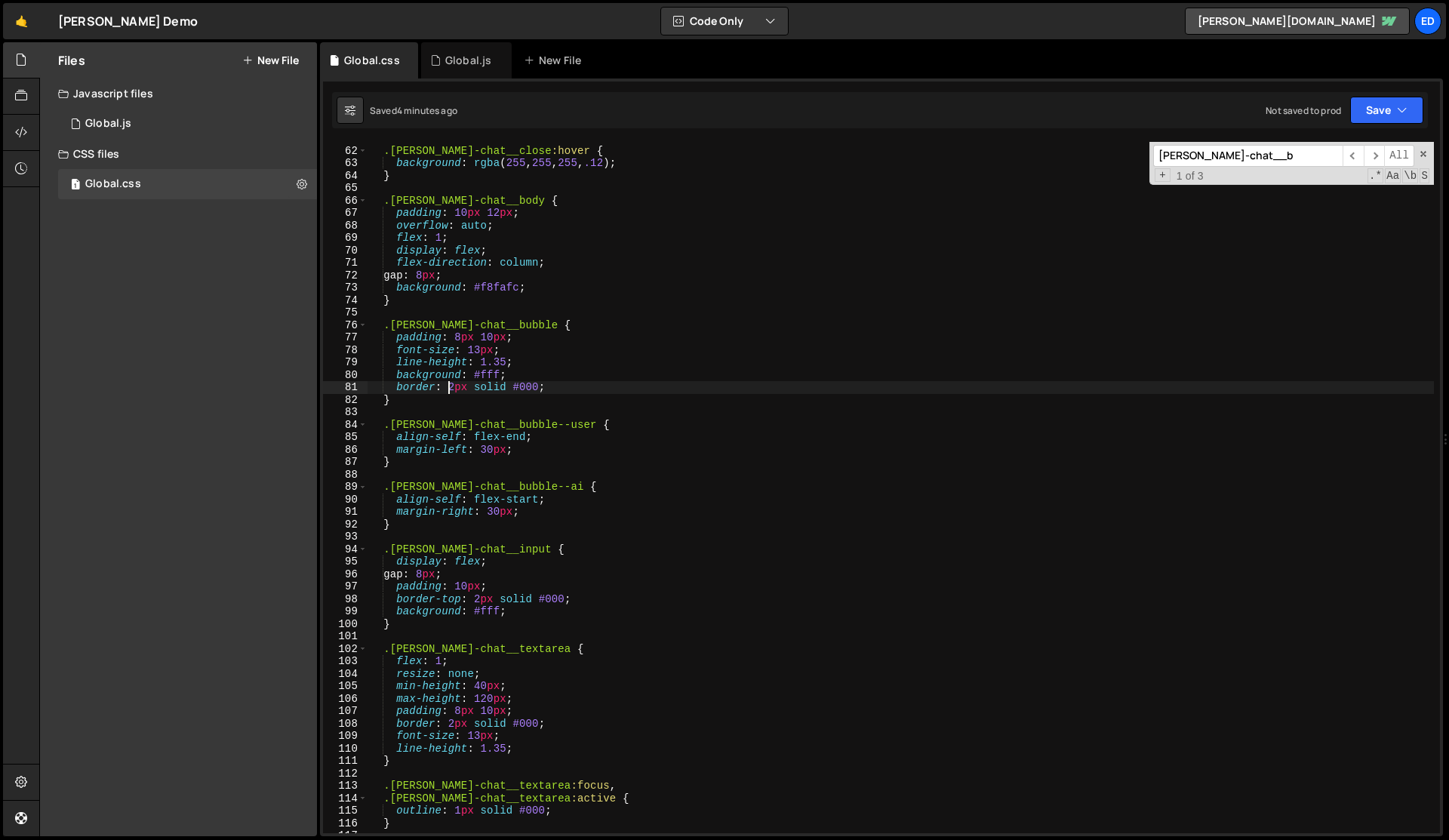
click at [446, 382] on div ".[PERSON_NAME]-chat__close :hover { background : rgba ( 255 , 255 , 255 , .12 )…" at bounding box center [900, 490] width 1067 height 716
type textarea "}"
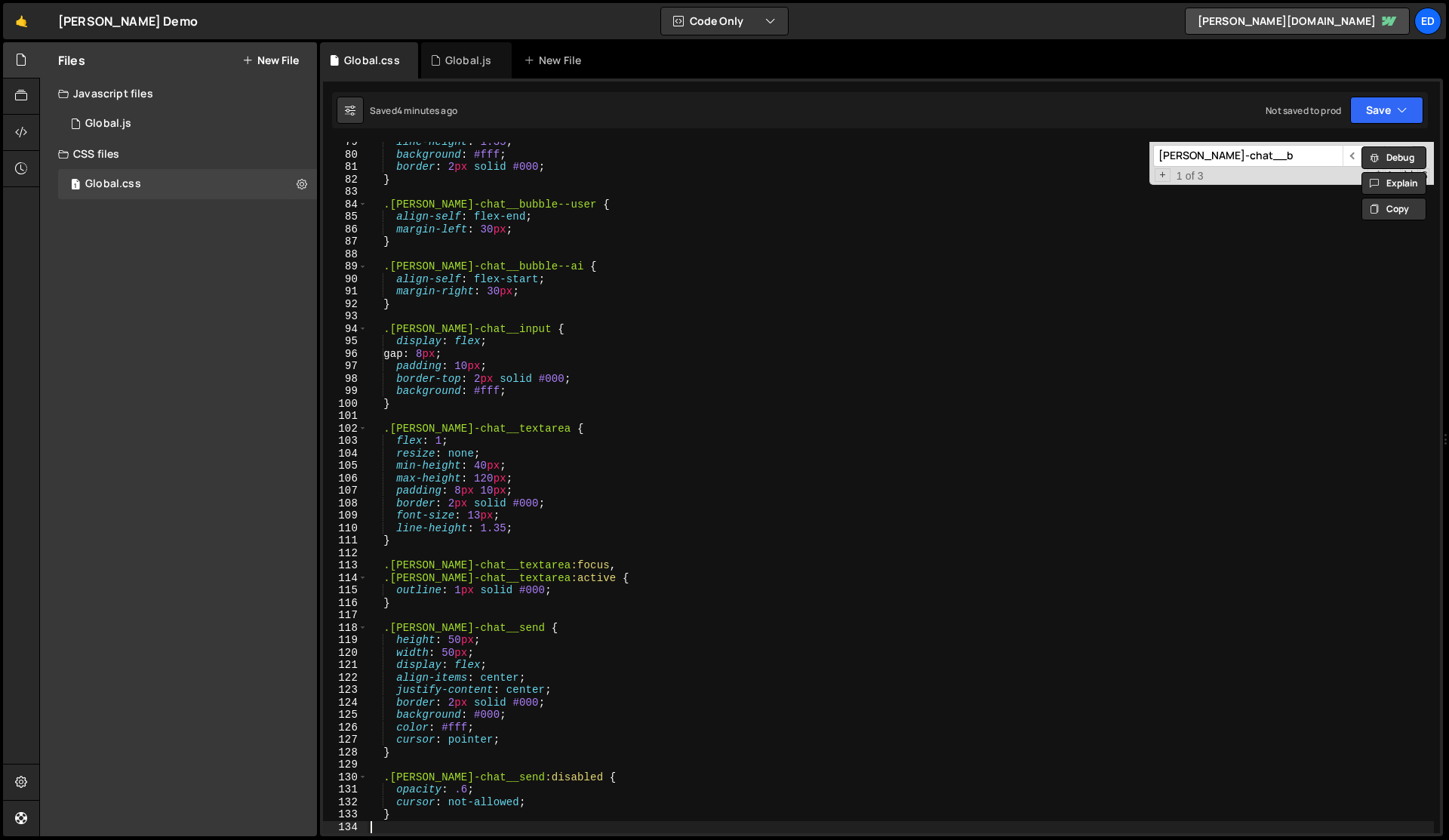
scroll to position [0, 0]
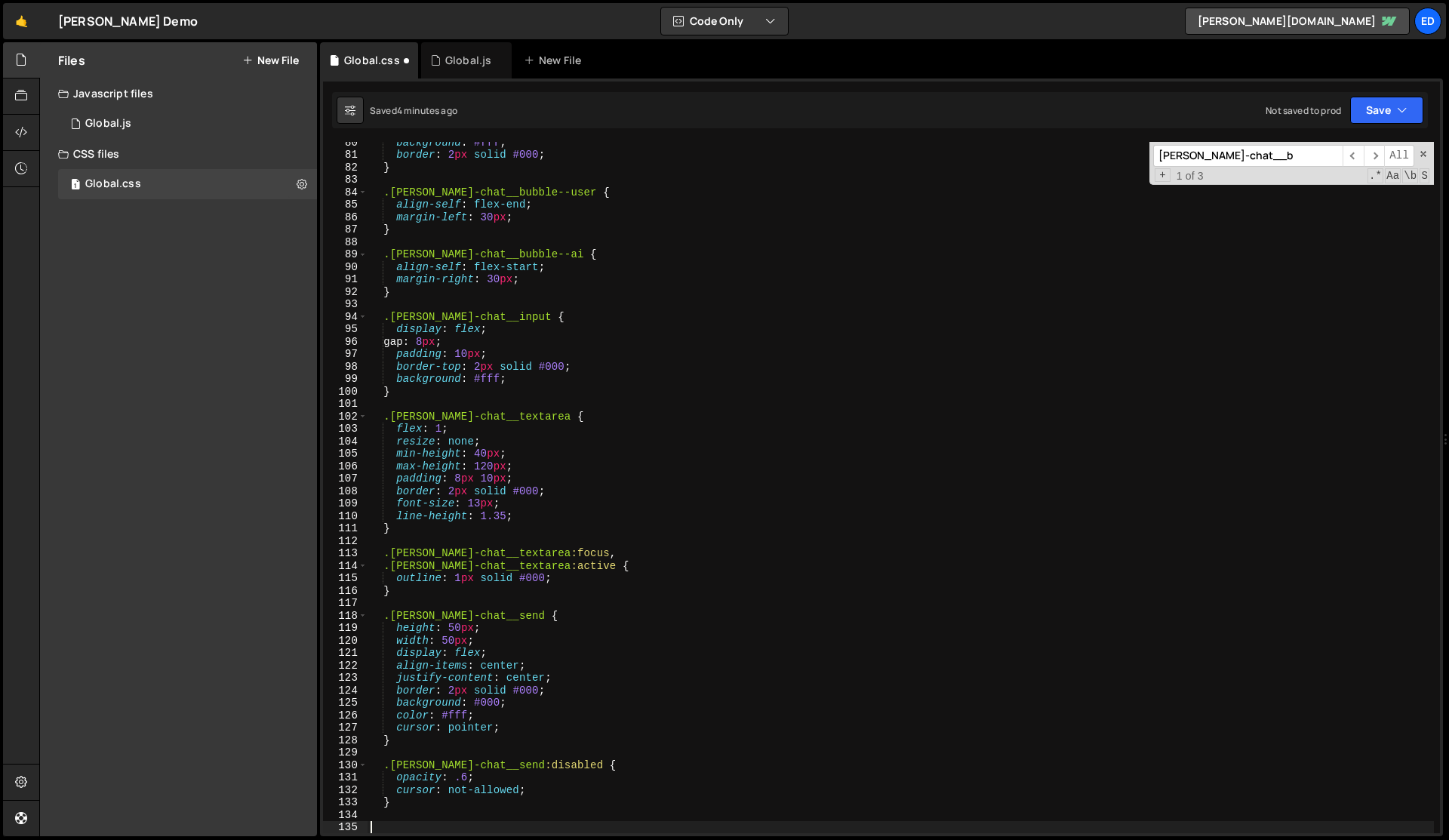
paste textarea "white-space: pre-wrap;"
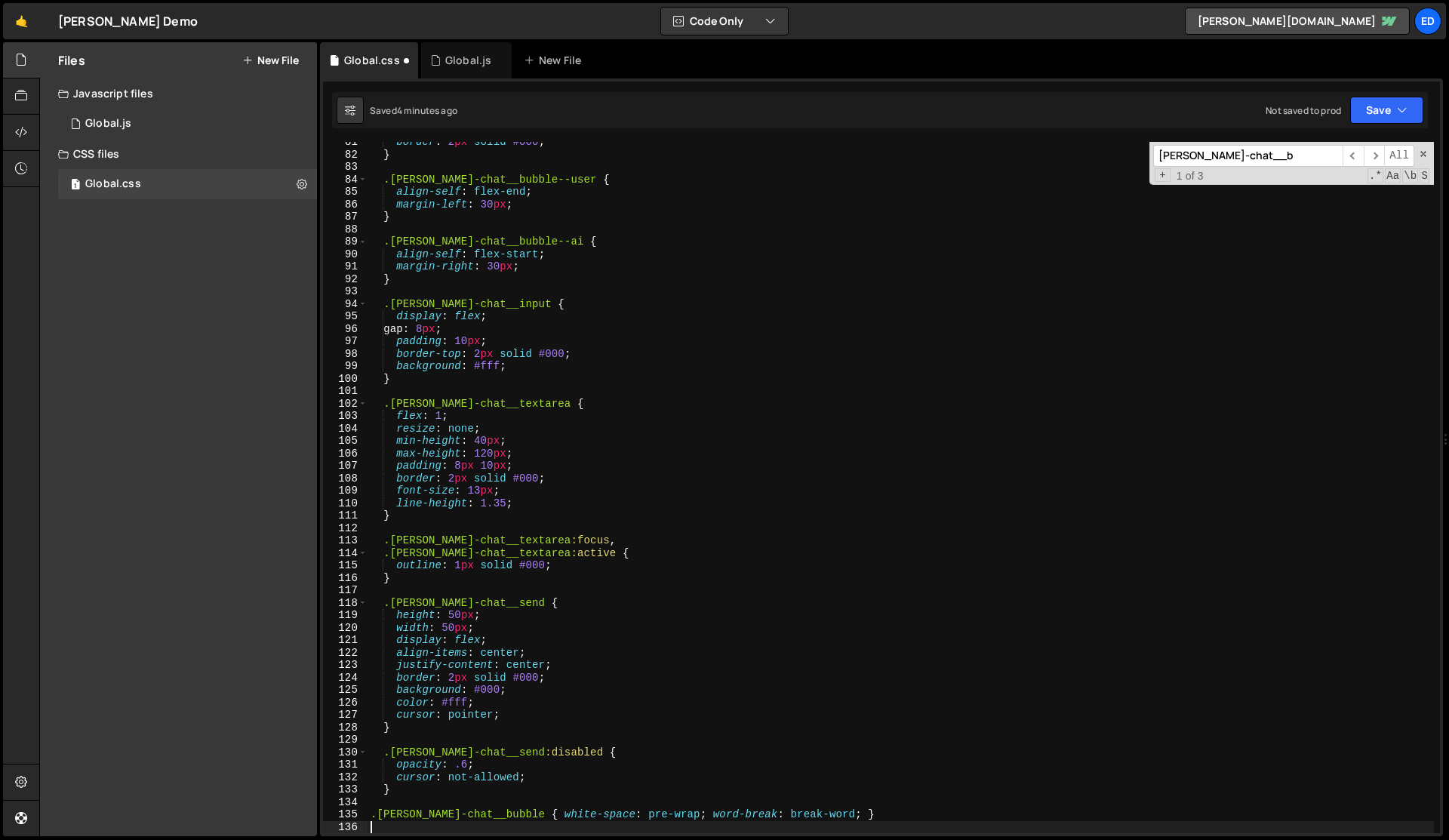
scroll to position [1002, 0]
click at [488, 459] on div "border : 2 px solid #000 ; } .[PERSON_NAME]-chat__bubble--user { align-self : f…" at bounding box center [900, 494] width 1067 height 716
type textarea "padding: 8px 10px;"
